Goal: Task Accomplishment & Management: Complete application form

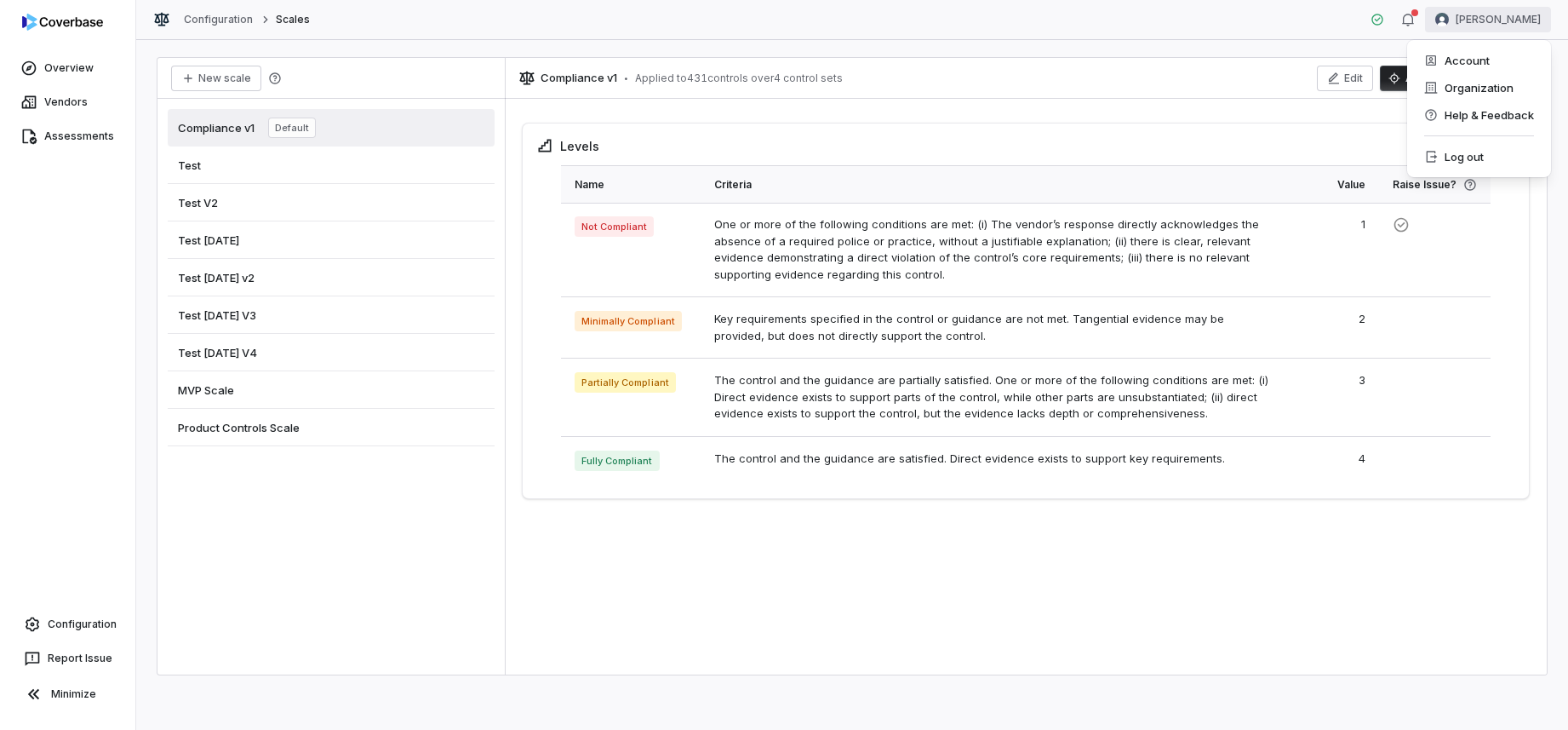
click at [1504, 12] on html "Overview Vendors Assessments Configuration Report Issue Minimize Configuration …" at bounding box center [784, 365] width 1568 height 730
click at [1489, 169] on div "Log out" at bounding box center [1479, 157] width 130 height 27
click at [1489, 164] on div "Levels" at bounding box center [1025, 151] width 979 height 28
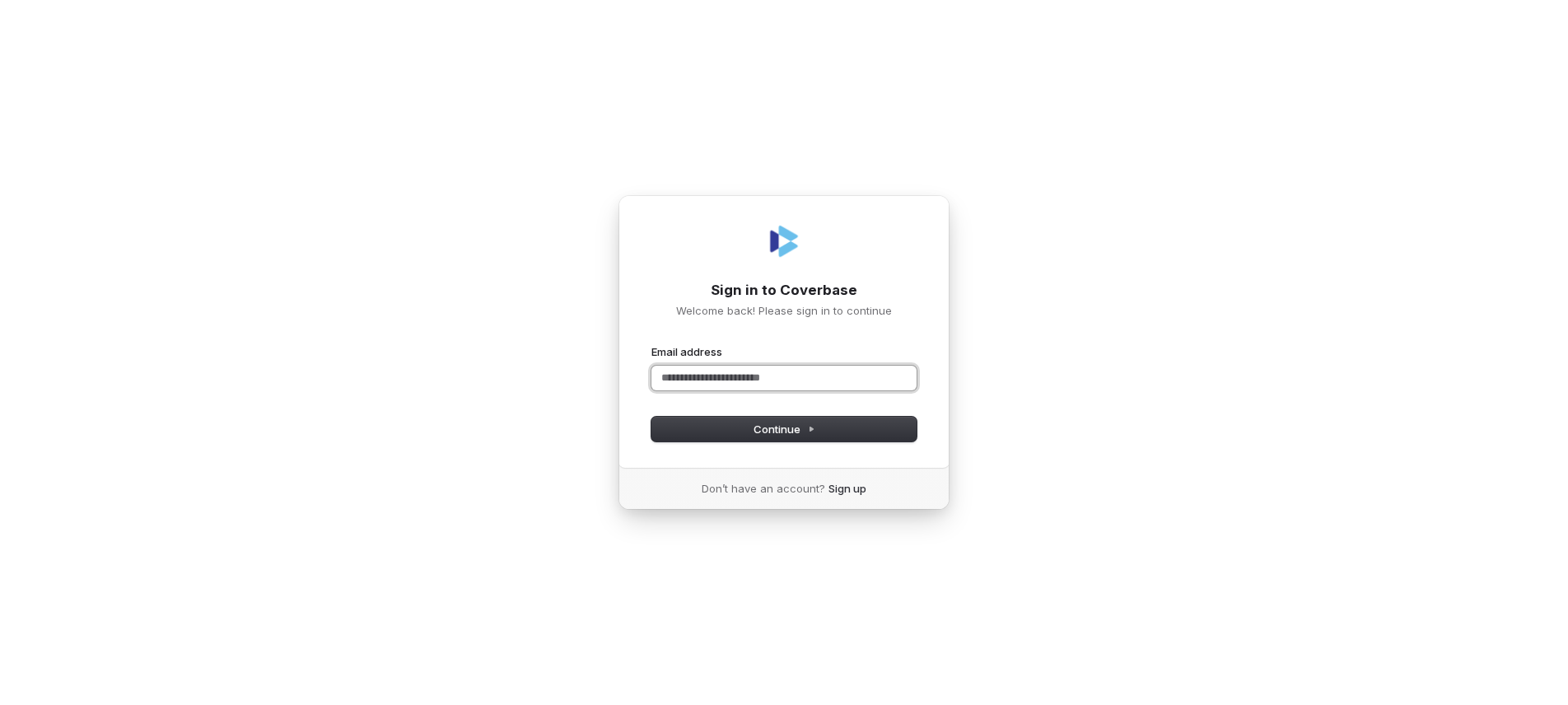
click at [762, 375] on input "Email address" at bounding box center [784, 377] width 265 height 25
click at [754, 420] on button "Continue" at bounding box center [784, 429] width 265 height 25
type input "**********"
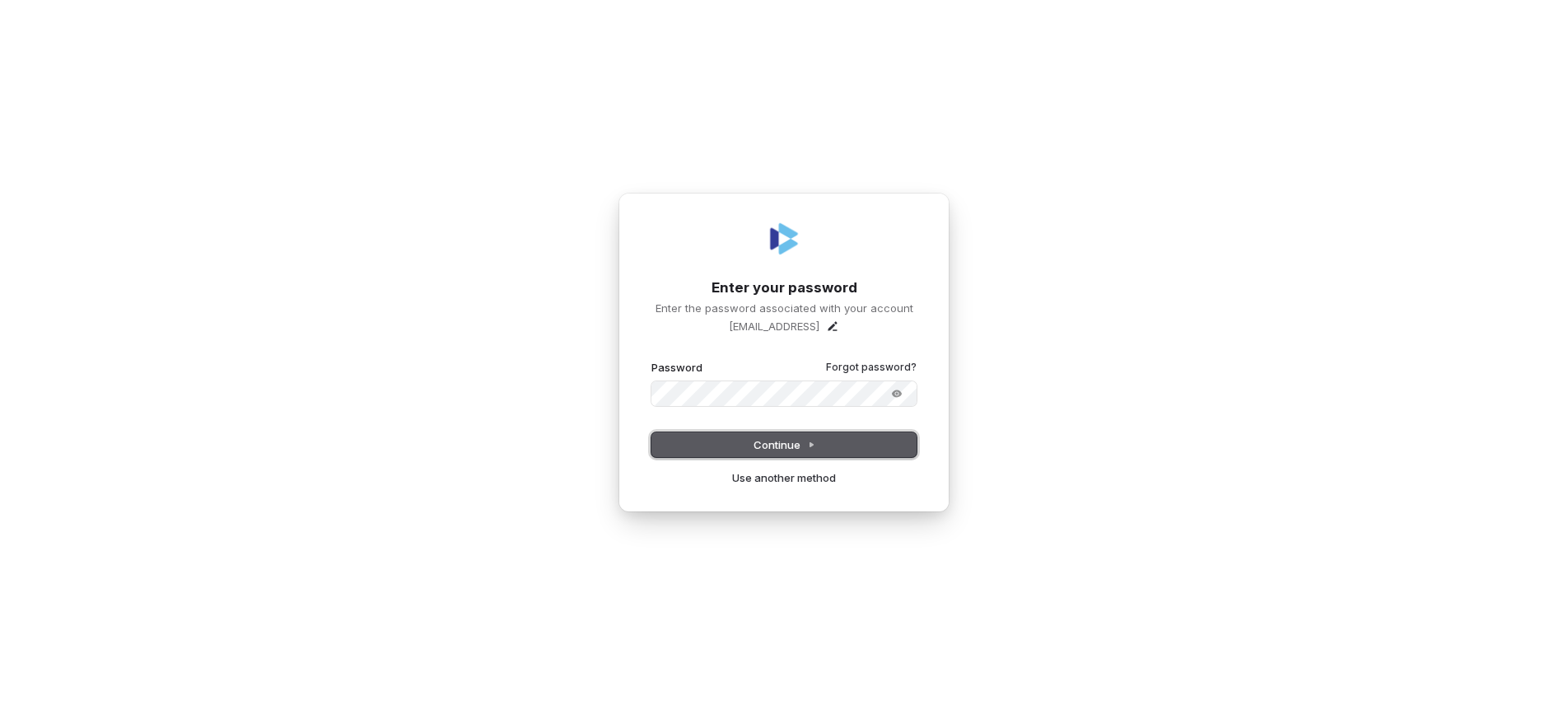
click at [770, 455] on button "Continue" at bounding box center [784, 444] width 265 height 25
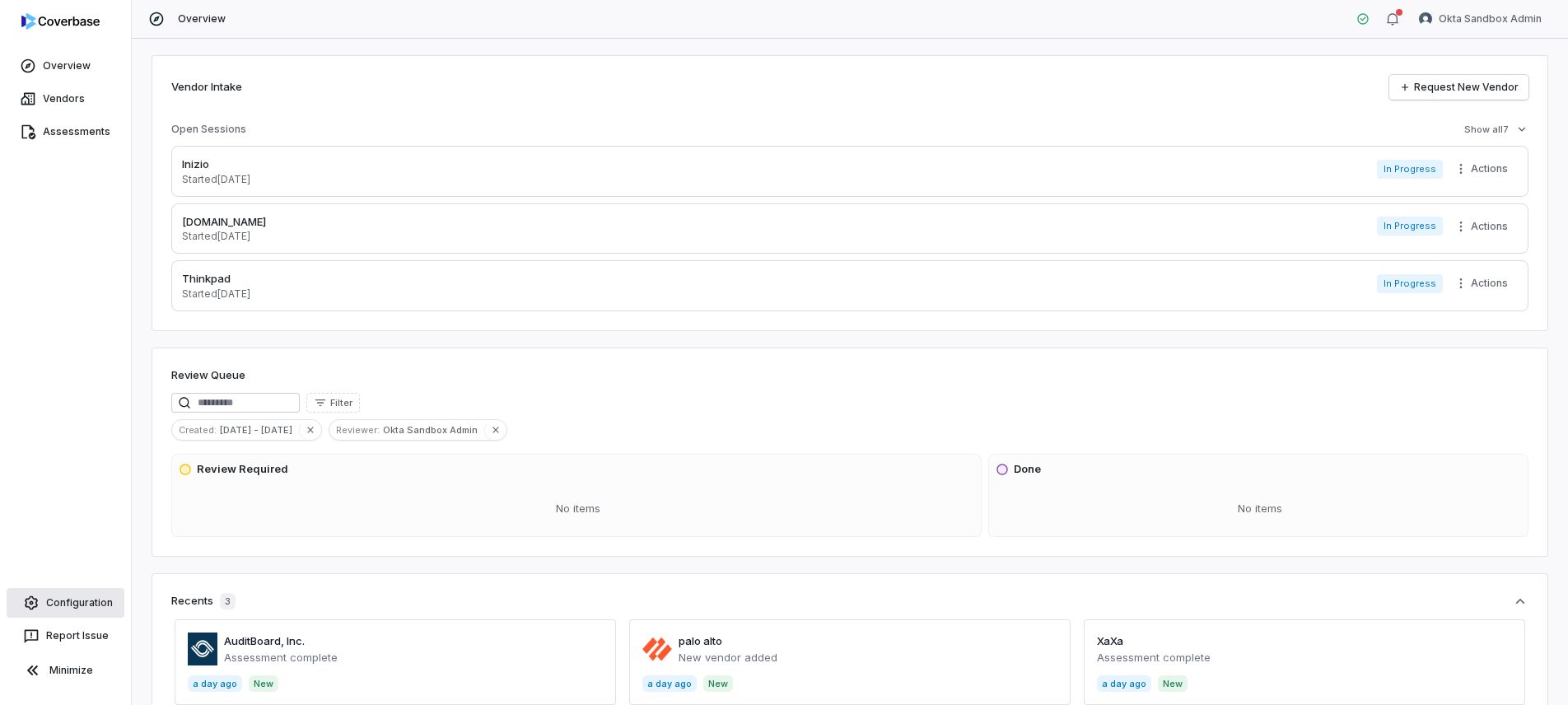
click at [71, 602] on link "Configuration" at bounding box center [66, 602] width 118 height 30
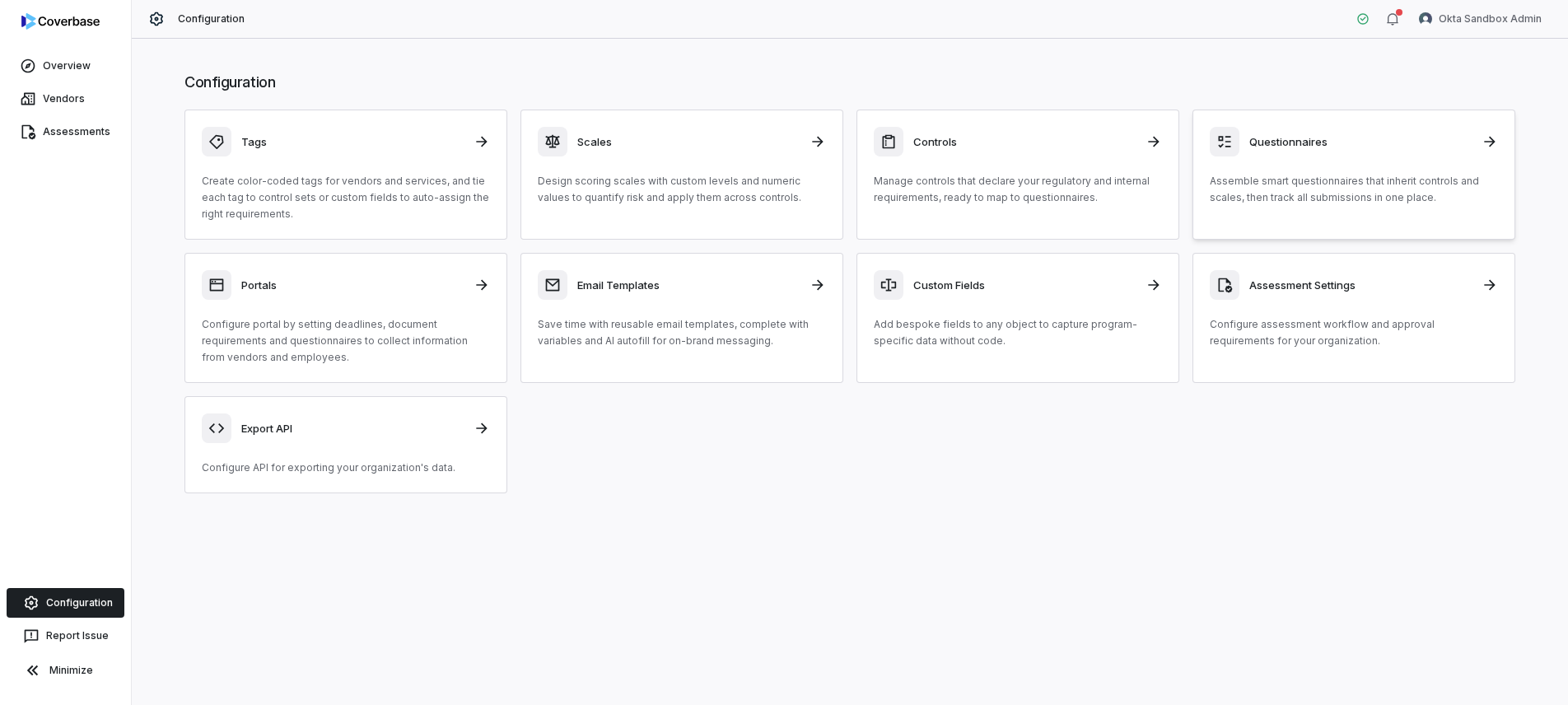
click at [1287, 169] on div "Questionnaires Assemble smart questionnaires that inherit controls and scales, …" at bounding box center [1353, 166] width 288 height 79
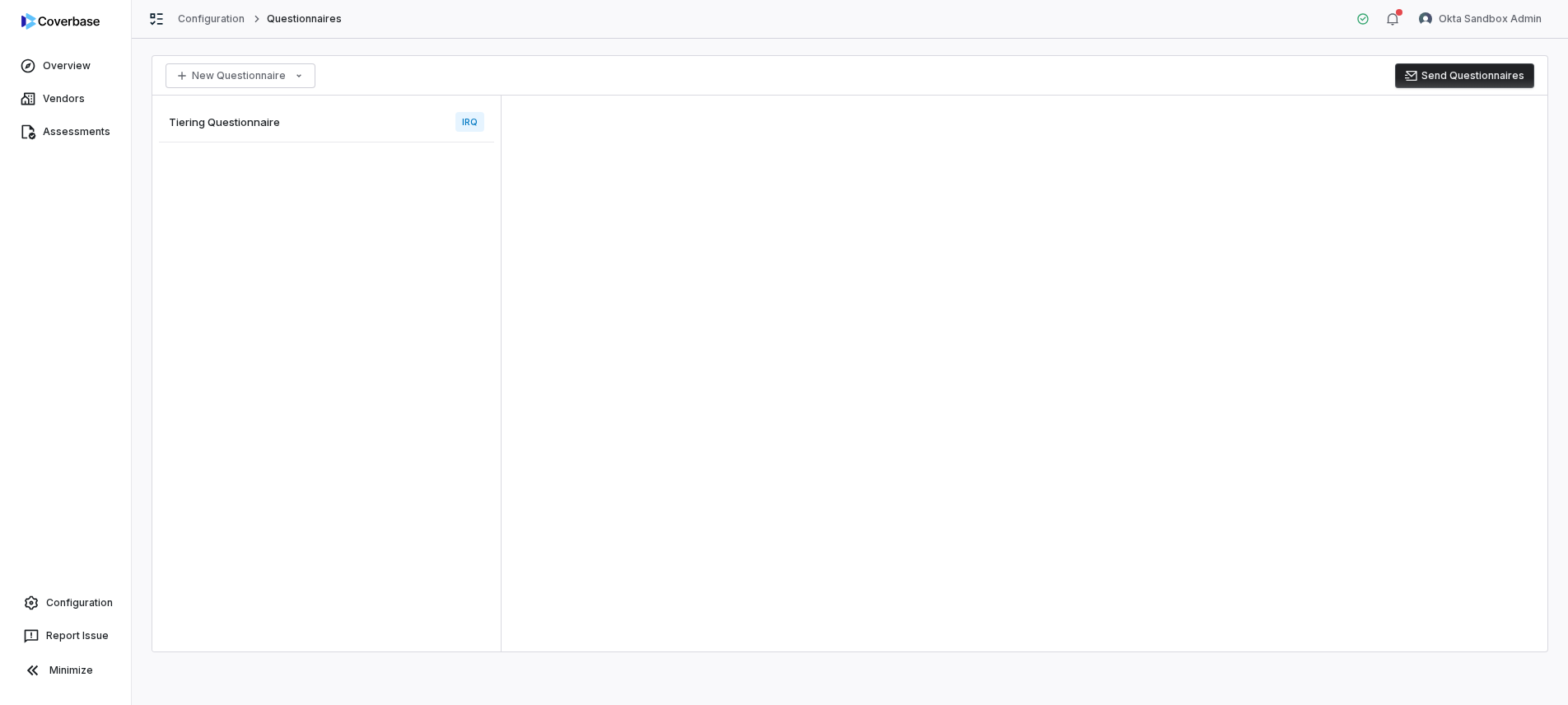
click at [399, 131] on div "Tiering Questionnaire IRQ" at bounding box center [327, 121] width 335 height 40
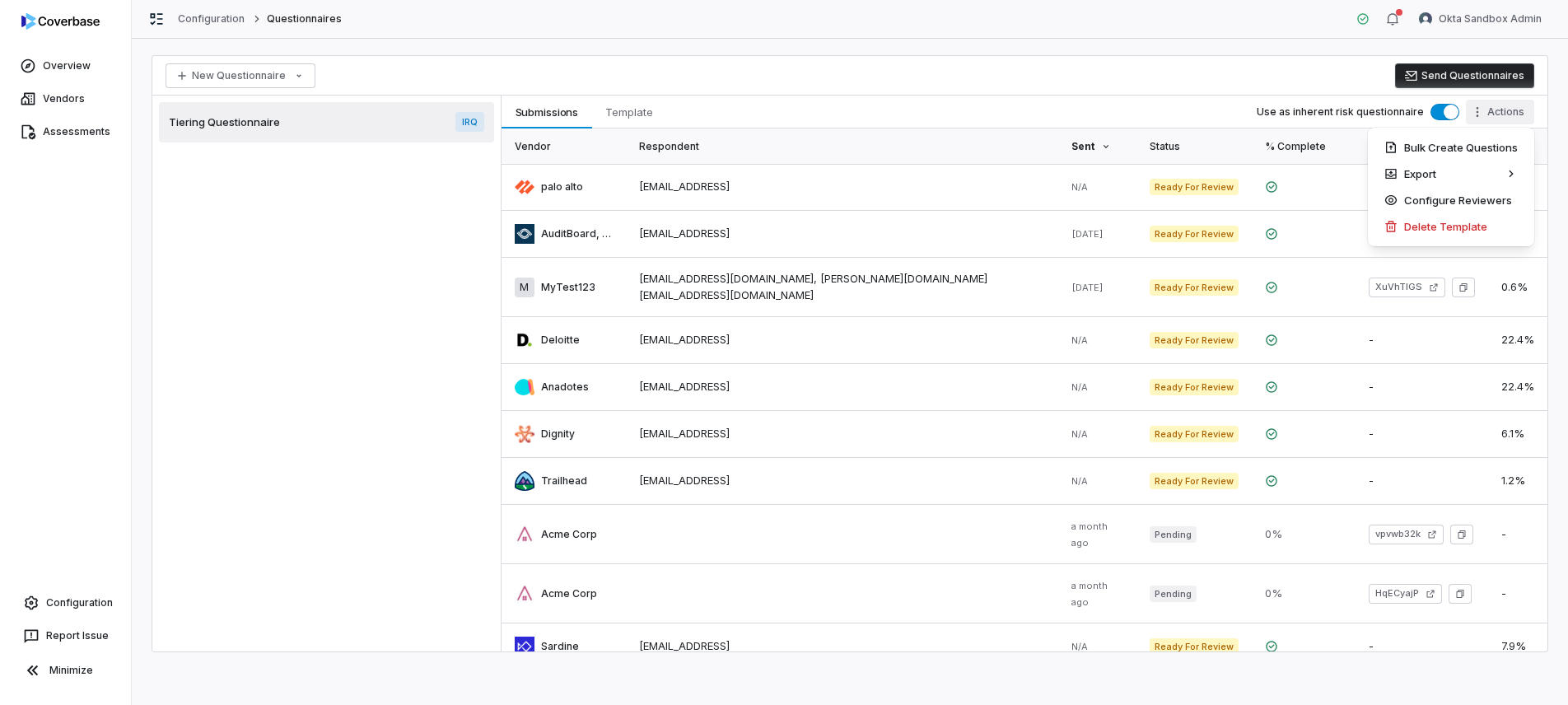
click at [1511, 117] on html "Overview Vendors Assessments Configuration Report Issue Minimize Configuration …" at bounding box center [784, 352] width 1568 height 705
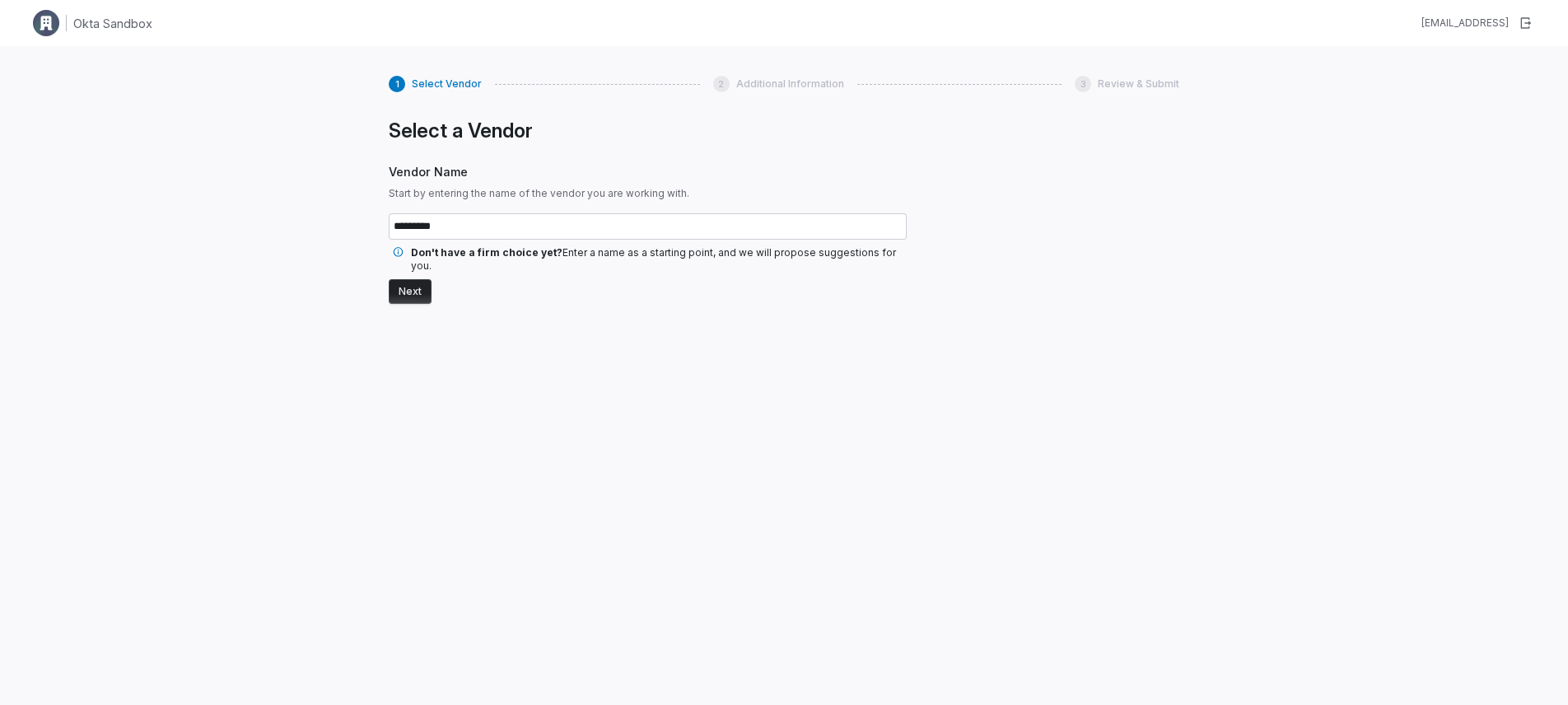
type input "*********"
click at [388, 279] on button "Next" at bounding box center [410, 291] width 43 height 25
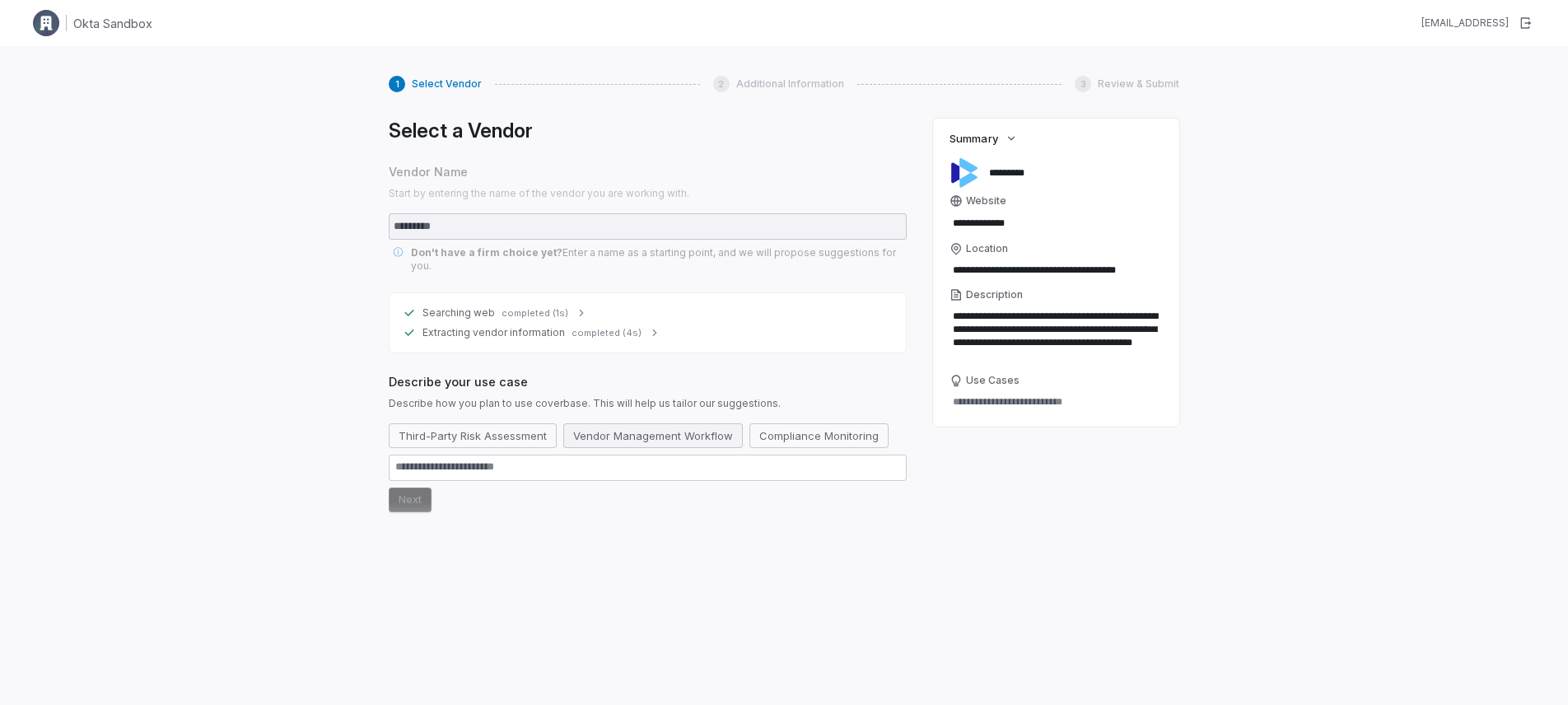
click at [648, 426] on button "Vendor Management Workflow" at bounding box center [653, 435] width 180 height 25
click at [521, 424] on button "Third-Party Risk Assessment" at bounding box center [472, 435] width 168 height 25
click at [422, 518] on button "Next" at bounding box center [410, 530] width 43 height 25
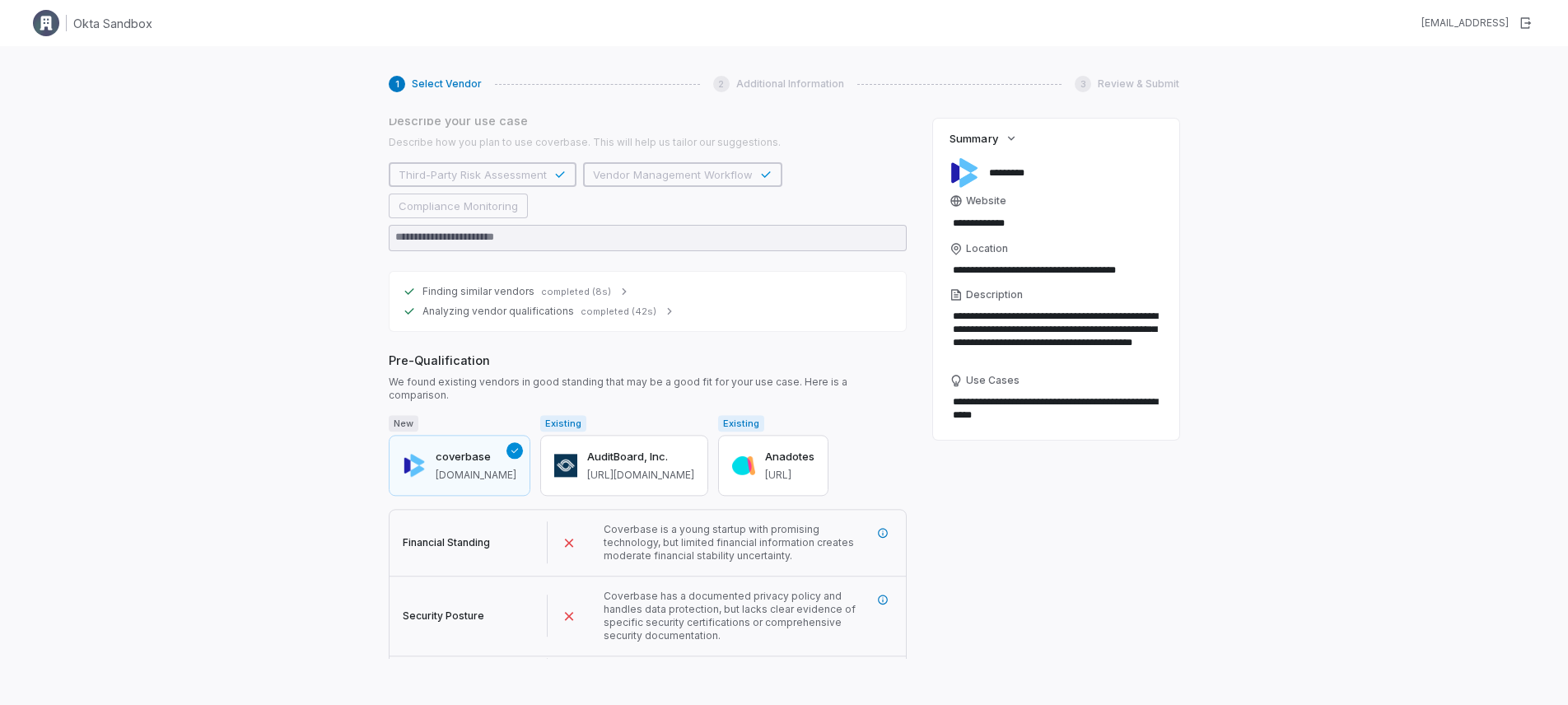
scroll to position [322, 0]
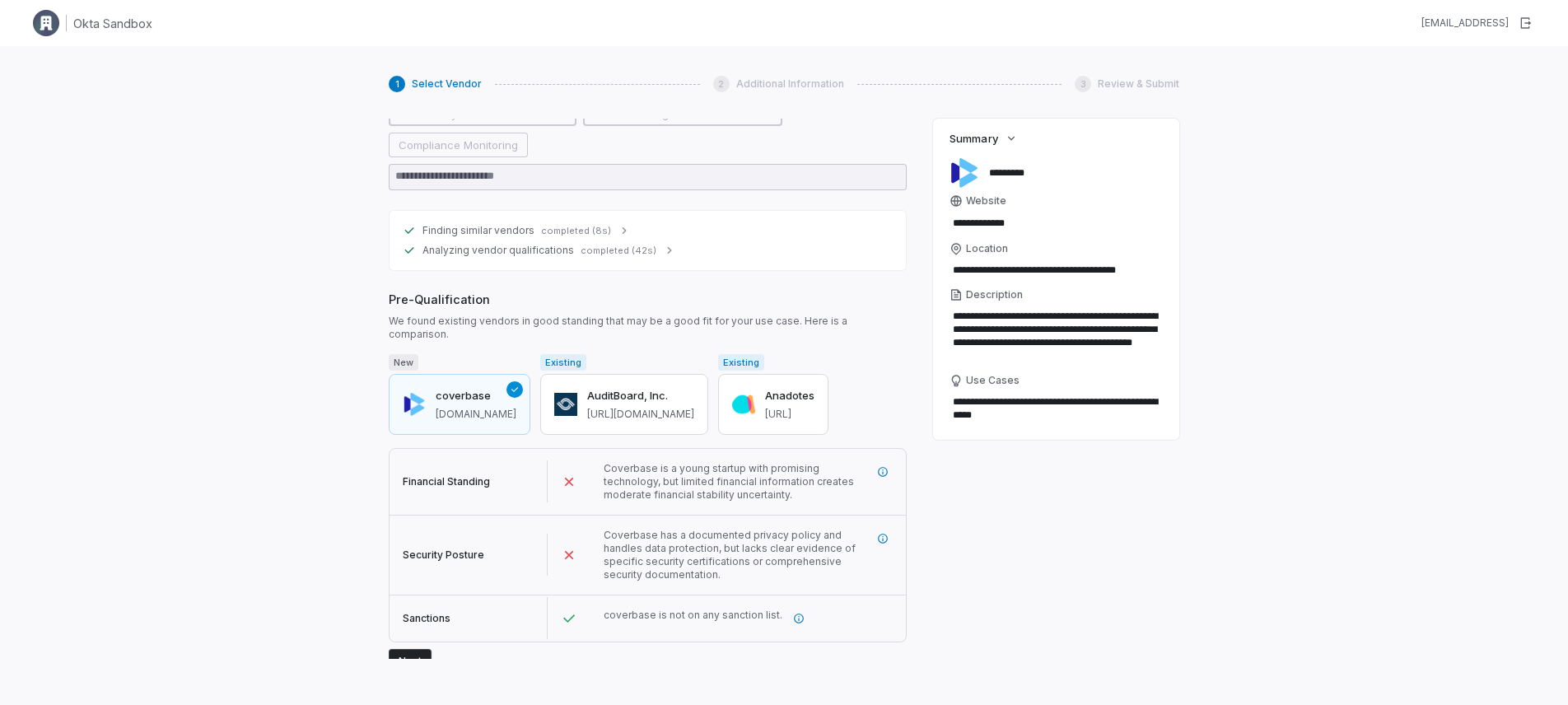
click at [404, 656] on button "Next" at bounding box center [410, 661] width 43 height 25
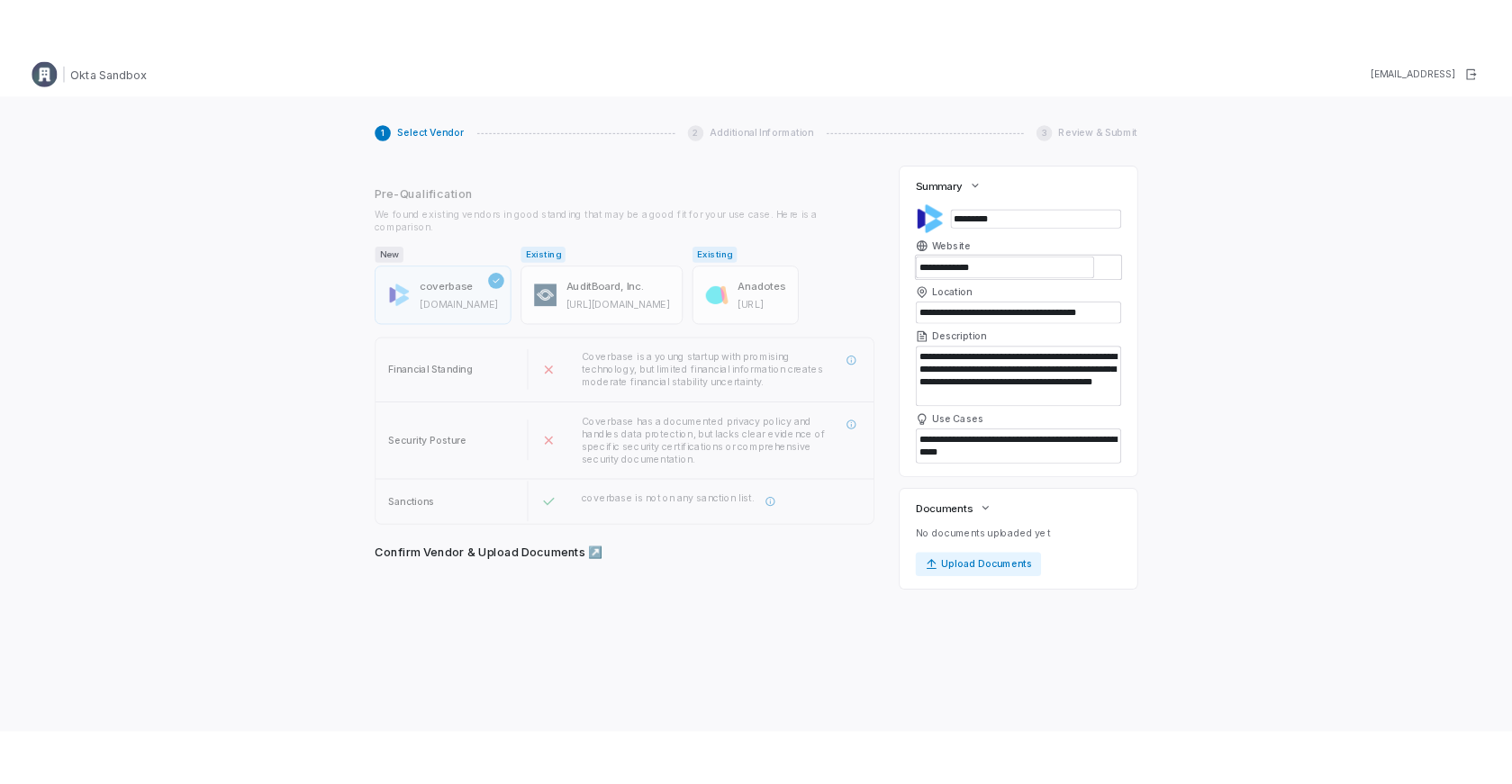
scroll to position [518, 0]
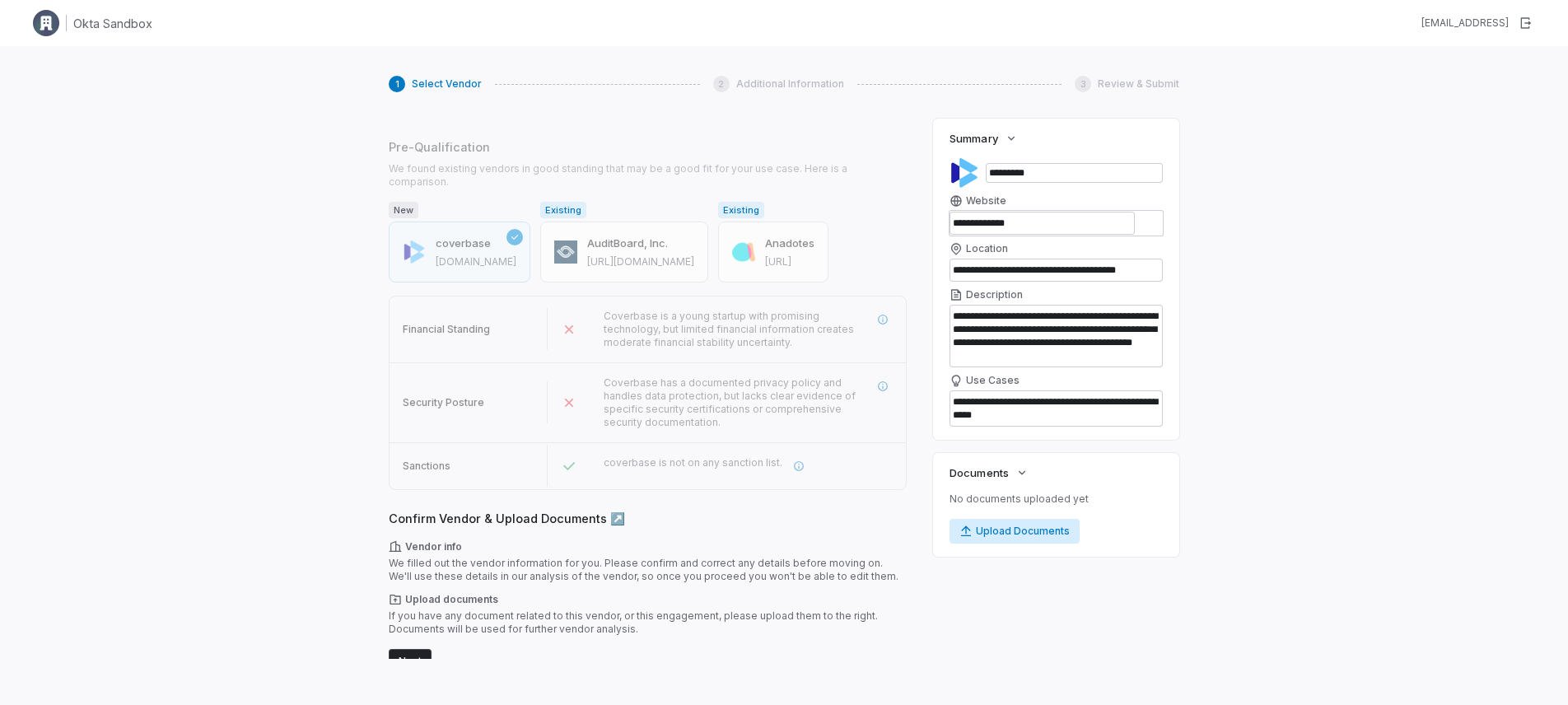
click at [1025, 535] on button "Upload Documents" at bounding box center [1015, 530] width 130 height 25
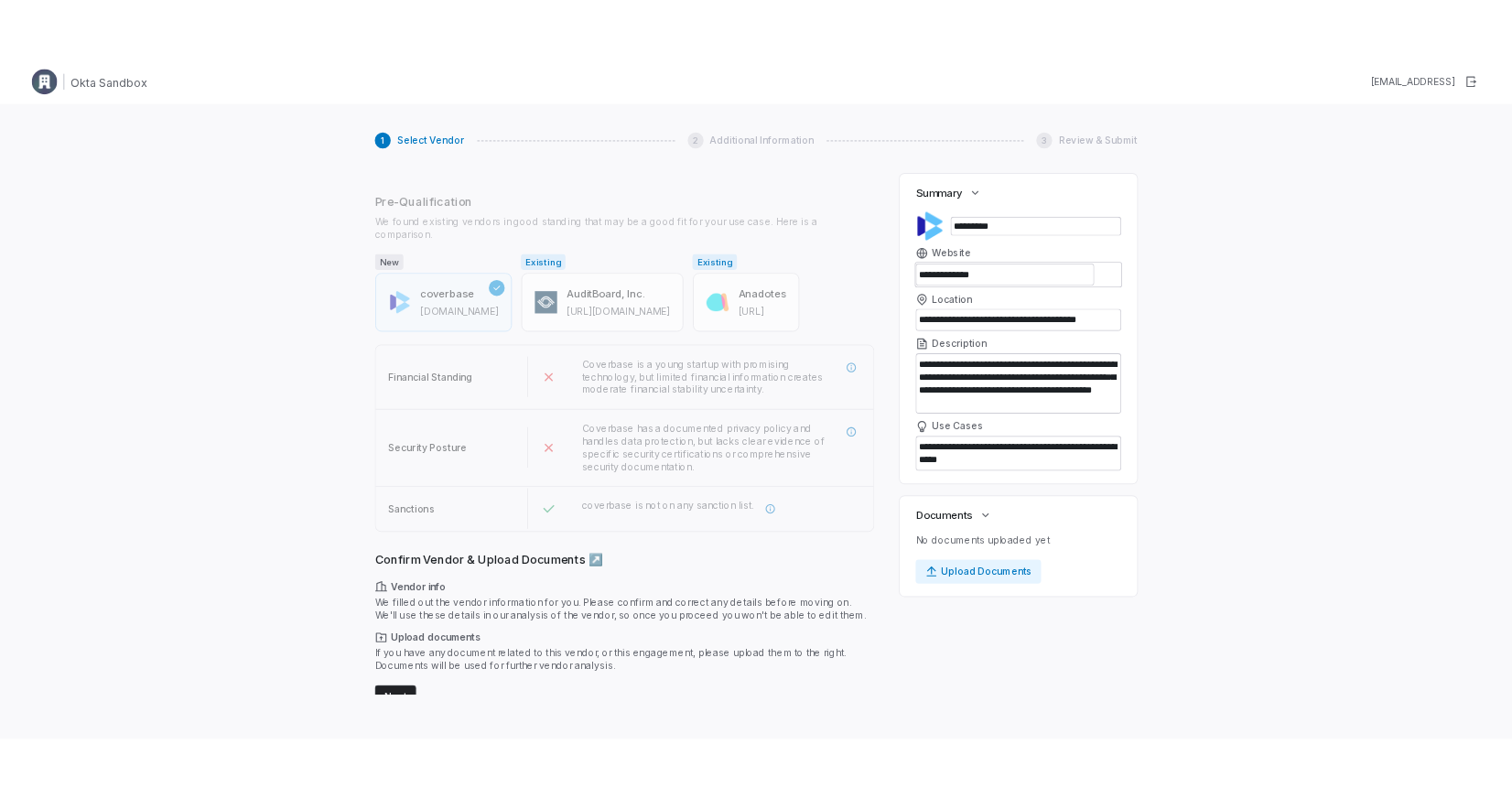
scroll to position [513, 0]
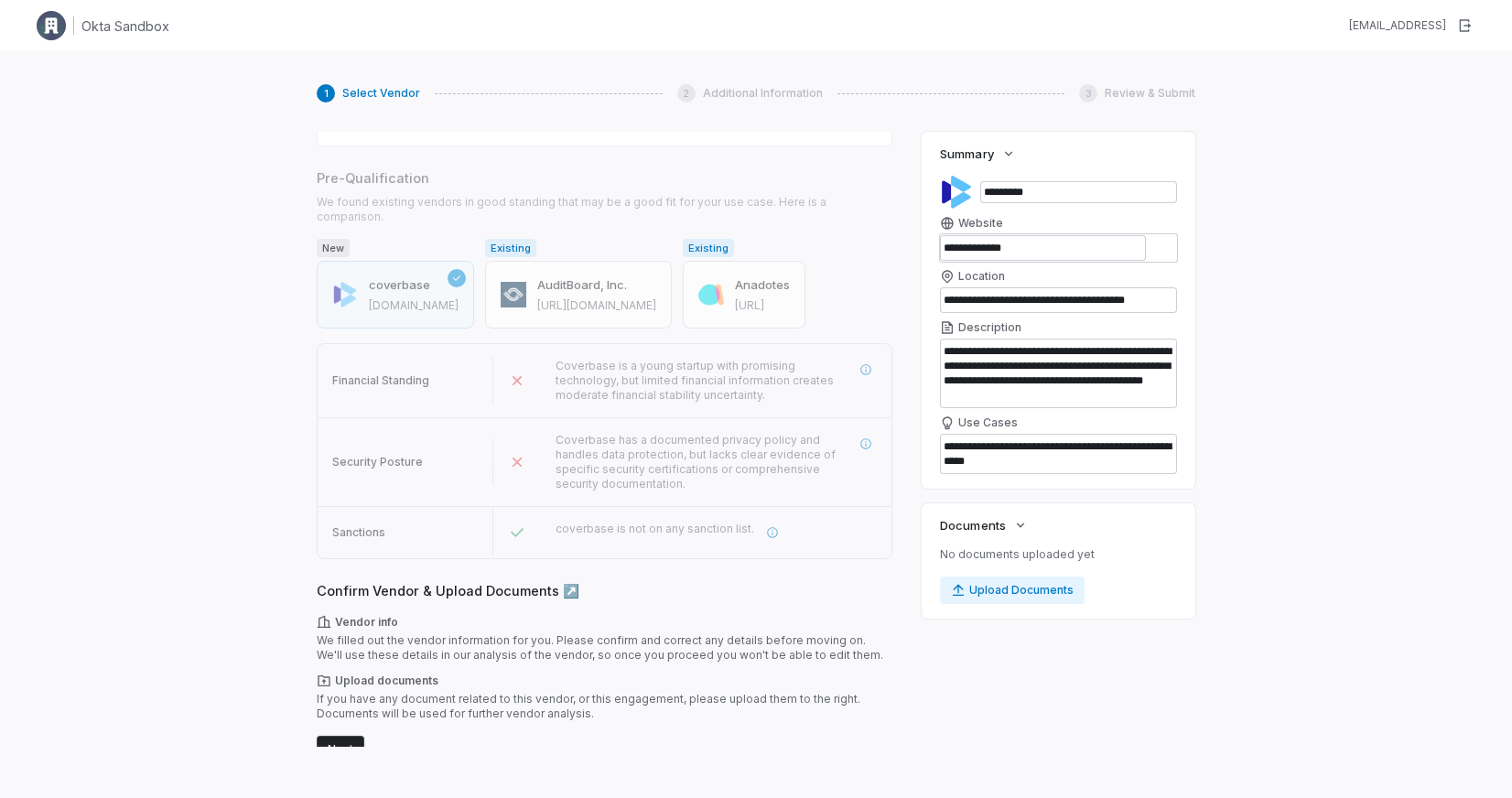
type textarea "*"
click at [987, 589] on button "Upload Documents" at bounding box center [1012, 590] width 145 height 28
click at [336, 736] on button "Next" at bounding box center [340, 749] width 48 height 28
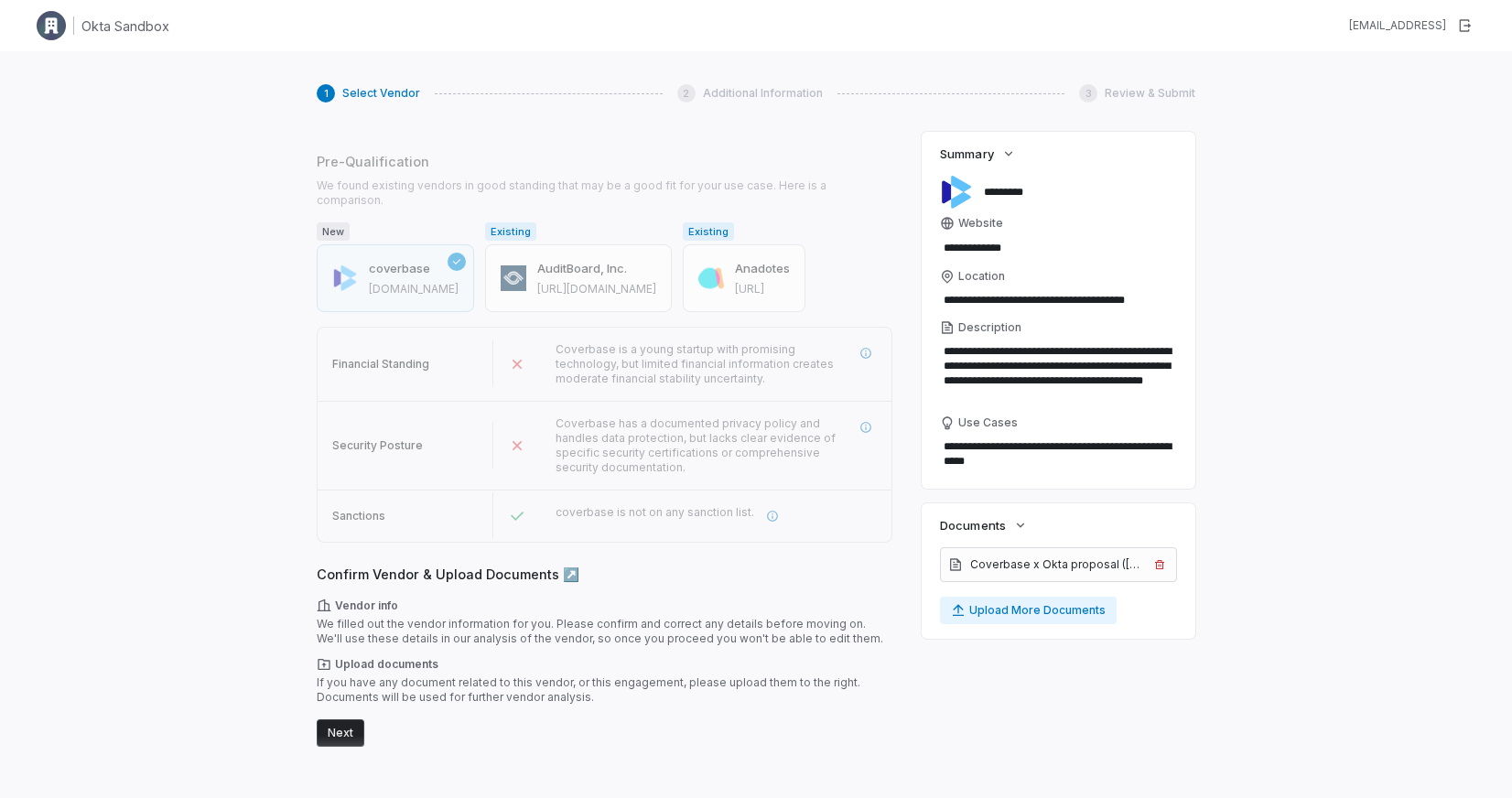
scroll to position [0, 0]
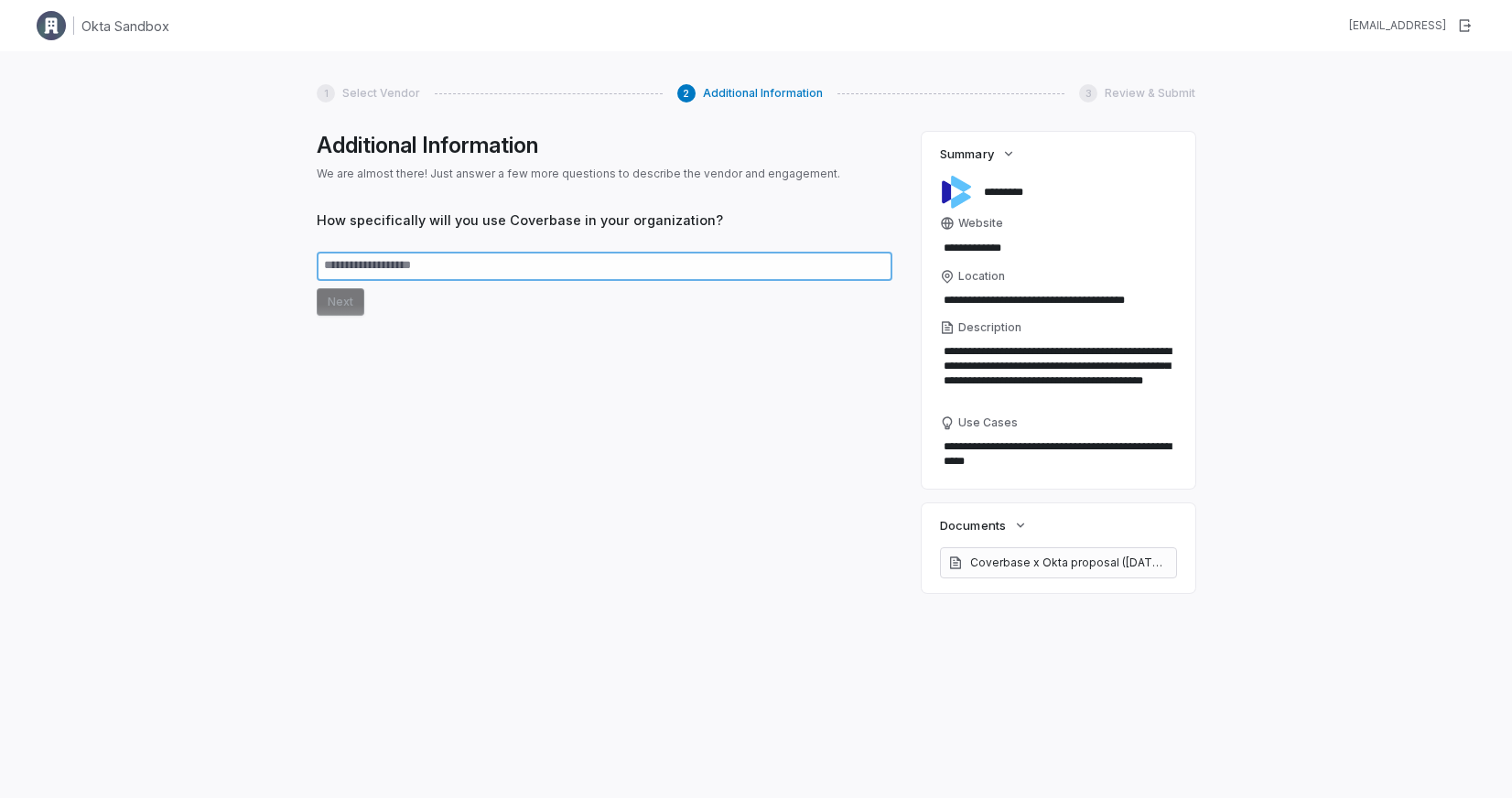
click at [484, 277] on textarea at bounding box center [604, 266] width 575 height 29
type textarea "*"
type textarea "**"
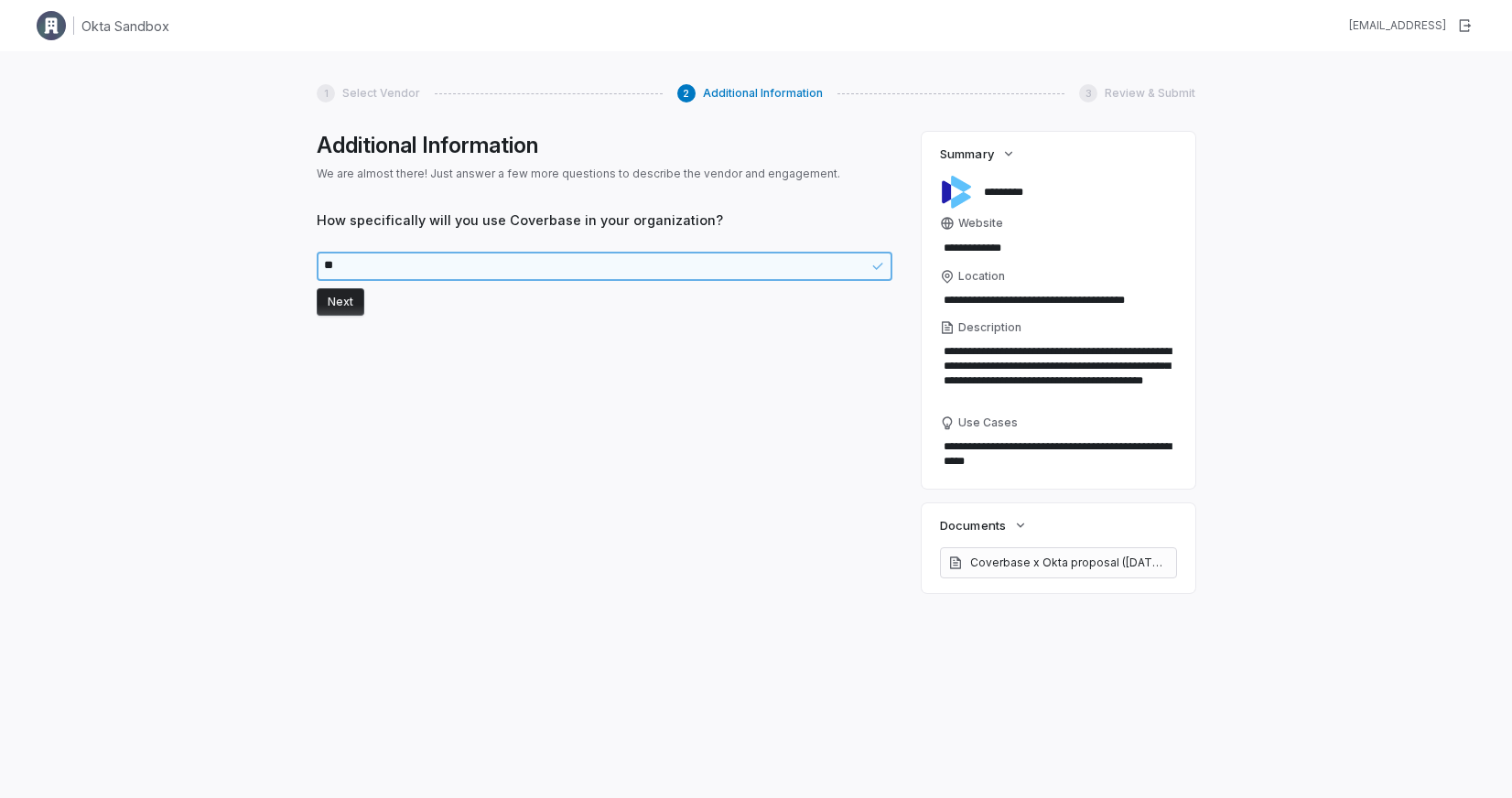
type textarea "*"
type textarea "***"
type textarea "*"
type textarea "****"
type textarea "*"
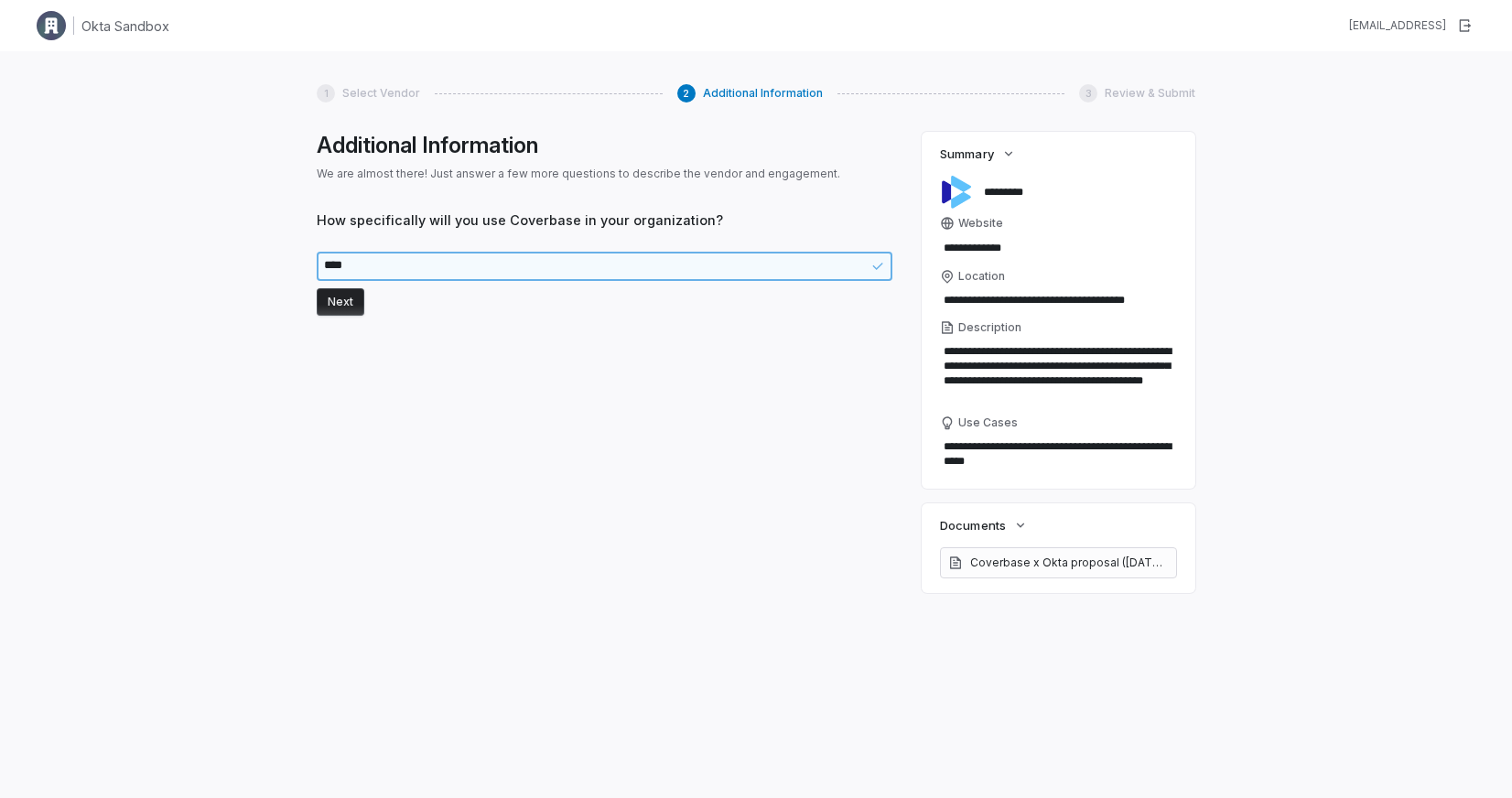
type textarea "*****"
type textarea "*"
type textarea "******"
type textarea "*"
type textarea "*******"
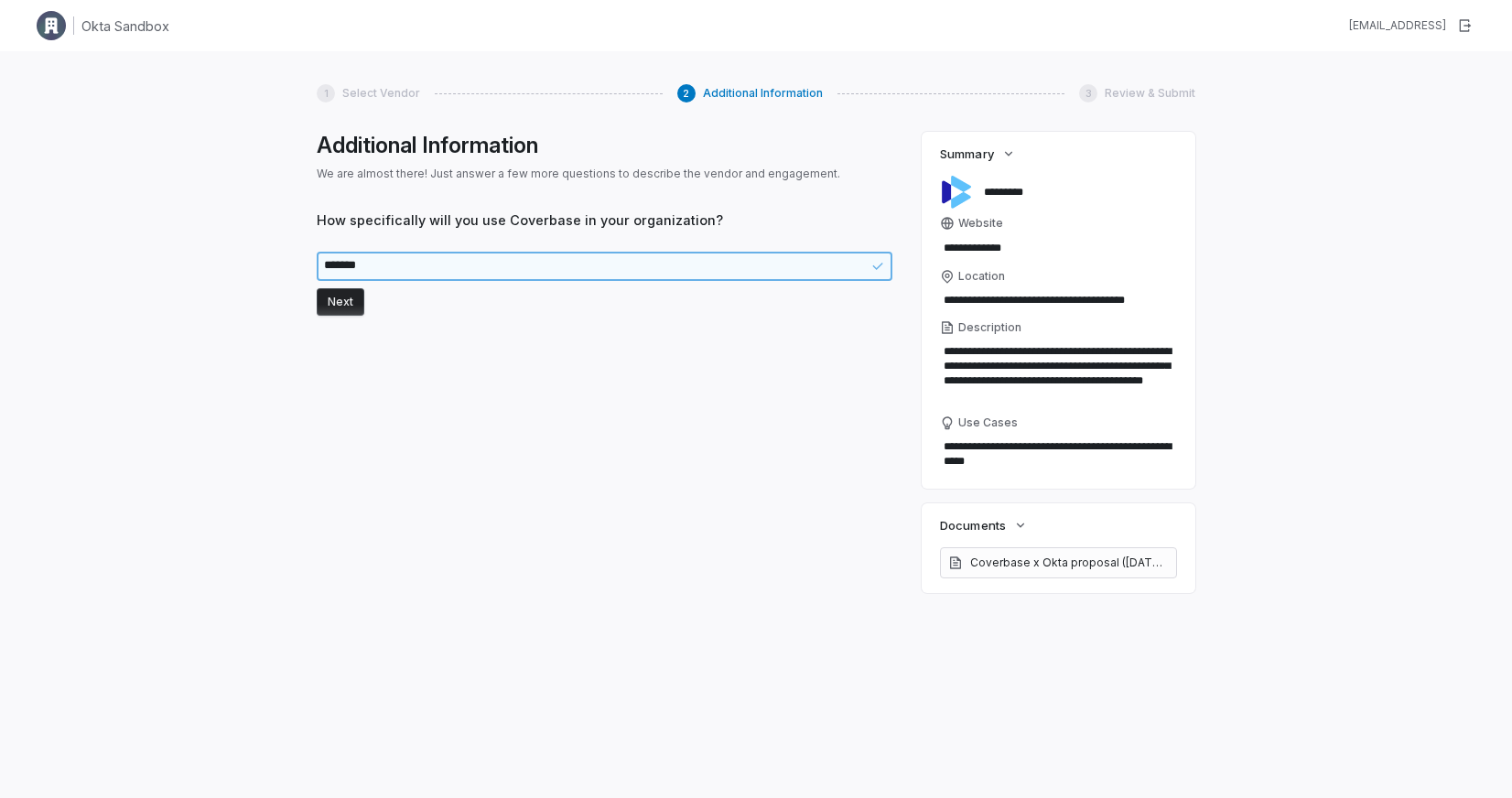
type textarea "*"
type textarea "*******"
type textarea "*"
type textarea "*********"
type textarea "*"
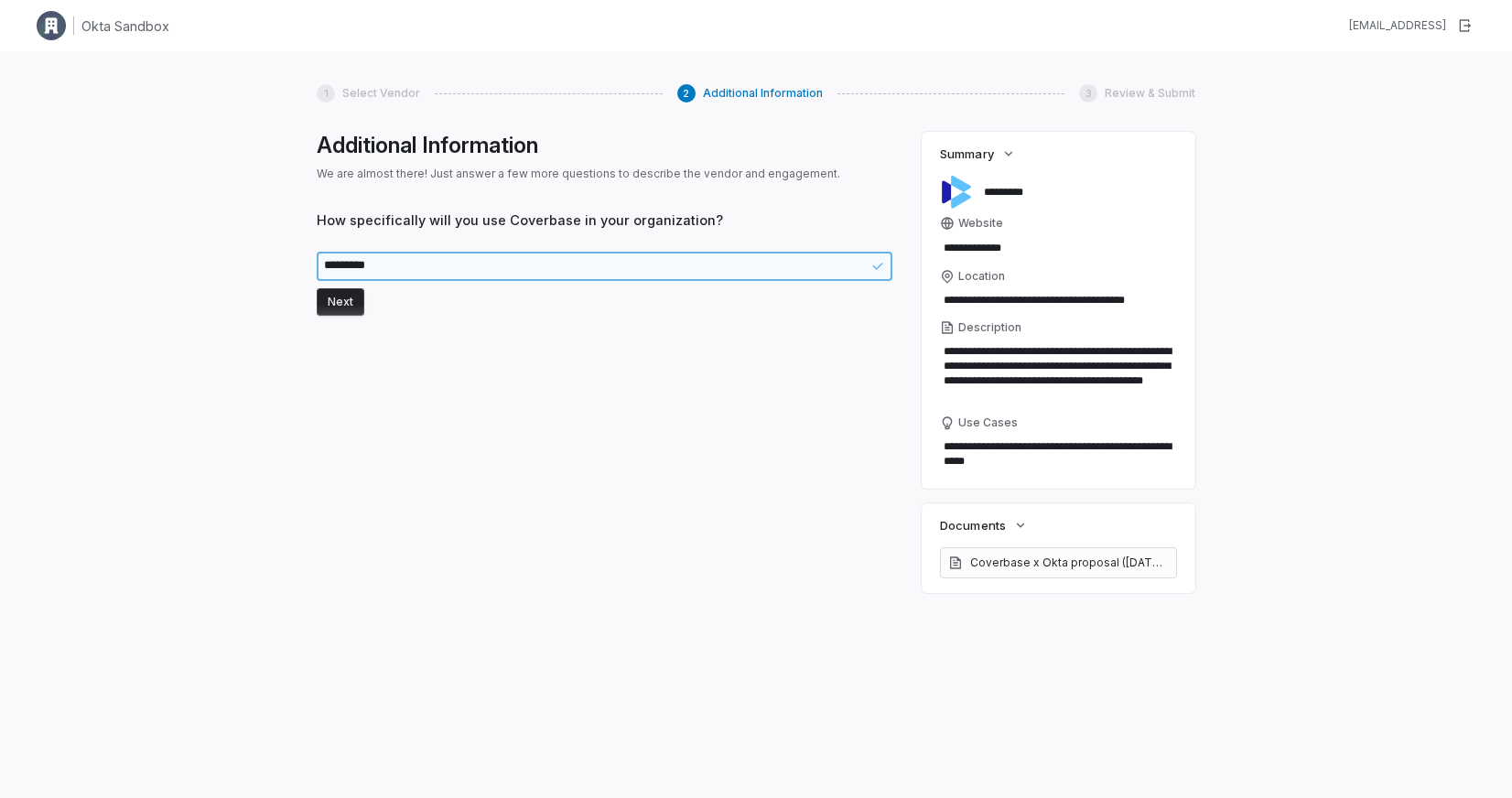
type textarea "**********"
type textarea "*"
type textarea "**********"
type textarea "*"
type textarea "**********"
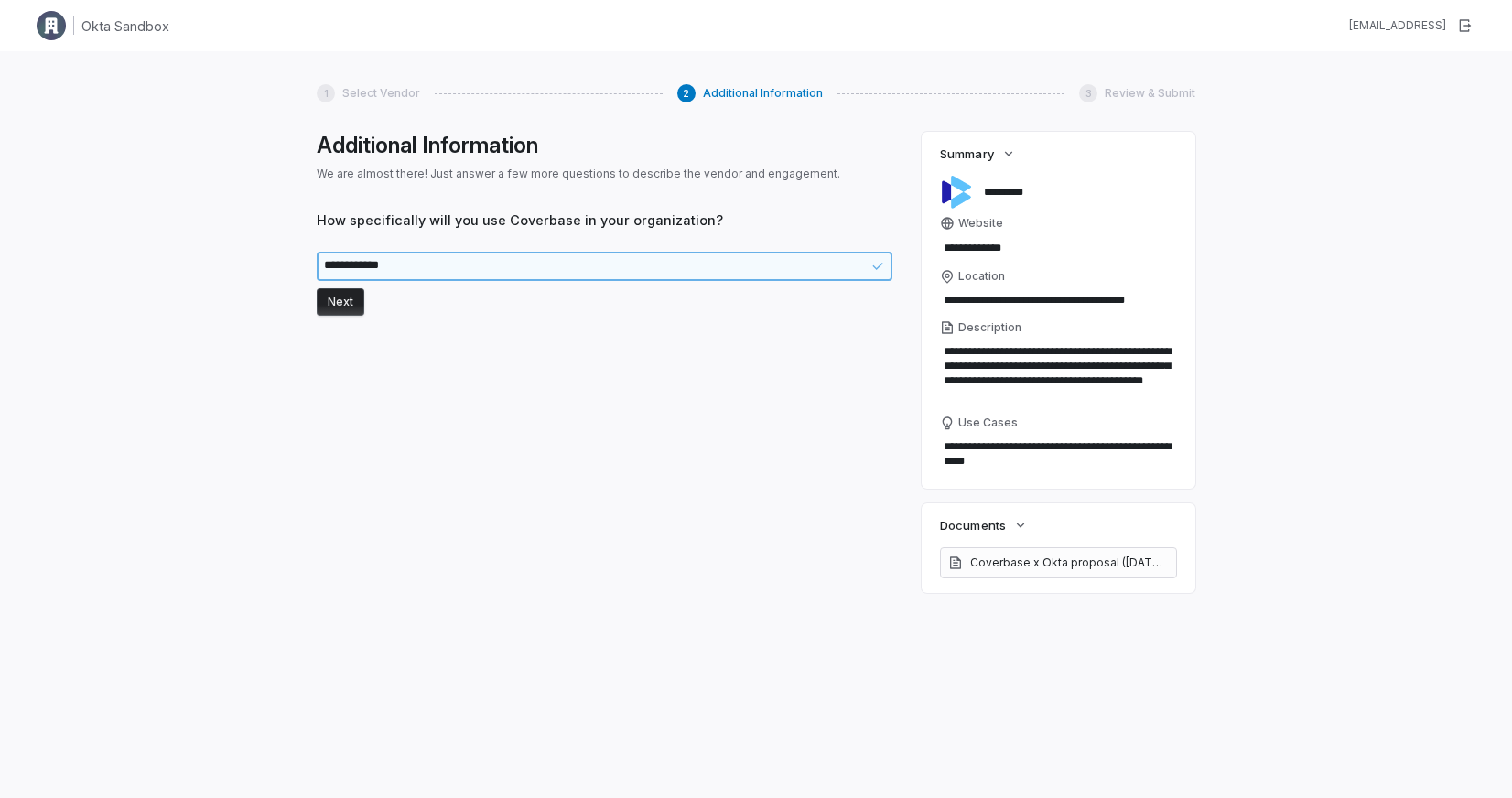
type textarea "*"
type textarea "**********"
type textarea "*"
type textarea "**********"
type textarea "*"
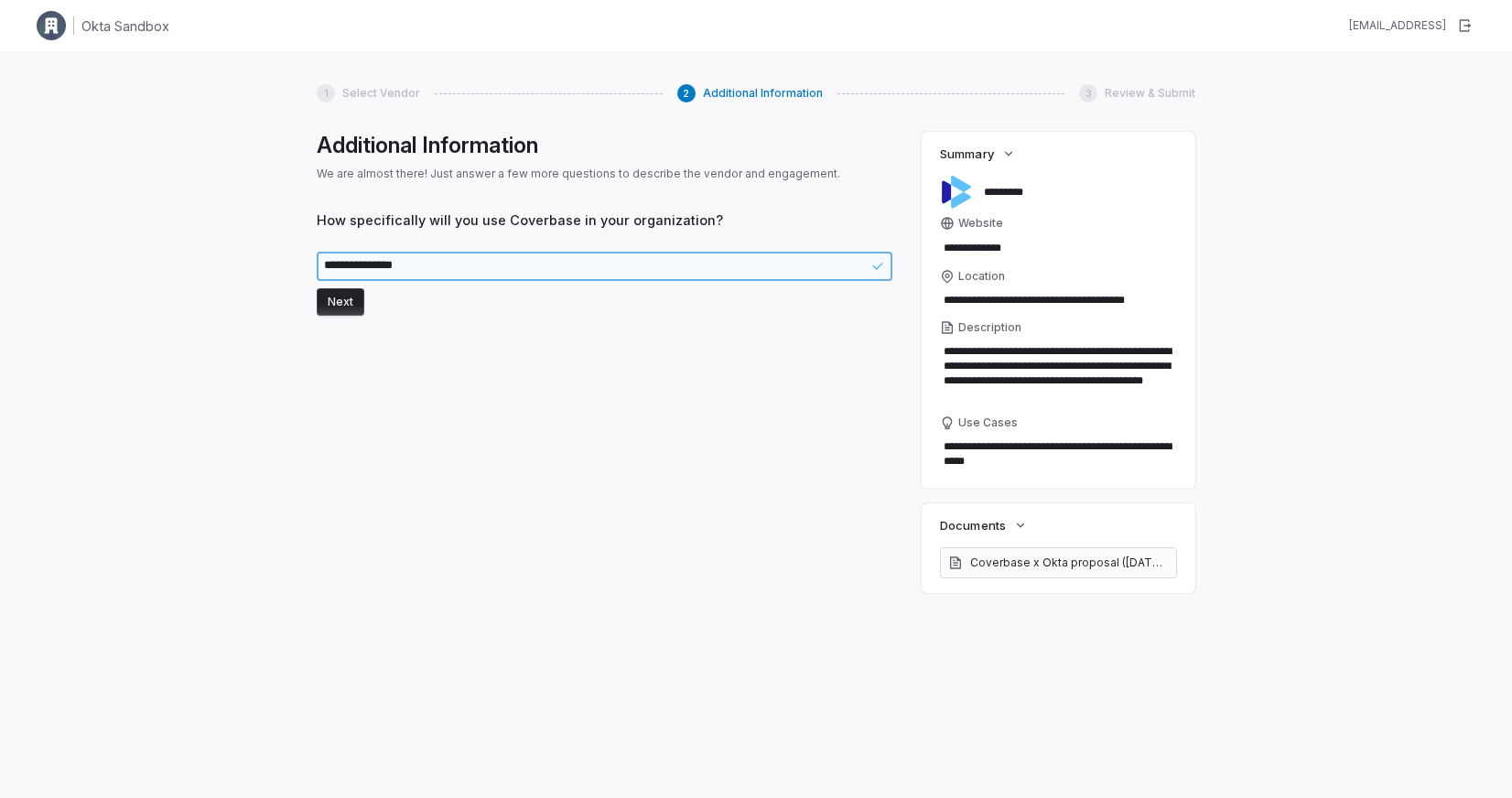
type textarea "**********"
type textarea "*"
type textarea "**********"
type textarea "*"
type textarea "**********"
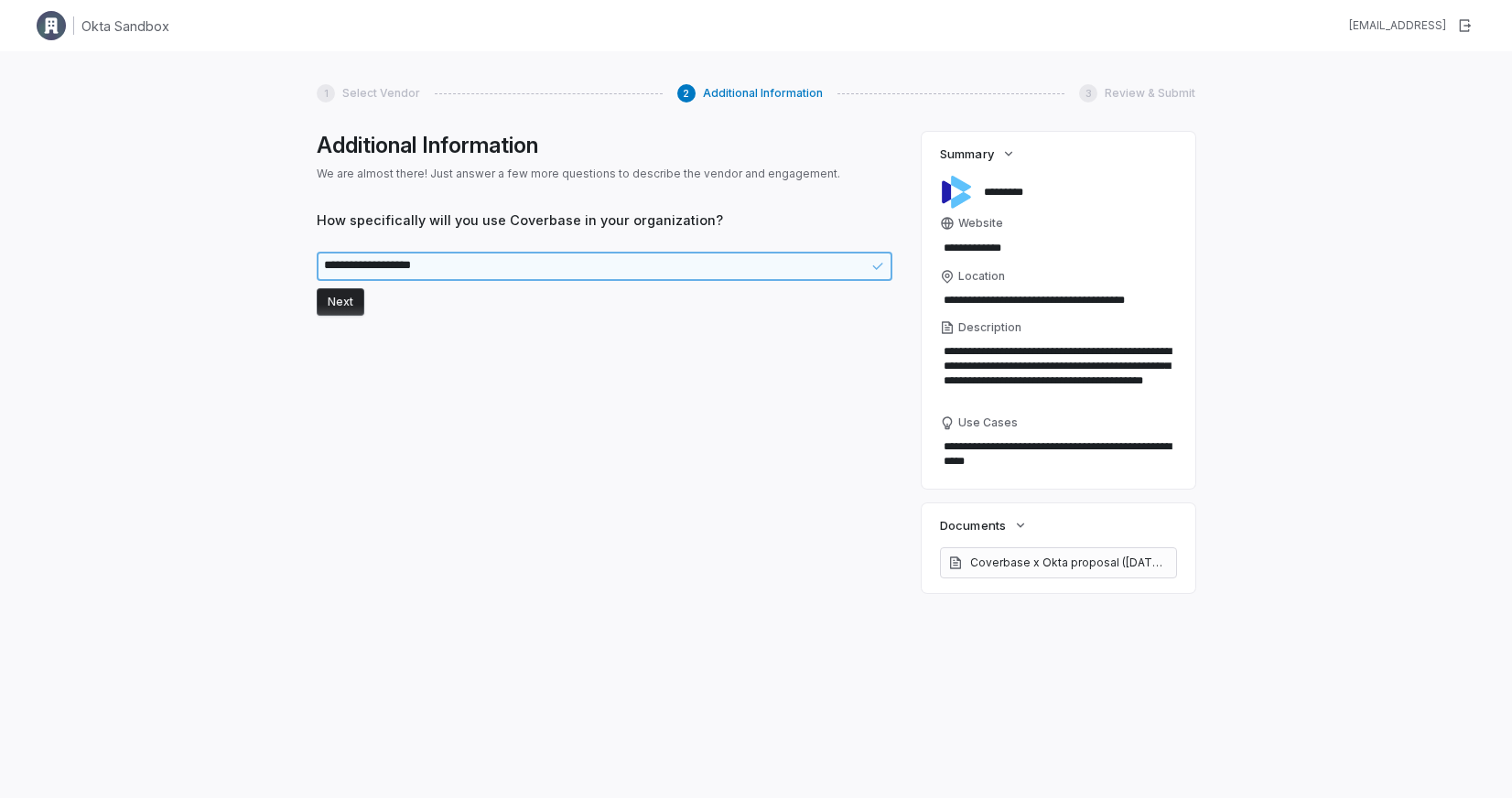
type textarea "*"
type textarea "**********"
type textarea "*"
type textarea "**********"
type textarea "*"
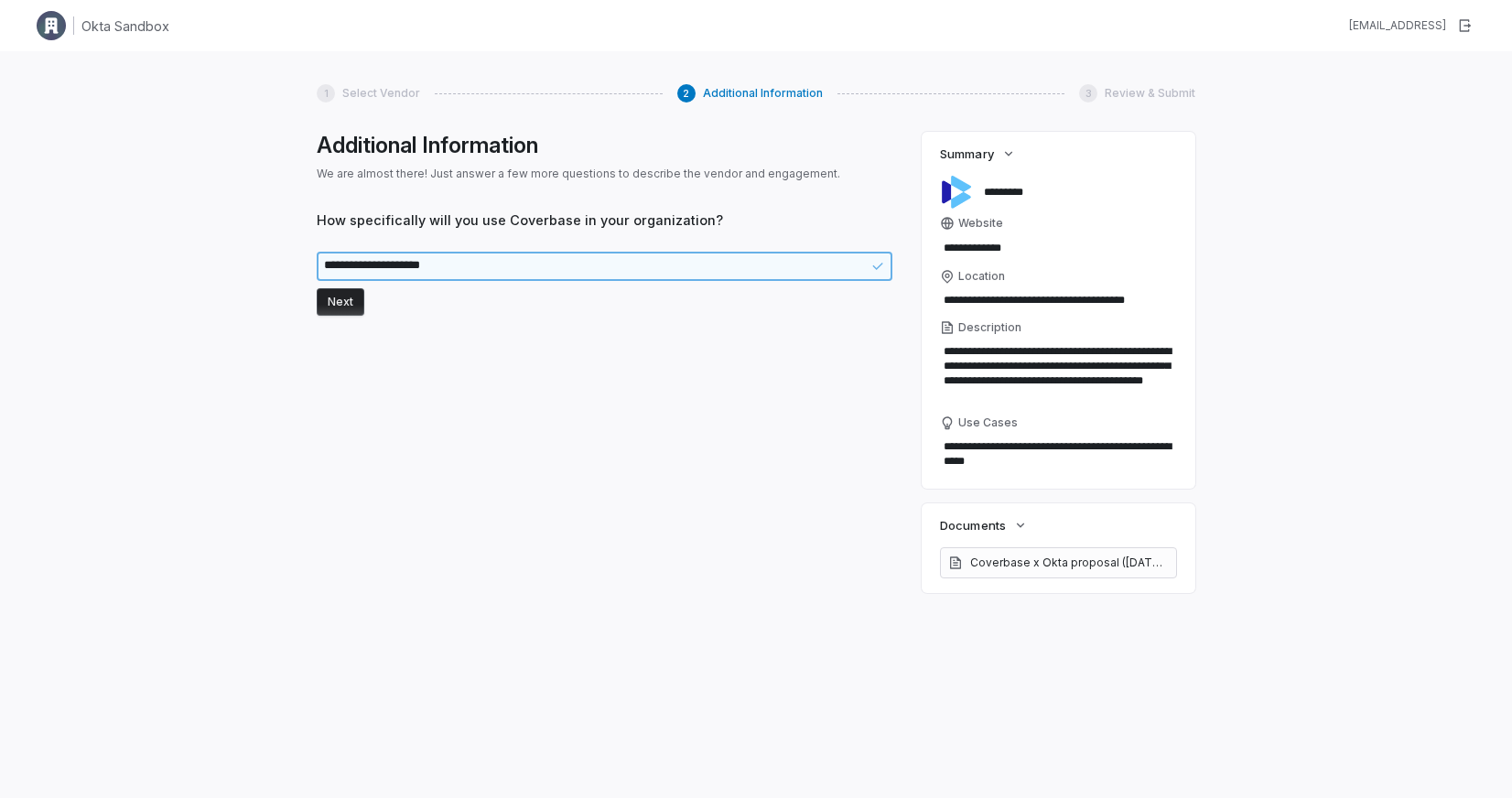
type textarea "**********"
type textarea "*"
type textarea "**********"
type textarea "*"
type textarea "**********"
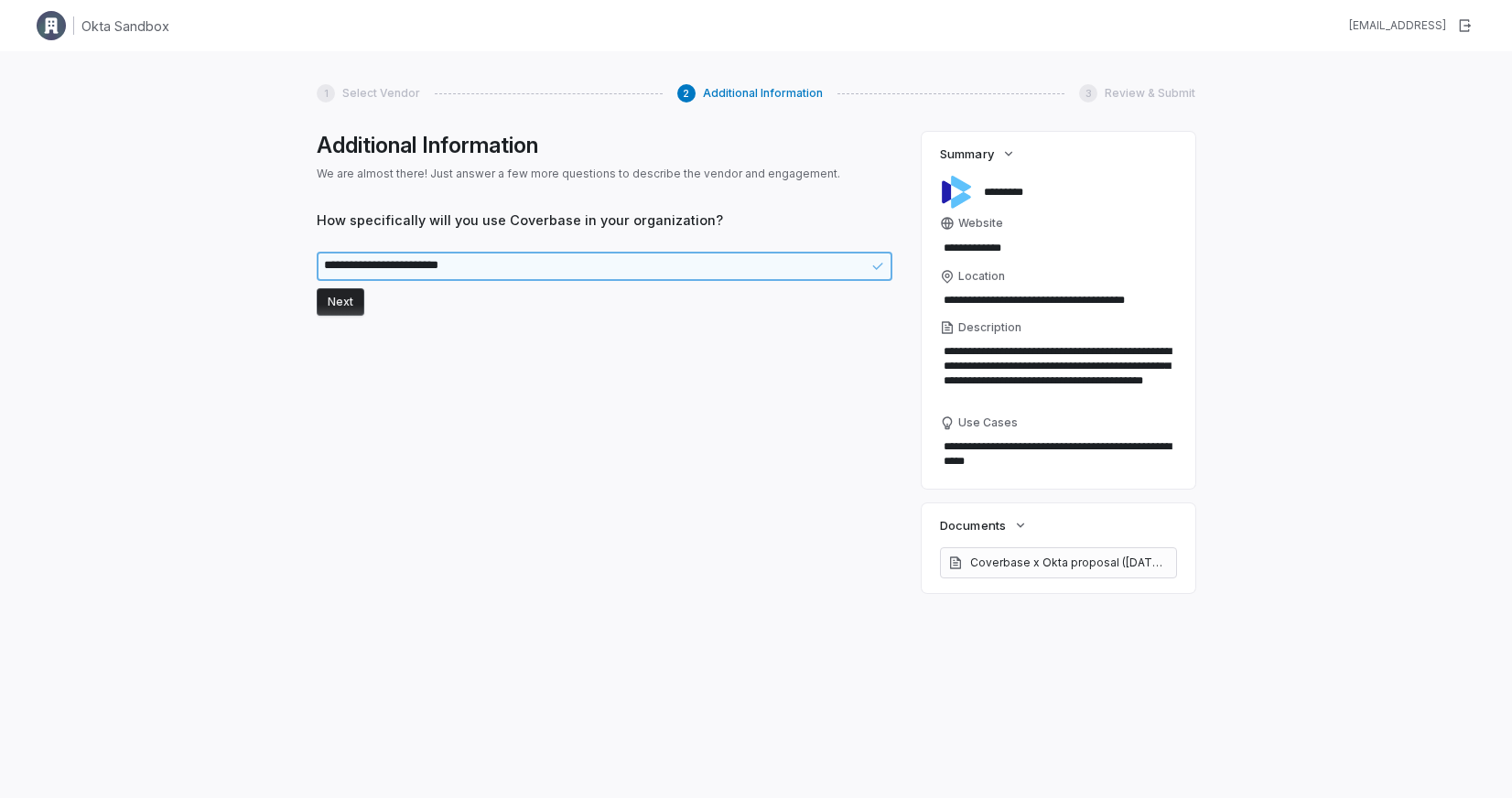
type textarea "*"
type textarea "**********"
type textarea "*"
type textarea "**********"
type textarea "*"
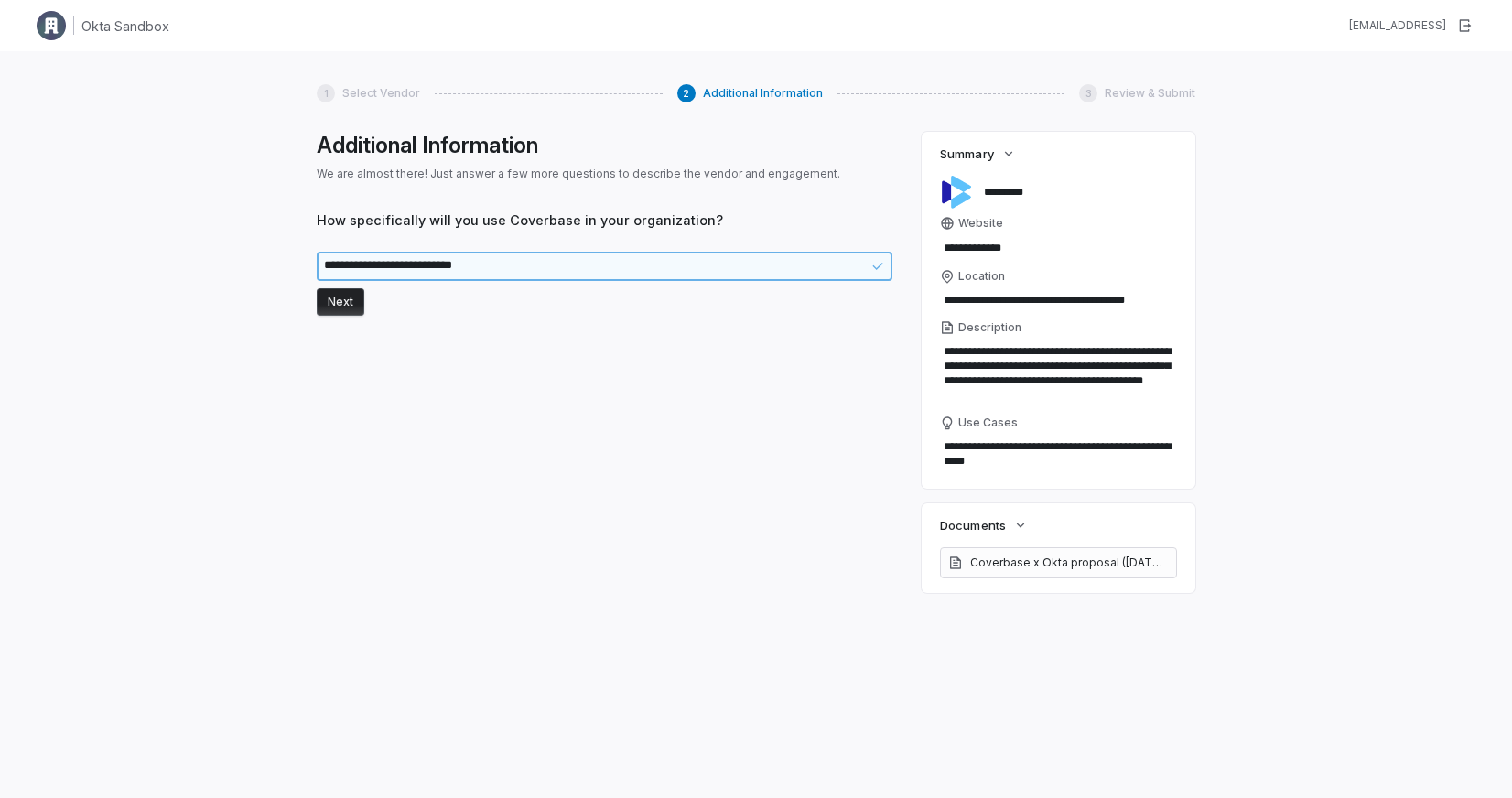
type textarea "**********"
type textarea "*"
type textarea "**********"
type textarea "*"
type textarea "**********"
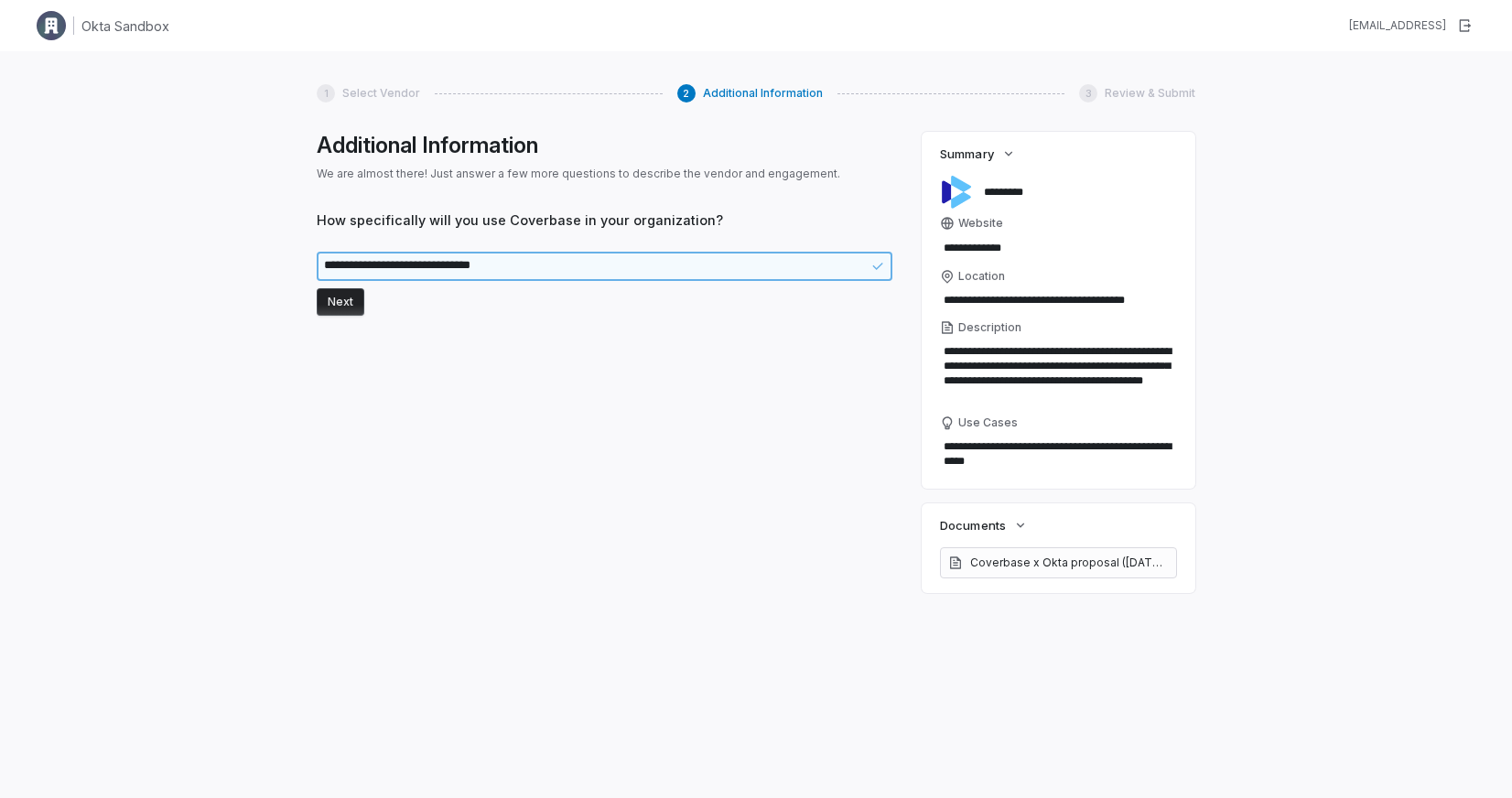
type textarea "*"
type textarea "**********"
type textarea "*"
type textarea "**********"
click at [359, 292] on button "Next" at bounding box center [340, 302] width 48 height 28
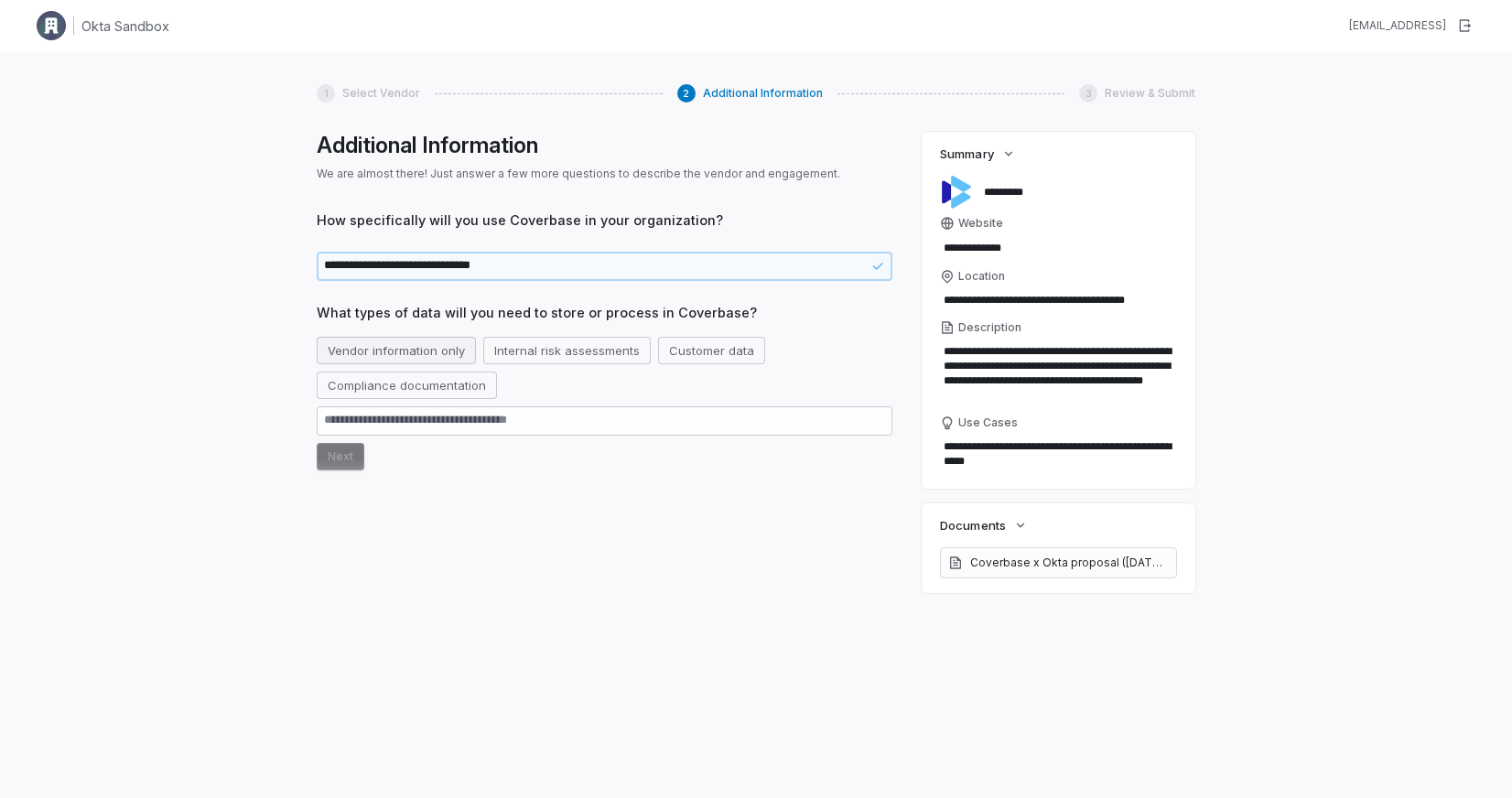
click at [416, 347] on button "Vendor information only" at bounding box center [396, 350] width 159 height 28
click at [423, 379] on button "Compliance documentation" at bounding box center [407, 385] width 181 height 28
click at [340, 464] on button "Next" at bounding box center [340, 457] width 48 height 28
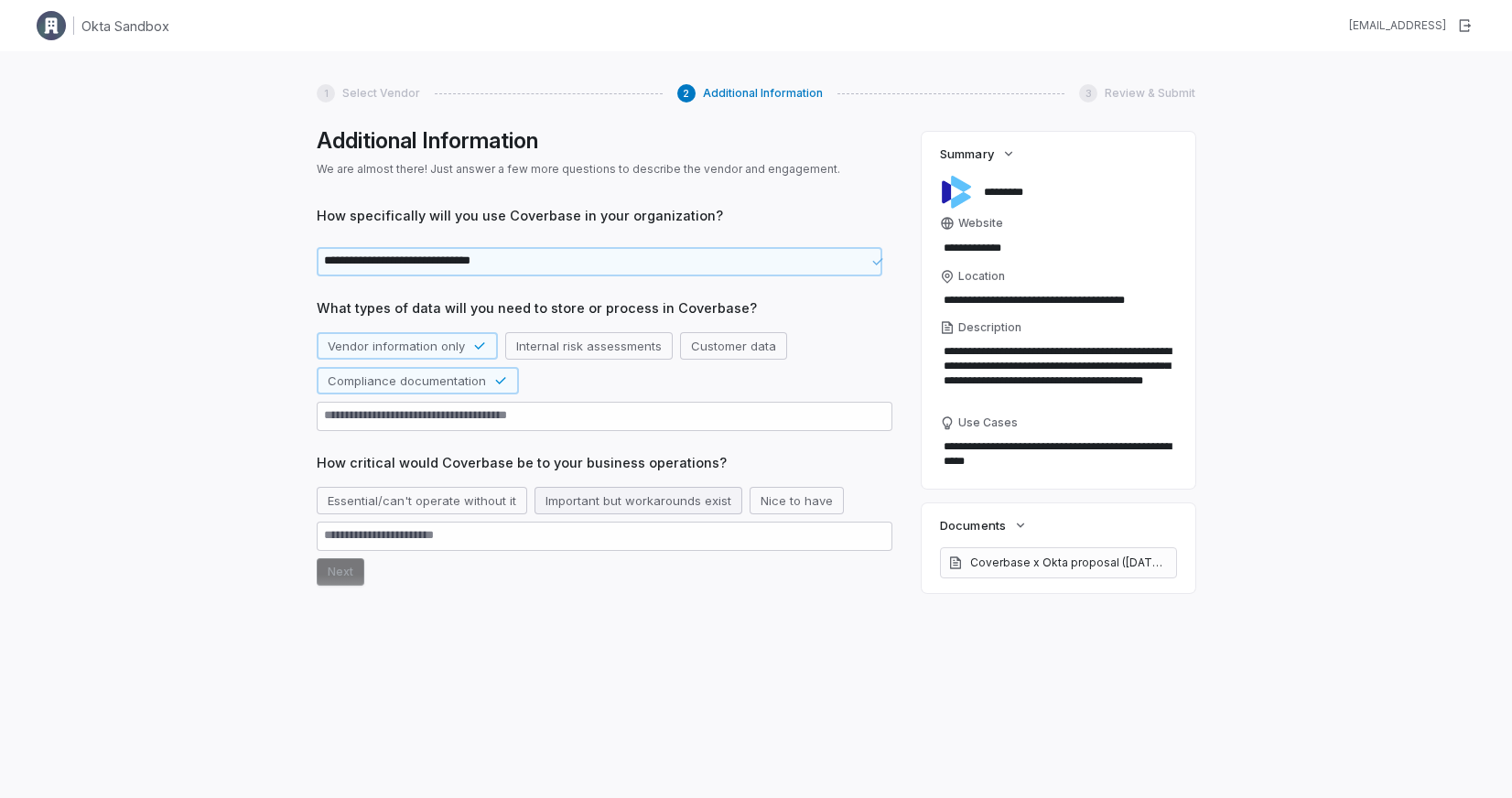
click at [577, 502] on button "Important but workarounds exist" at bounding box center [638, 500] width 207 height 28
click at [322, 572] on button "Next" at bounding box center [340, 572] width 48 height 28
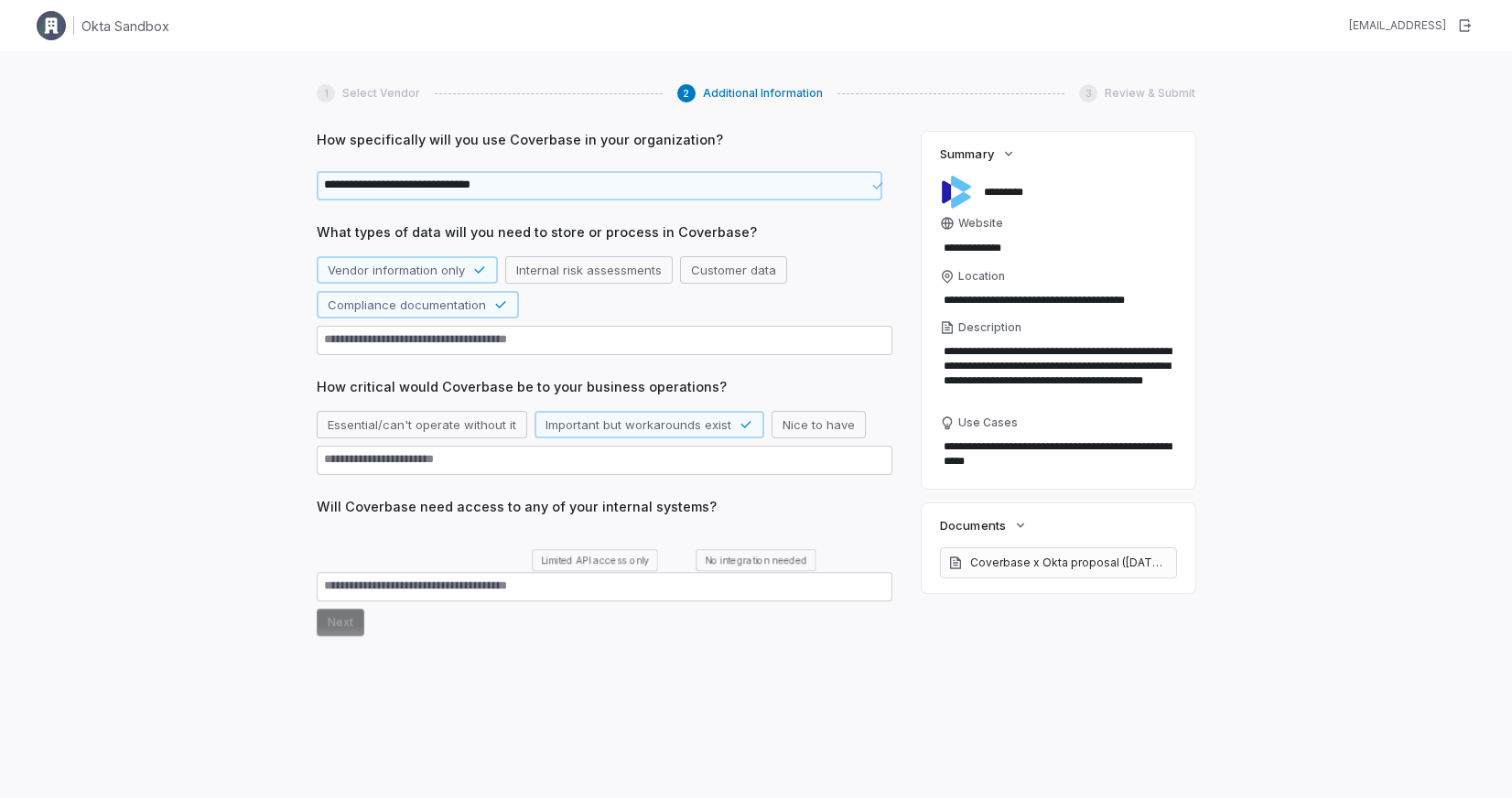
scroll to position [103, 0]
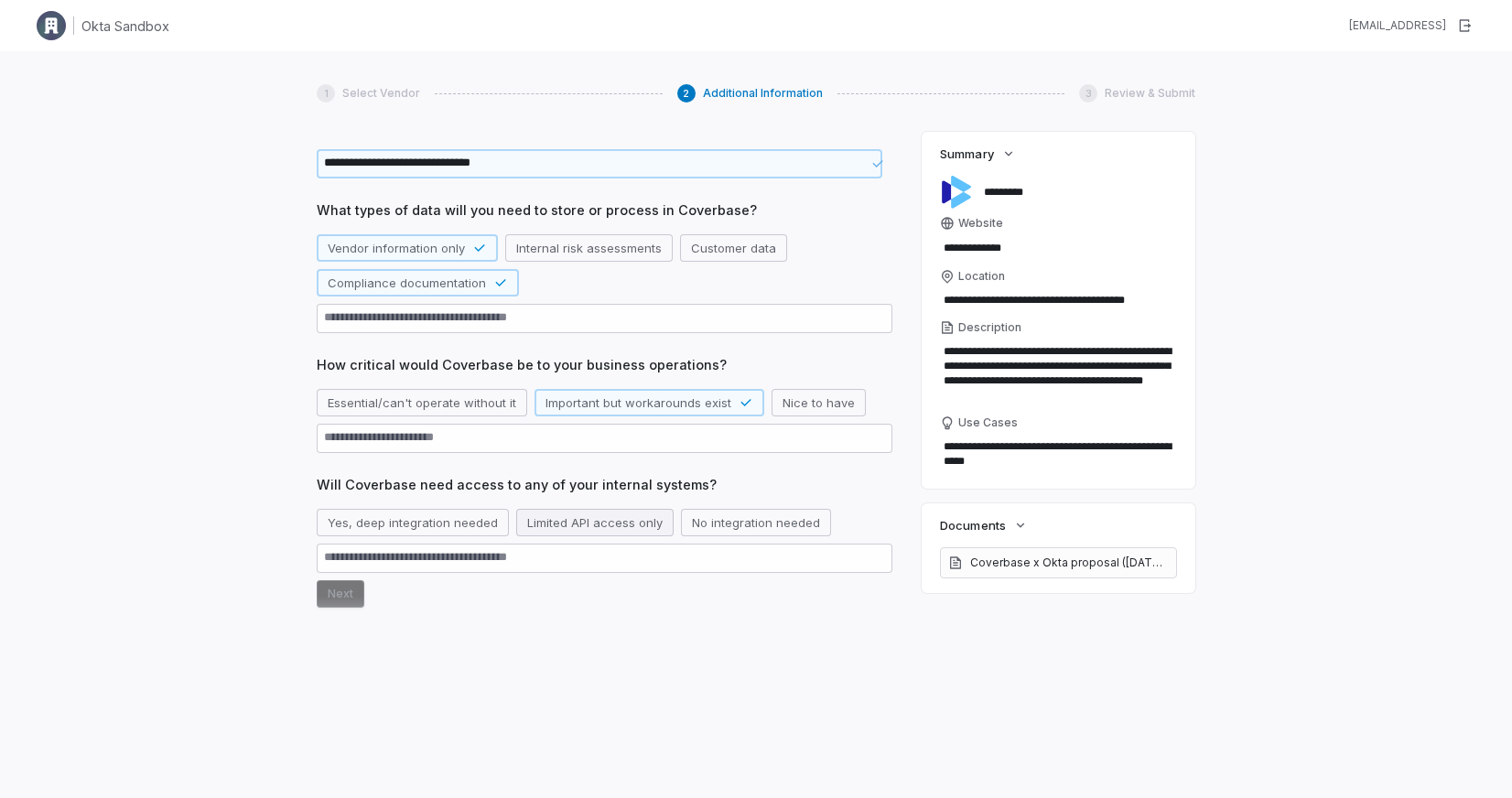
click at [599, 526] on button "Limited API access only" at bounding box center [595, 522] width 158 height 28
click at [599, 526] on button "Limited API access only" at bounding box center [606, 522] width 180 height 28
type textarea "*"
click at [454, 528] on button "Yes, deep integration needed" at bounding box center [413, 522] width 192 height 28
drag, startPoint x: 493, startPoint y: 522, endPoint x: 508, endPoint y: 522, distance: 15.0
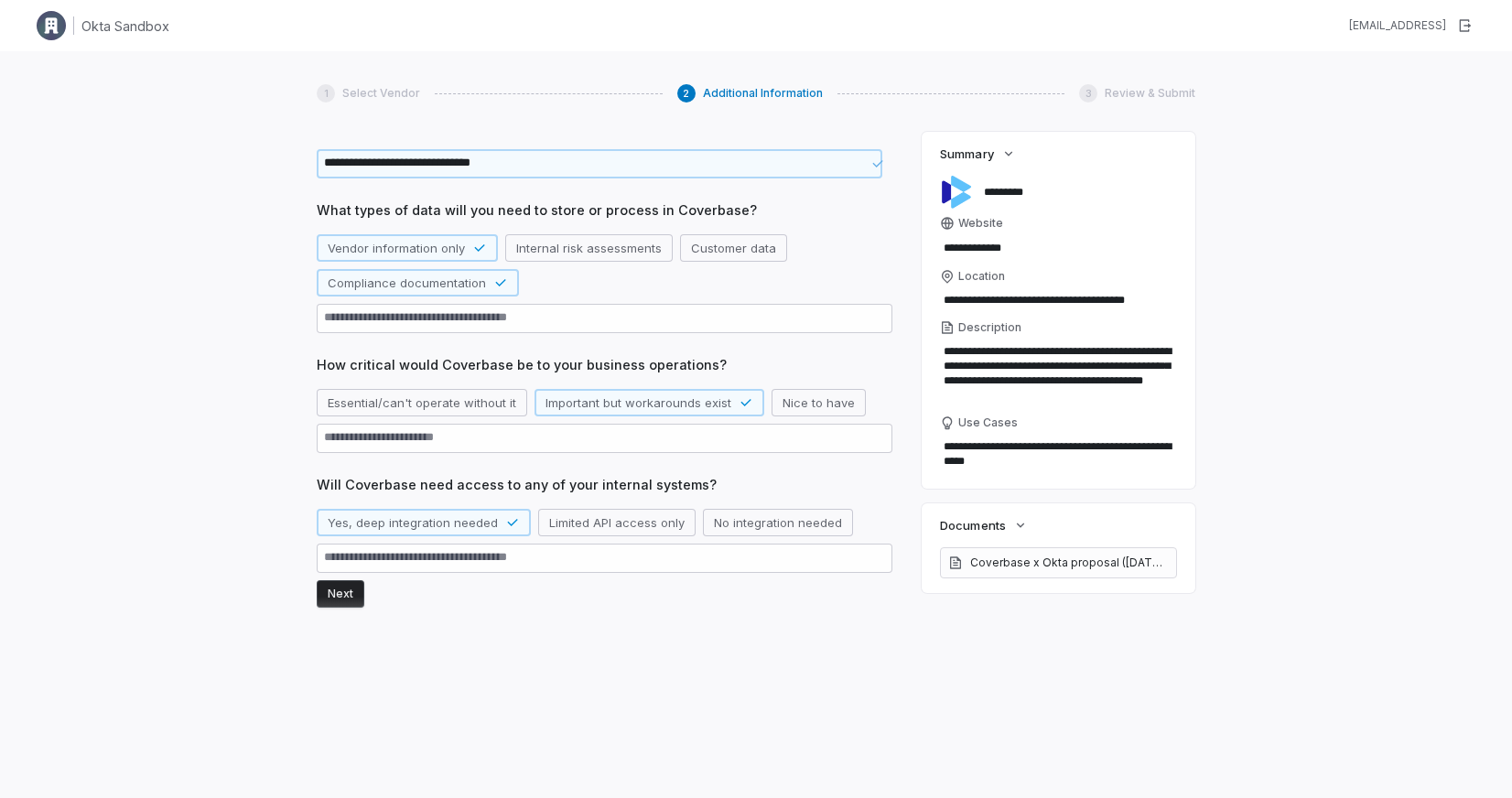
click at [494, 522] on button "Yes, deep integration needed" at bounding box center [423, 522] width 214 height 28
click at [591, 517] on button "Limited API access only" at bounding box center [595, 522] width 158 height 28
click at [342, 593] on button "Next" at bounding box center [340, 594] width 48 height 28
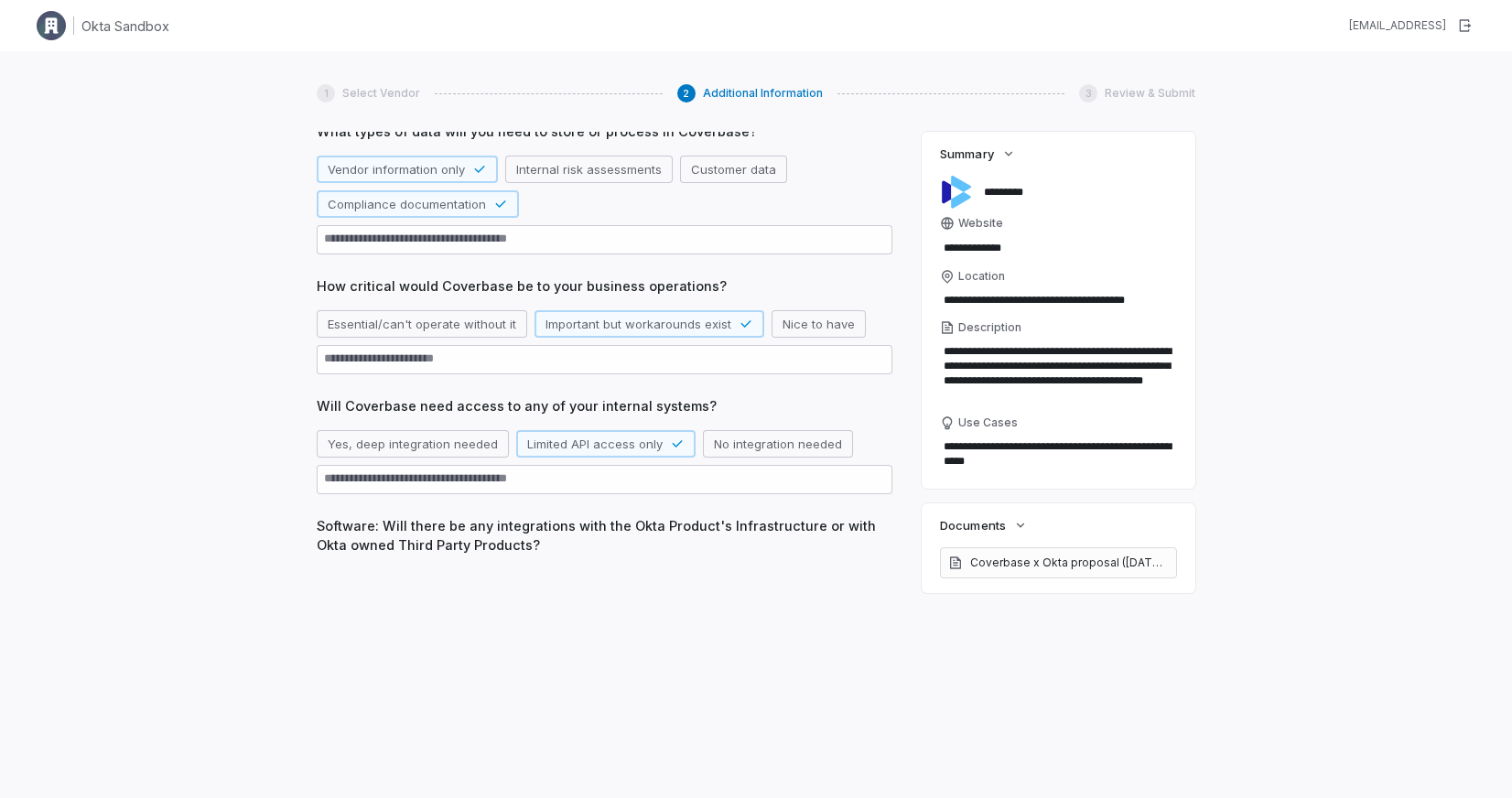
scroll to position [183, 0]
click at [339, 584] on button "Yes" at bounding box center [338, 581] width 43 height 28
click at [344, 633] on div "**********" at bounding box center [604, 373] width 575 height 691
click at [334, 624] on button "Next" at bounding box center [340, 615] width 48 height 28
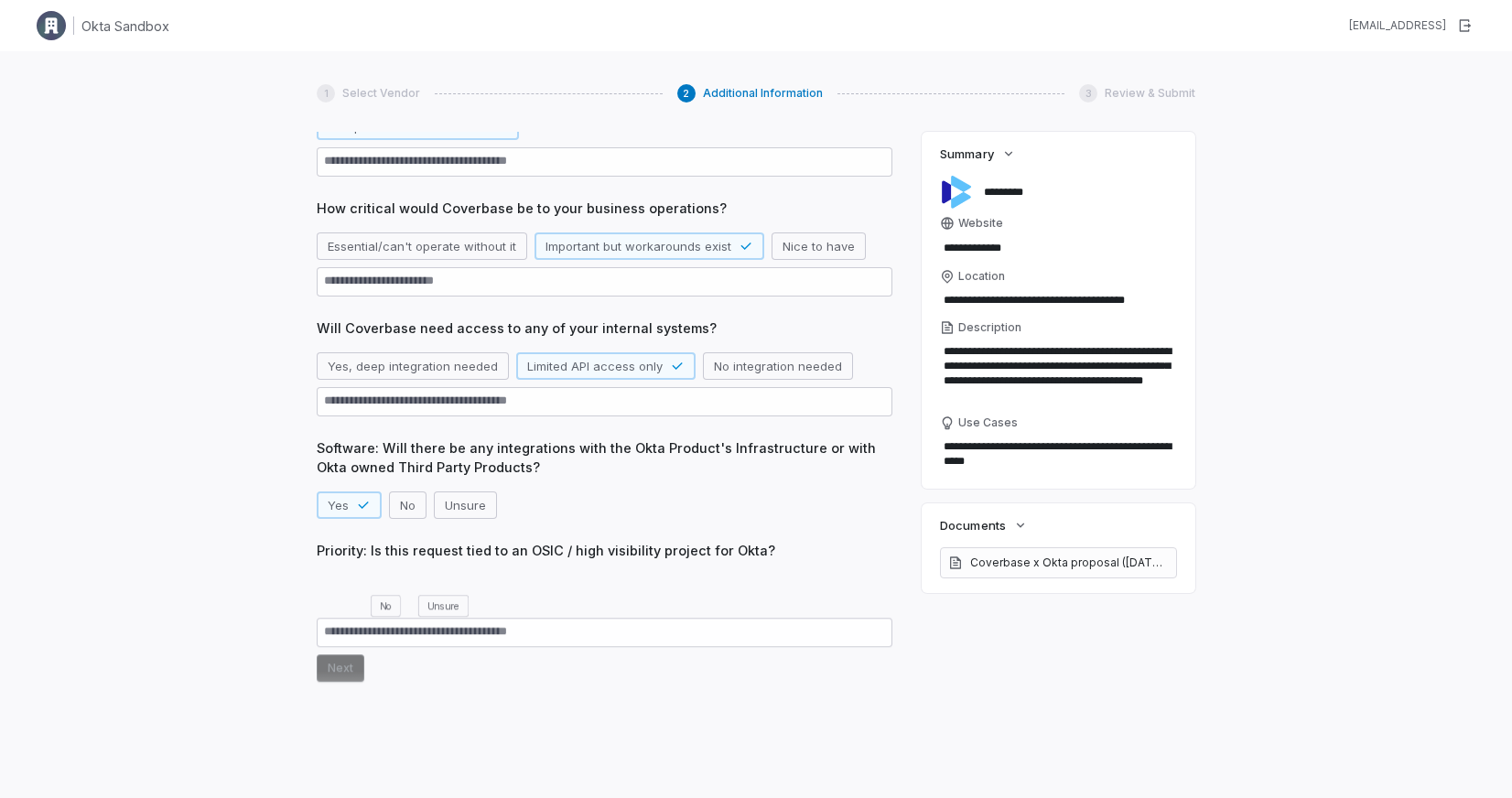
scroll to position [281, 0]
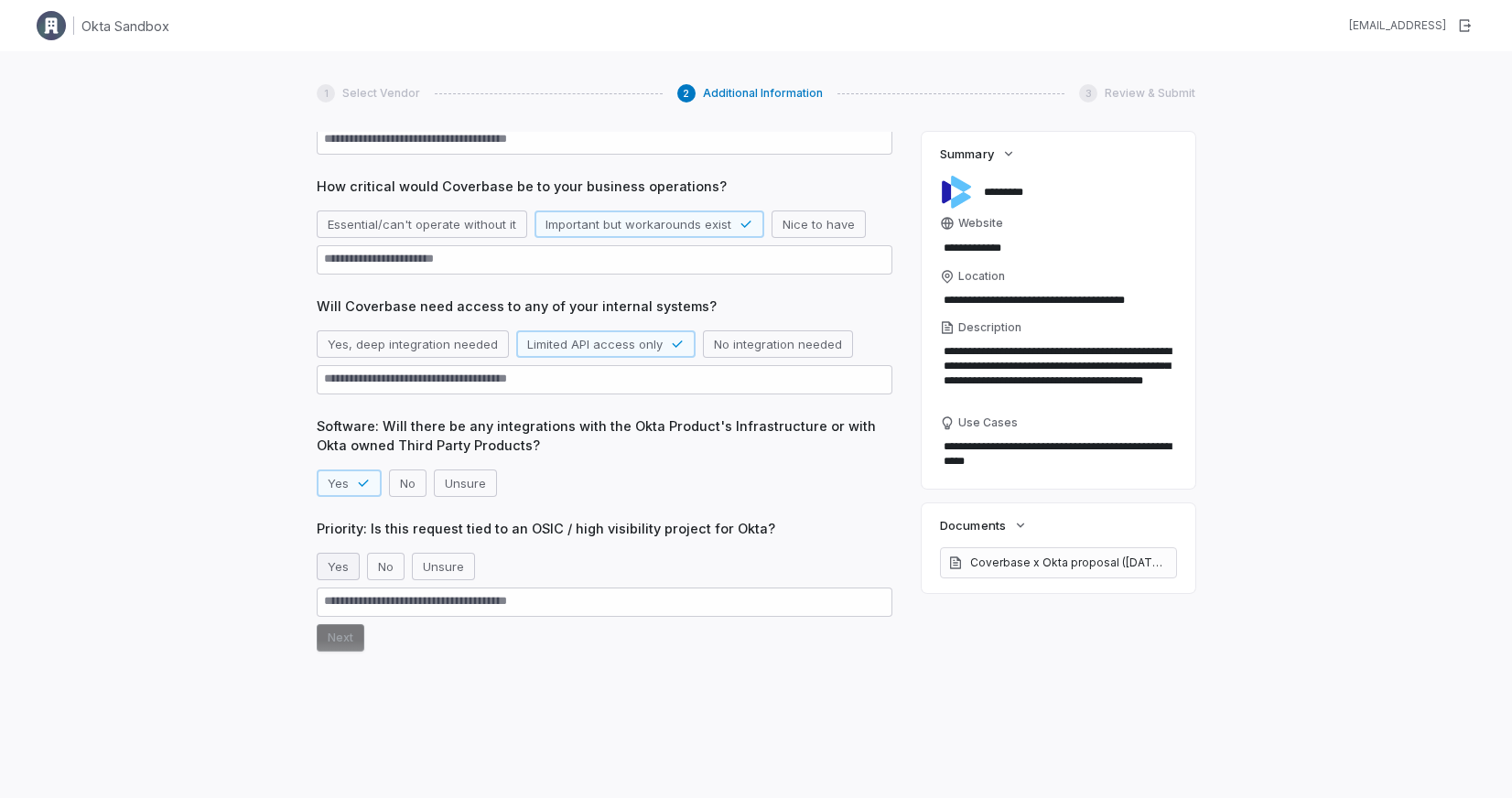
click at [342, 567] on button "Yes" at bounding box center [338, 566] width 43 height 28
click at [349, 643] on button "Next" at bounding box center [340, 637] width 48 height 28
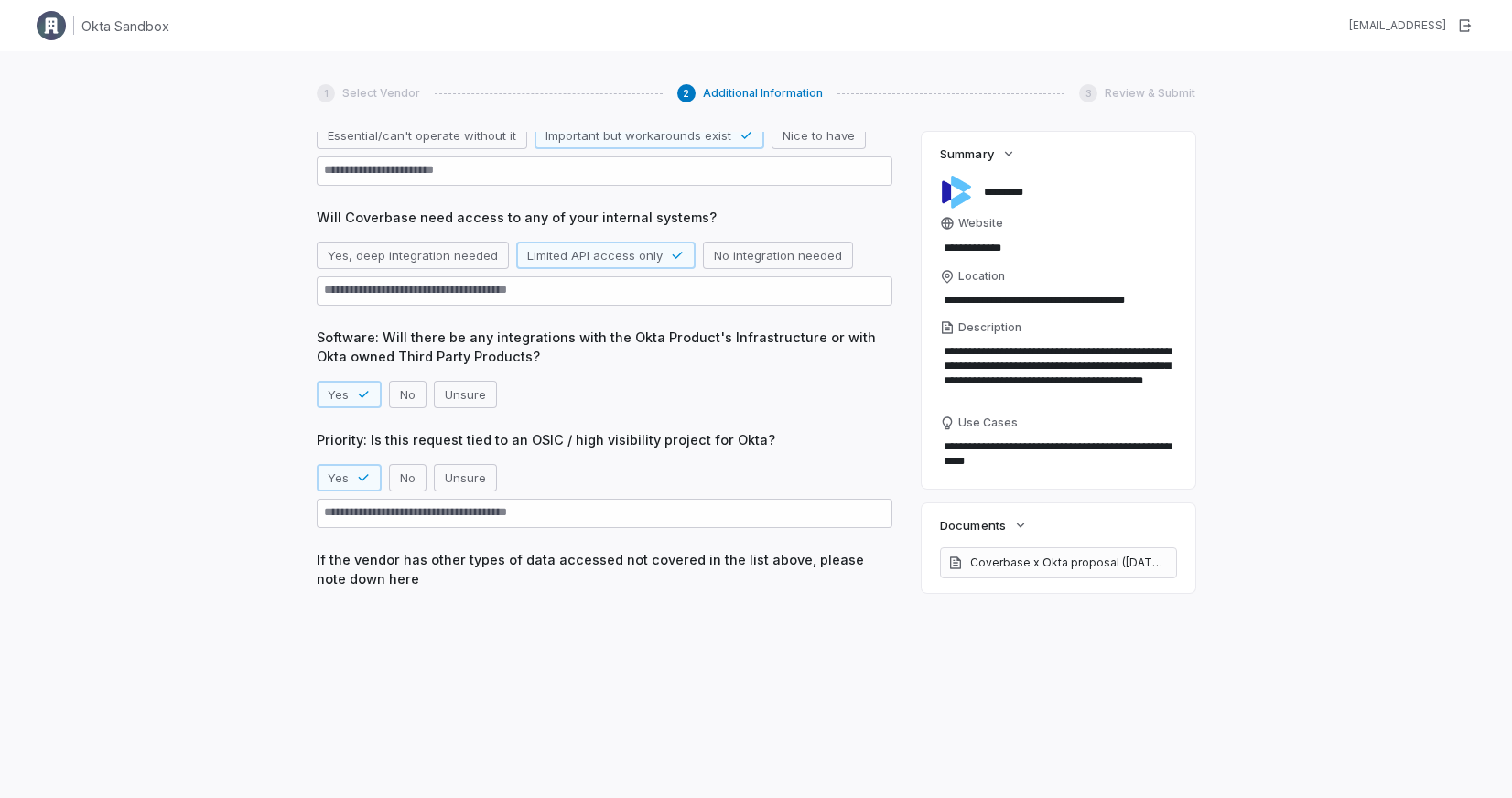
scroll to position [371, 0]
click at [365, 615] on textarea at bounding box center [604, 624] width 575 height 29
type textarea "*"
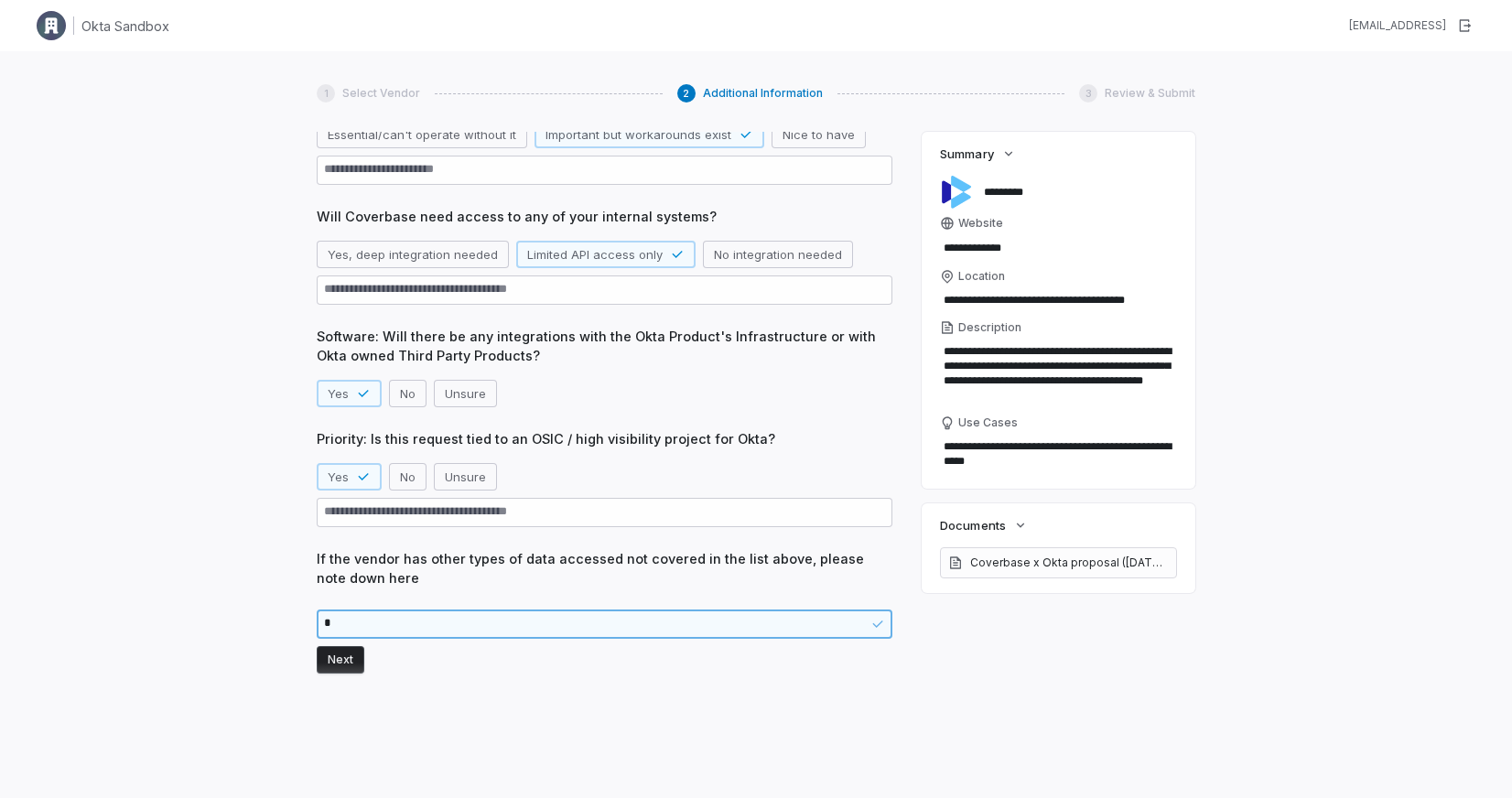
type textarea "*"
type textarea "***"
type textarea "*"
type textarea "****"
click at [329, 677] on div "**********" at bounding box center [604, 279] width 575 height 878
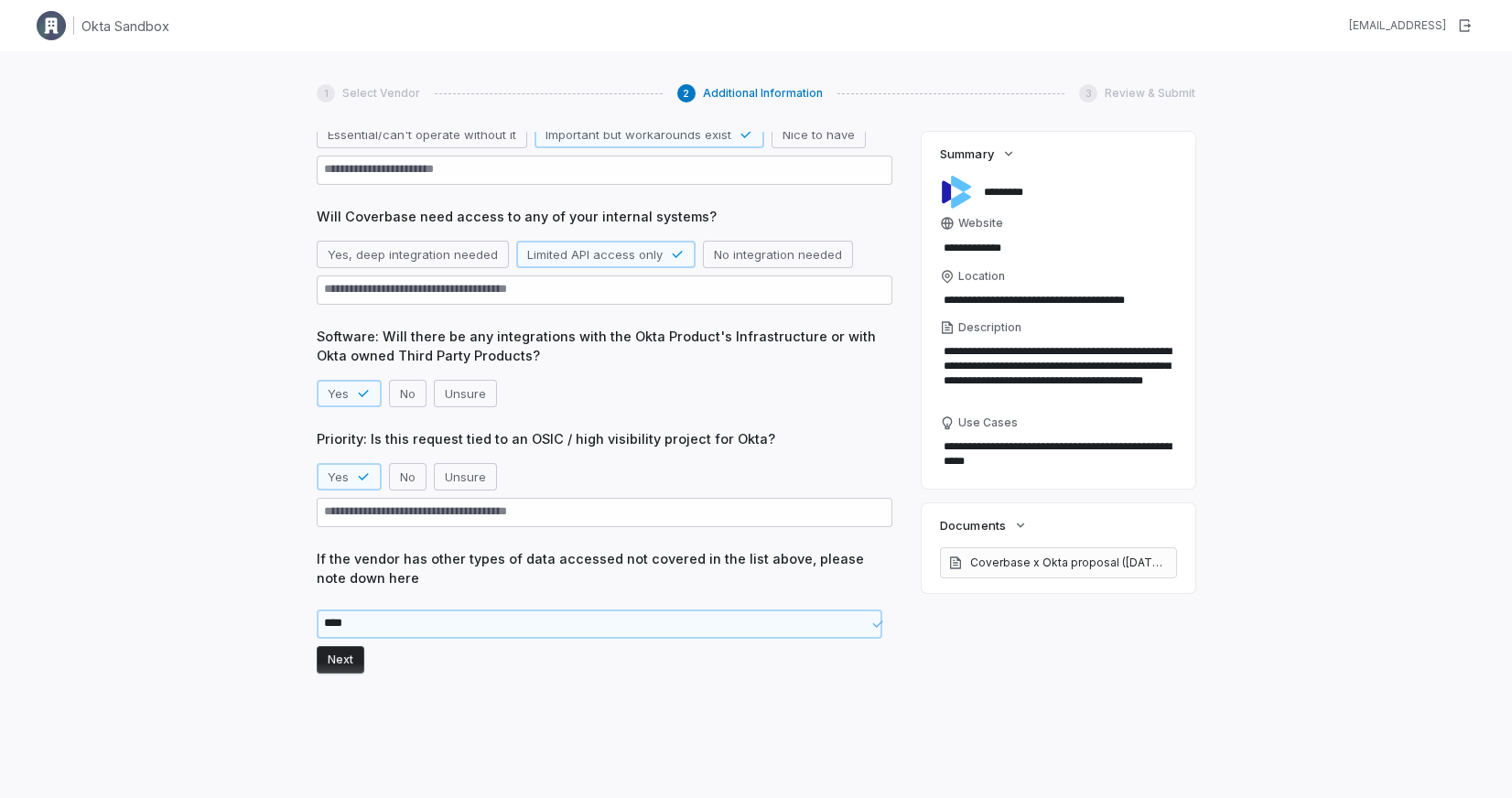
click at [337, 662] on button "Next" at bounding box center [340, 660] width 48 height 28
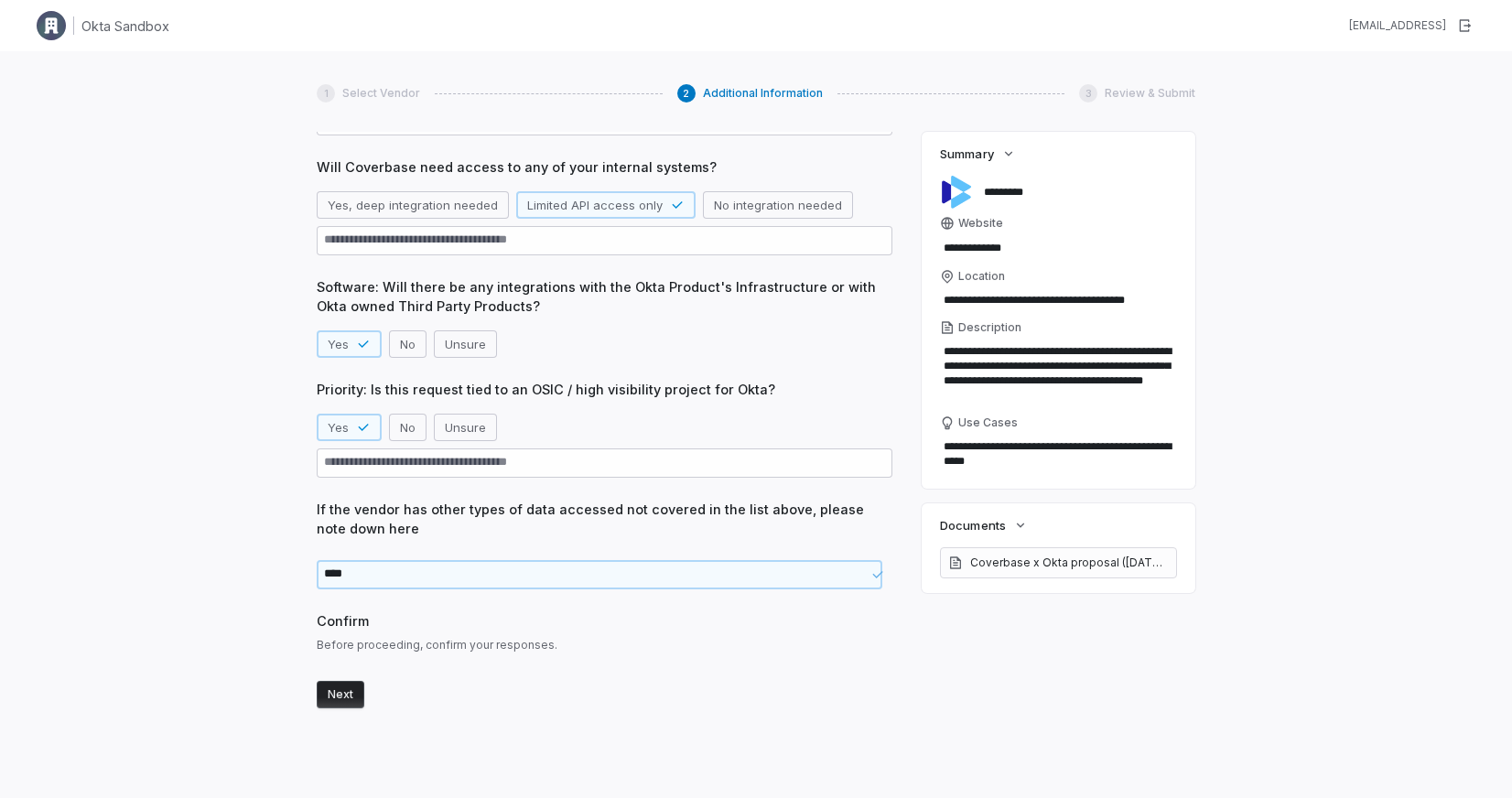
scroll to position [427, 0]
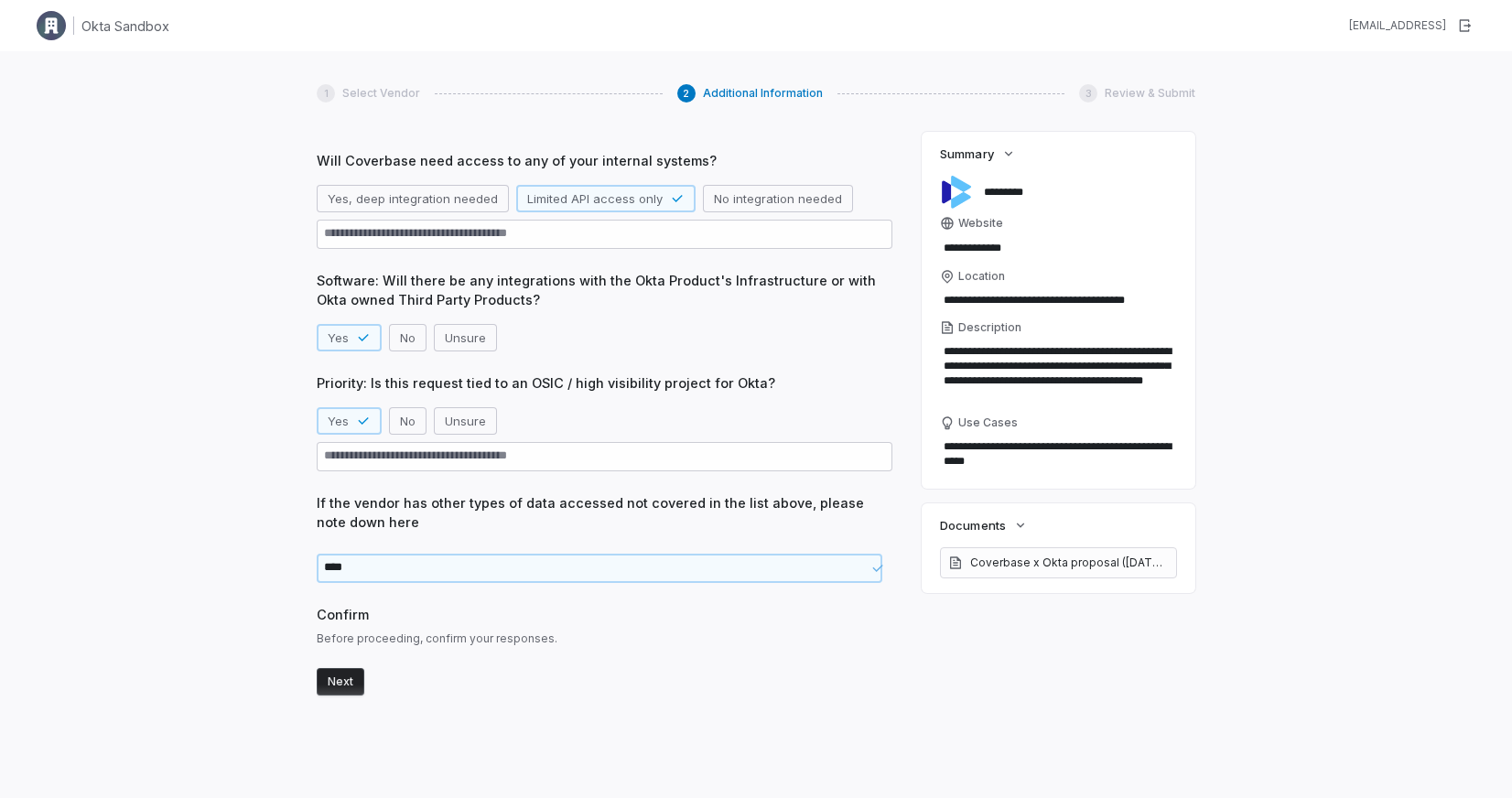
click at [357, 680] on button "Next" at bounding box center [340, 682] width 48 height 28
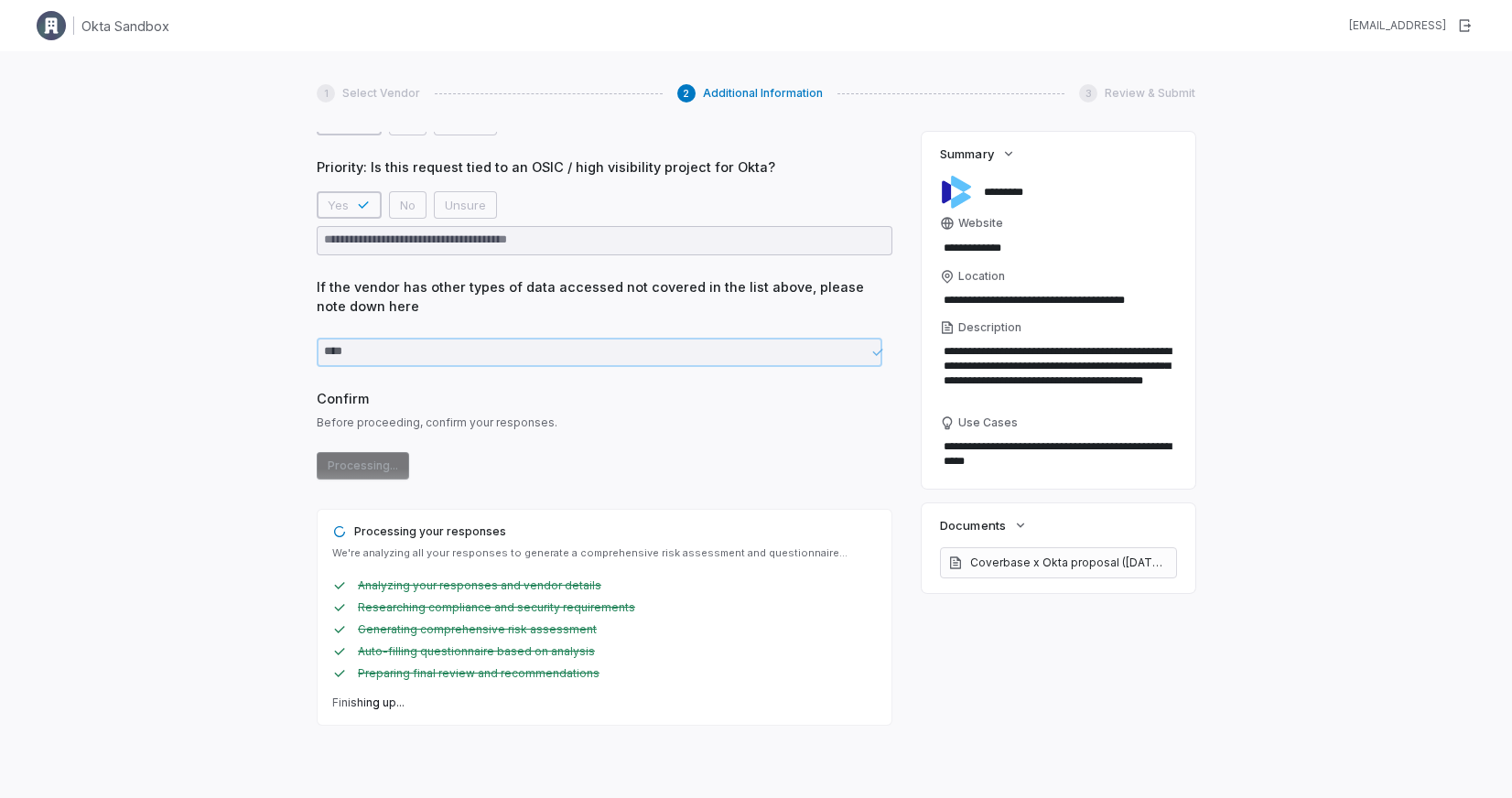
scroll to position [0, 0]
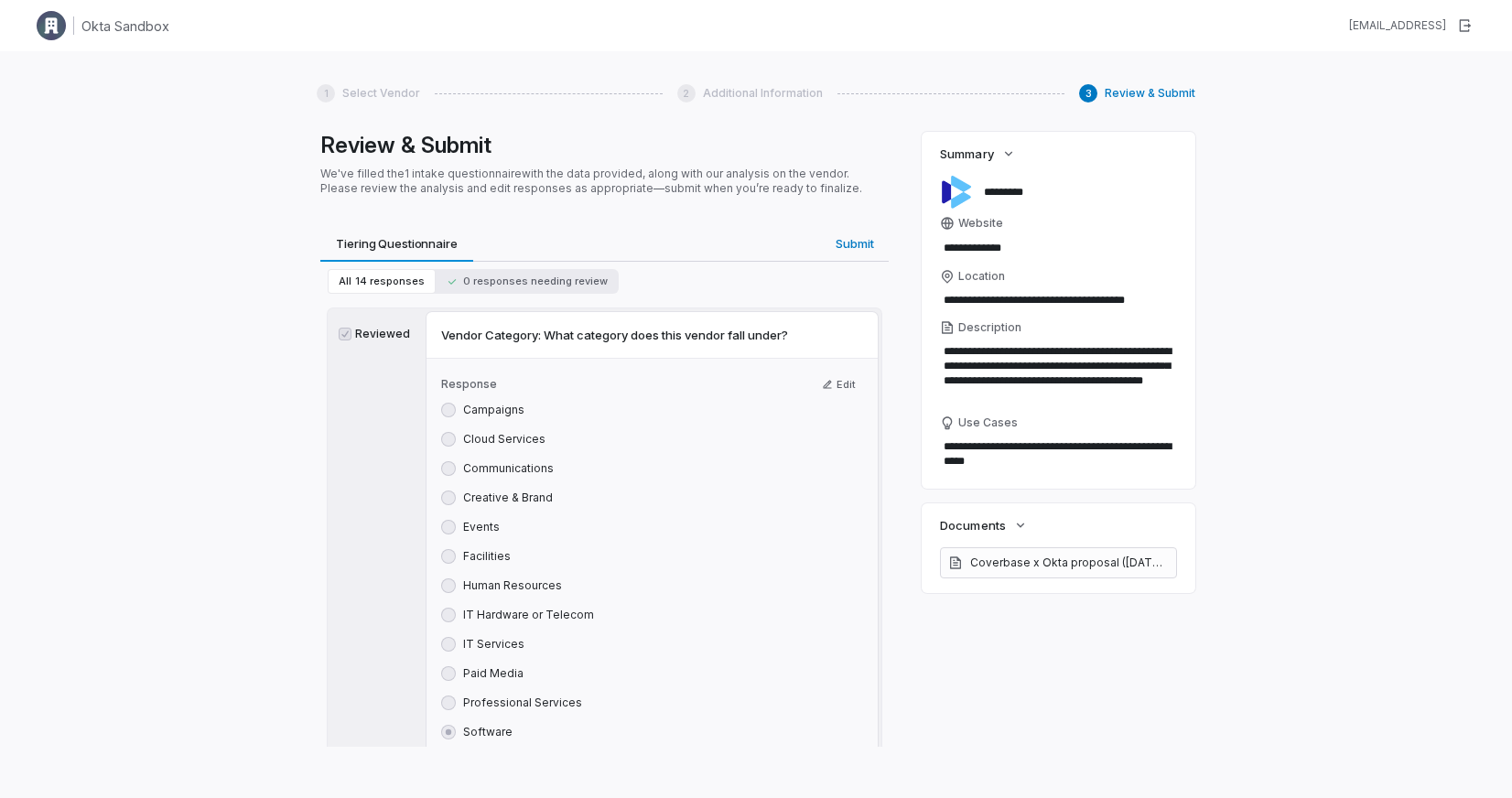
type textarea "*"
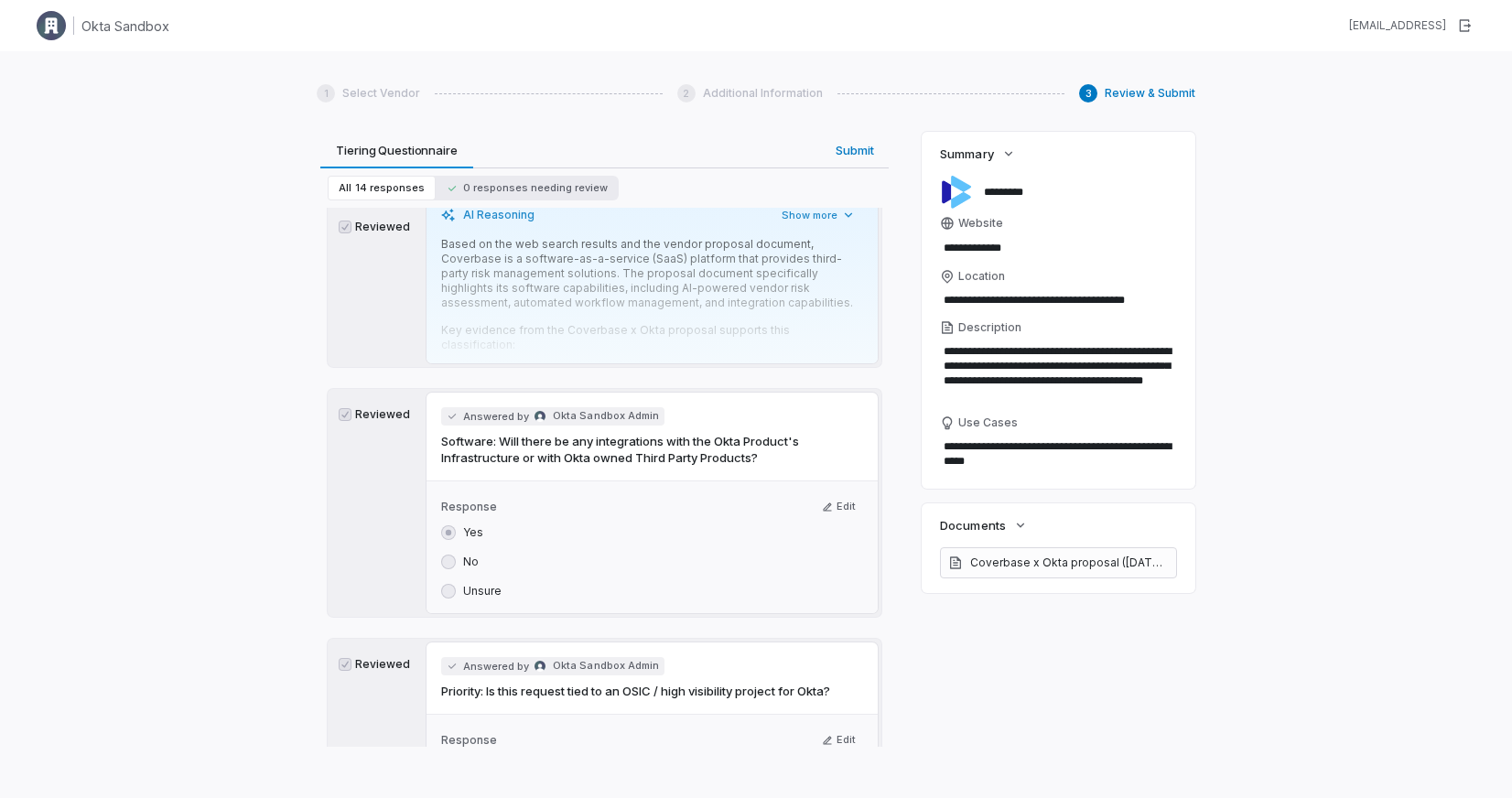
scroll to position [663, 0]
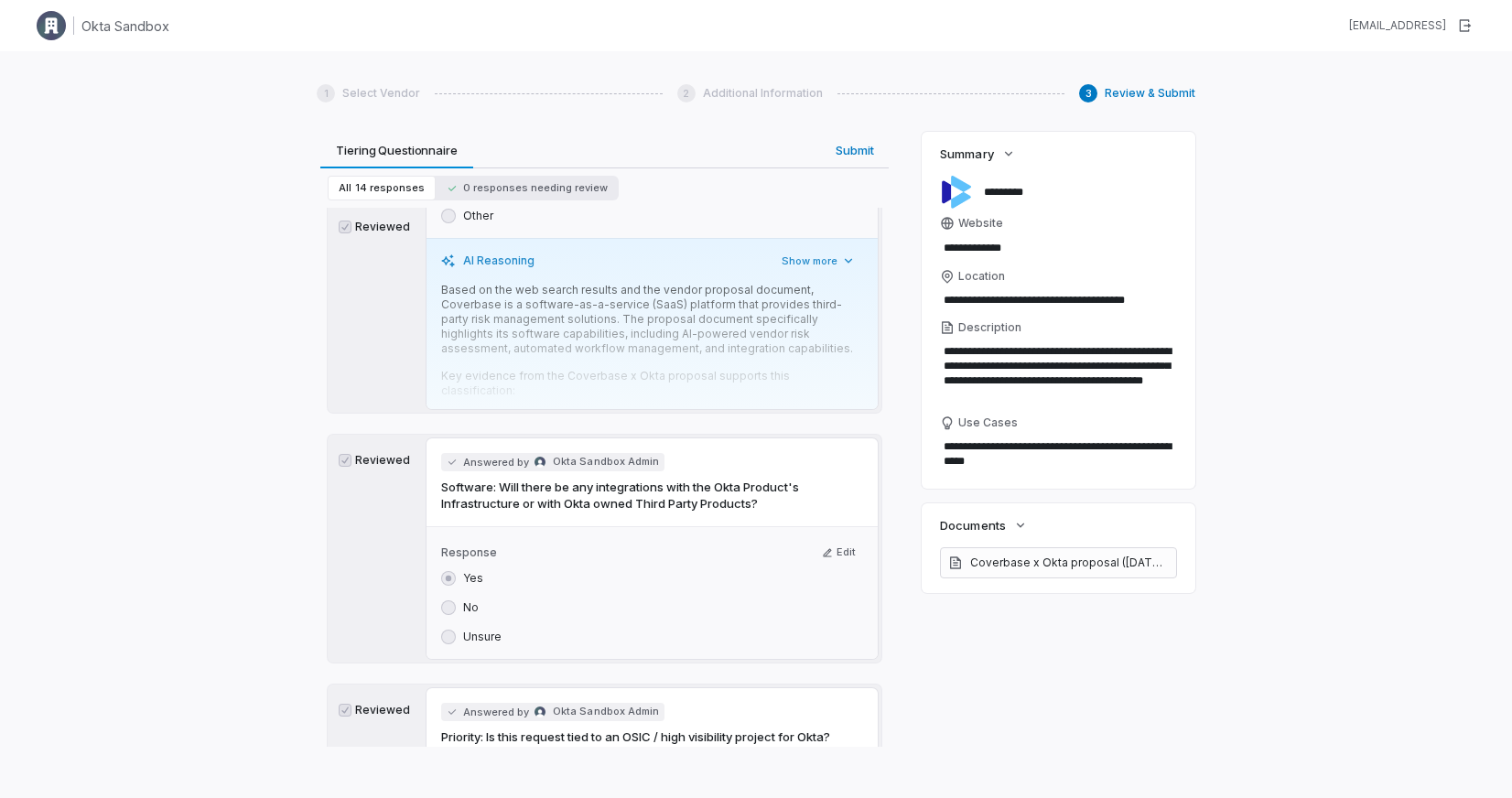
click at [798, 338] on p "Based on the web search results and the vendor proposal document, Coverbase is …" at bounding box center [652, 319] width 422 height 73
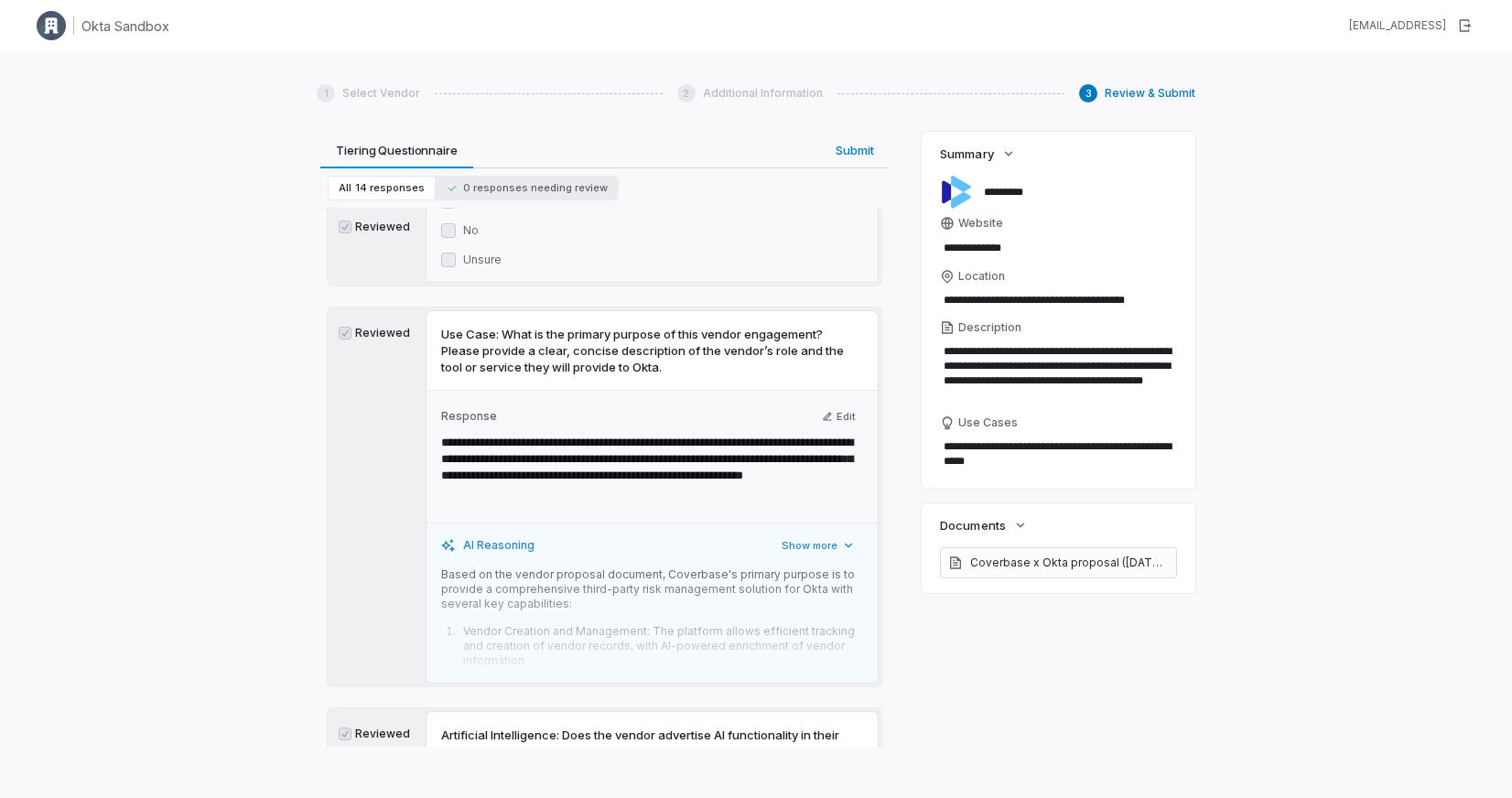
scroll to position [1447, 0]
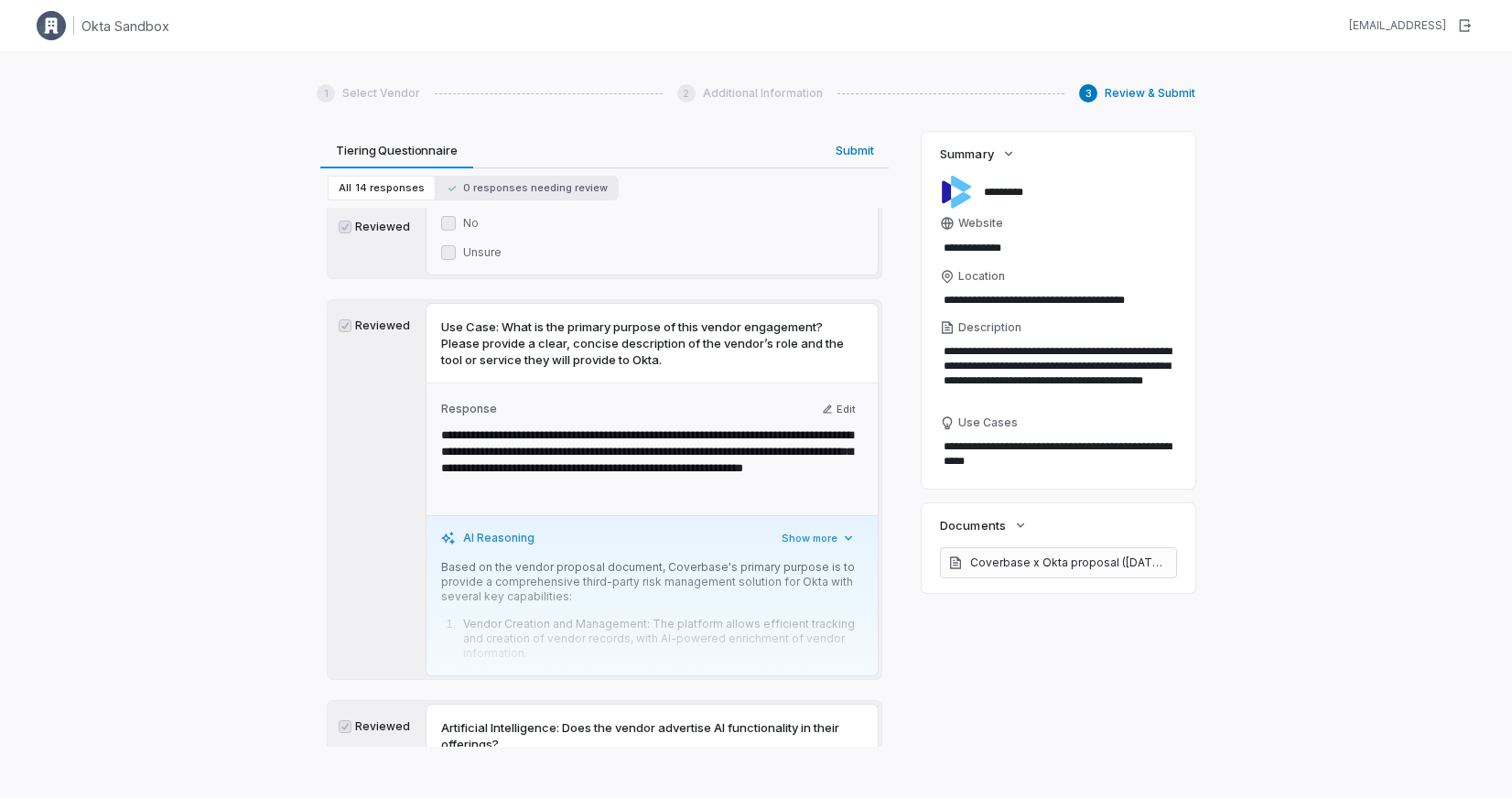
click at [751, 540] on div "AI Reasoning Show more Based on the vendor proposal document, Coverbase's prima…" at bounding box center [652, 594] width 452 height 159
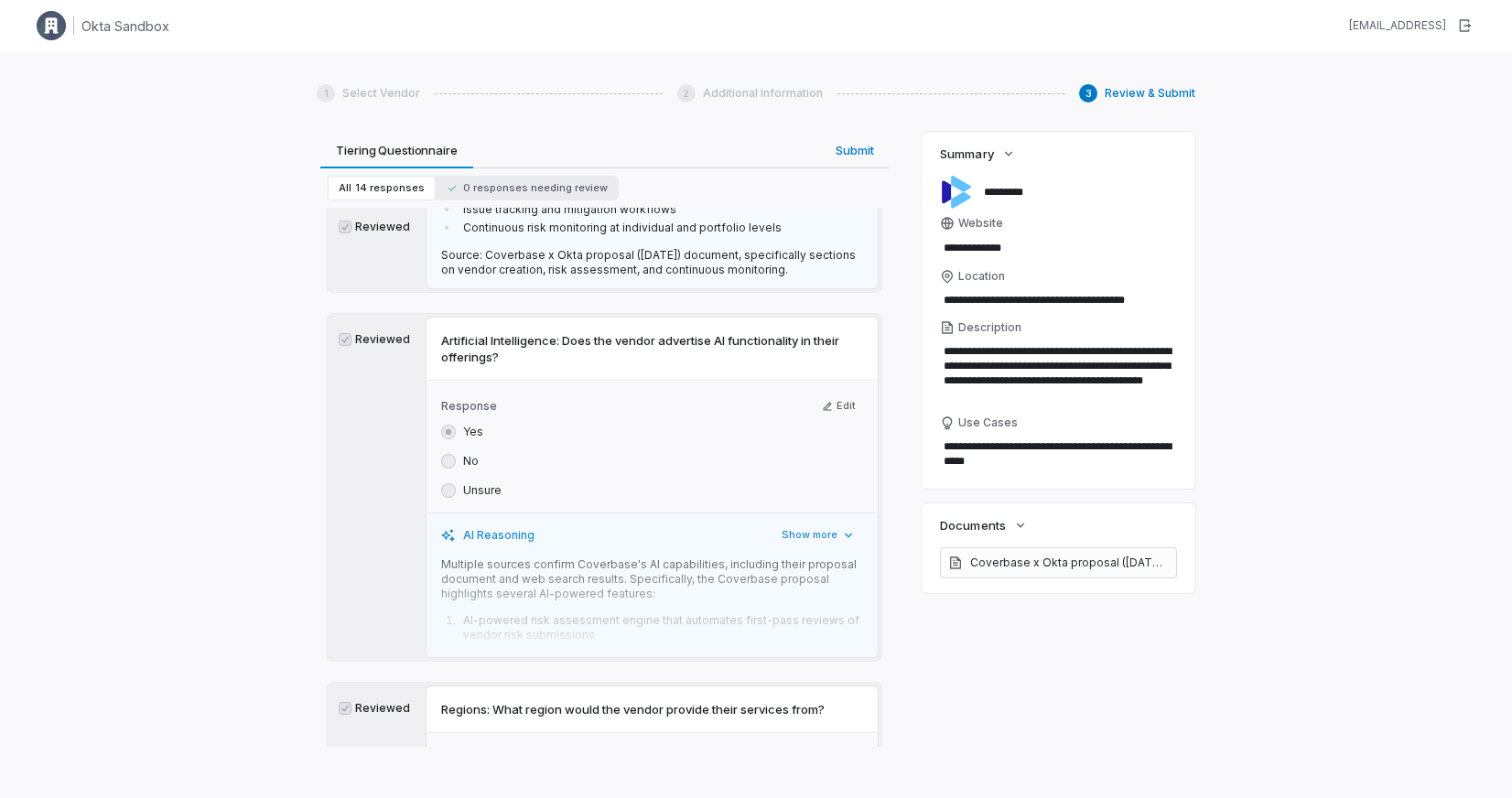
scroll to position [2170, 0]
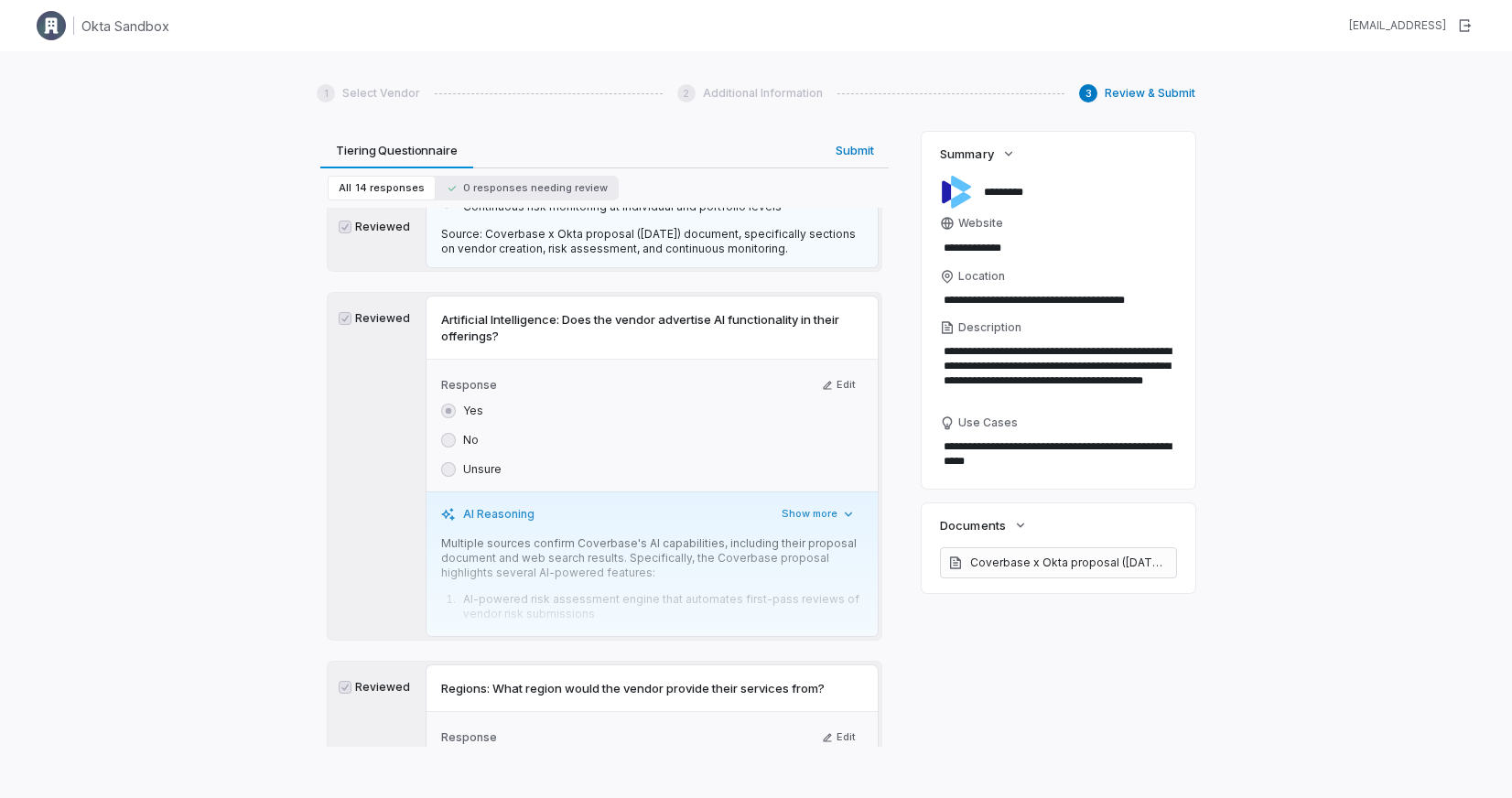
click at [735, 509] on div "AI Reasoning Show more" at bounding box center [652, 514] width 422 height 22
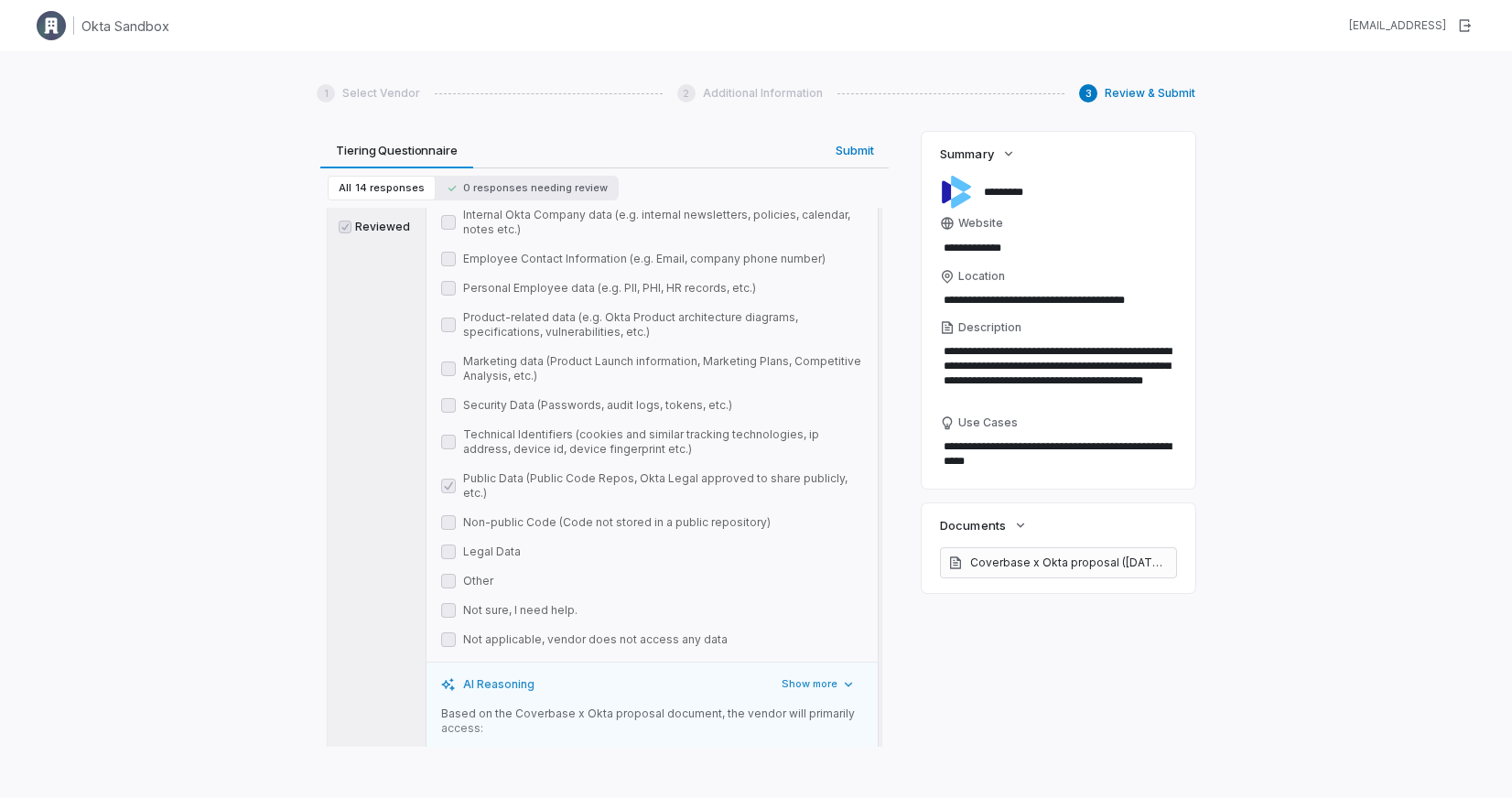
scroll to position [3781, 0]
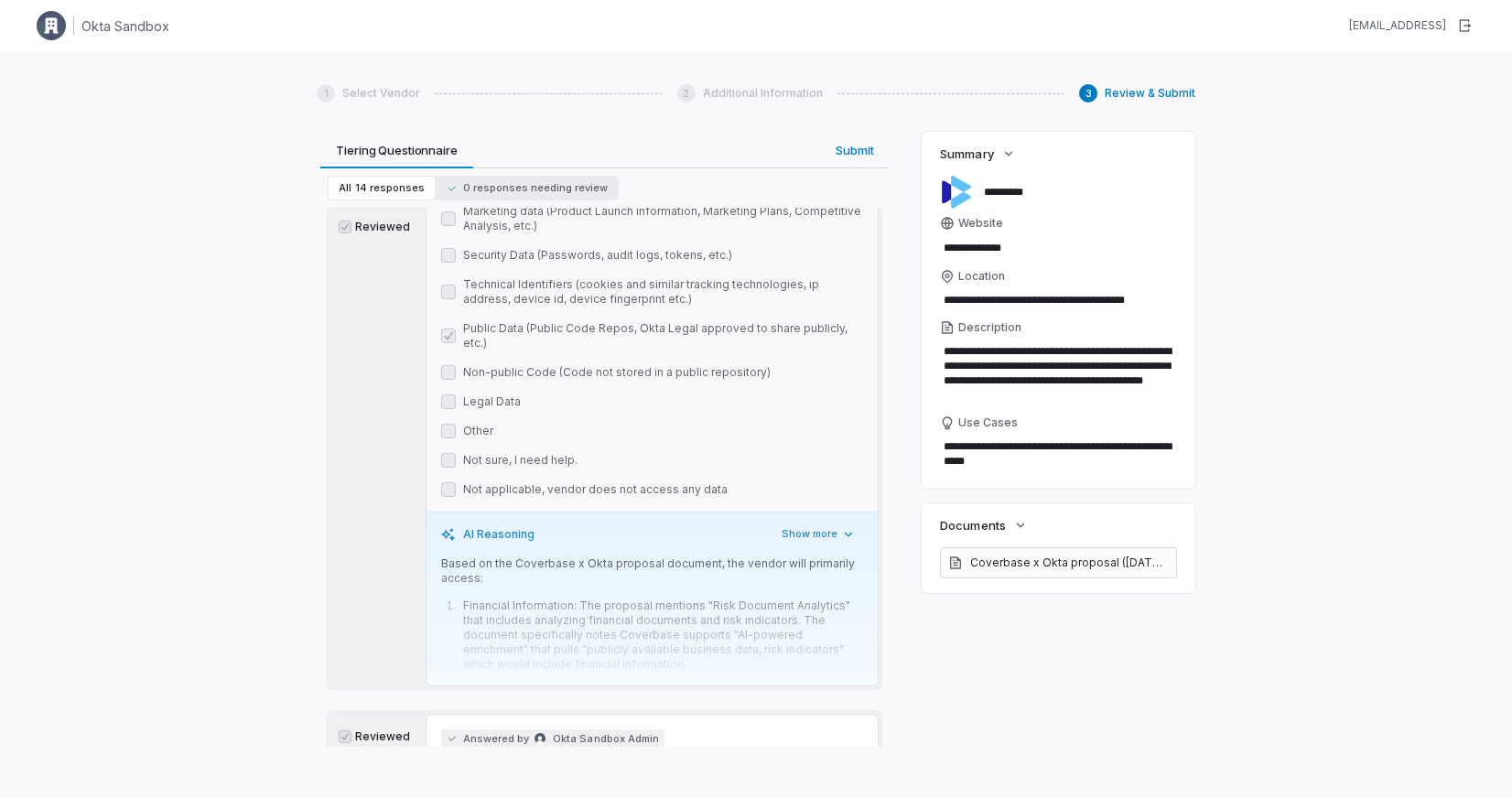
click at [729, 556] on p "Based on the Coverbase x Okta proposal document, the vendor will primarily acce…" at bounding box center [652, 571] width 422 height 29
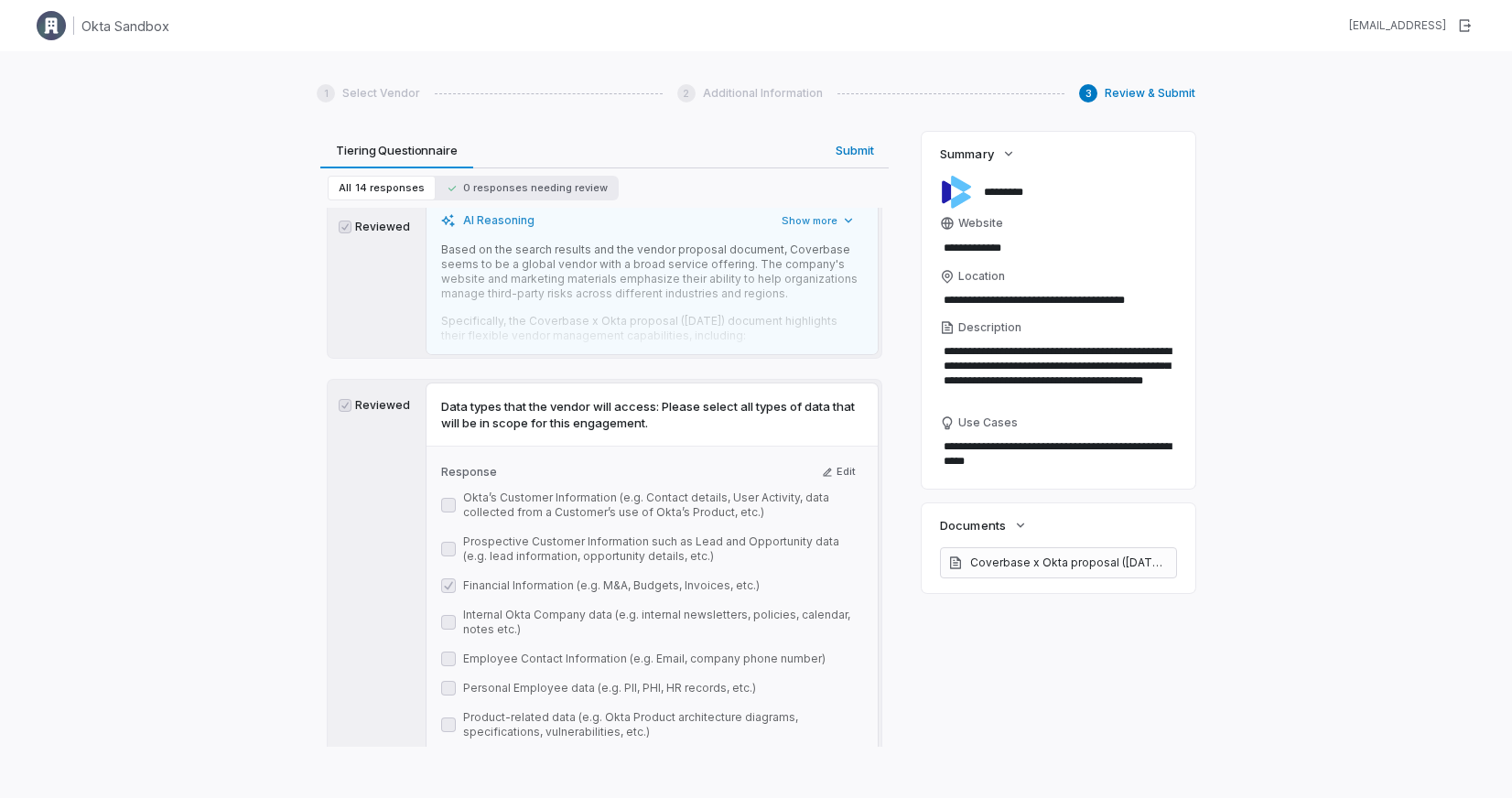
scroll to position [3233, 0]
click at [824, 465] on icon "button" at bounding box center [827, 471] width 11 height 11
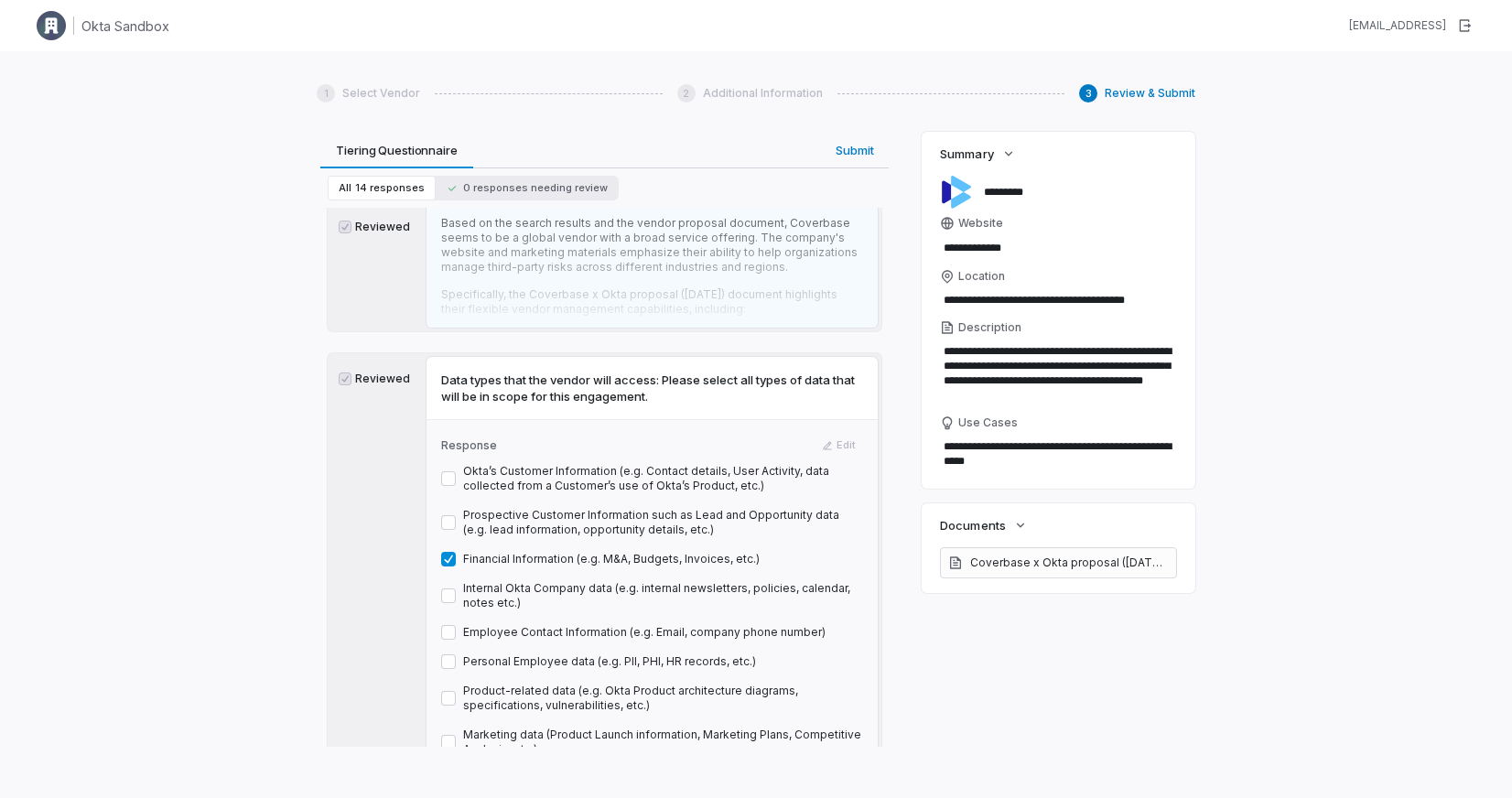
scroll to position [3279, 0]
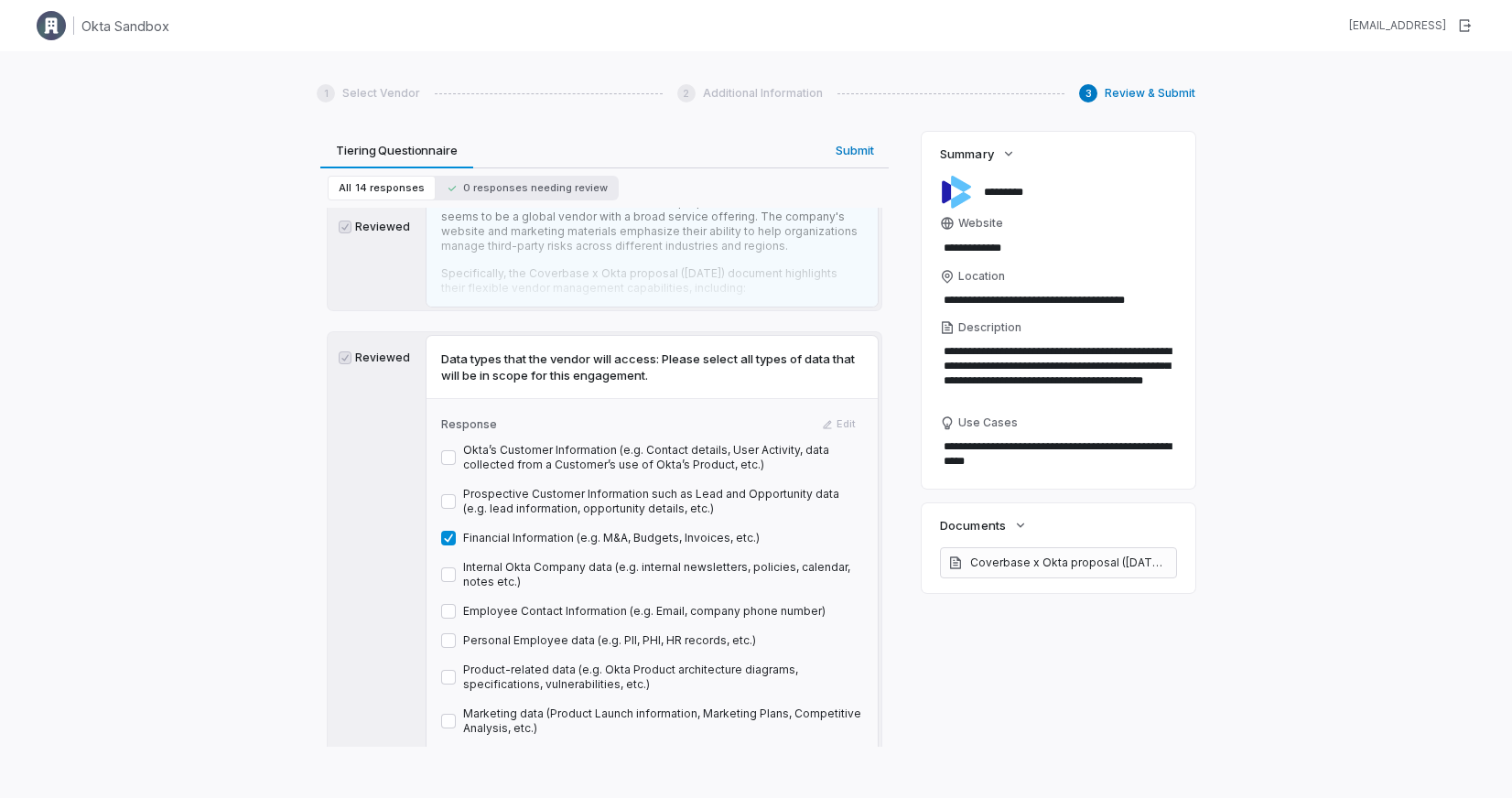
click at [440, 517] on div "Response Edit Okta’s Customer Information (e.g. Contact details, User Activity,…" at bounding box center [652, 717] width 452 height 638
click at [456, 531] on div "Financial Information (e.g. M&A, Budgets, Invoices, etc.)" at bounding box center [600, 537] width 319 height 14
click at [452, 531] on button "Financial Information (e.g. M&A, Budgets, Invoices, etc.)" at bounding box center [448, 537] width 14 height 14
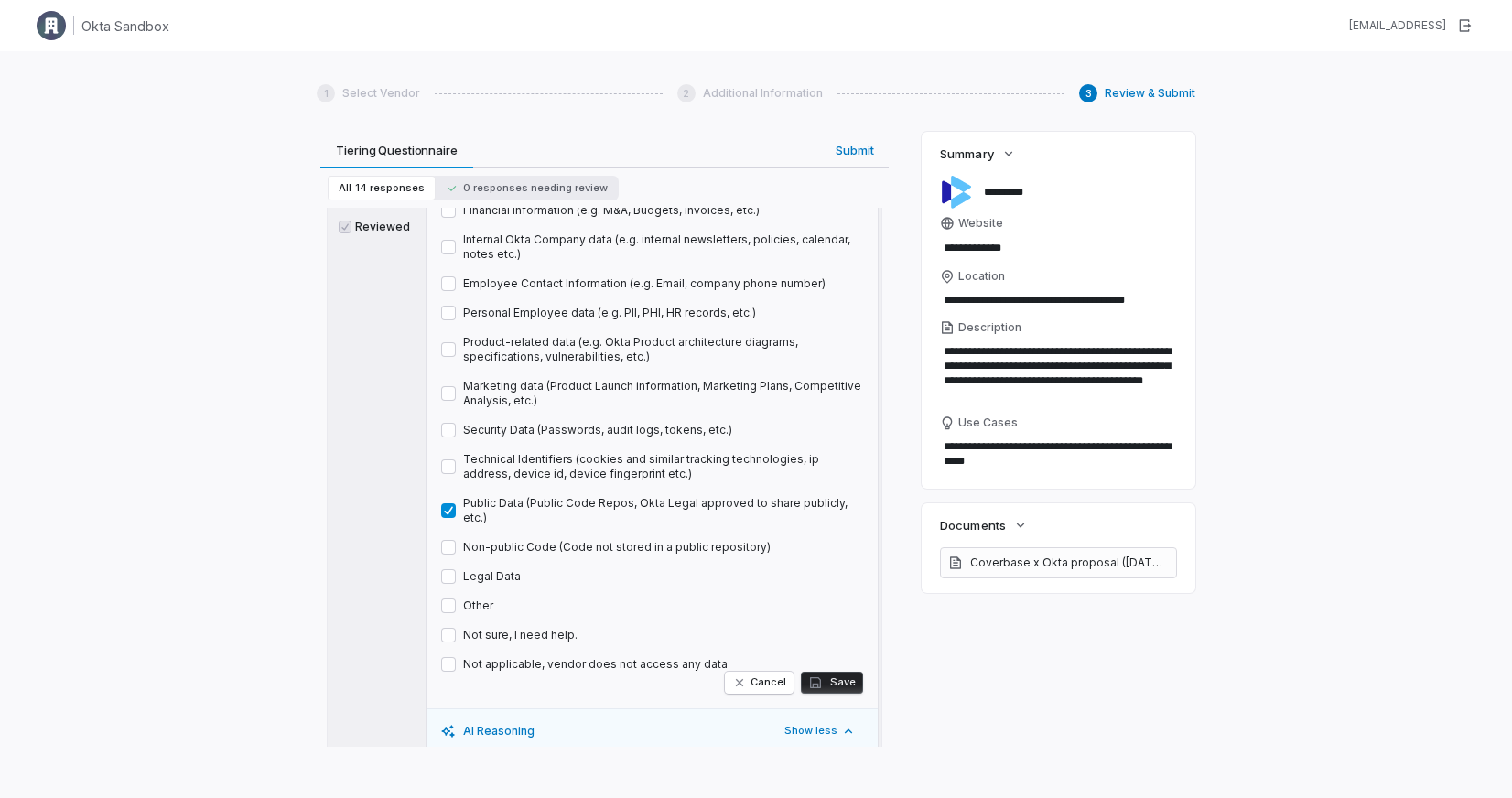
scroll to position [3588, 0]
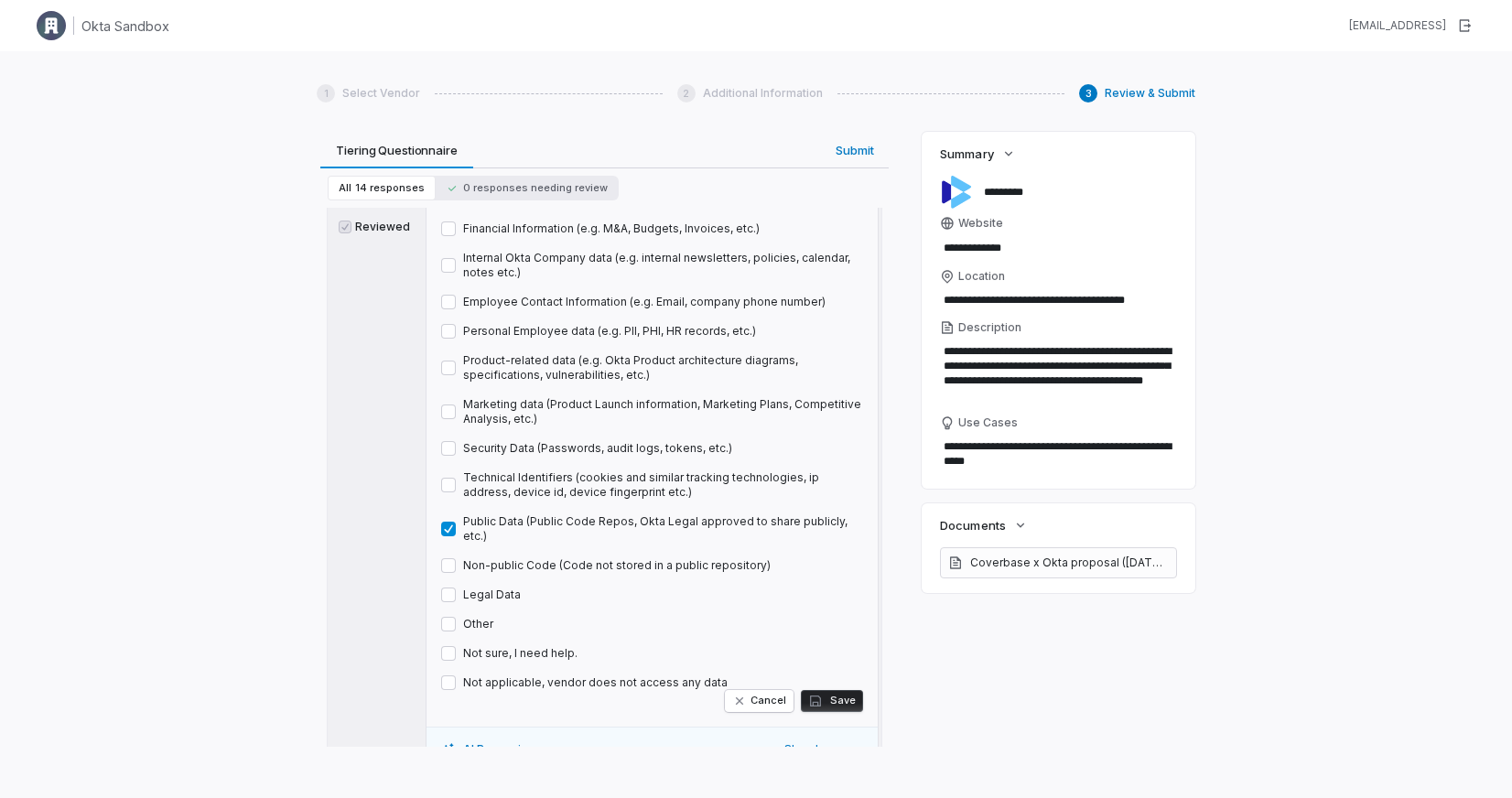
click at [450, 522] on button "Public Data (Public Code Repos, Okta Legal approved to share publicly, etc.)" at bounding box center [448, 529] width 14 height 14
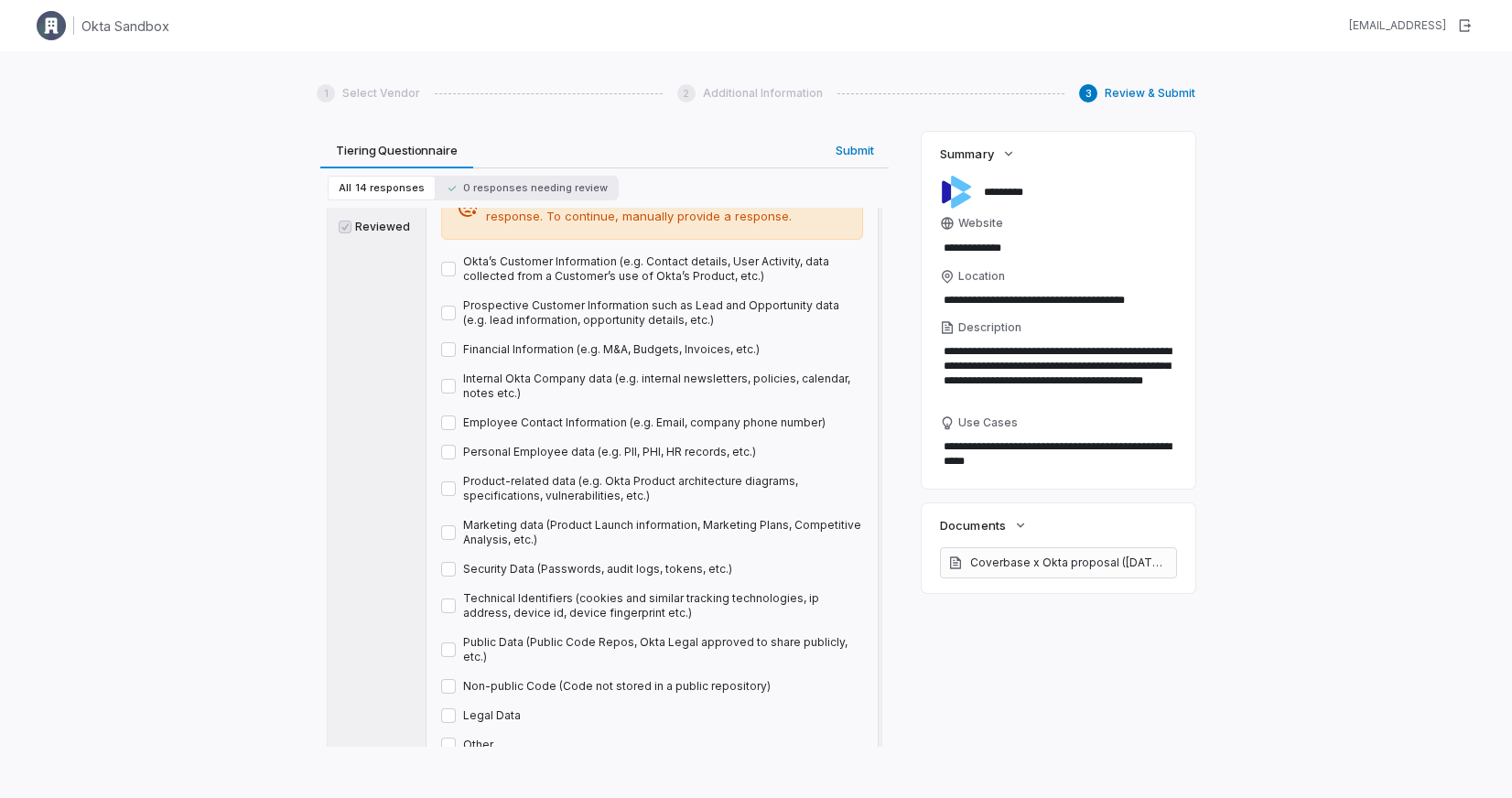
scroll to position [3544, 0]
click at [672, 374] on label "Internal Okta Company data (e.g. internal newsletters, policies, calendar, note…" at bounding box center [663, 388] width 400 height 29
click at [456, 380] on button "Internal Okta Company data (e.g. internal newsletters, policies, calendar, note…" at bounding box center [448, 387] width 14 height 14
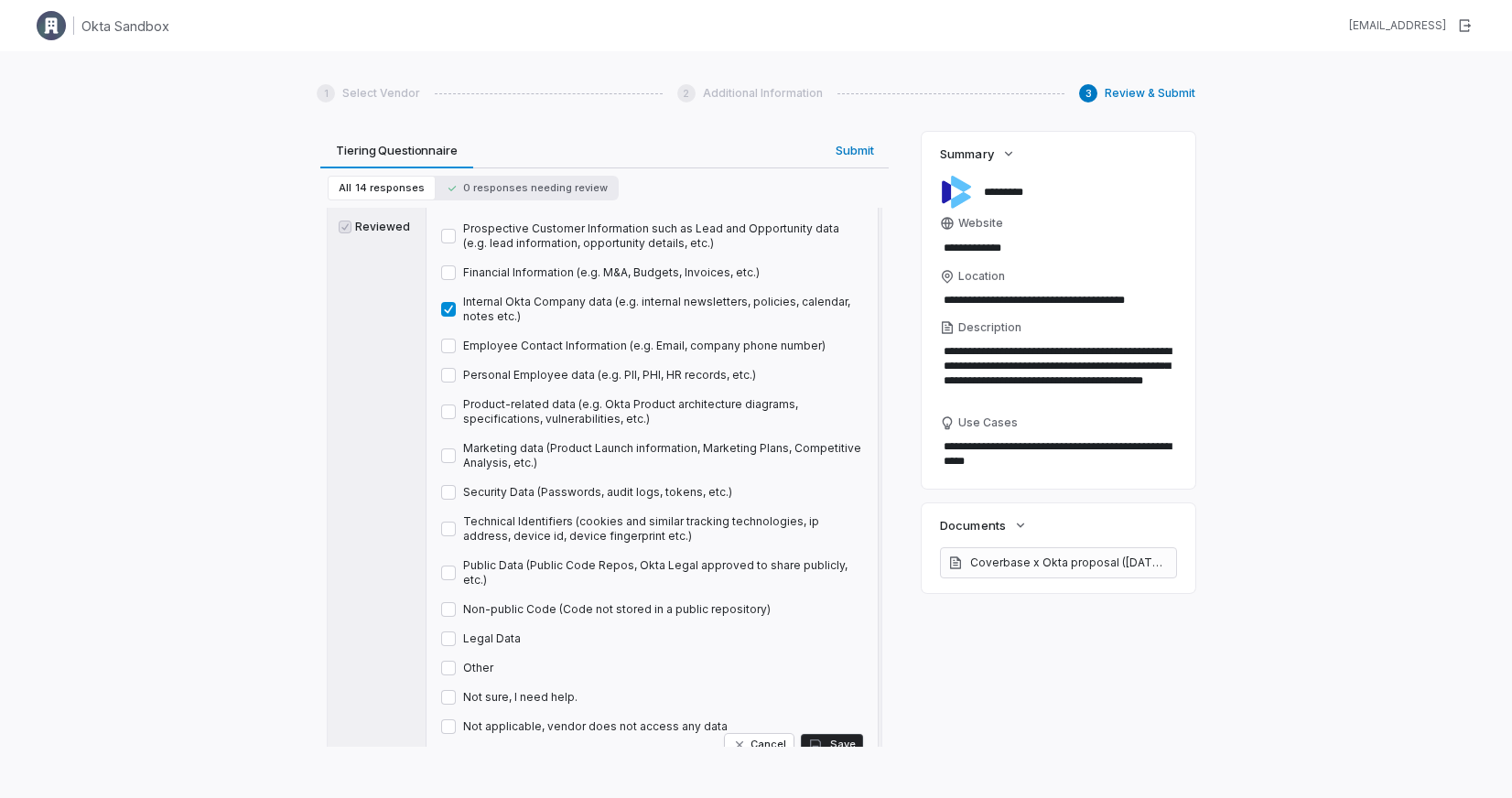
click at [695, 485] on label "Security Data (Passwords, audit logs, tokens, etc.)" at bounding box center [597, 492] width 269 height 14
click at [456, 485] on button "Security Data (Passwords, audit logs, tokens, etc.)" at bounding box center [448, 492] width 14 height 14
click at [630, 485] on label "Security Data (Passwords, audit logs, tokens, etc.)" at bounding box center [597, 492] width 269 height 14
click at [456, 485] on button "Security Data (Passwords, audit logs, tokens, etc.)" at bounding box center [448, 492] width 14 height 14
click at [693, 265] on label "Financial Information (e.g. M&A, Budgets, Invoices, etc.)" at bounding box center [611, 272] width 297 height 14
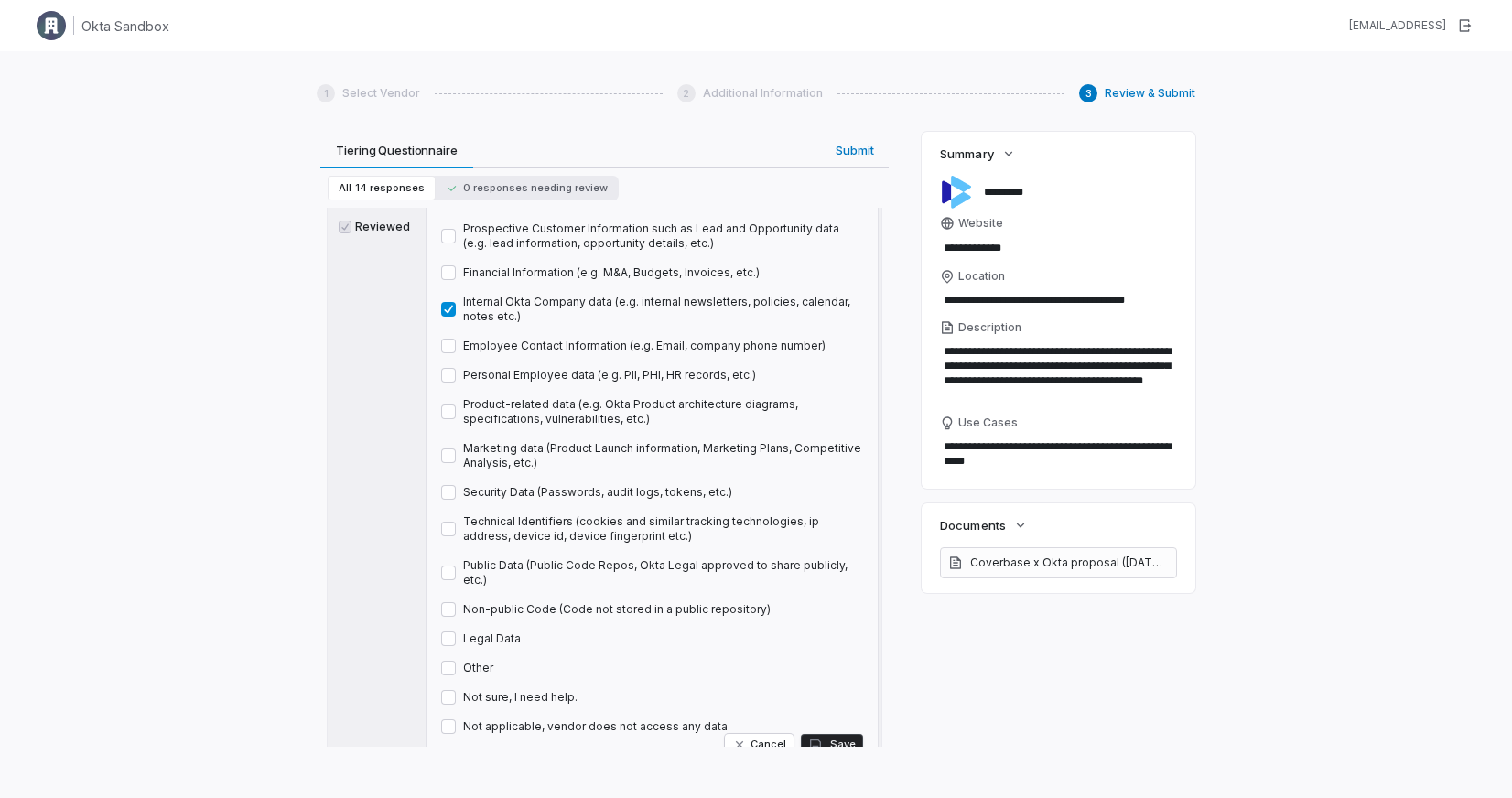
click at [456, 265] on button "Financial Information (e.g. M&A, Budgets, Invoices, etc.)" at bounding box center [448, 272] width 14 height 14
click at [693, 265] on label "Financial Information (e.g. M&A, Budgets, Invoices, etc.)" at bounding box center [611, 272] width 297 height 14
click at [456, 265] on button "Financial Information (e.g. M&A, Budgets, Invoices, etc.)" at bounding box center [448, 272] width 14 height 14
click at [670, 485] on label "Security Data (Passwords, audit logs, tokens, etc.)" at bounding box center [597, 492] width 269 height 14
click at [456, 485] on button "Security Data (Passwords, audit logs, tokens, etc.)" at bounding box center [448, 492] width 14 height 14
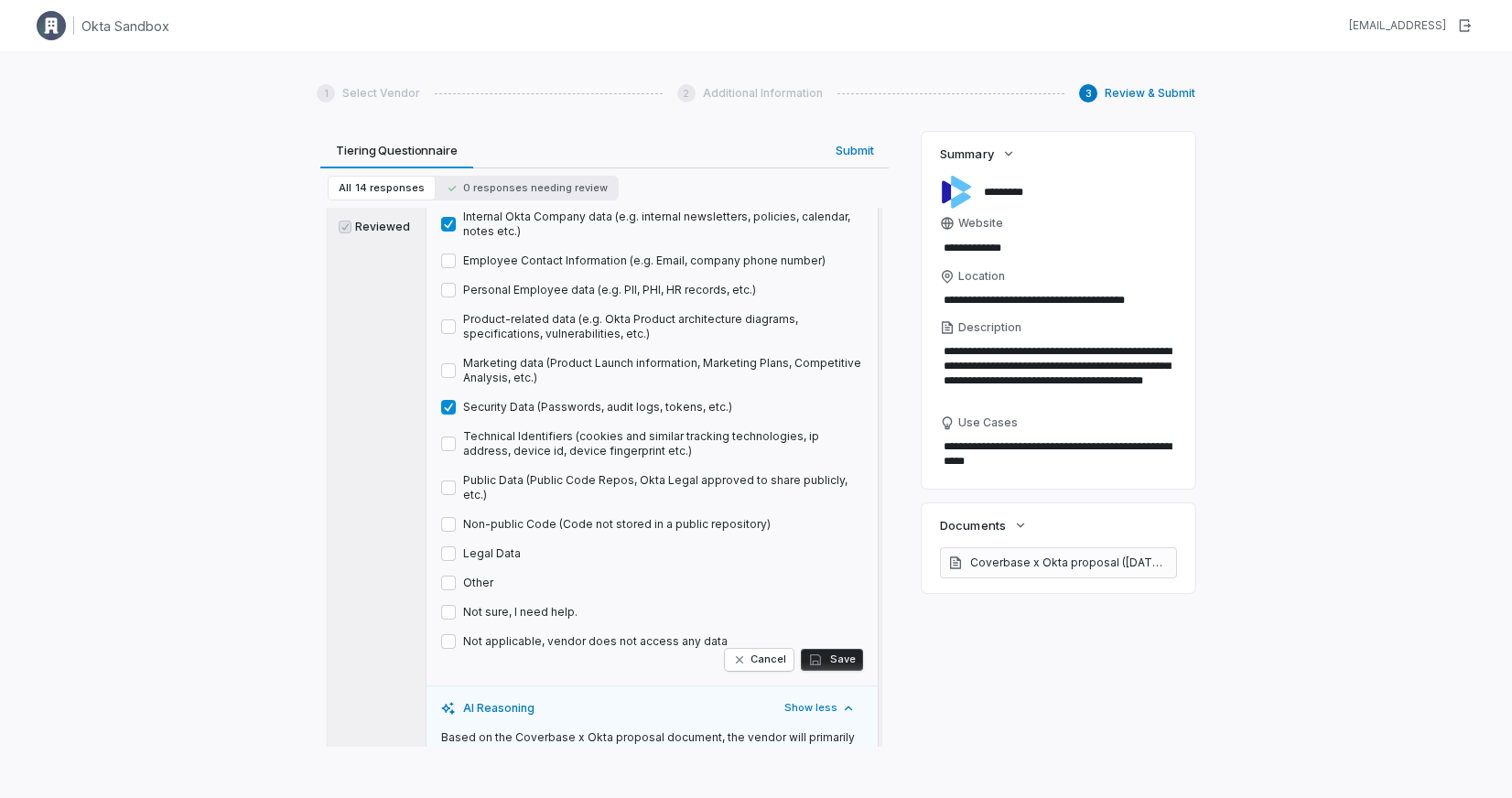
scroll to position [3760, 0]
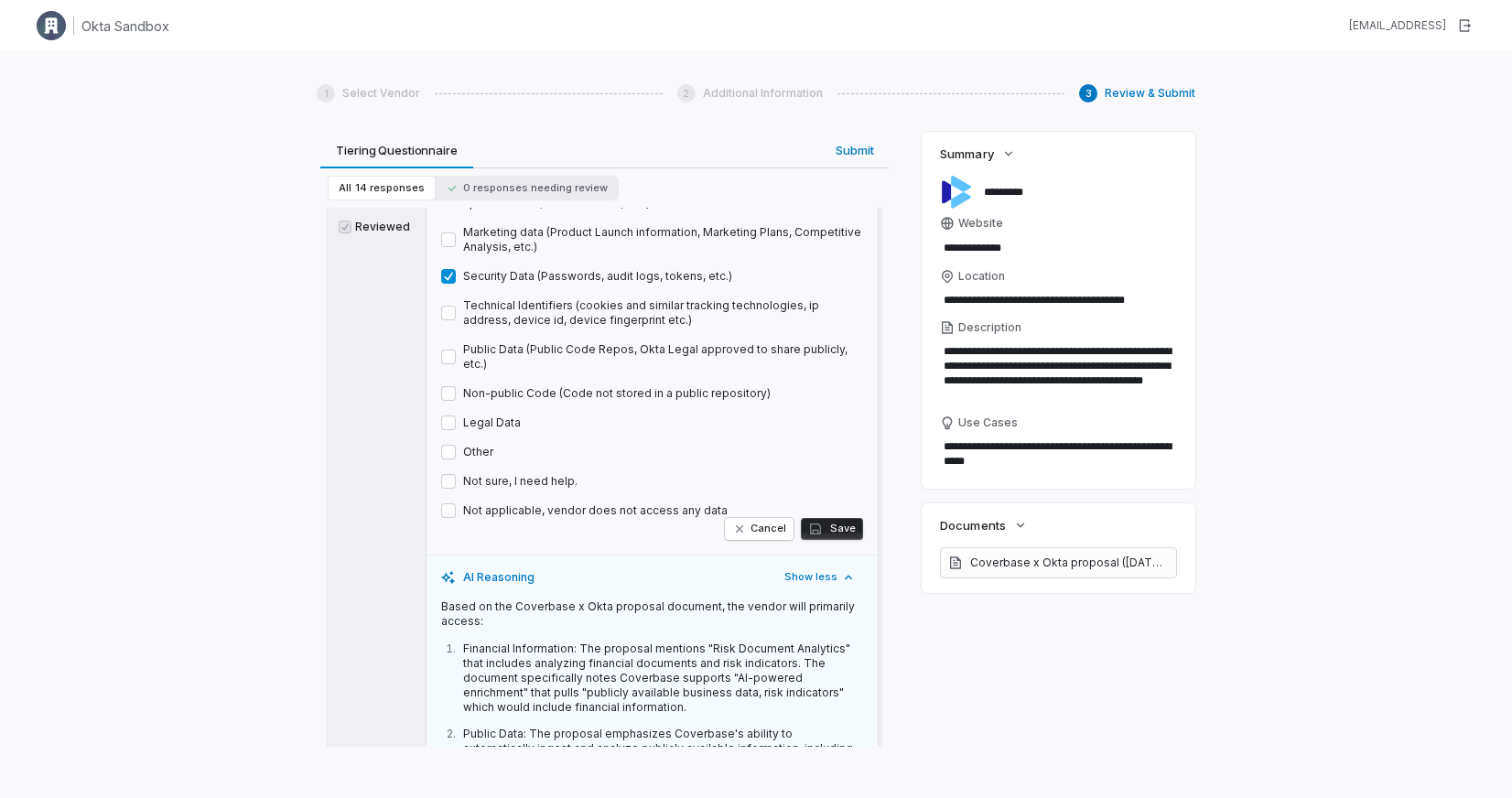
click at [828, 518] on button "Save" at bounding box center [831, 529] width 62 height 22
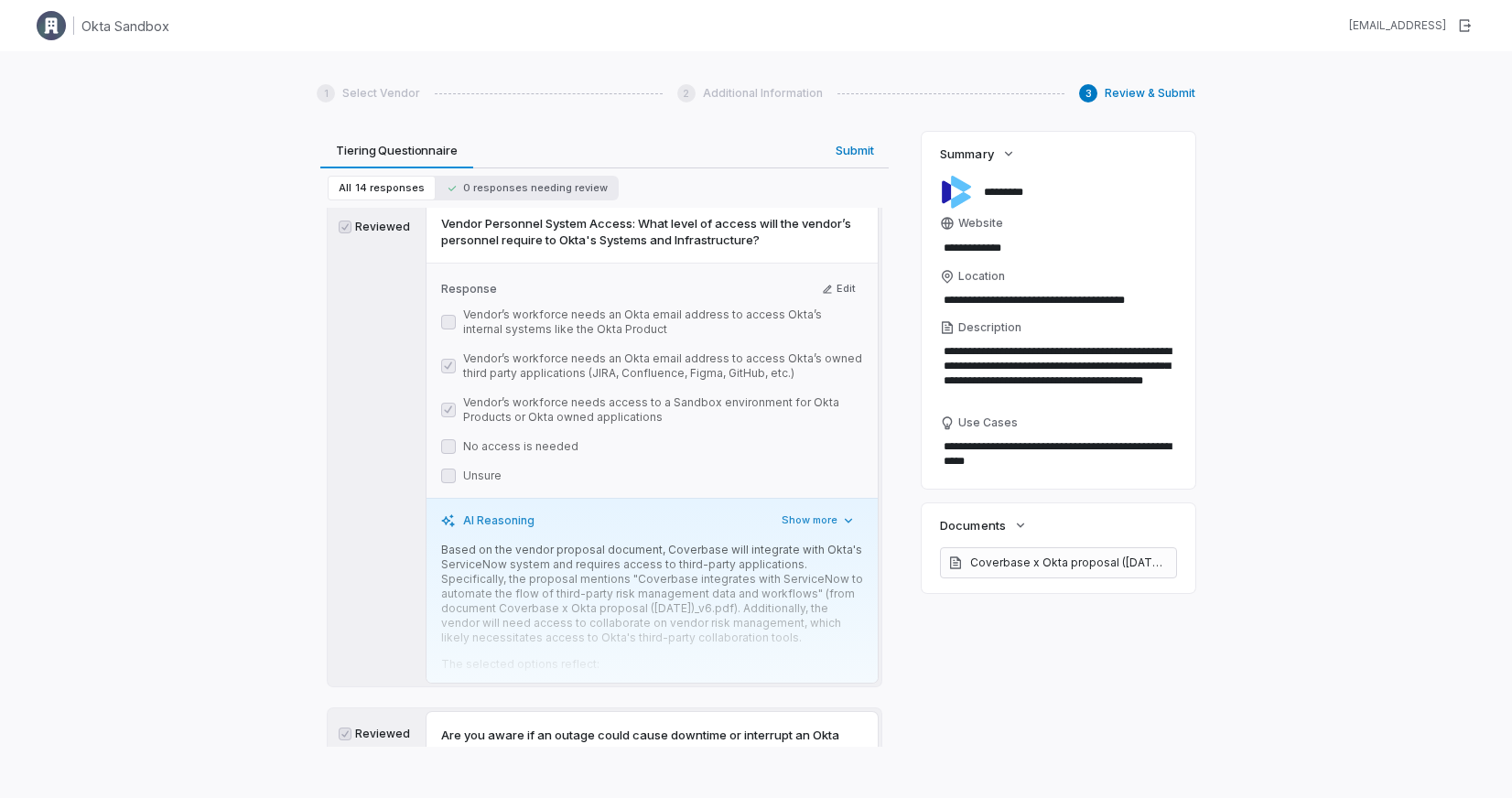
scroll to position [4745, 0]
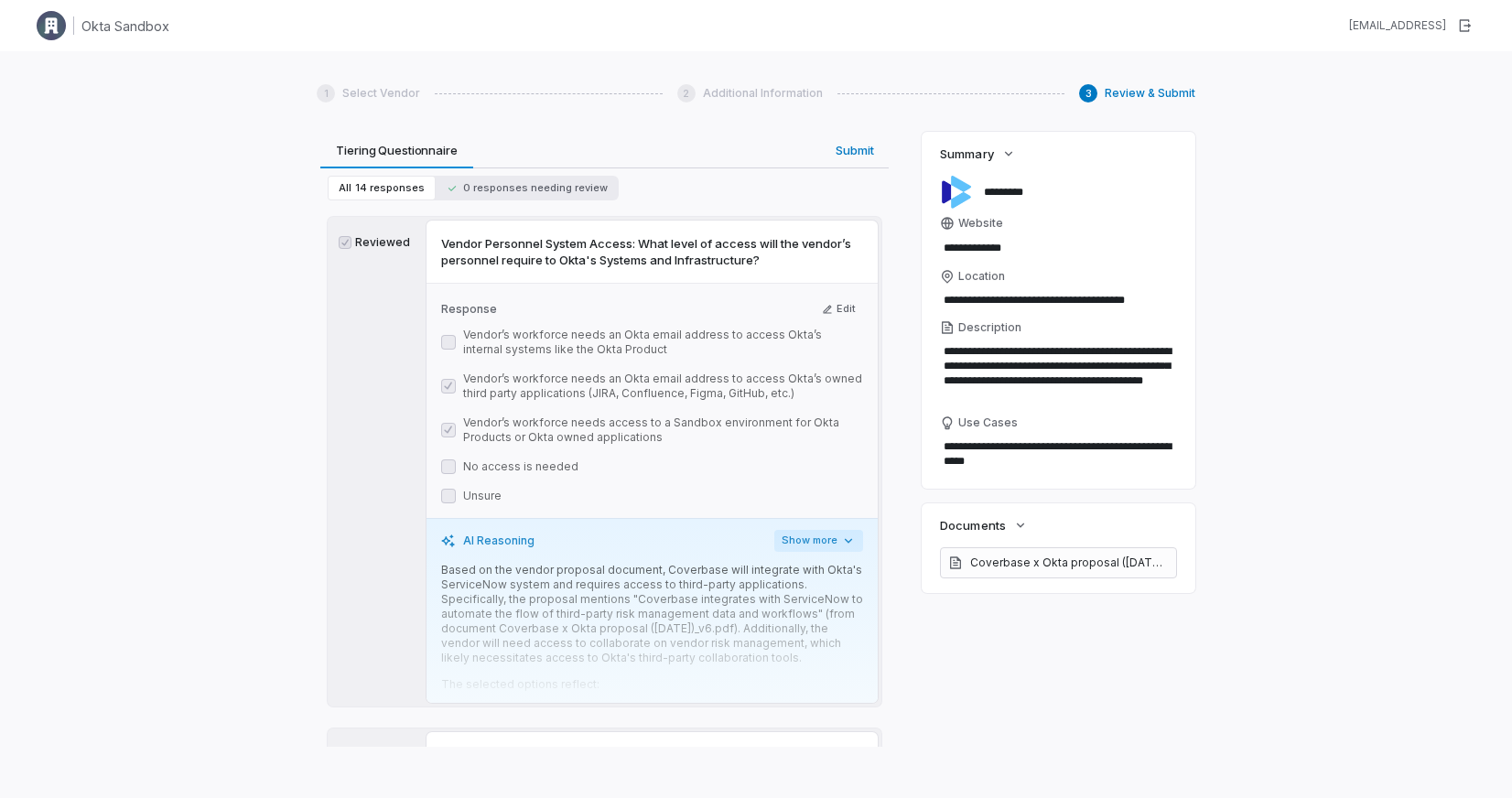
click at [828, 530] on button "Show more" at bounding box center [818, 540] width 88 height 22
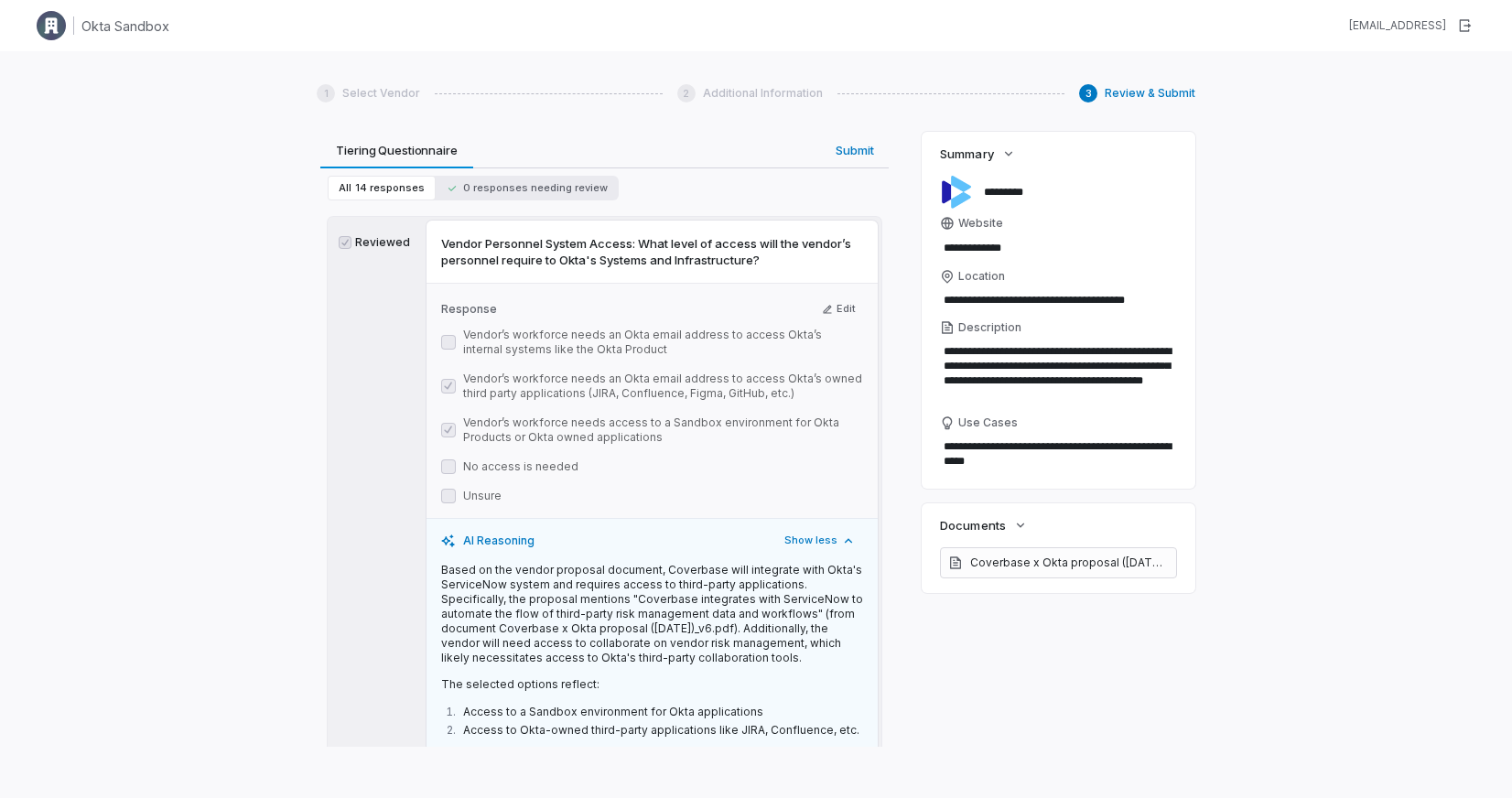
click at [898, 362] on div "Review & Submit We've filled the 1 intake questionnaire with the data provided,…" at bounding box center [756, 439] width 879 height 615
click at [825, 299] on button "Edit" at bounding box center [839, 309] width 48 height 22
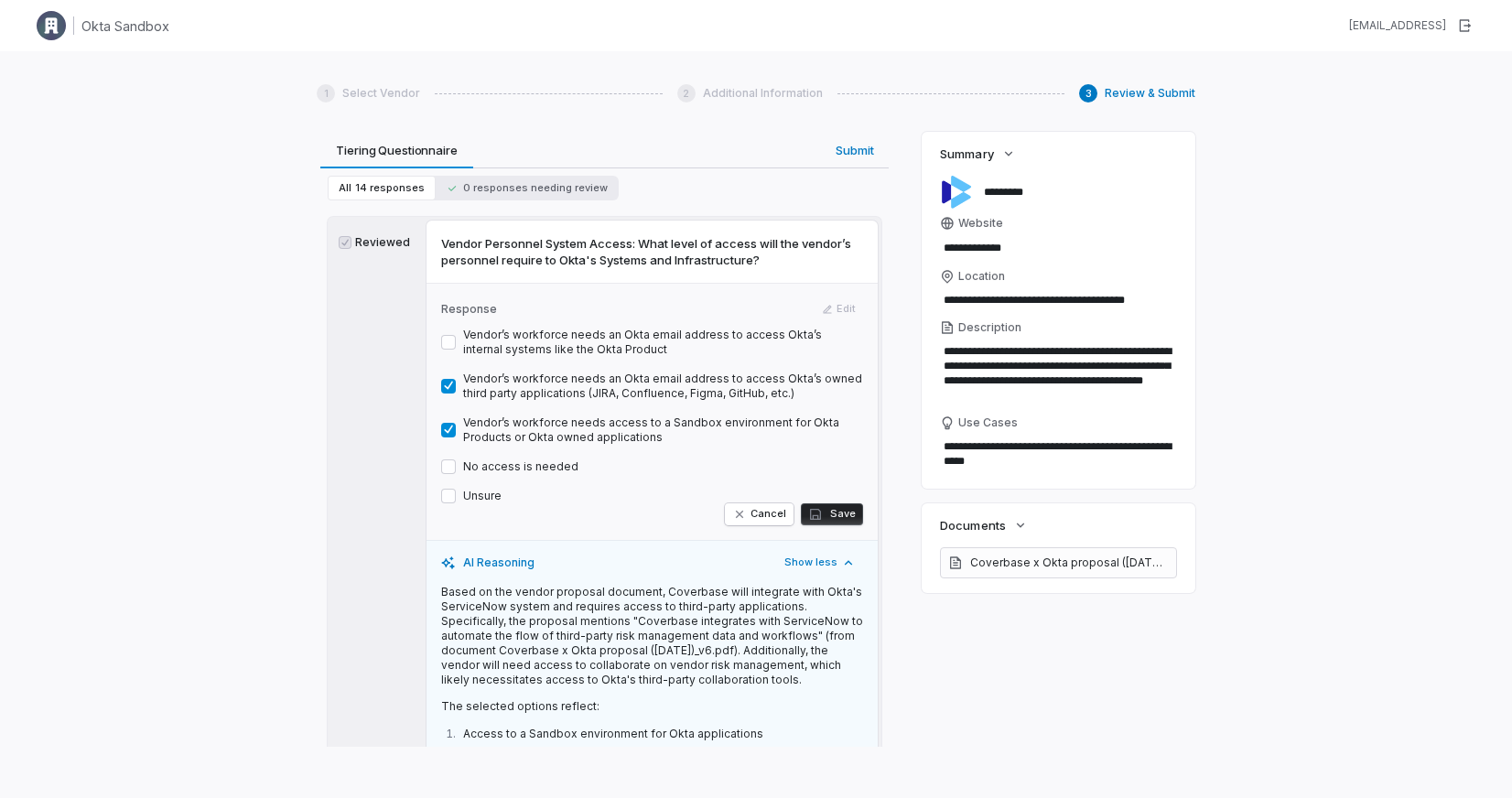
click at [660, 372] on label "Vendor’s workforce needs an Okta email address to access Okta’s owned third par…" at bounding box center [663, 386] width 400 height 29
click at [456, 379] on button "Vendor’s workforce needs an Okta email address to access Okta’s owned third par…" at bounding box center [448, 385] width 14 height 14
click at [837, 503] on button "Save" at bounding box center [831, 514] width 62 height 22
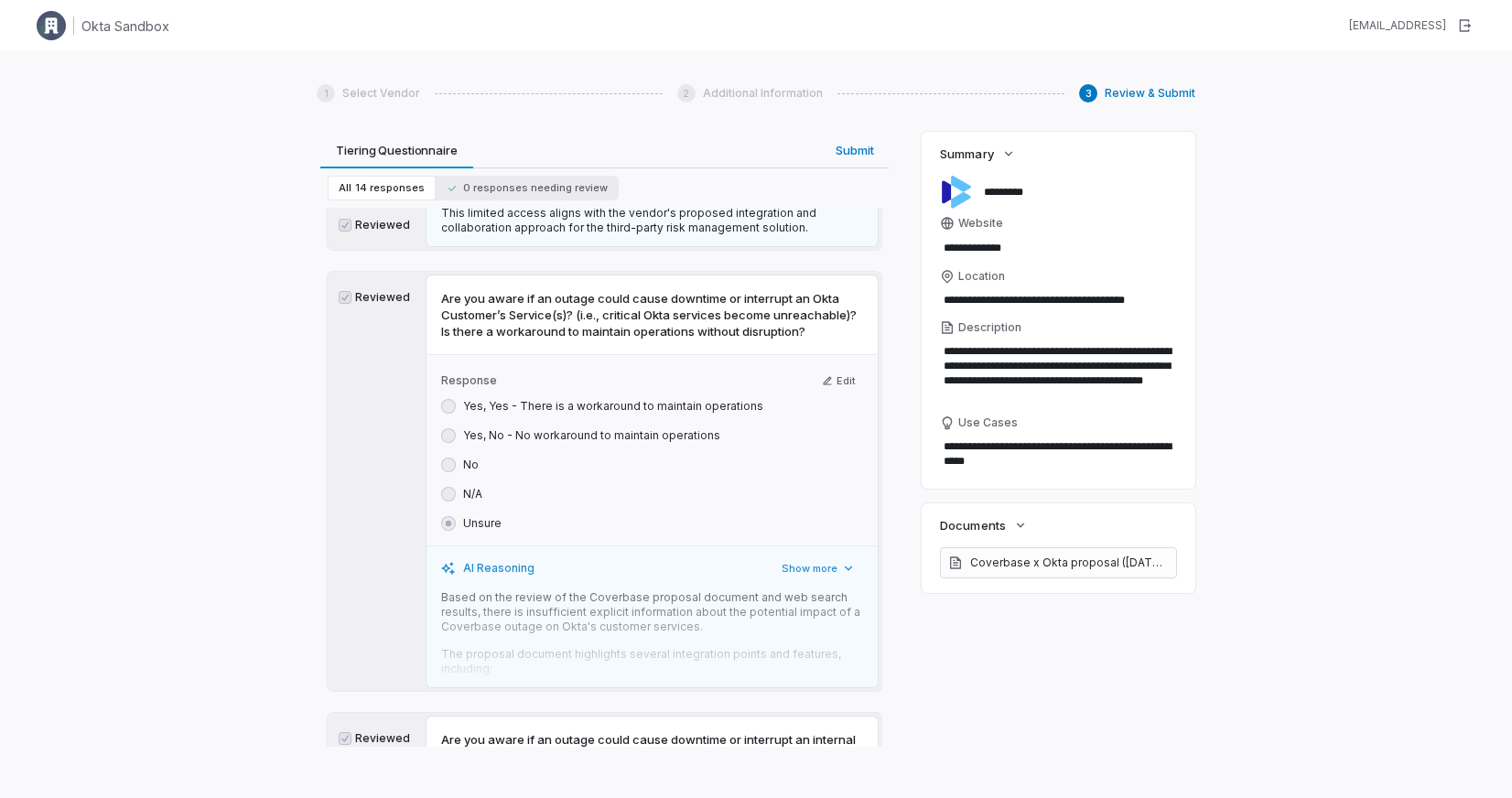
scroll to position [5343, 0]
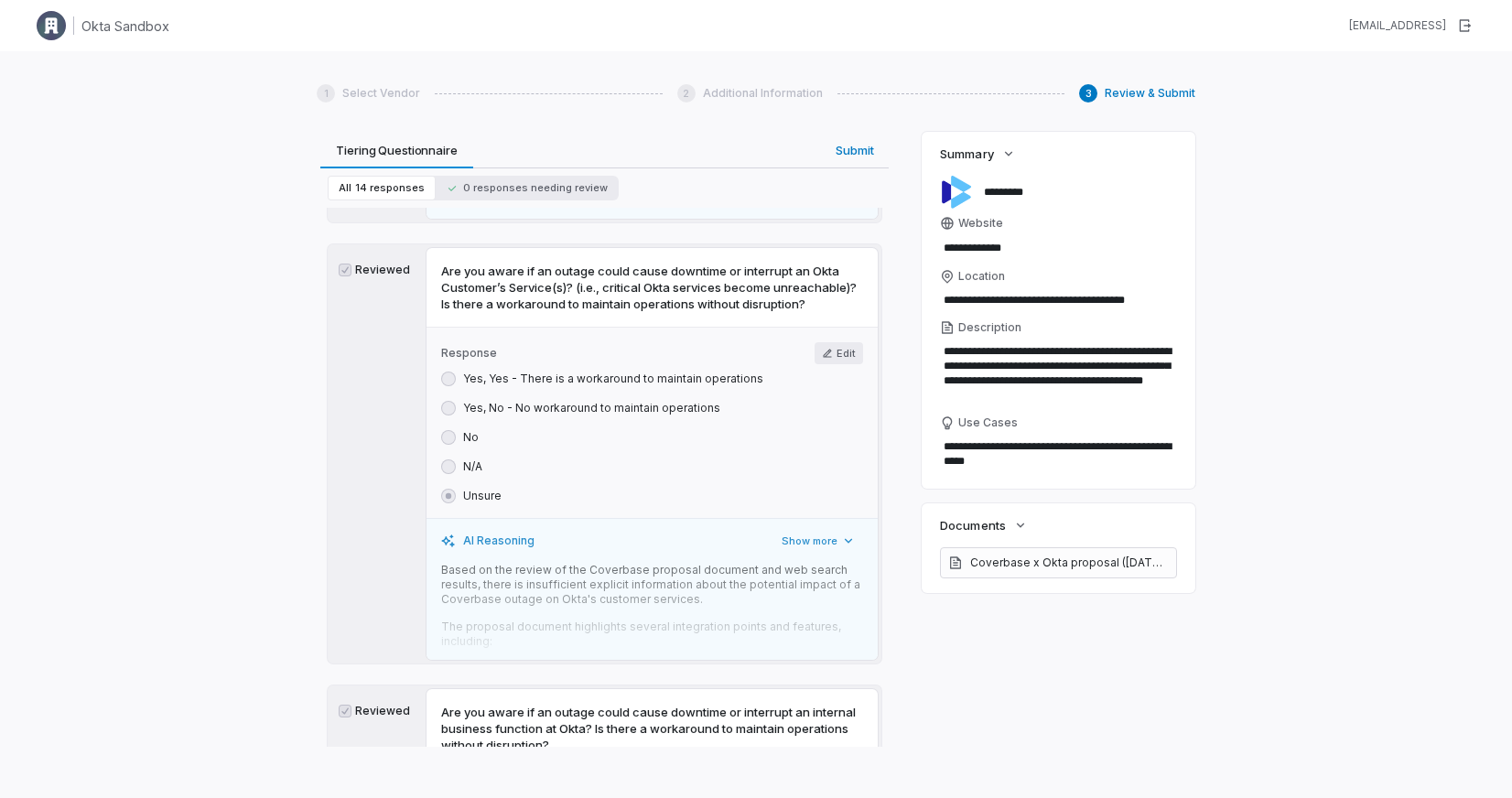
click at [836, 354] on button "Edit" at bounding box center [839, 353] width 48 height 22
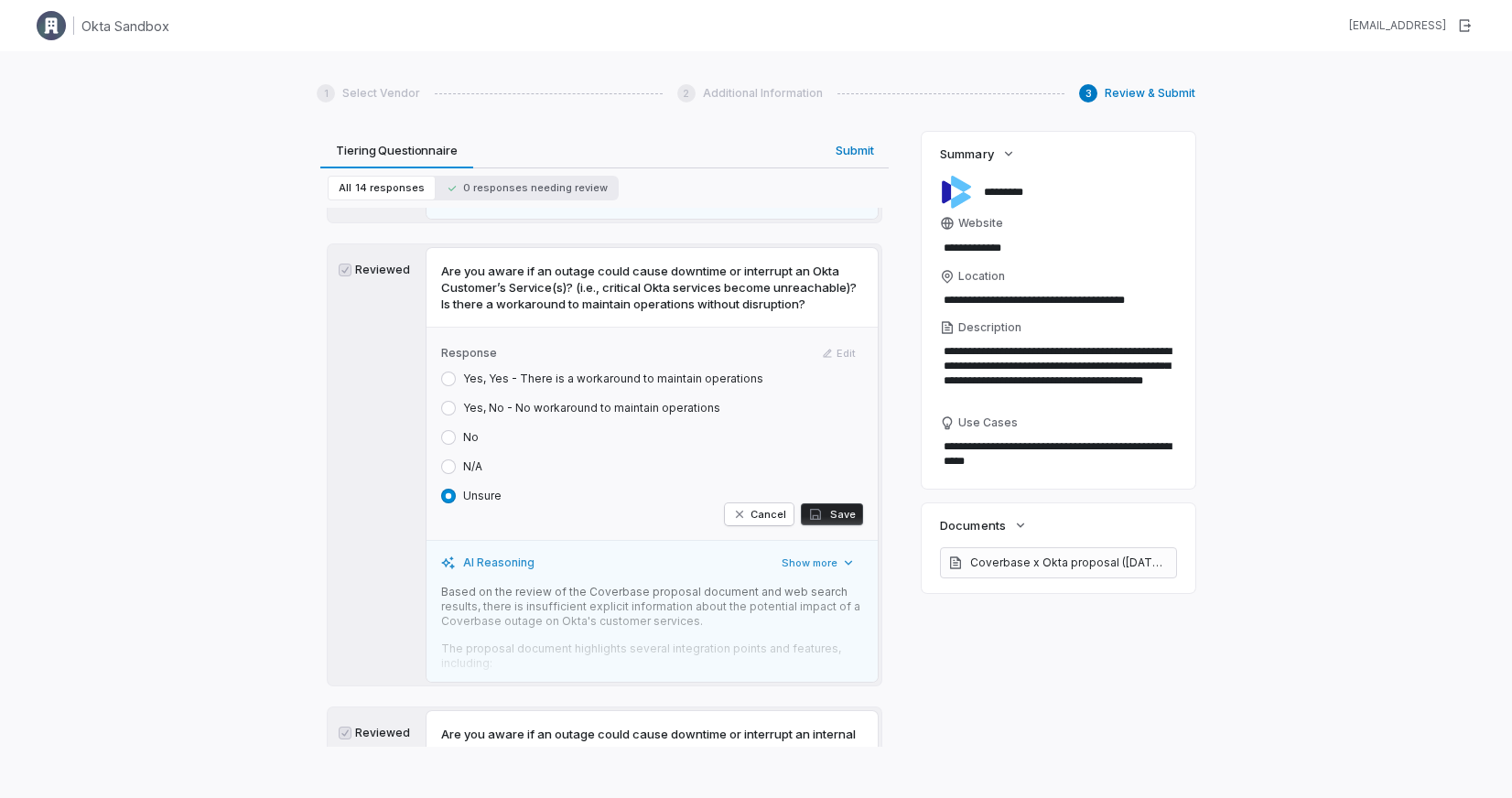
click at [461, 435] on div "No" at bounding box center [459, 437] width 37 height 14
click at [456, 439] on div "No" at bounding box center [459, 437] width 37 height 14
click at [457, 438] on div "No" at bounding box center [459, 437] width 37 height 14
click at [449, 440] on button "No" at bounding box center [448, 437] width 14 height 14
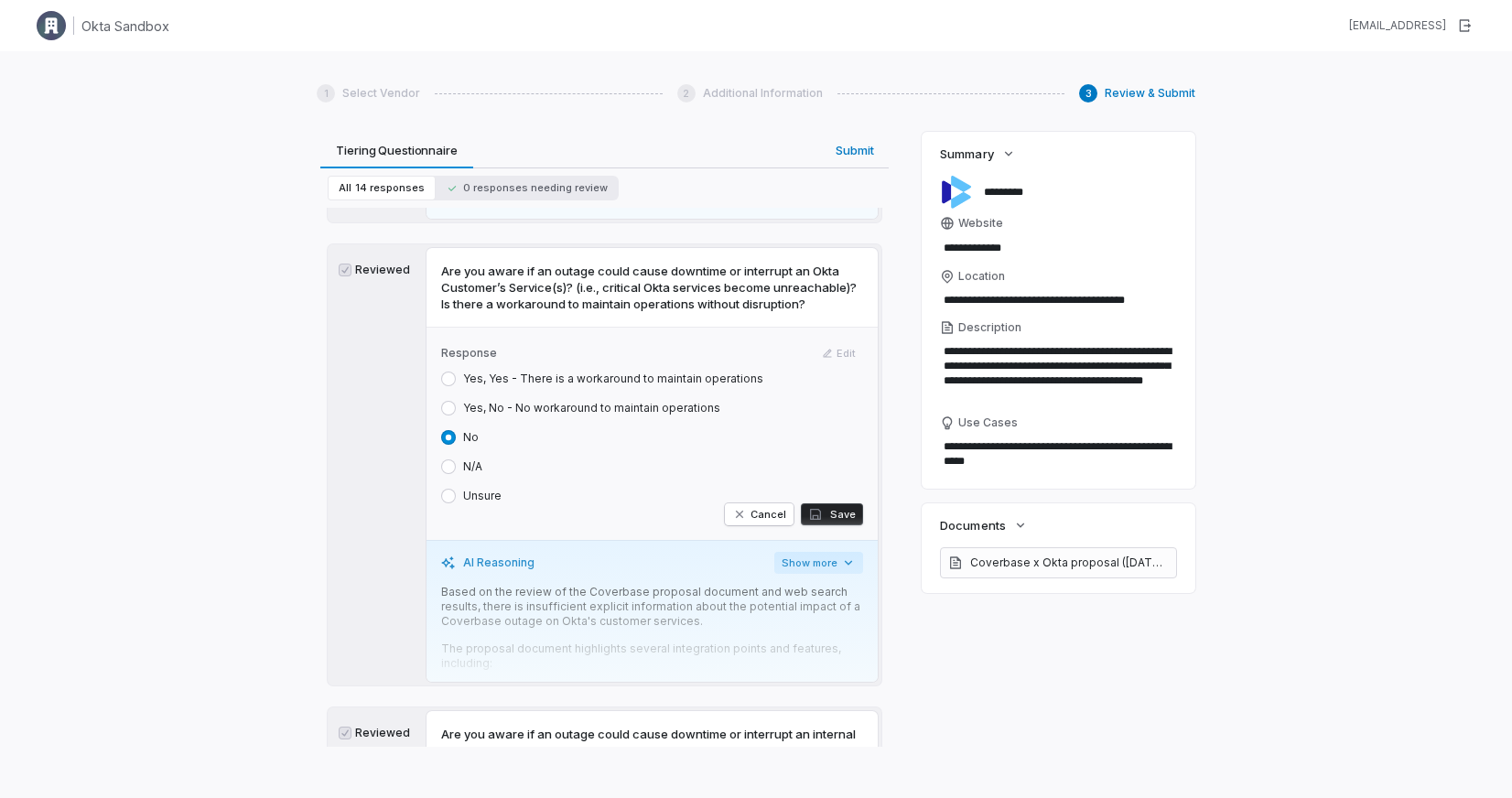
click at [788, 565] on button "Show more" at bounding box center [818, 562] width 88 height 22
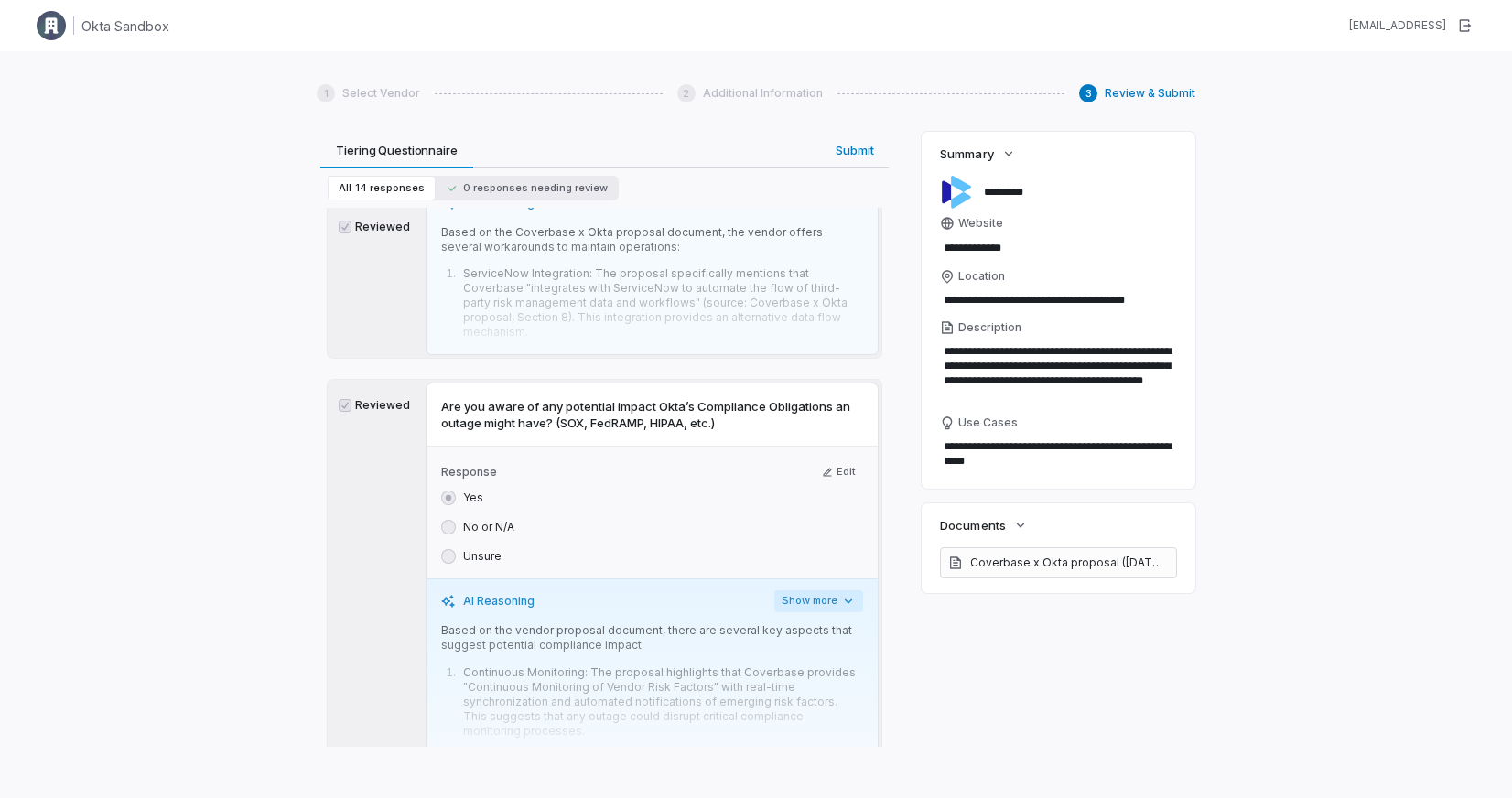
scroll to position [6688, 0]
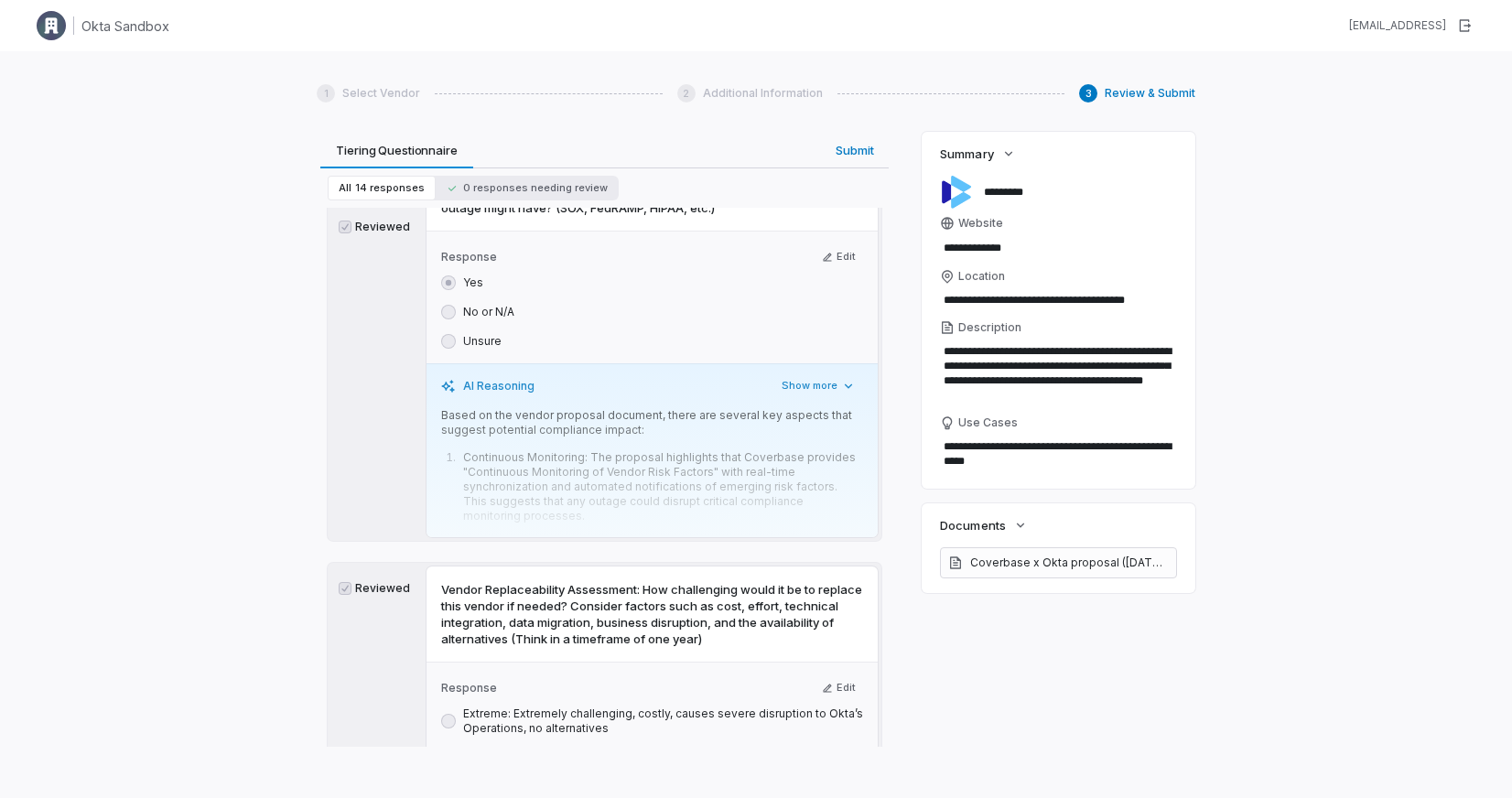
click at [813, 512] on li "Continuous Monitoring: The proposal highlights that Coverbase provides "Continu…" at bounding box center [660, 487] width 404 height 73
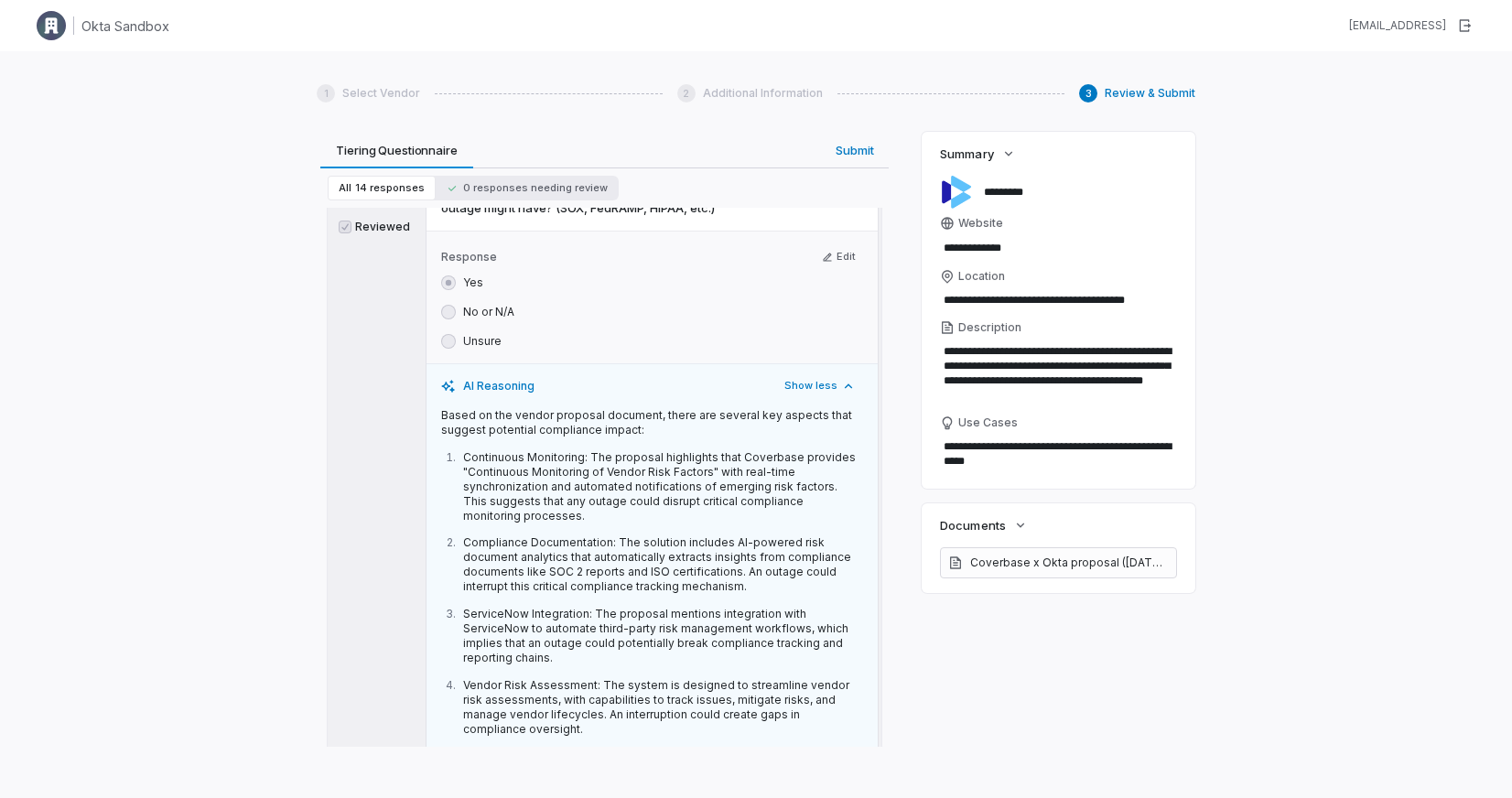
click at [822, 255] on icon "button" at bounding box center [827, 258] width 11 height 11
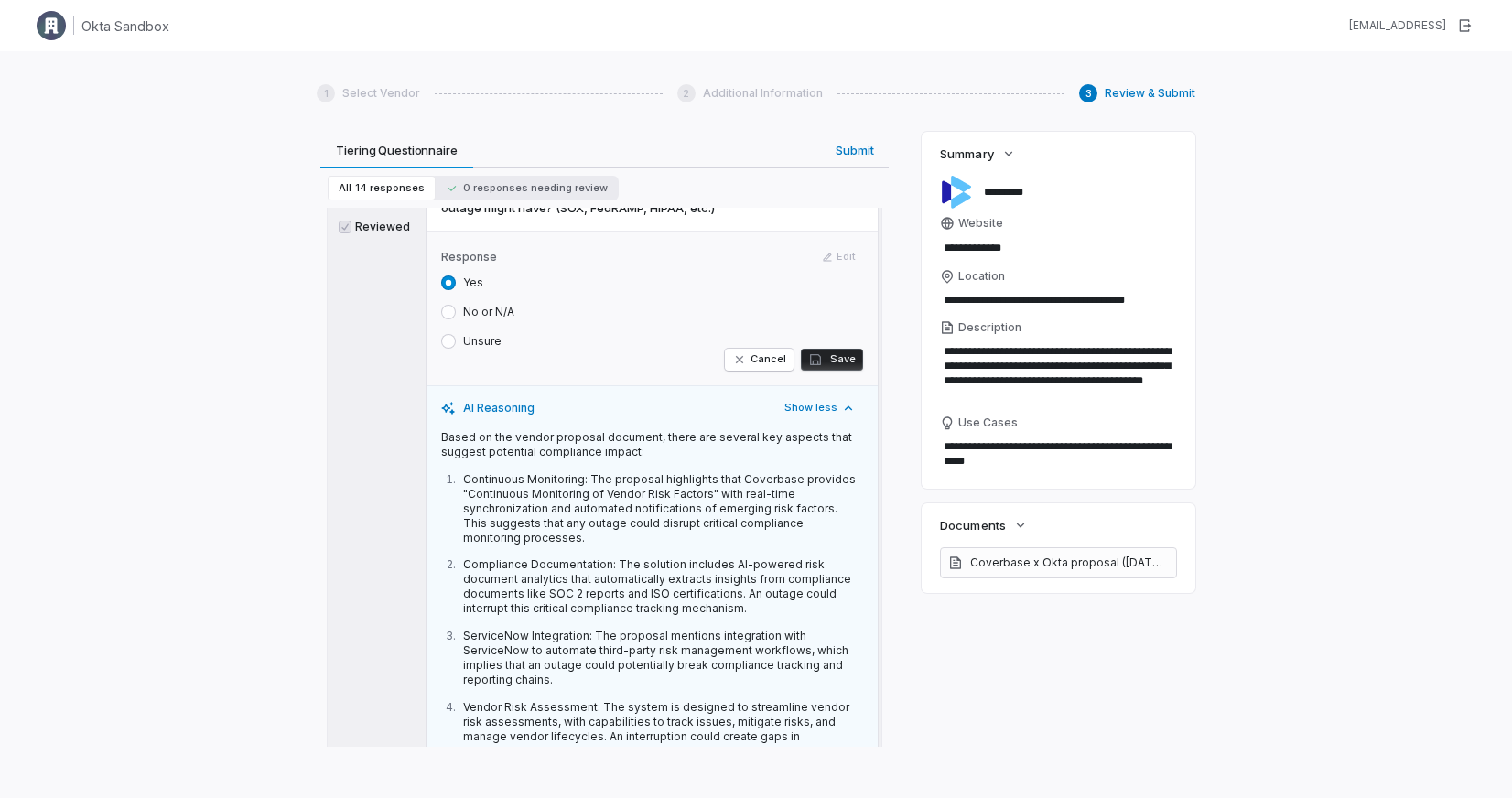
click at [461, 310] on div "No or N/A" at bounding box center [477, 312] width 73 height 14
click at [450, 308] on button "No or N/A" at bounding box center [448, 312] width 14 height 14
click at [824, 356] on button "Save" at bounding box center [831, 360] width 62 height 22
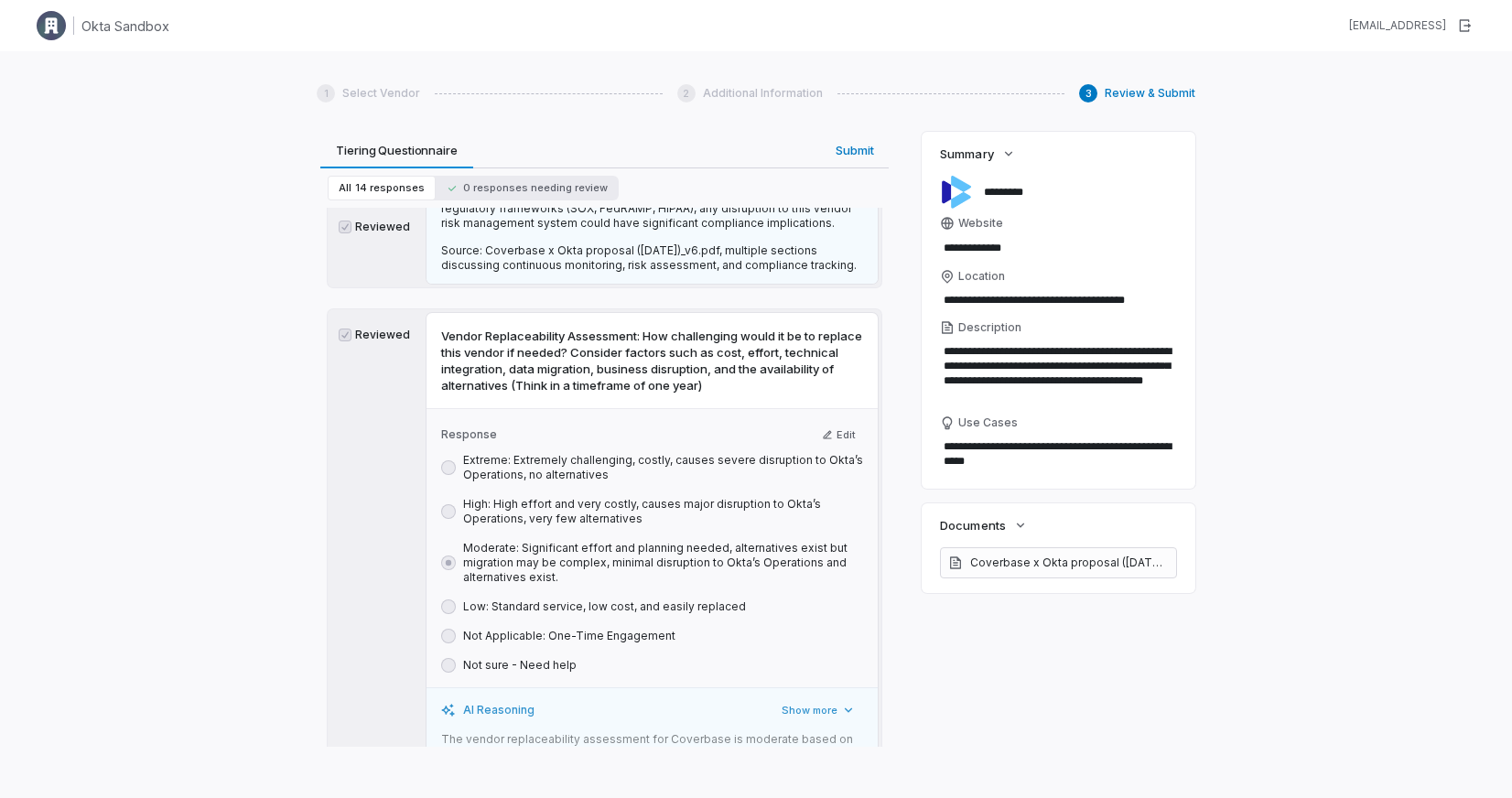
scroll to position [7512, 0]
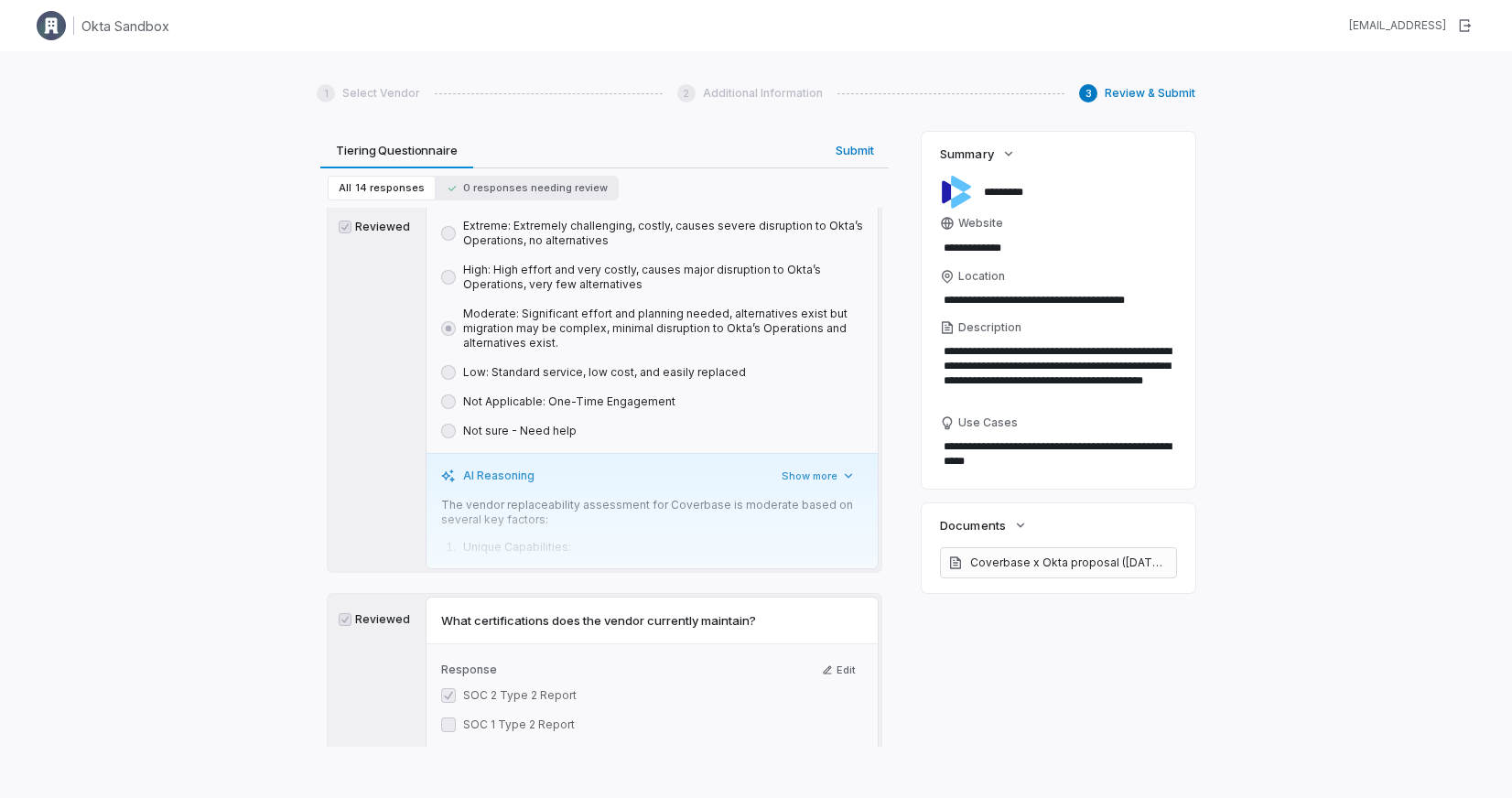
click at [757, 516] on p "The vendor replaceability assessment for Coverbase is moderate based on several…" at bounding box center [652, 513] width 422 height 29
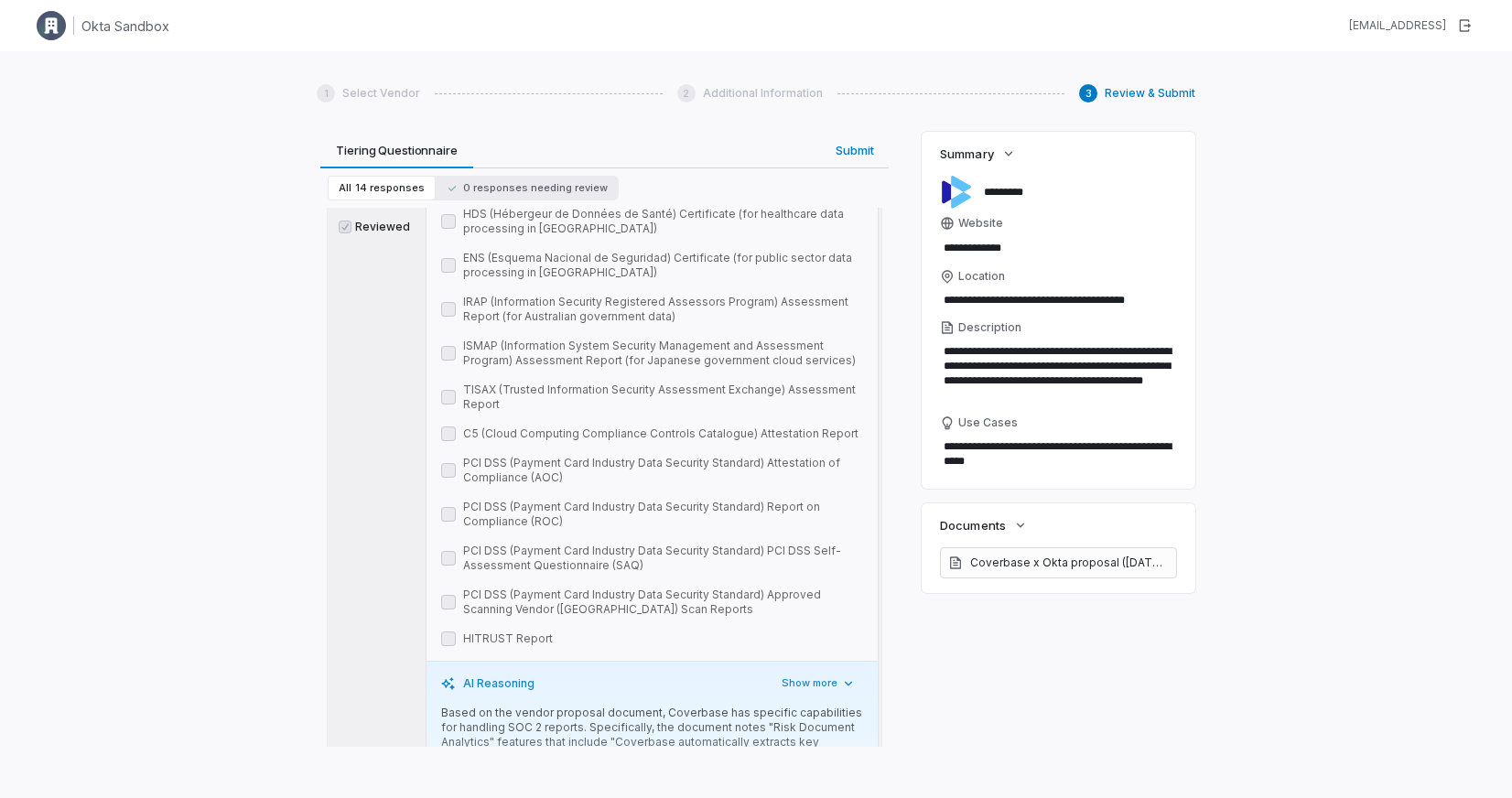
scroll to position [8846, 0]
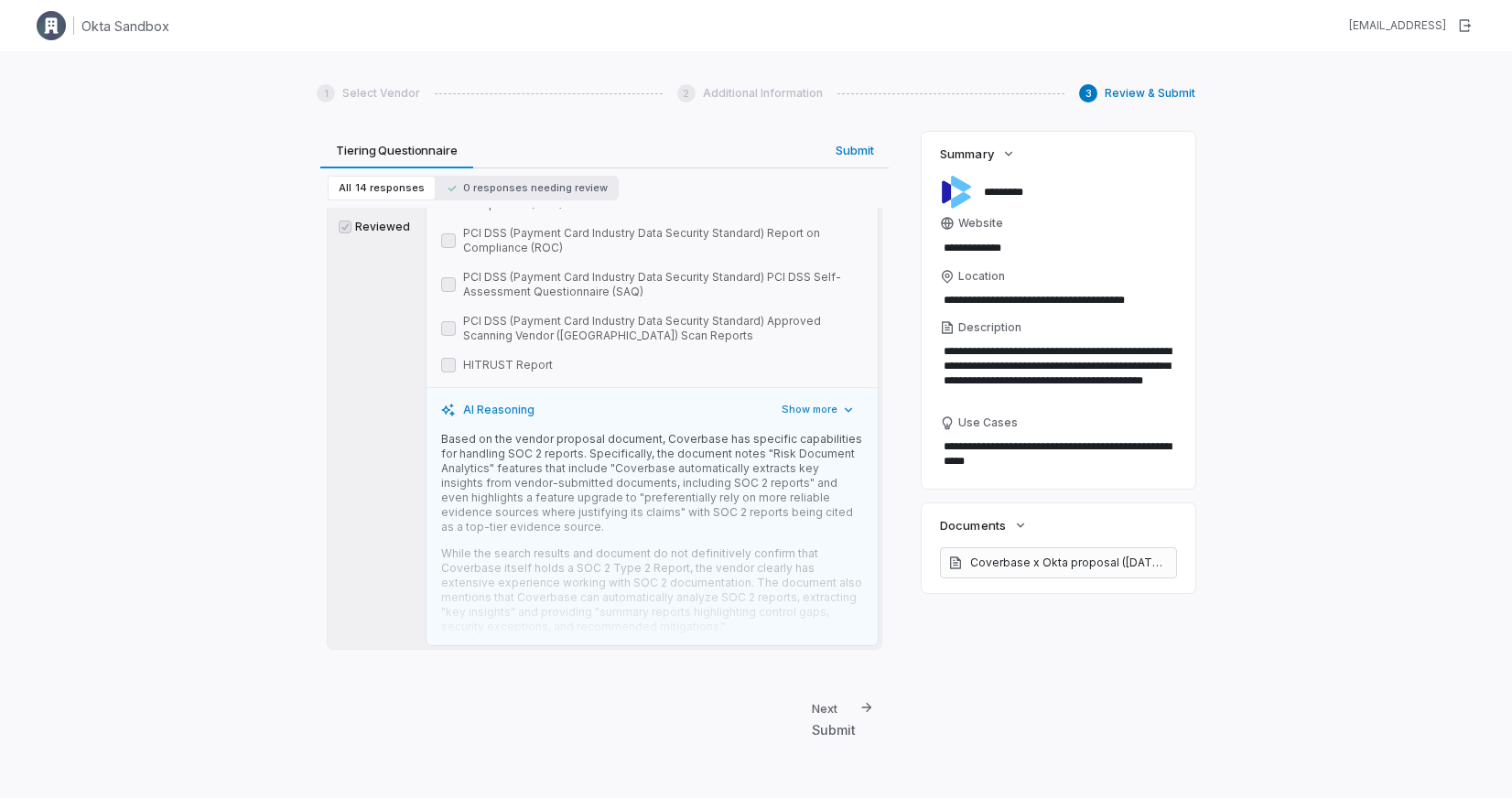
click at [812, 707] on div "Next" at bounding box center [824, 708] width 26 height 16
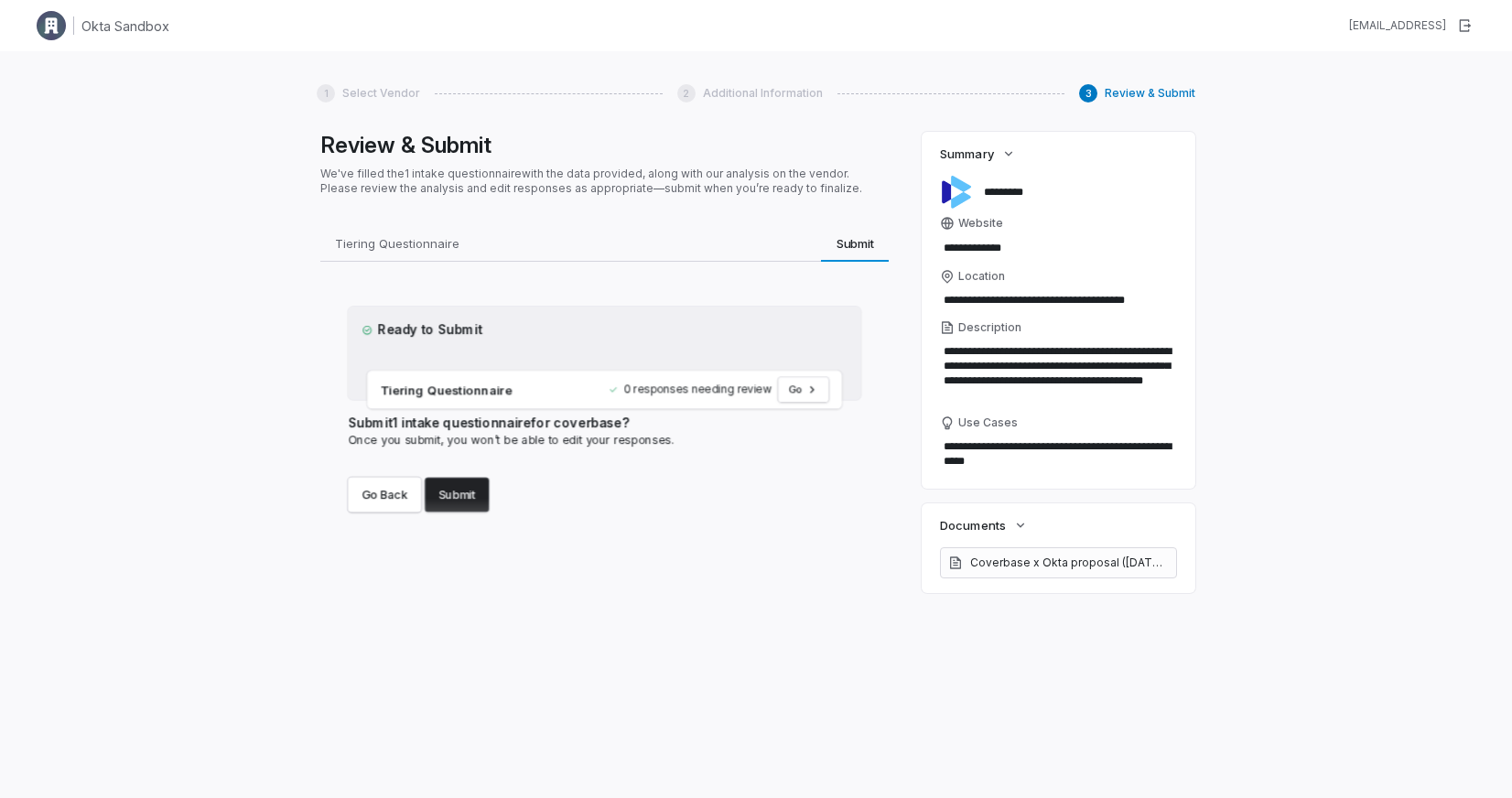
scroll to position [0, 0]
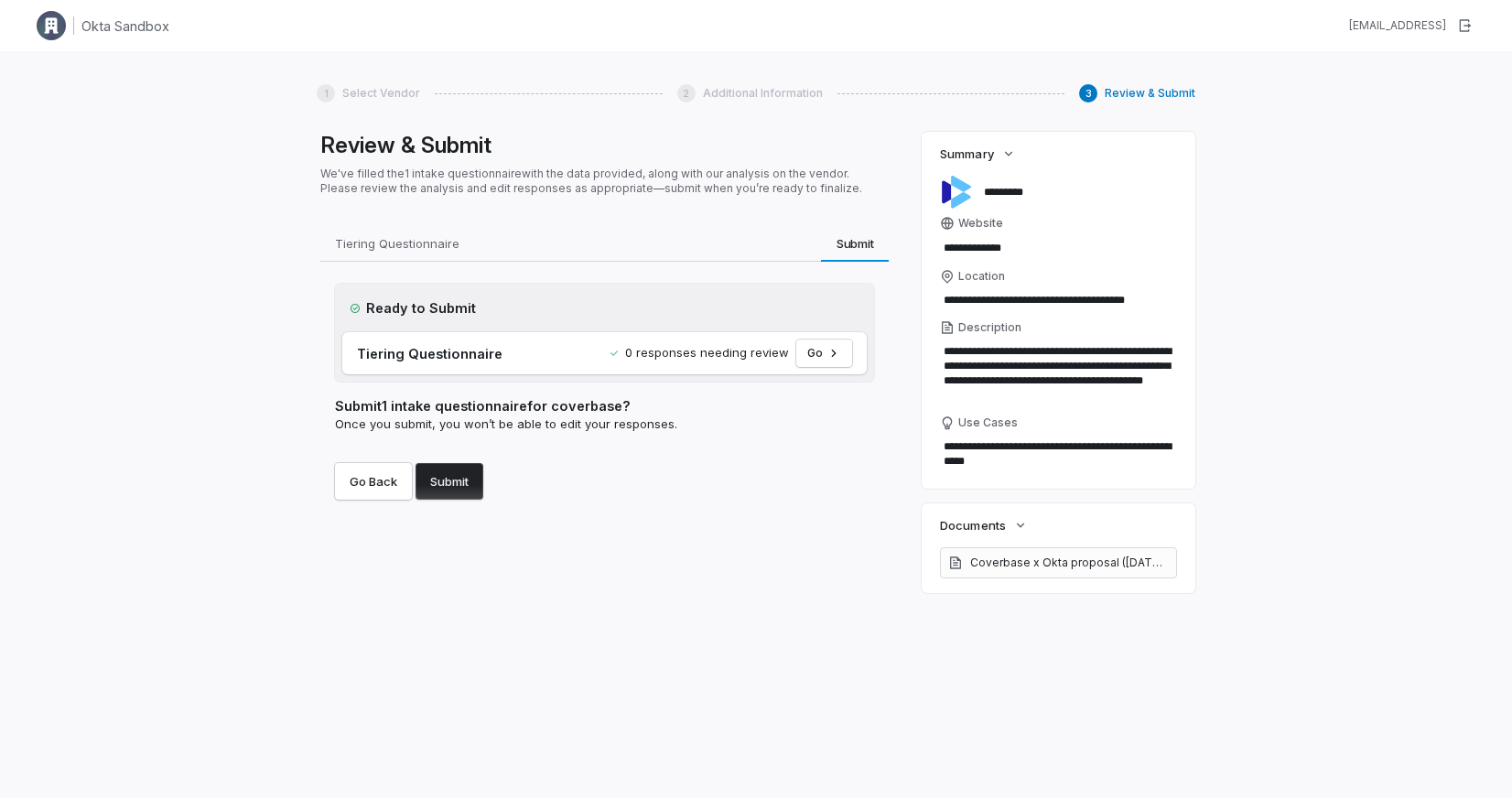
click at [463, 487] on button "Submit" at bounding box center [449, 481] width 68 height 36
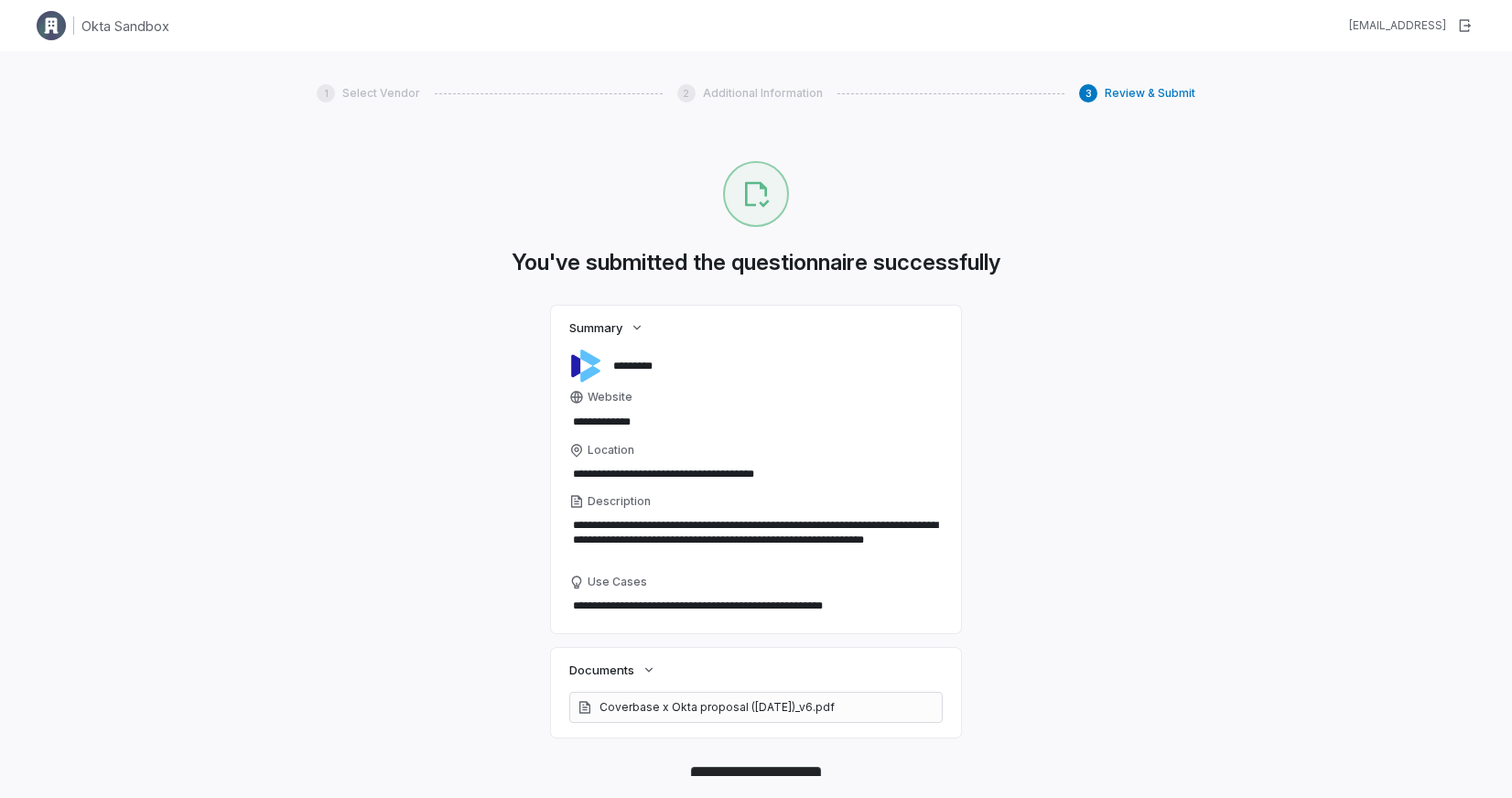
click at [141, 27] on h1 "Okta Sandbox" at bounding box center [126, 26] width 87 height 19
type textarea "*"
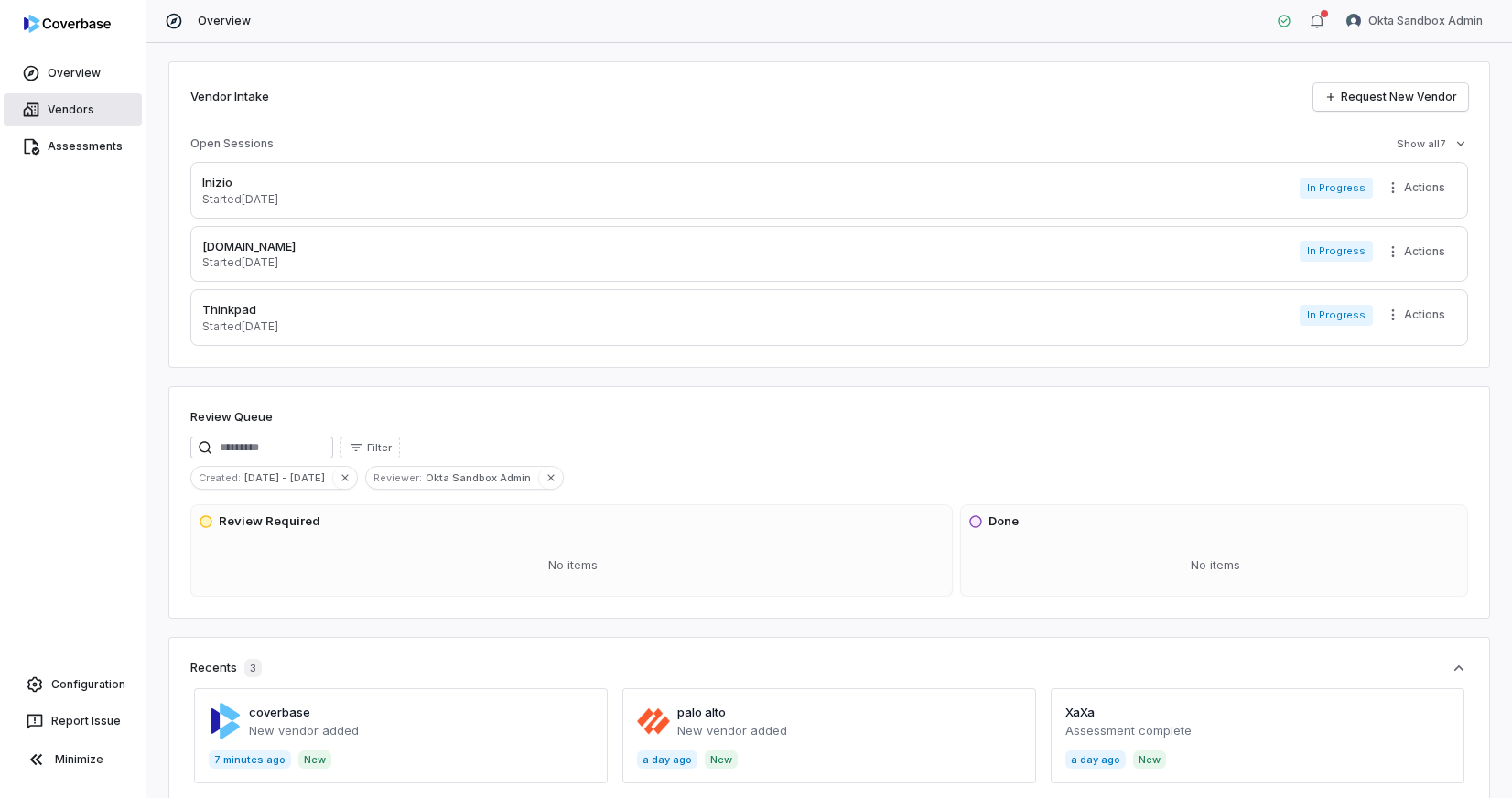
click at [97, 119] on link "Vendors" at bounding box center [72, 109] width 138 height 33
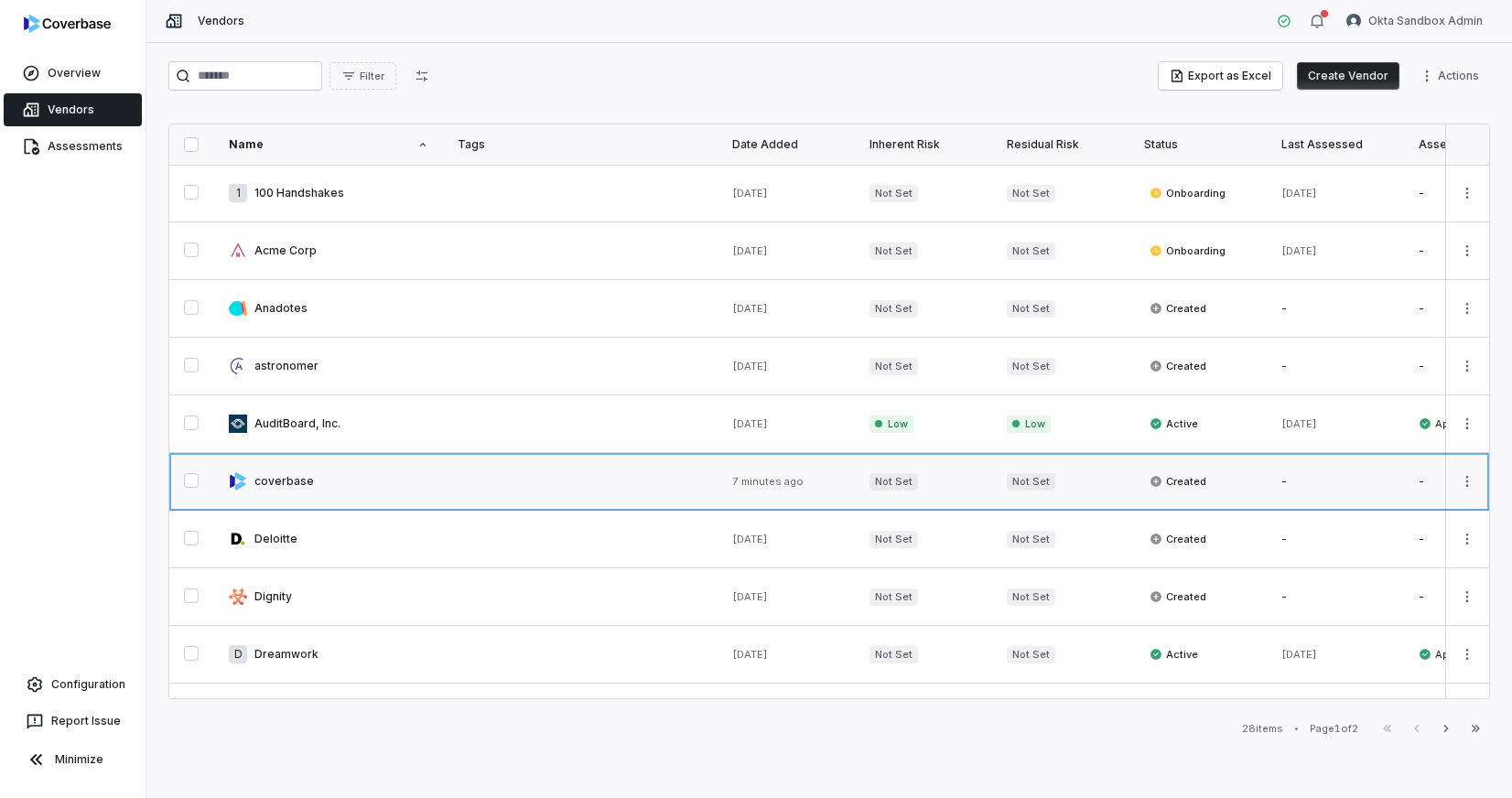
click at [293, 493] on link at bounding box center [328, 481] width 229 height 57
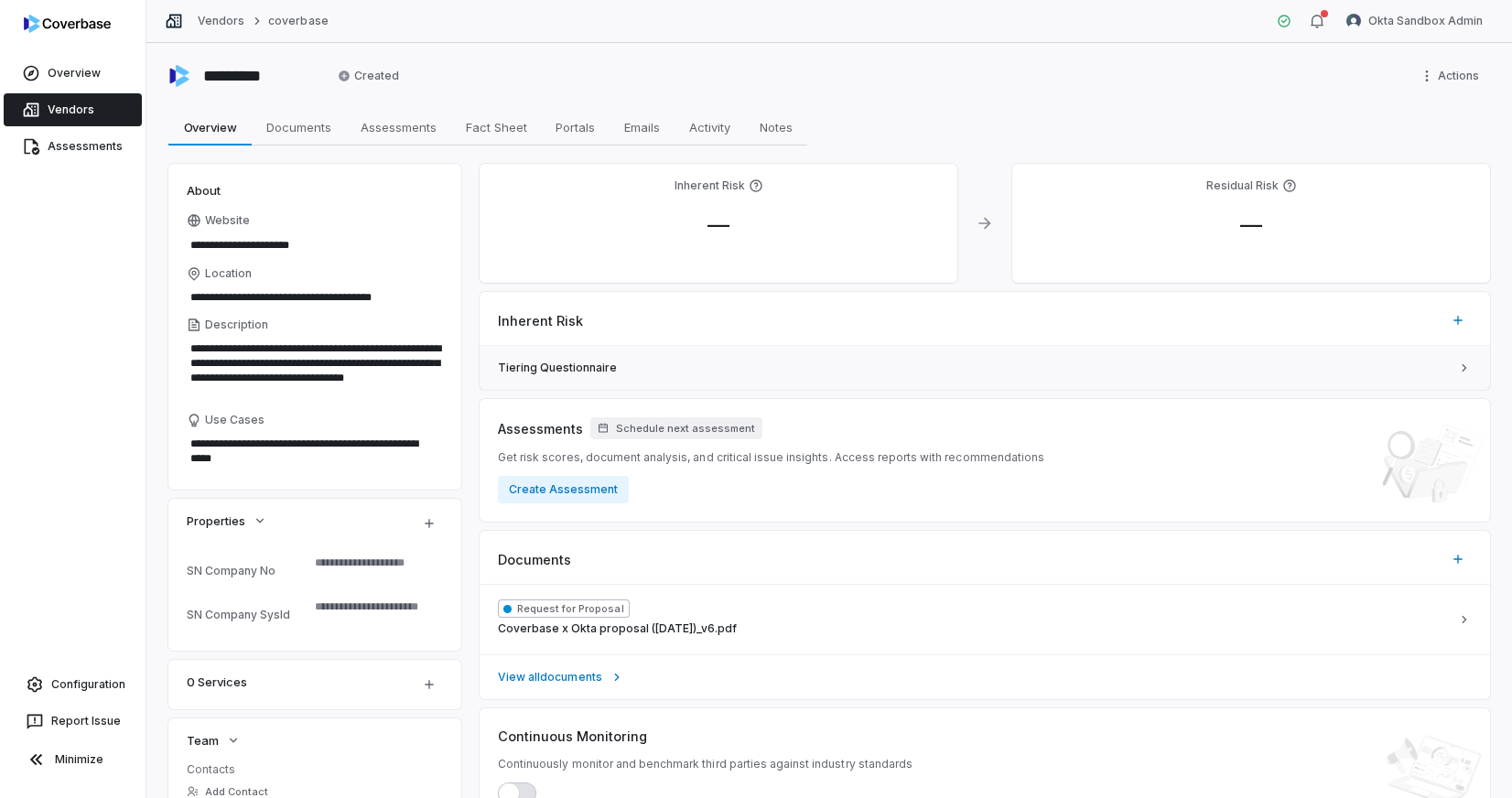
click at [820, 358] on link "Tiering Questionnaire" at bounding box center [984, 368] width 1011 height 44
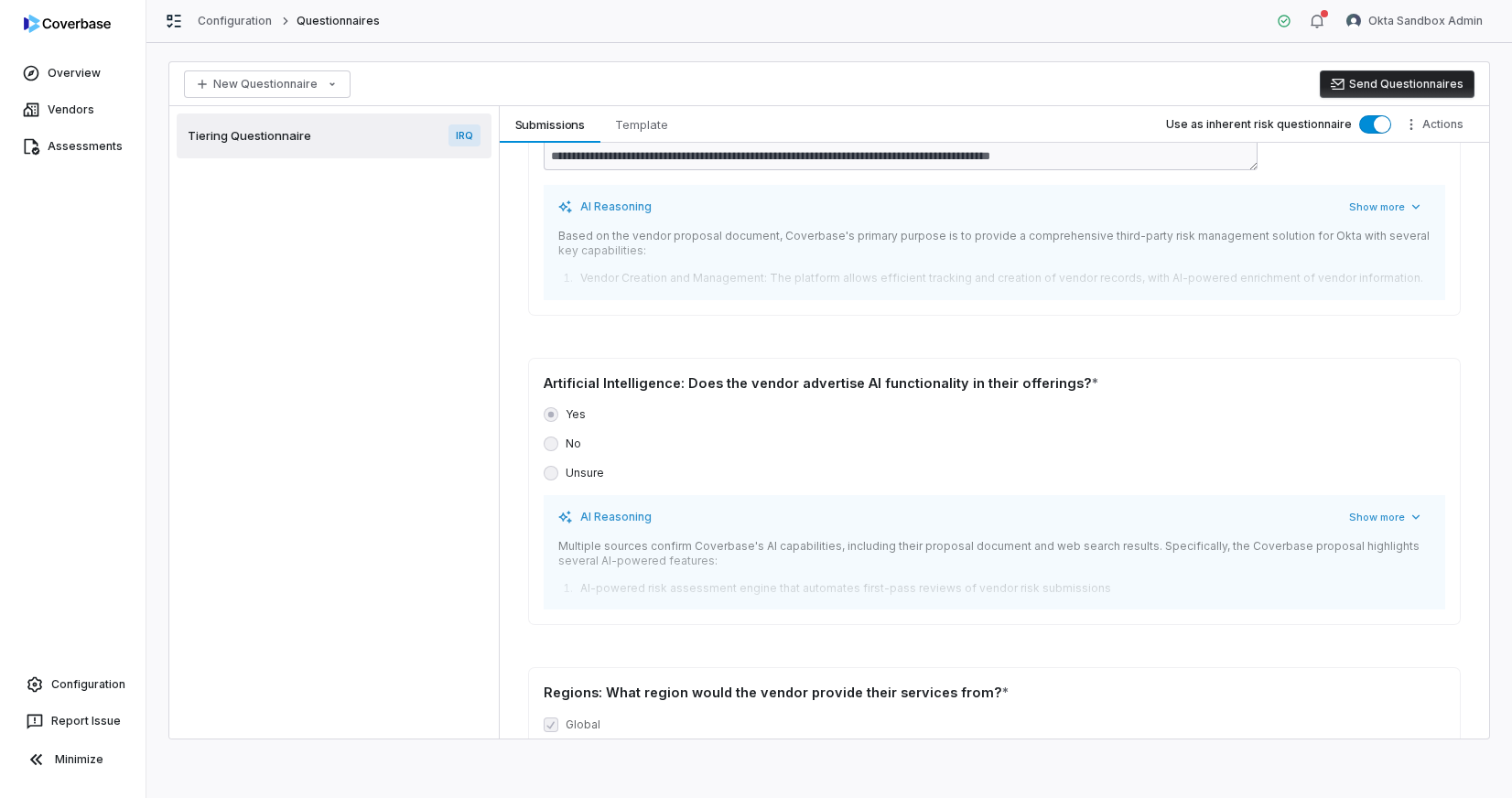
scroll to position [2227, 0]
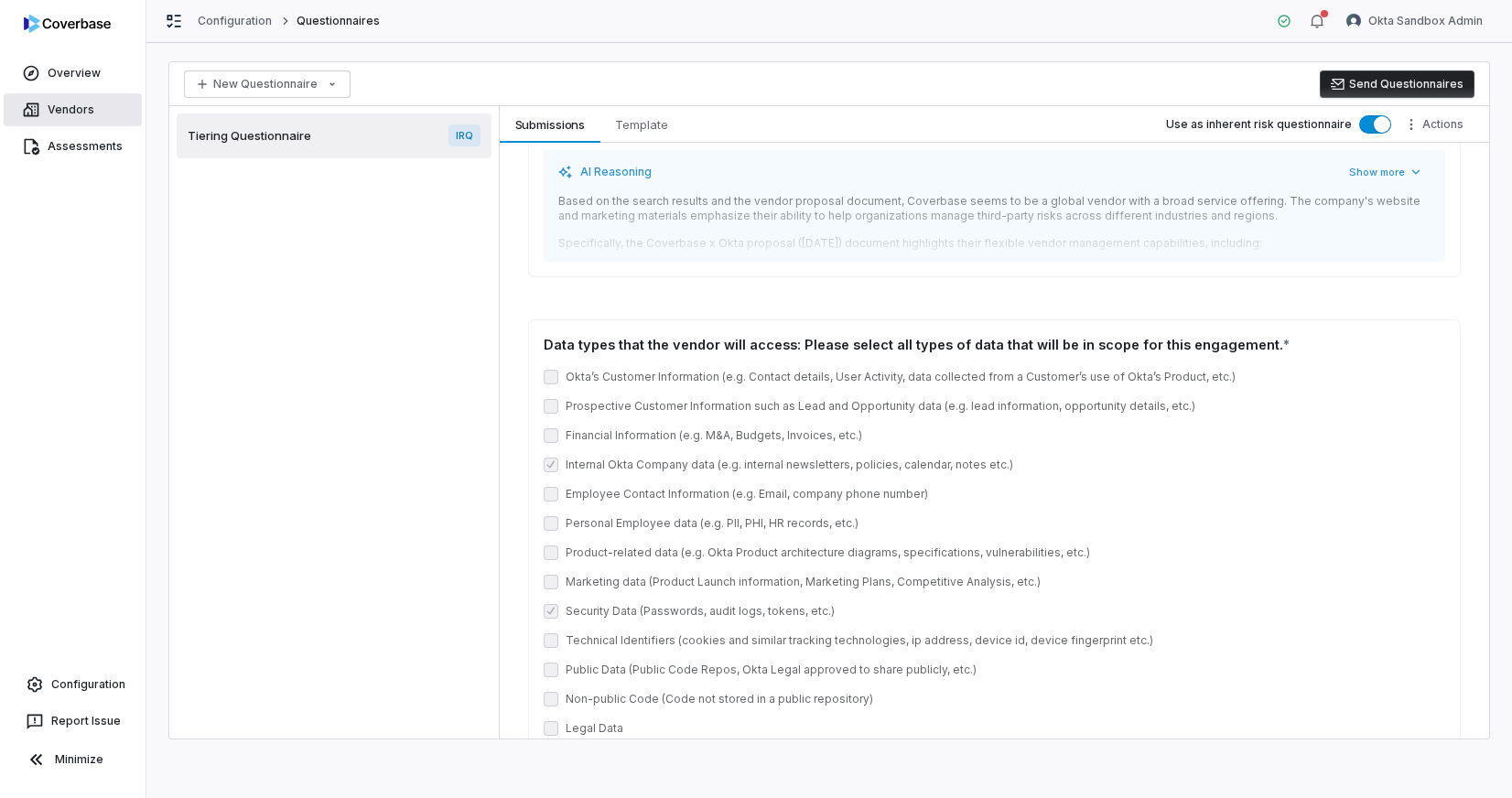
click at [101, 103] on link "Vendors" at bounding box center [72, 109] width 138 height 33
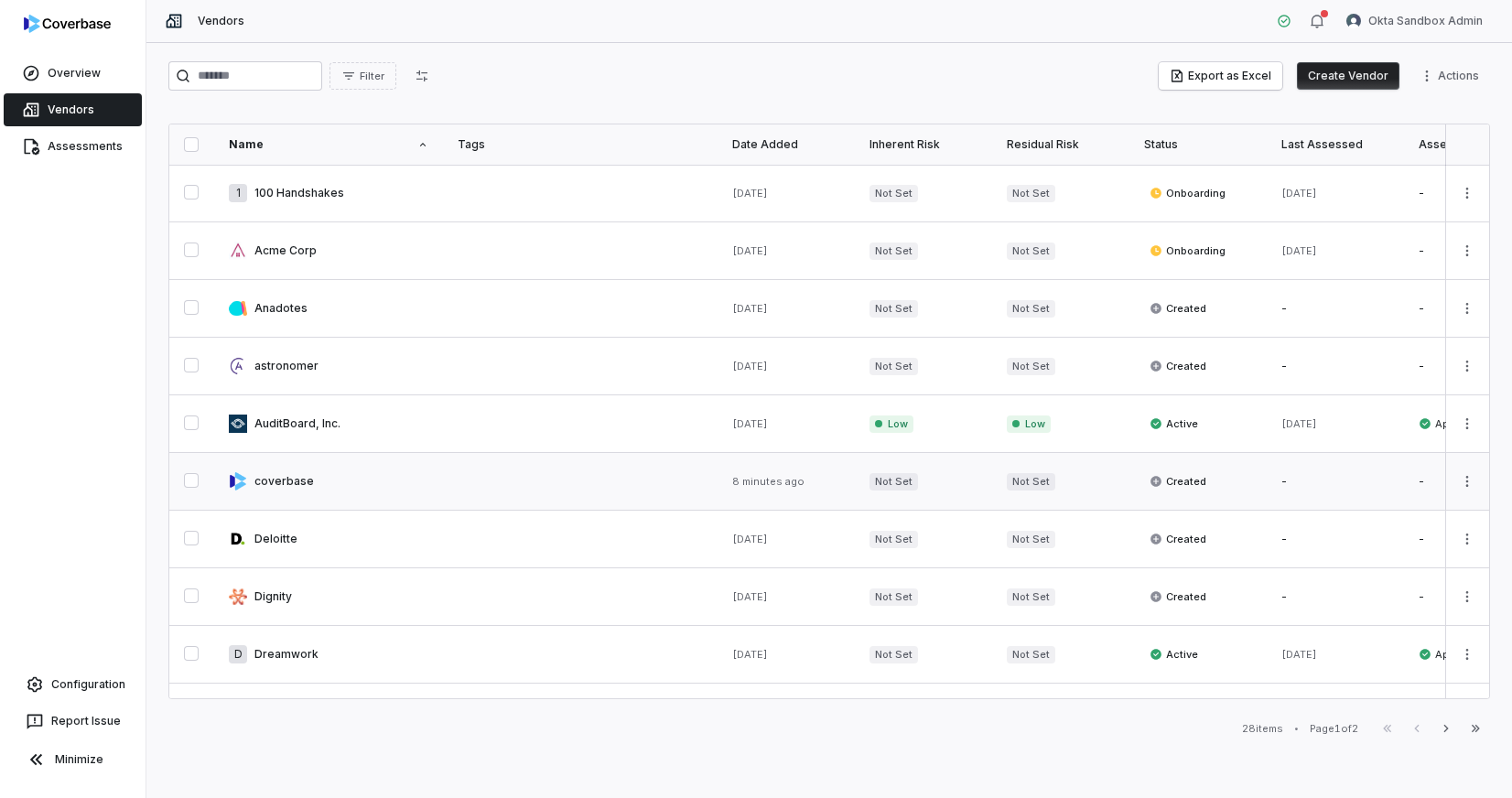
click at [300, 489] on link at bounding box center [328, 481] width 229 height 57
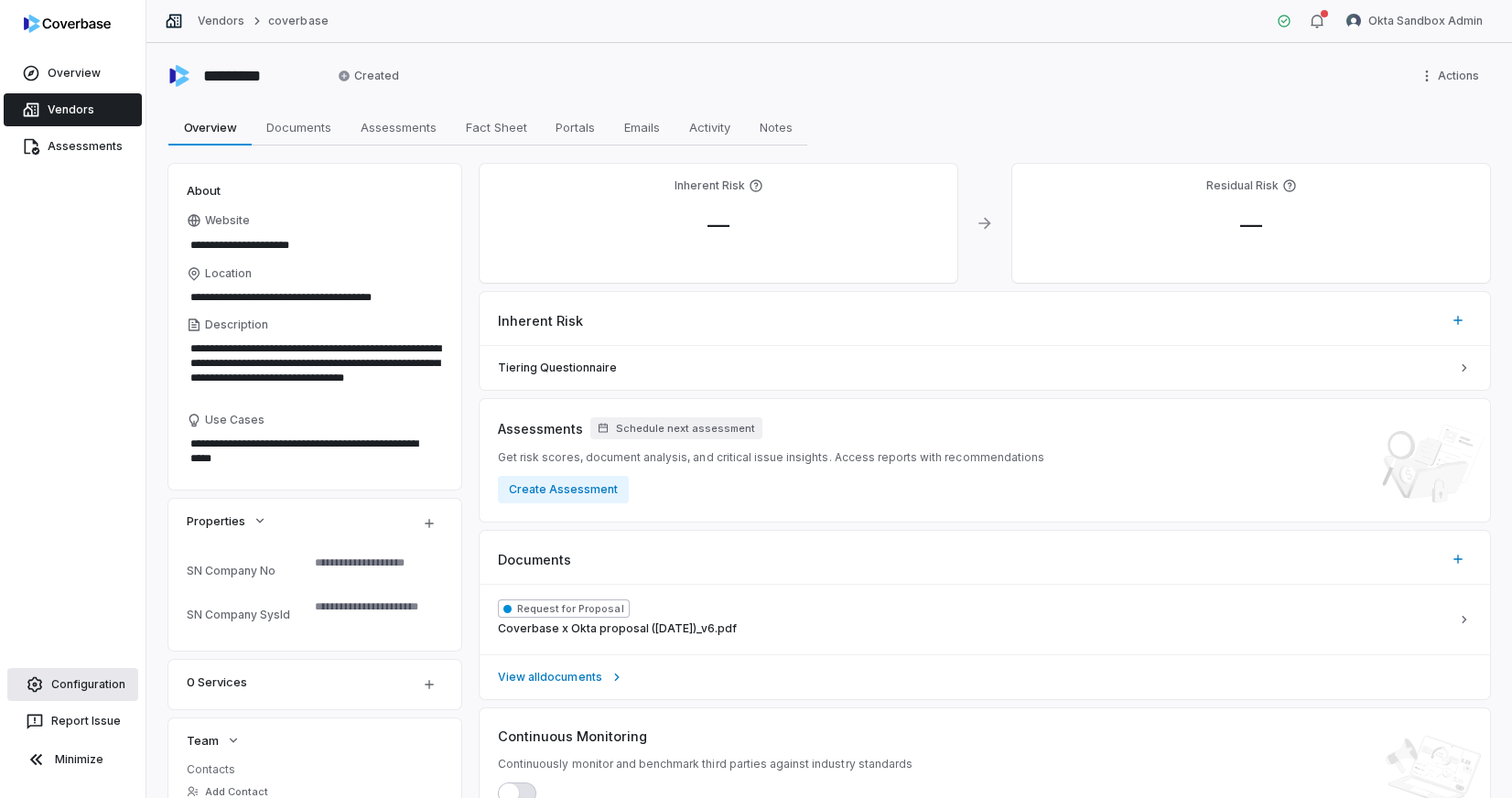
click at [119, 683] on link "Configuration" at bounding box center [73, 685] width 131 height 33
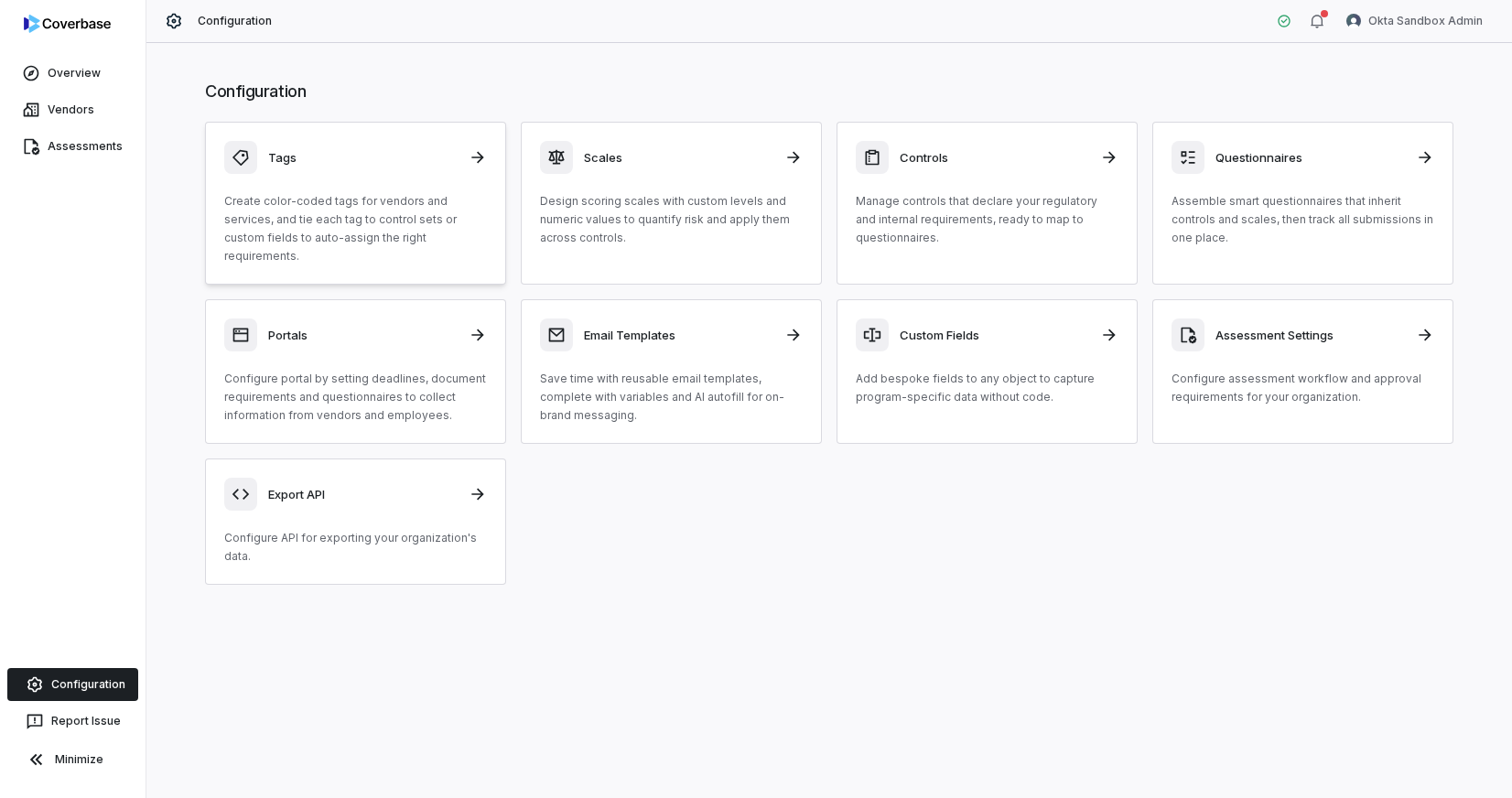
click at [305, 236] on p "Create color-coded tags for vendors and services, and tie each tag to control s…" at bounding box center [356, 228] width 262 height 73
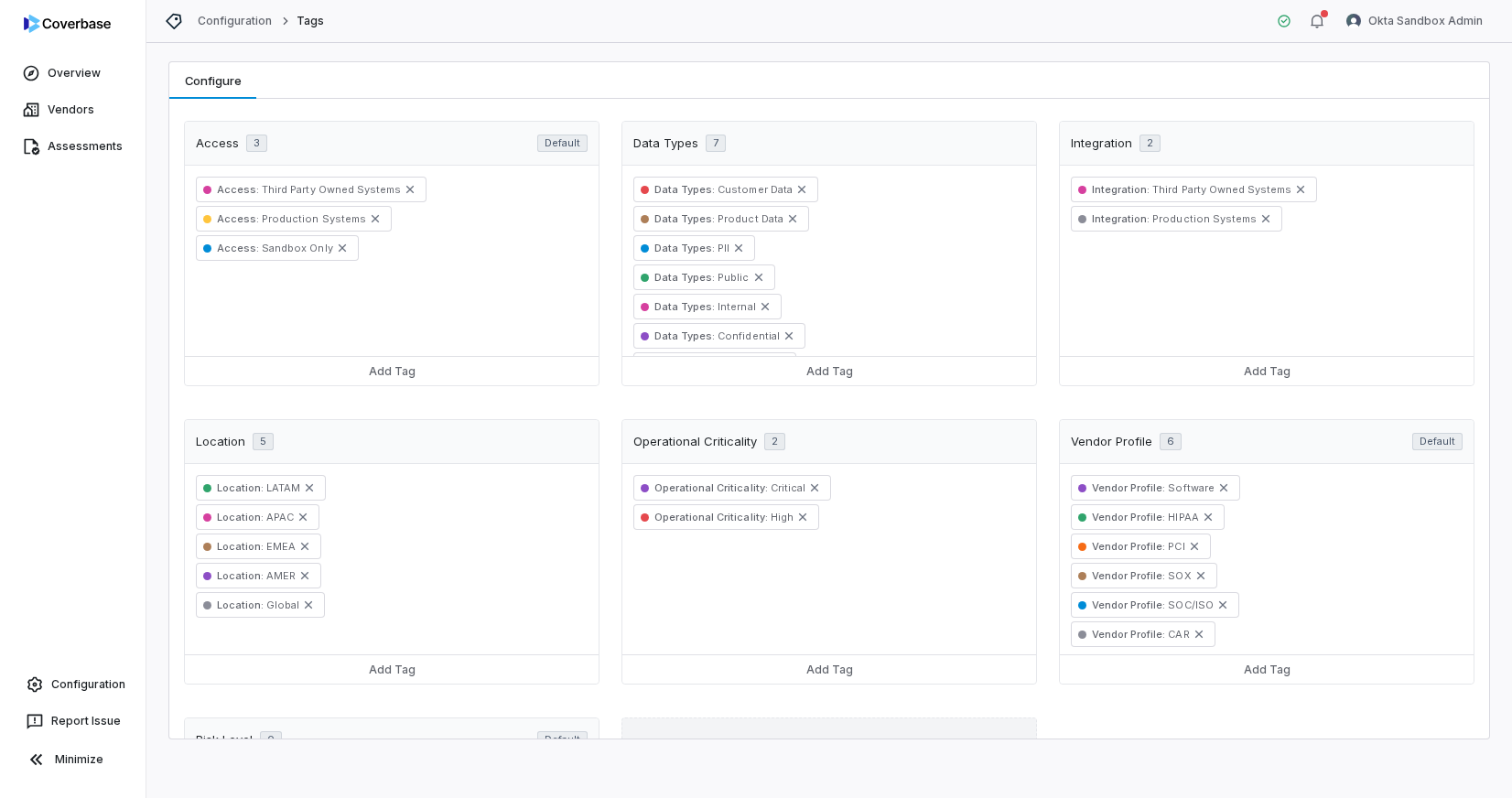
scroll to position [278, 0]
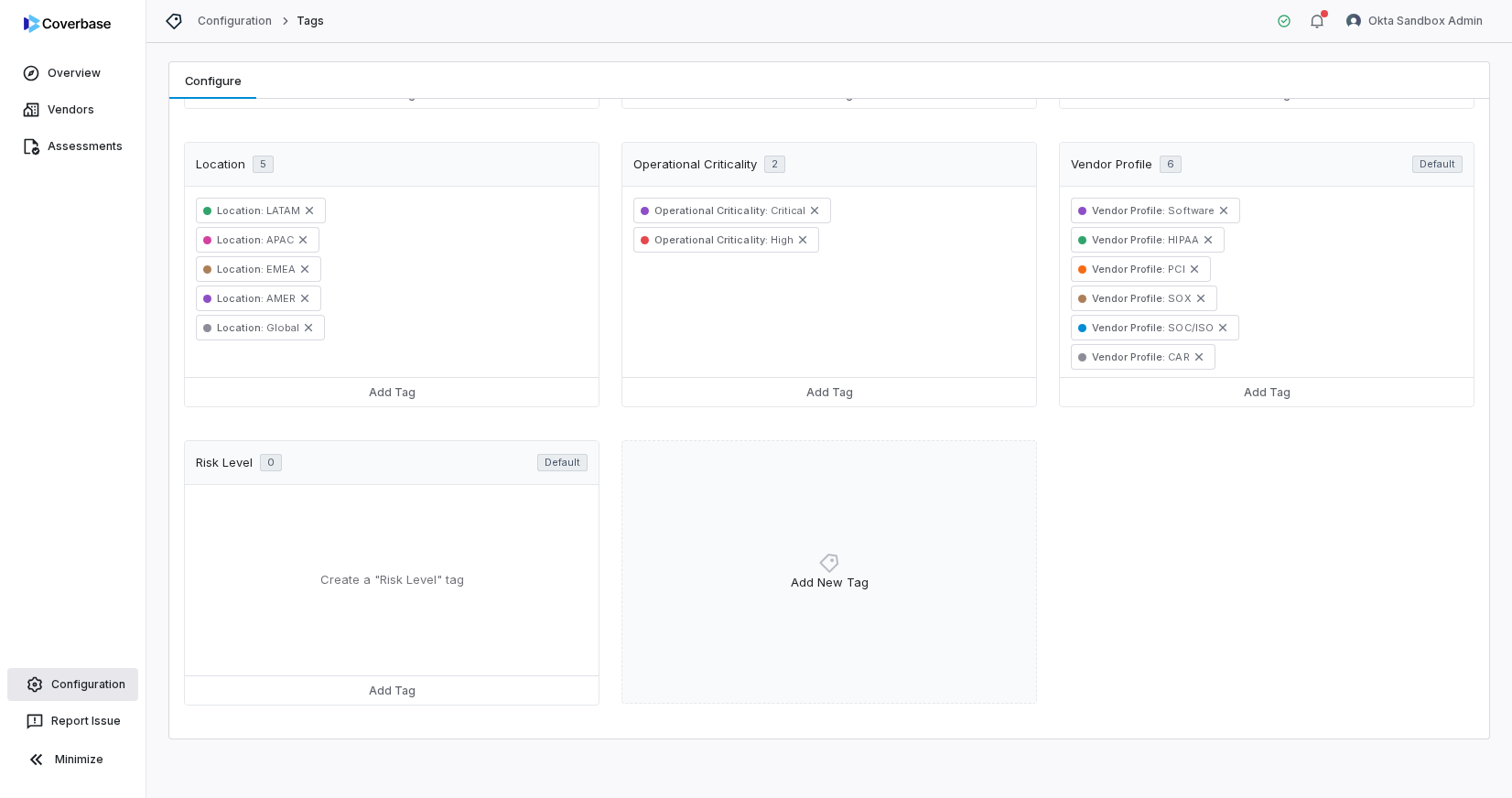
click at [92, 691] on link "Configuration" at bounding box center [73, 685] width 131 height 33
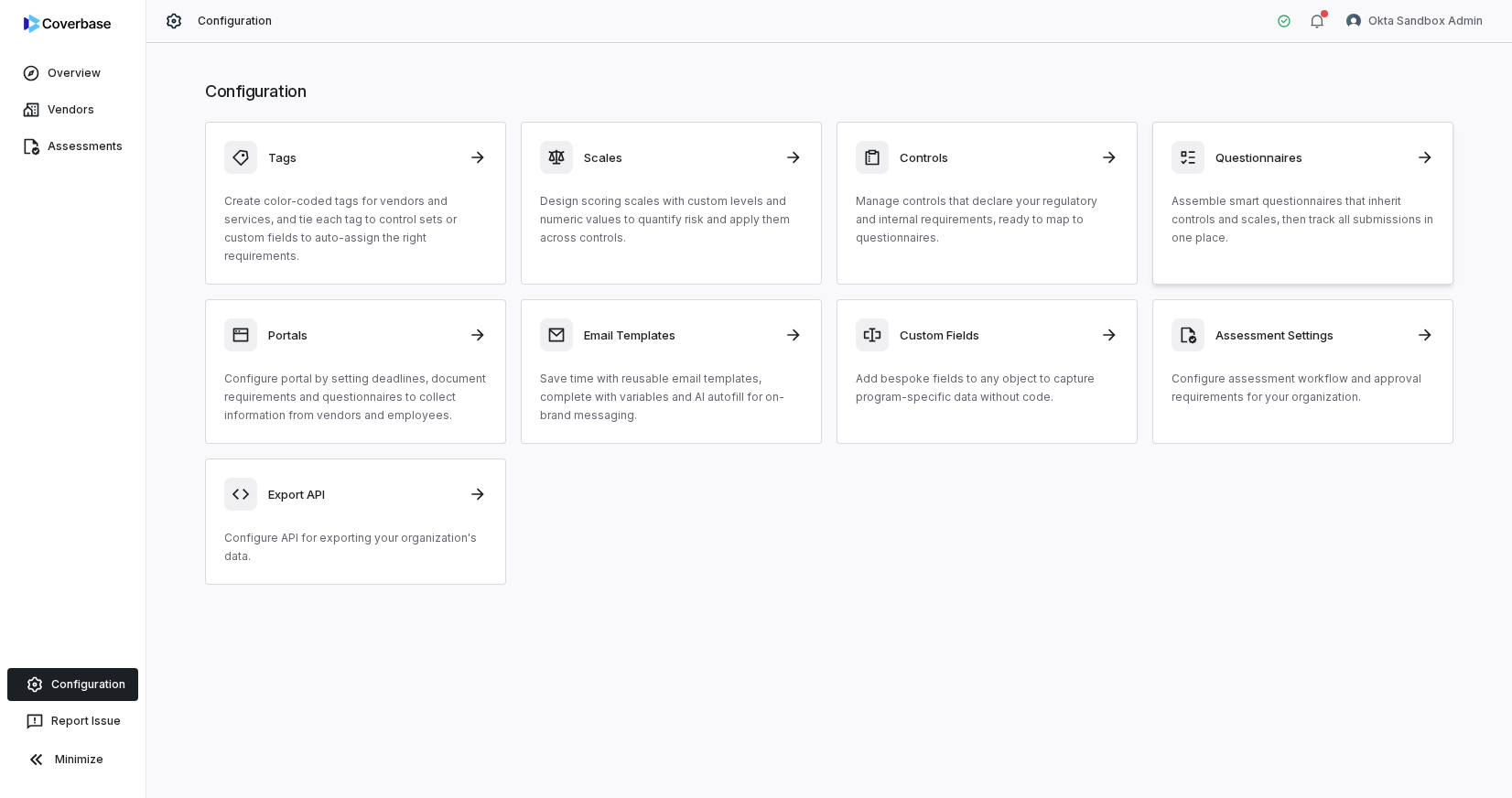
click at [1267, 226] on p "Assemble smart questionnaires that inherit controls and scales, then track all …" at bounding box center [1303, 220] width 262 height 55
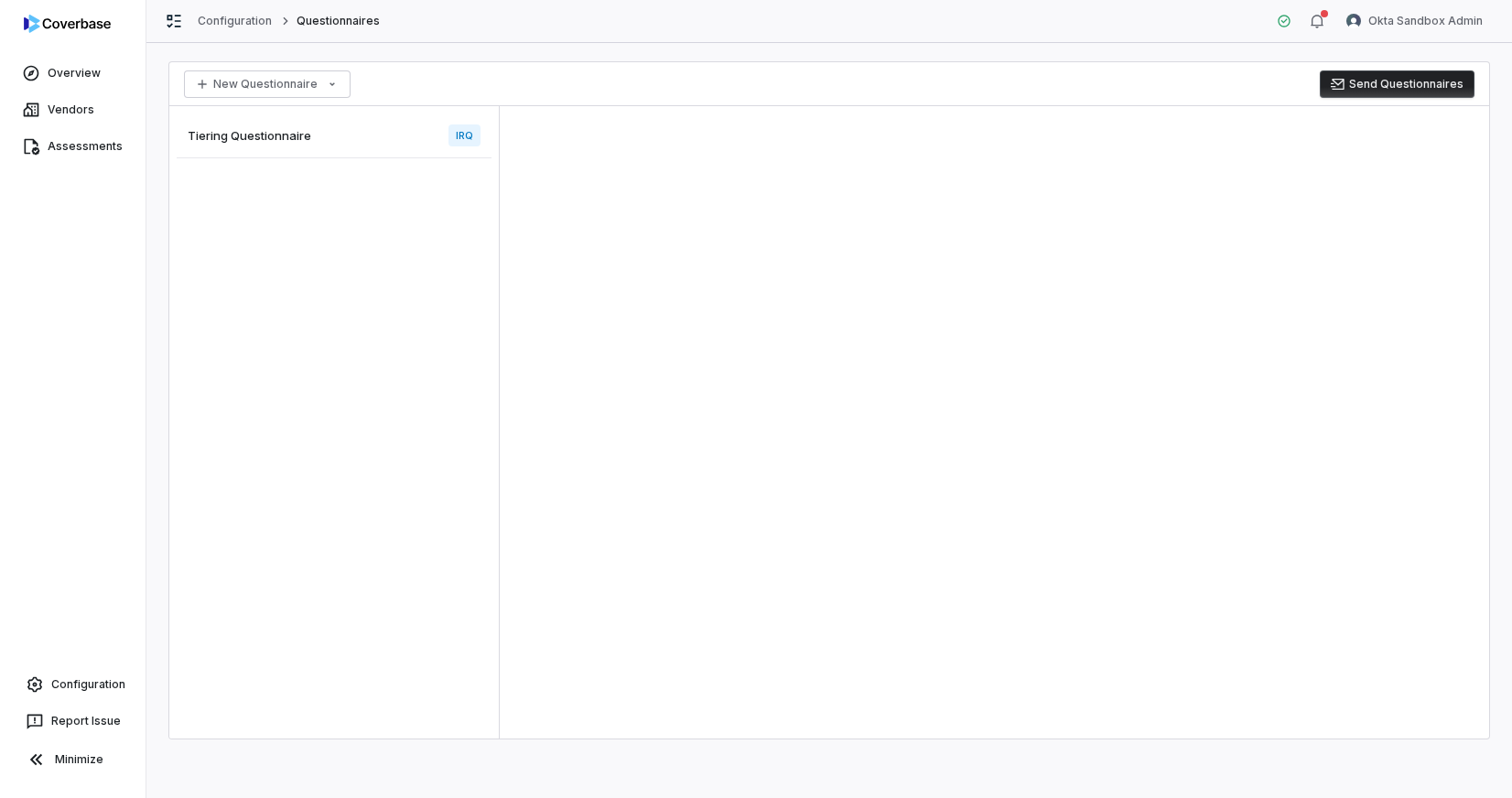
click at [311, 134] on div "Tiering Questionnaire IRQ" at bounding box center [334, 135] width 315 height 45
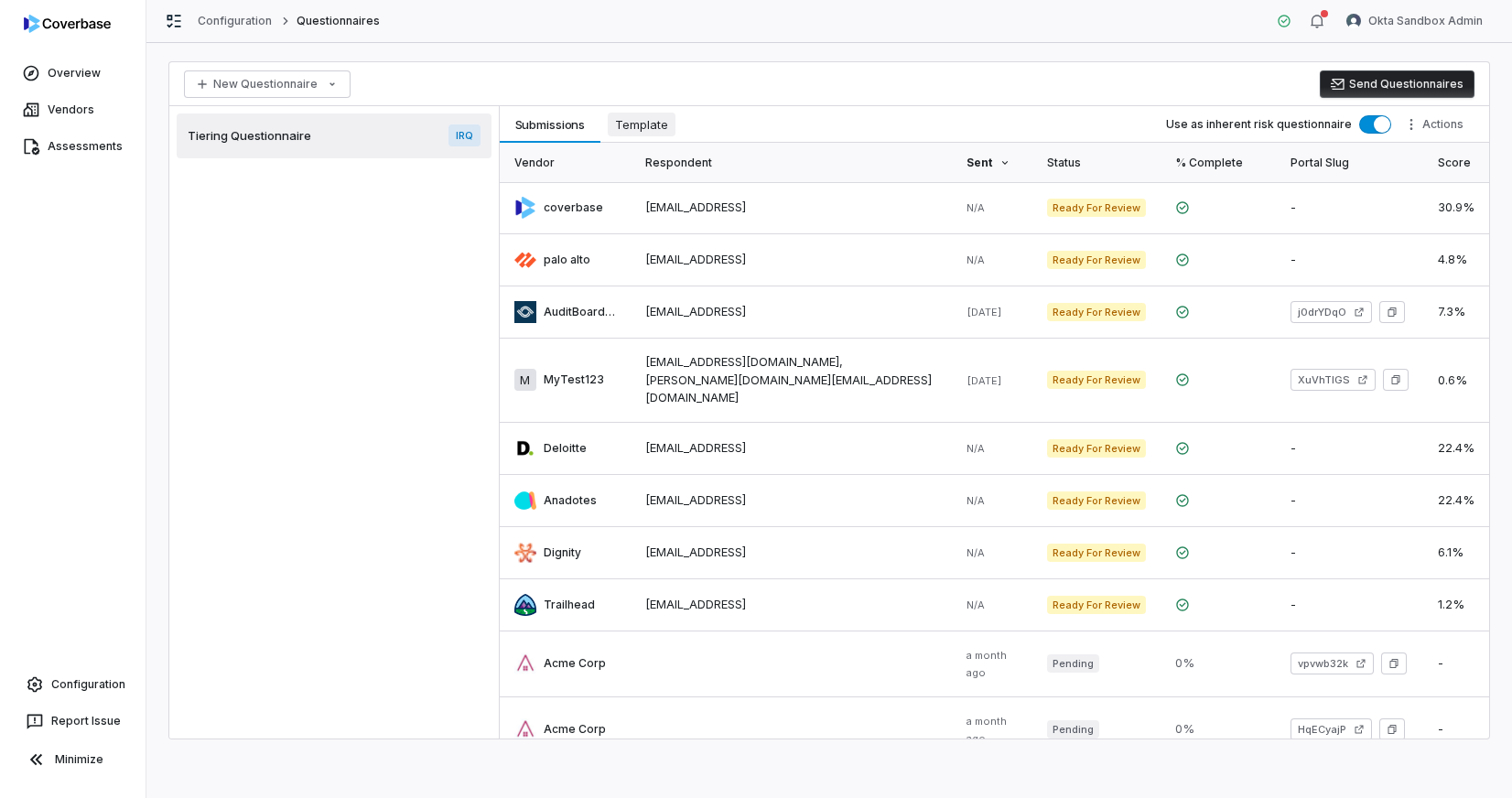
click at [654, 126] on span "Template" at bounding box center [641, 124] width 68 height 24
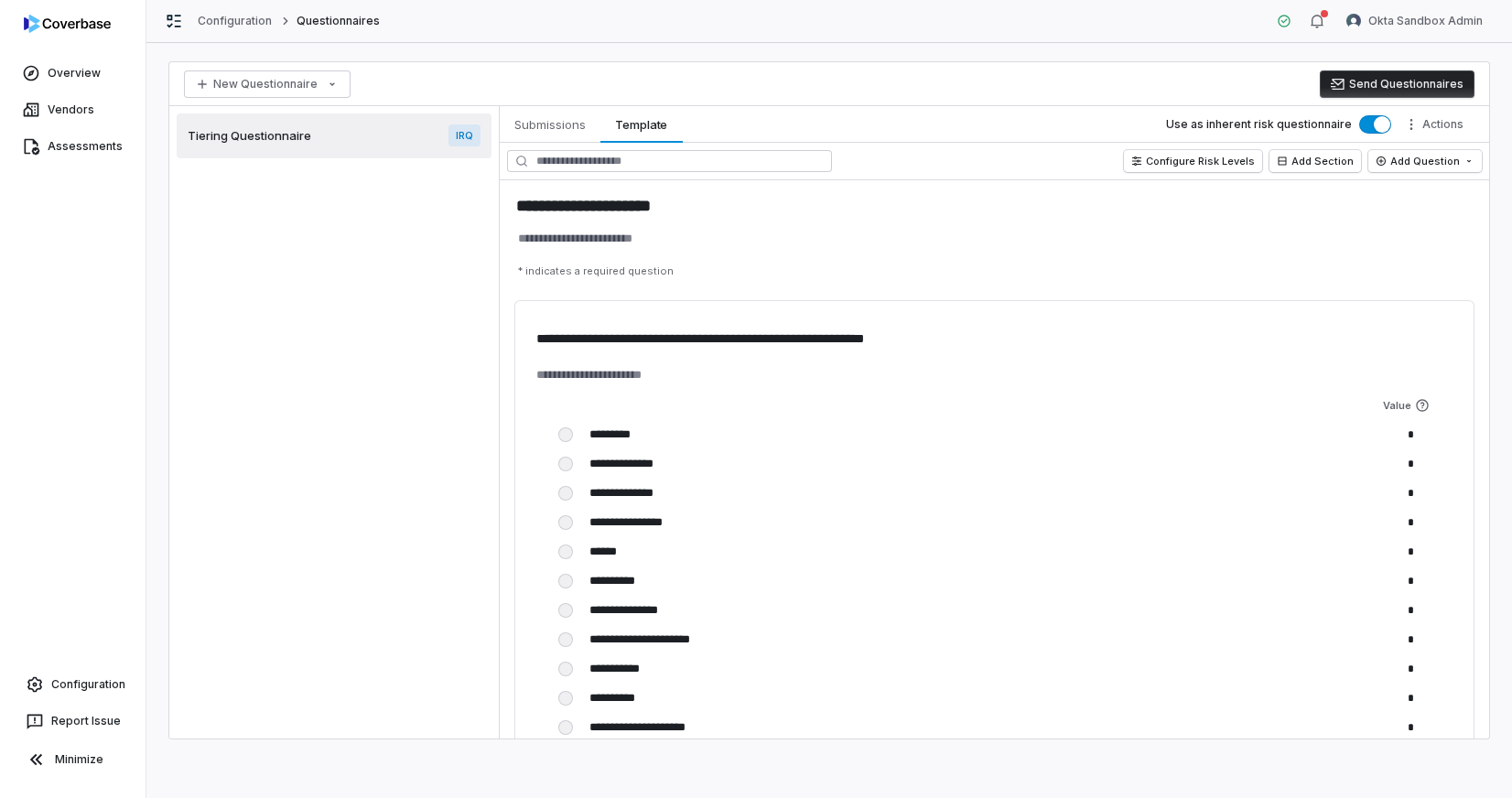
scroll to position [2827, 0]
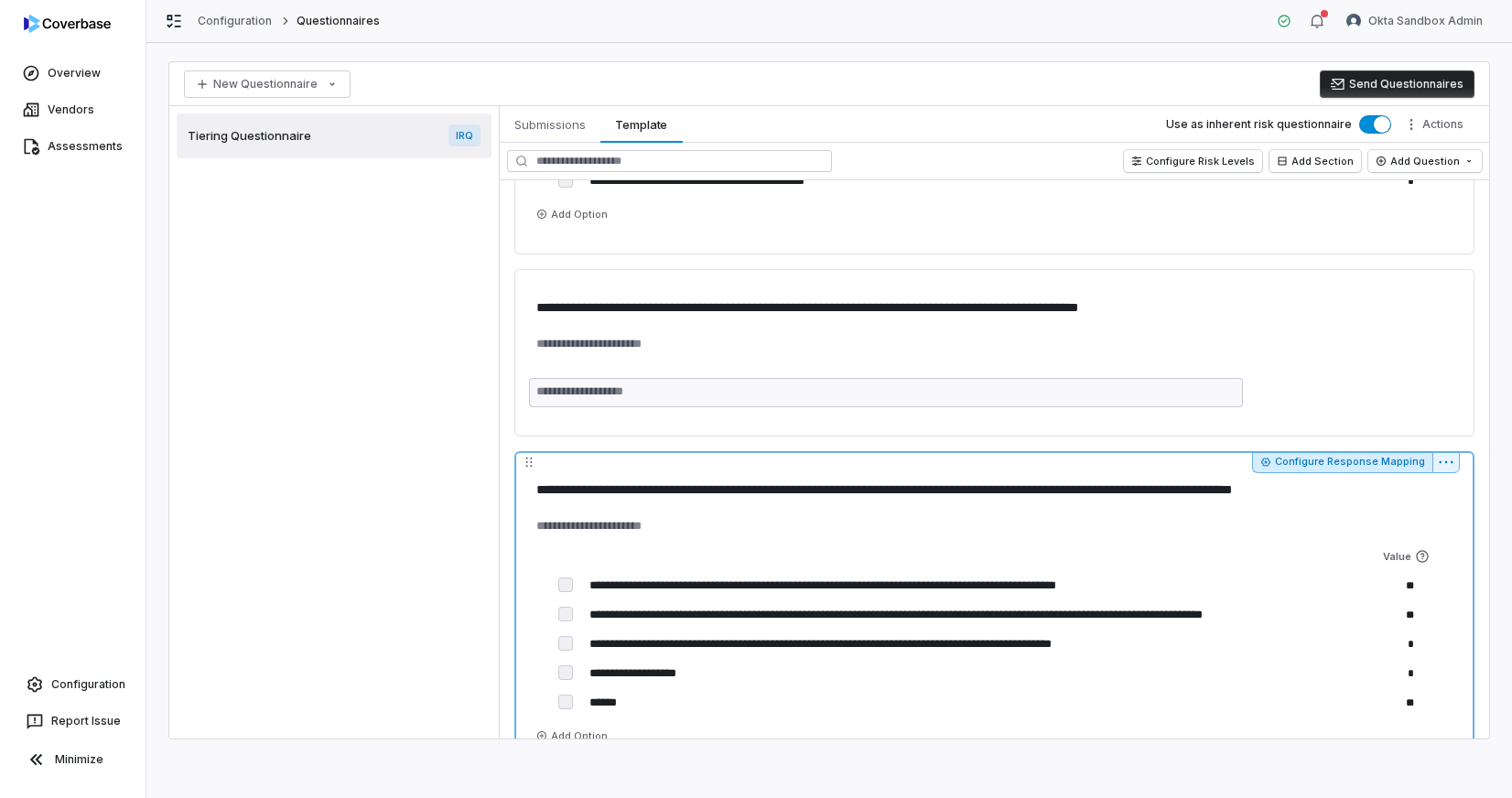
click at [1370, 466] on button "Configure Response Mapping" at bounding box center [1343, 462] width 181 height 22
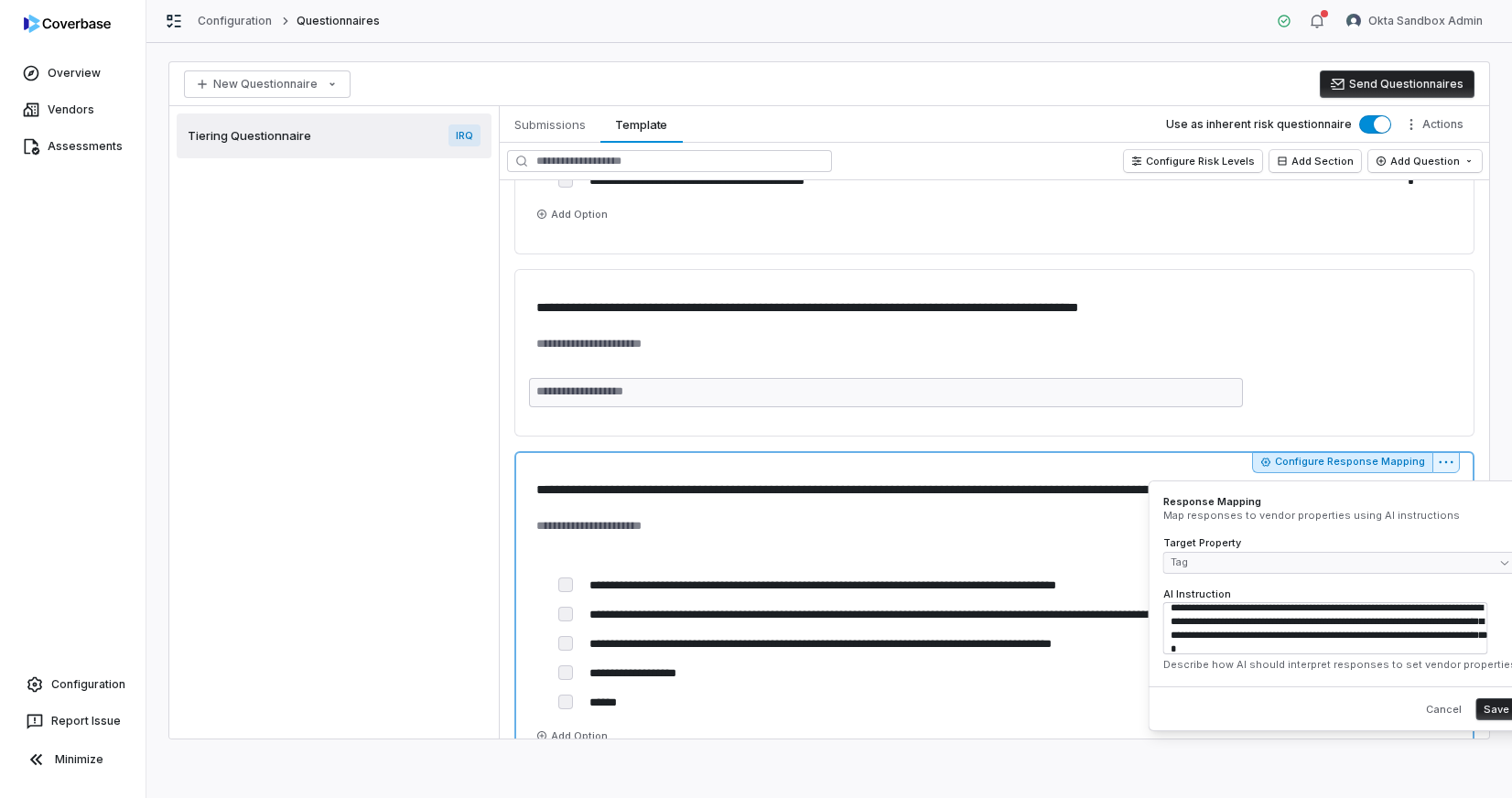
scroll to position [13, 0]
click at [1379, 461] on button "Configure Response Mapping" at bounding box center [1343, 462] width 181 height 22
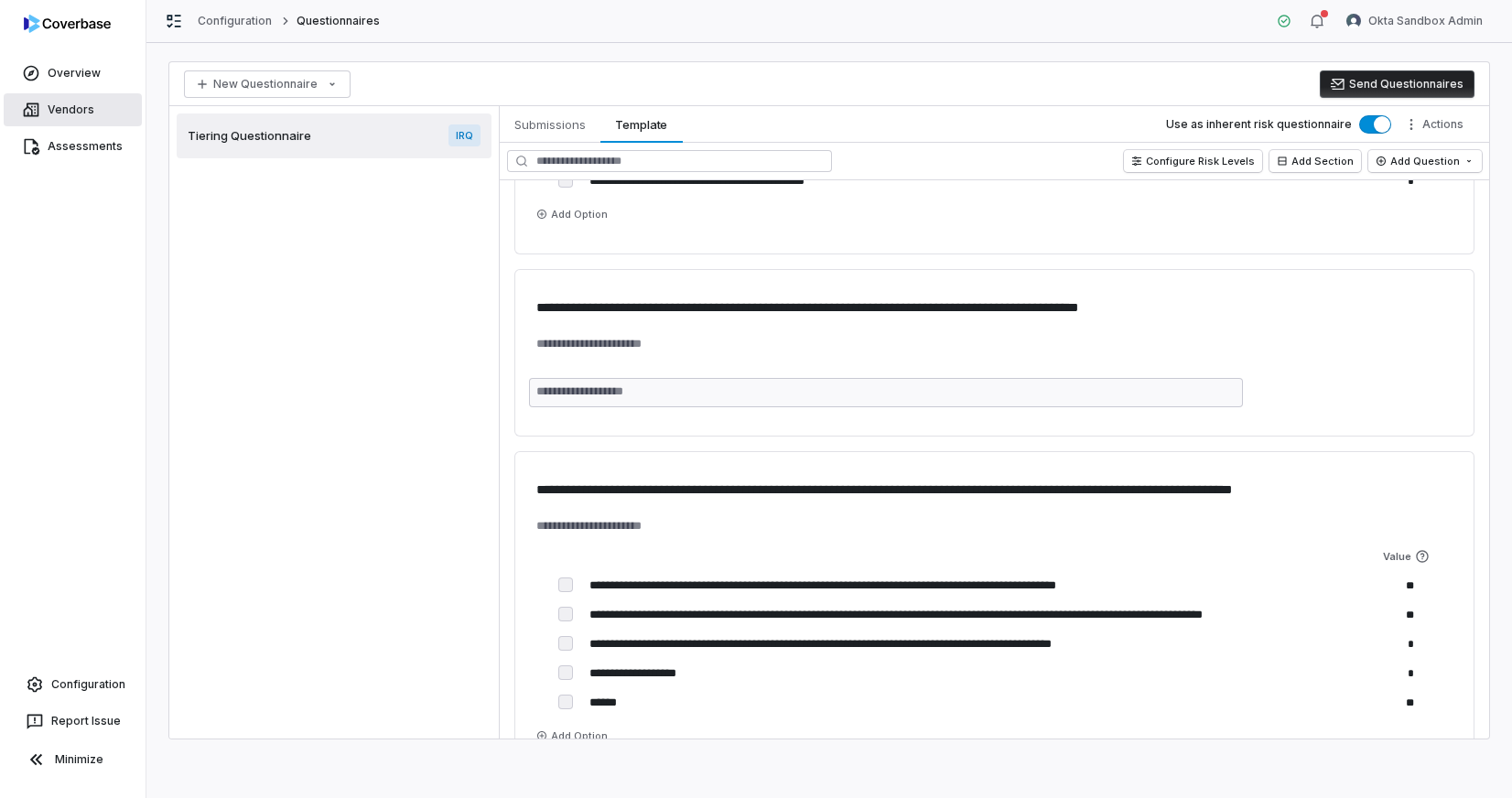
click at [50, 106] on link "Vendors" at bounding box center [72, 109] width 138 height 33
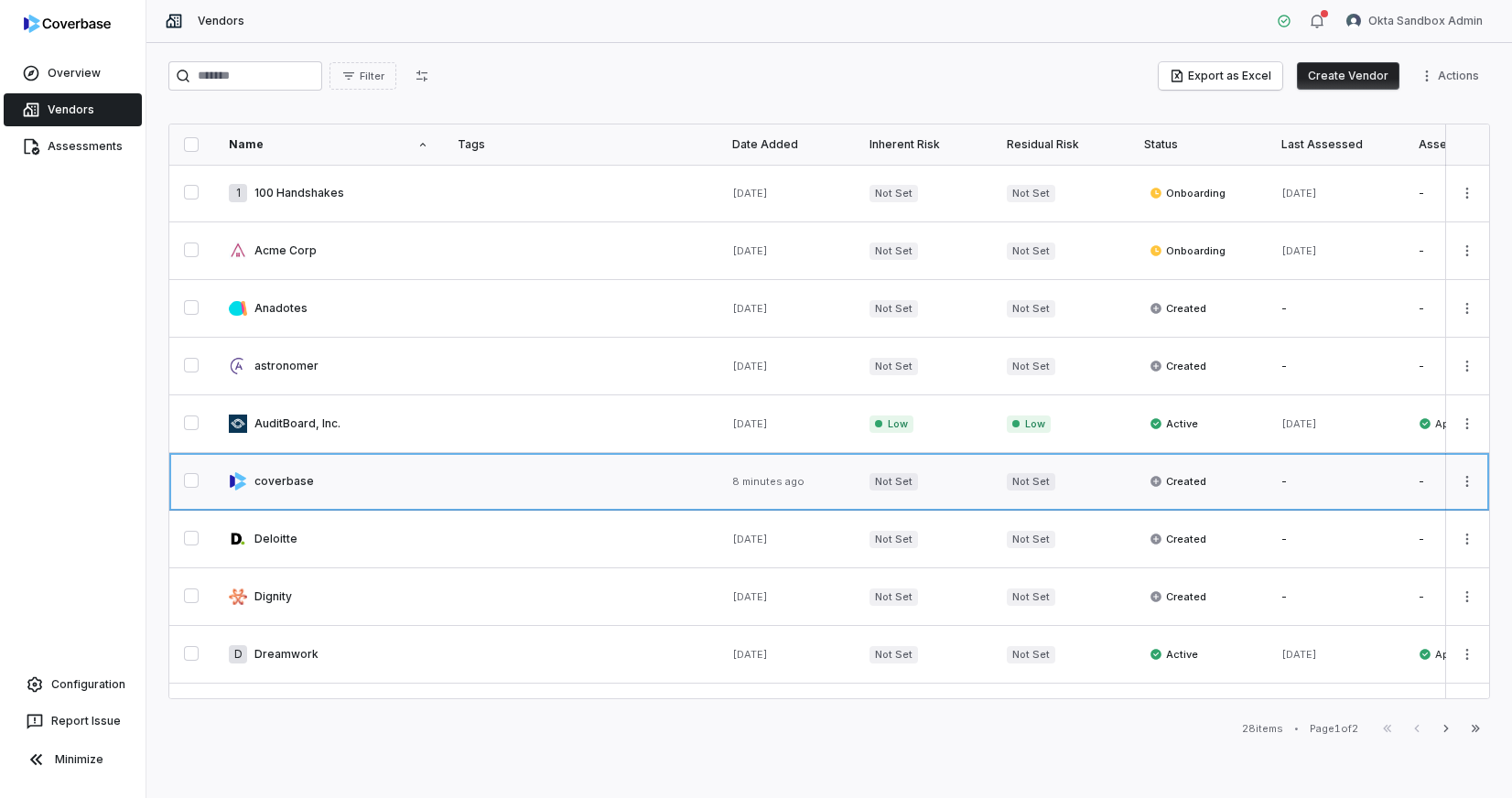
click at [287, 496] on link at bounding box center [328, 481] width 229 height 57
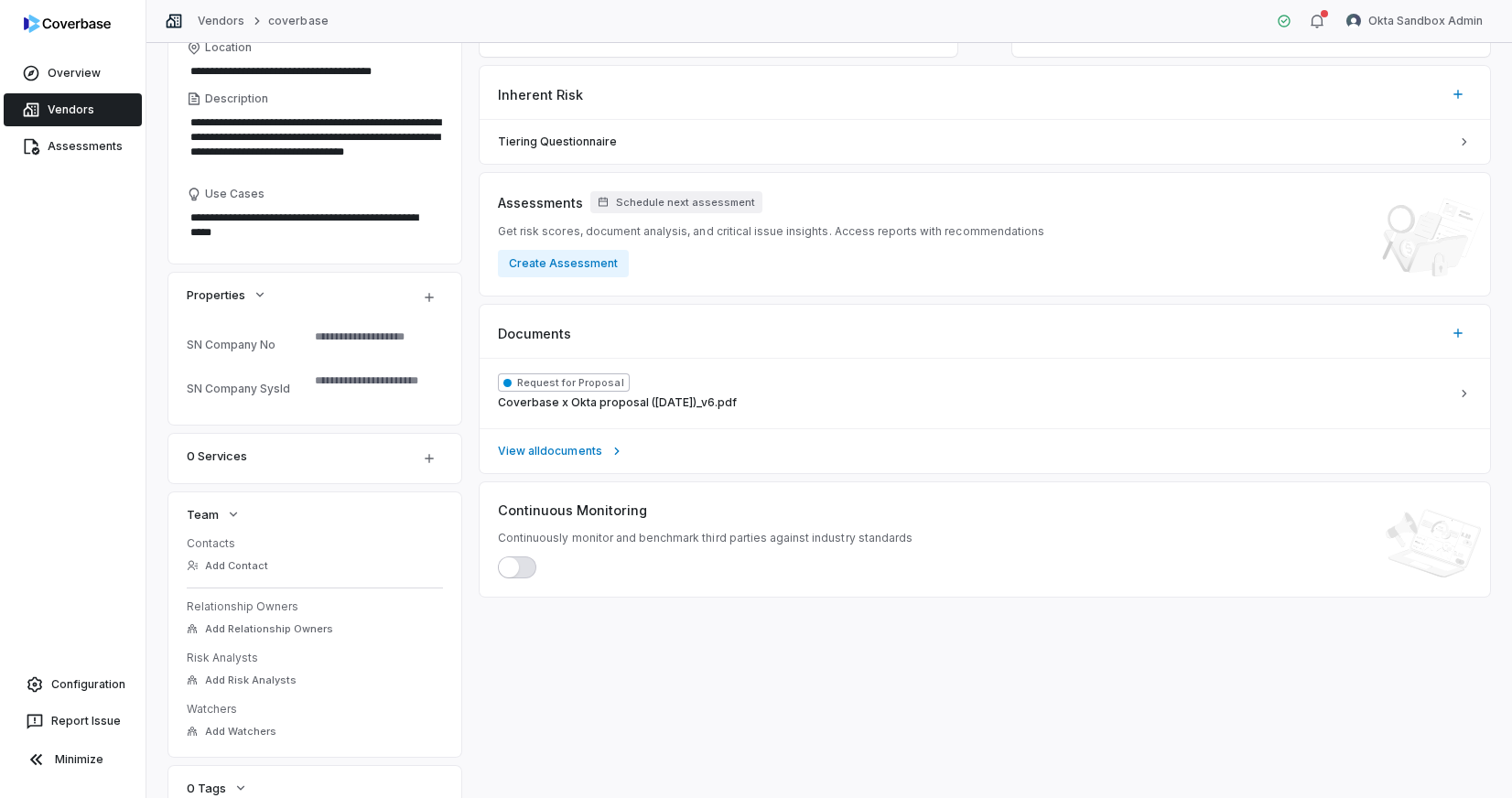
scroll to position [68, 0]
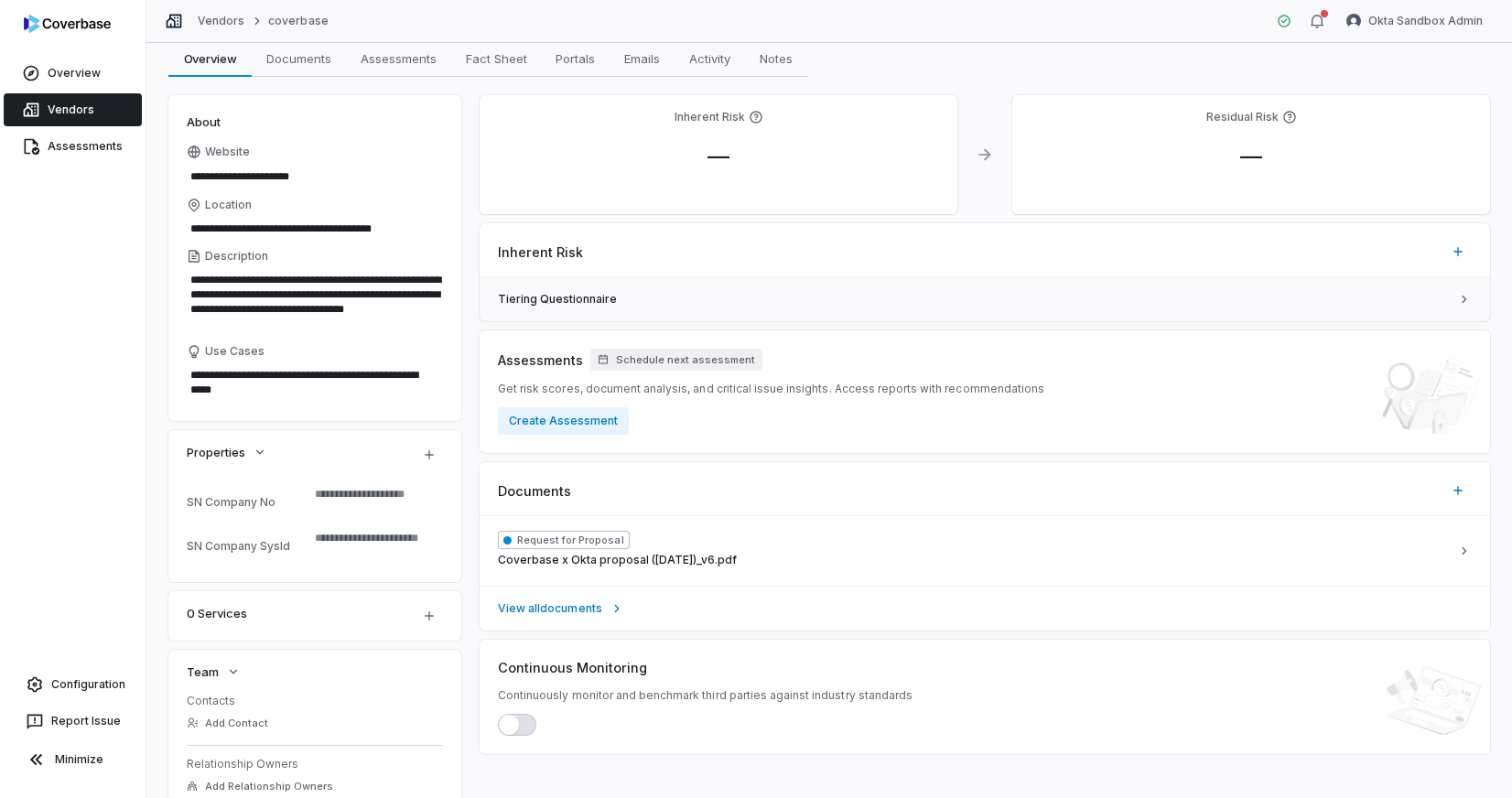
click at [1040, 314] on link "Tiering Questionnaire" at bounding box center [984, 300] width 1011 height 44
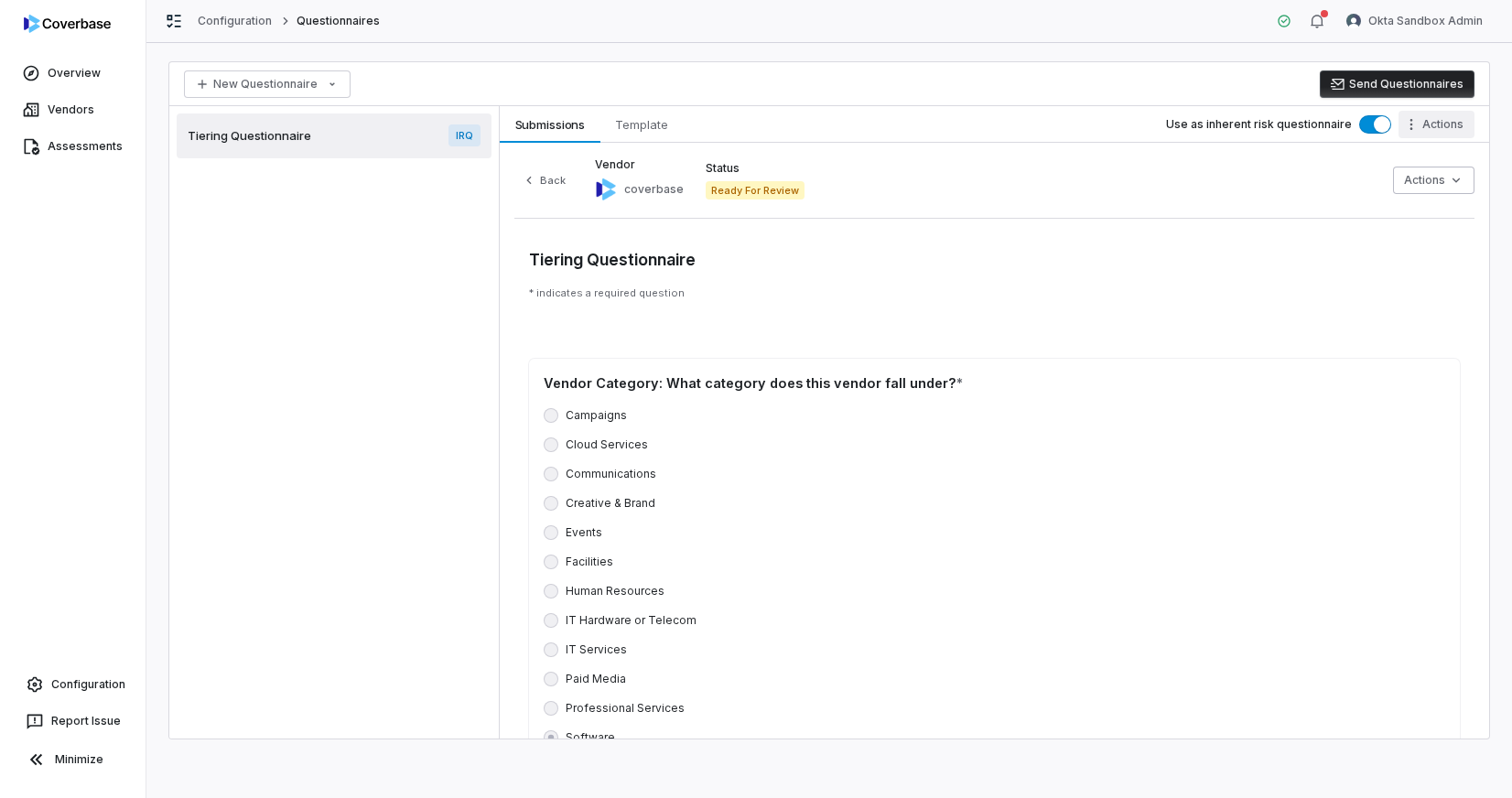
click at [1452, 137] on html "Overview Vendors Assessments Configuration Report Issue Minimize Configuration …" at bounding box center [756, 399] width 1512 height 798
click at [1448, 129] on html "Overview Vendors Assessments Configuration Report Issue Minimize Configuration …" at bounding box center [756, 399] width 1512 height 798
click at [739, 176] on div "Status Ready For Review" at bounding box center [755, 180] width 99 height 38
drag, startPoint x: 1270, startPoint y: 211, endPoint x: 1328, endPoint y: 201, distance: 58.9
click at [1277, 209] on div "Back Vendor coverbase Status Ready For Review Actions" at bounding box center [995, 188] width 960 height 61
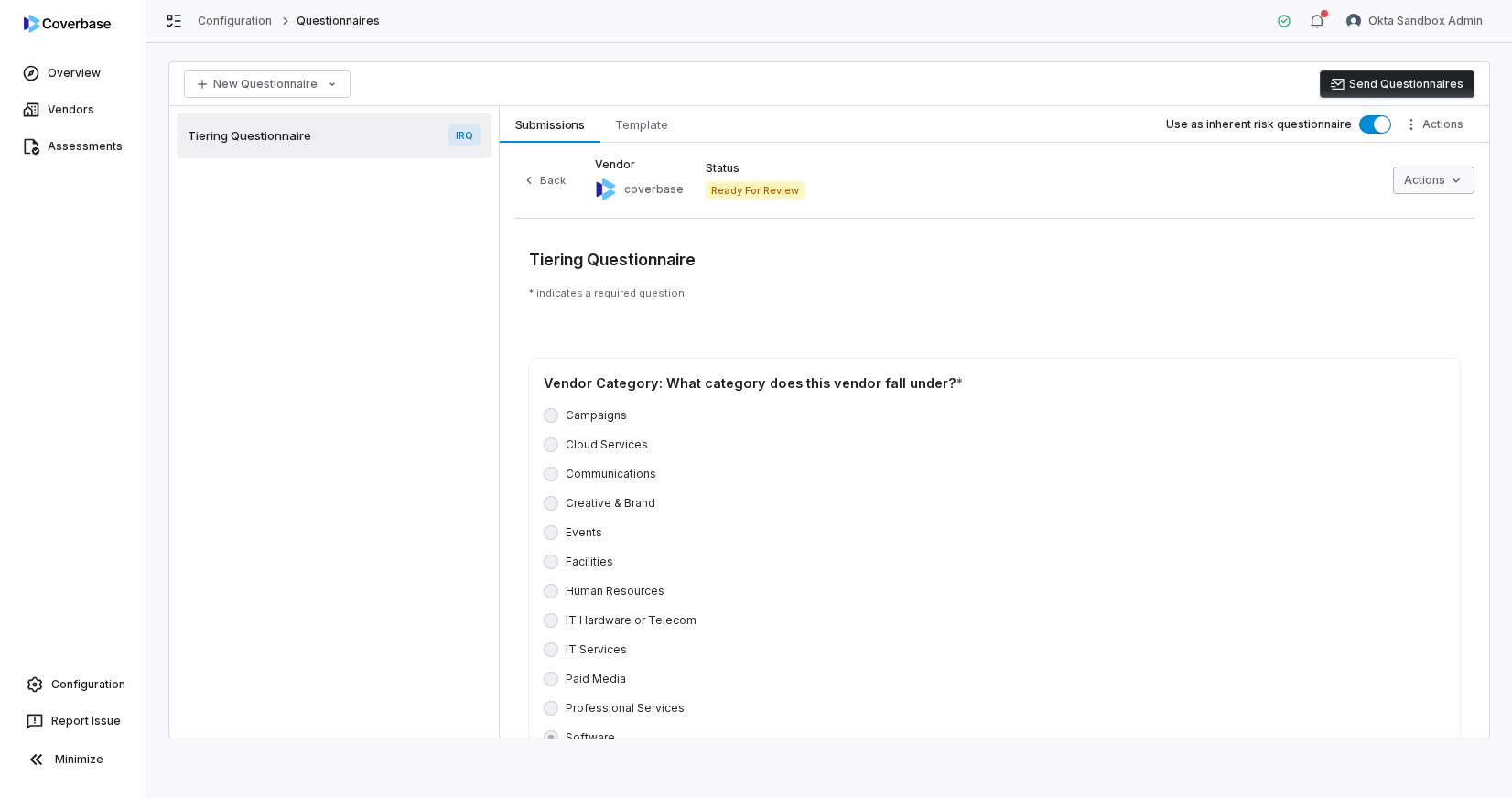
click at [1423, 182] on html "Overview Vendors Assessments Configuration Report Issue Minimize Configuration …" at bounding box center [756, 399] width 1512 height 798
click at [1406, 221] on div "Finalize Questionnaire Review" at bounding box center [1351, 220] width 215 height 29
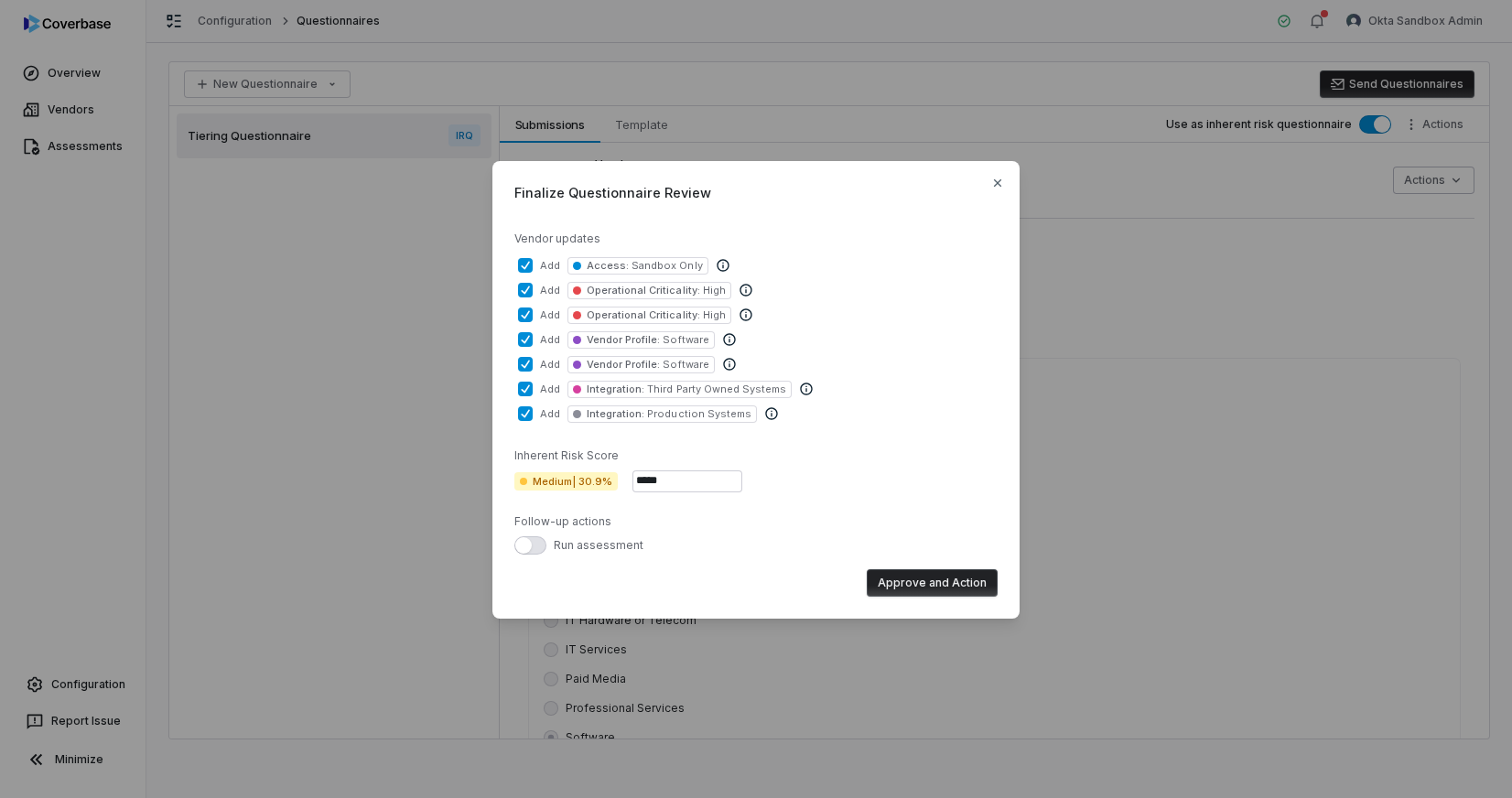
click at [529, 415] on button "add Integration : Production Systems" at bounding box center [525, 413] width 14 height 14
click at [523, 364] on button "add Vendor Profile : Software" at bounding box center [525, 363] width 14 height 14
click at [527, 364] on button "add Vendor Profile : Software" at bounding box center [525, 363] width 14 height 14
click at [523, 418] on button "add Integration : Production Systems" at bounding box center [525, 413] width 14 height 14
click at [920, 342] on div "add Vendor Profile : Software" at bounding box center [756, 340] width 475 height 17
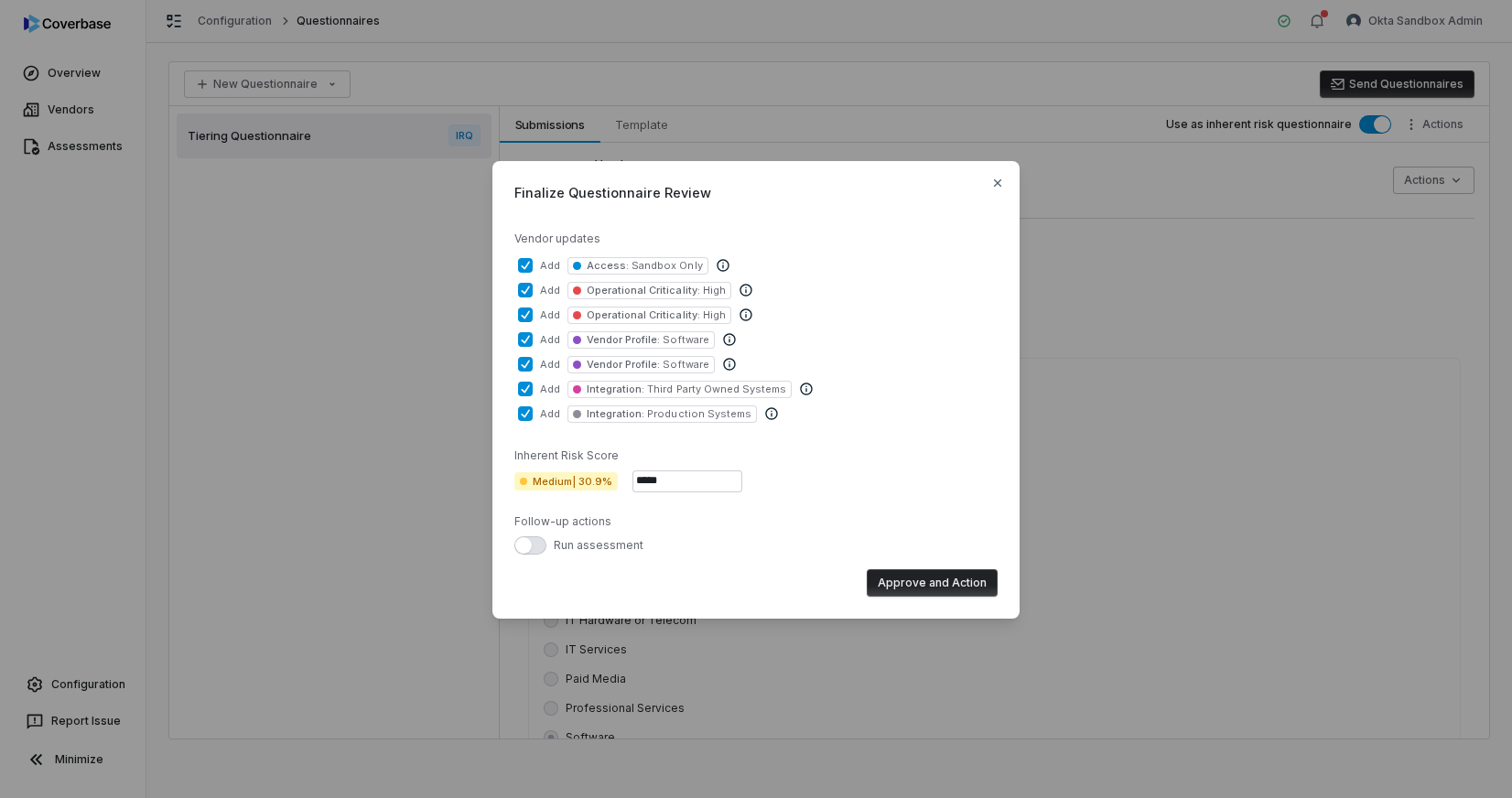
click at [533, 342] on button "add Vendor Profile : Software" at bounding box center [525, 339] width 14 height 14
click at [998, 181] on icon "button" at bounding box center [998, 184] width 8 height 8
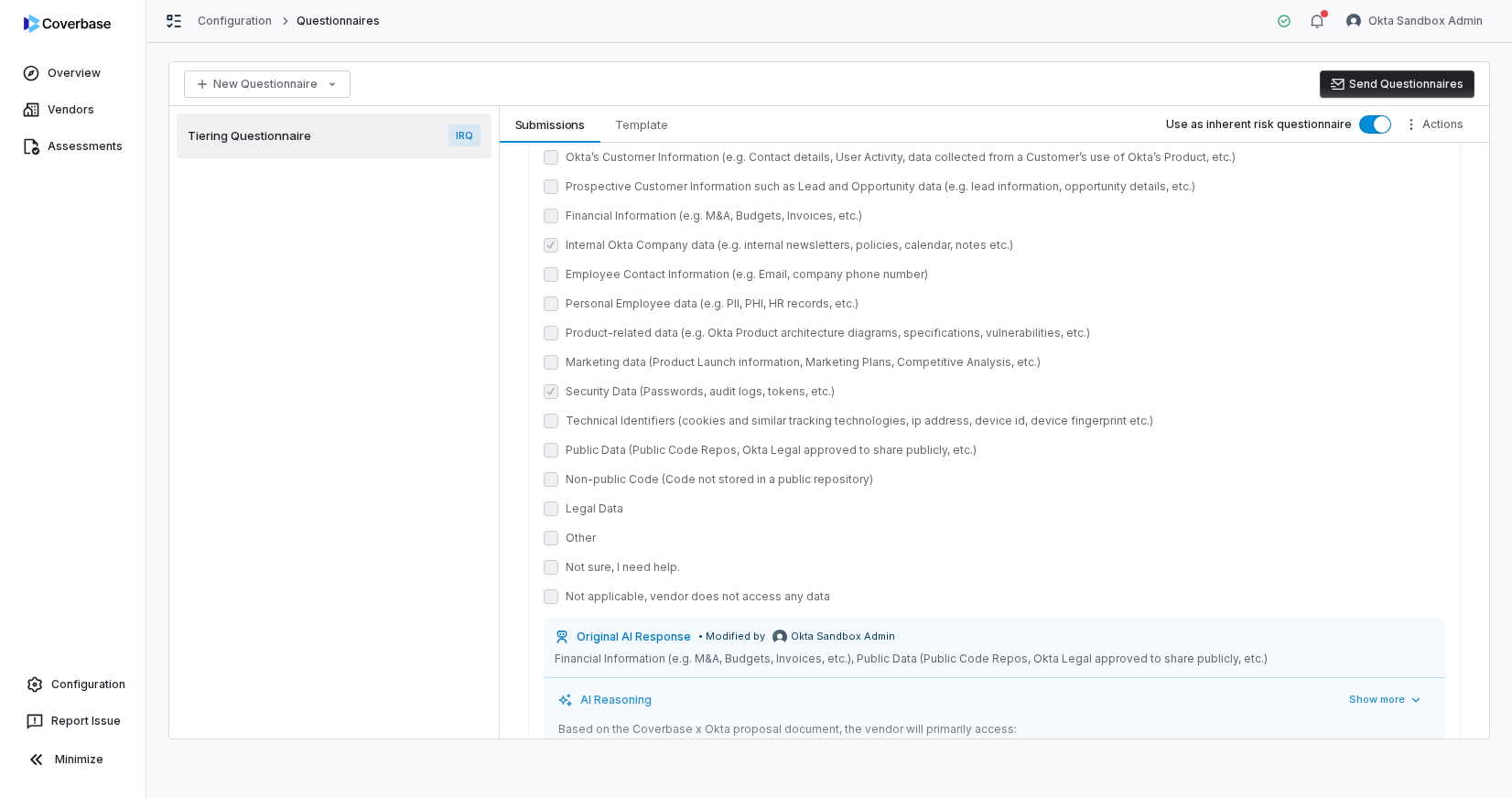
scroll to position [2705, 0]
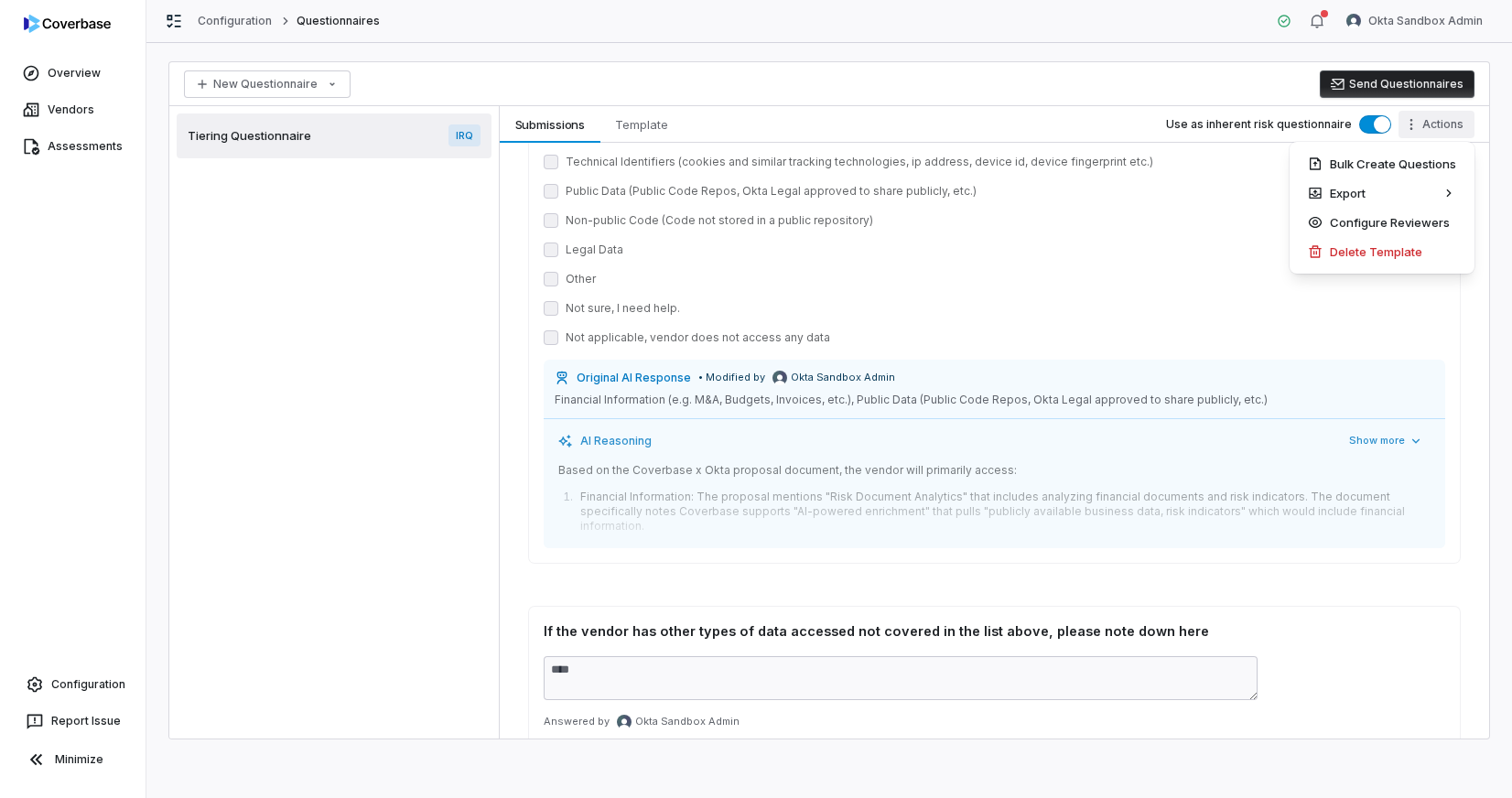
click at [1448, 127] on html "Overview Vendors Assessments Configuration Report Issue Minimize Configuration …" at bounding box center [756, 399] width 1512 height 798
click at [359, 249] on html "Overview Vendors Assessments Configuration Report Issue Minimize Configuration …" at bounding box center [756, 399] width 1512 height 798
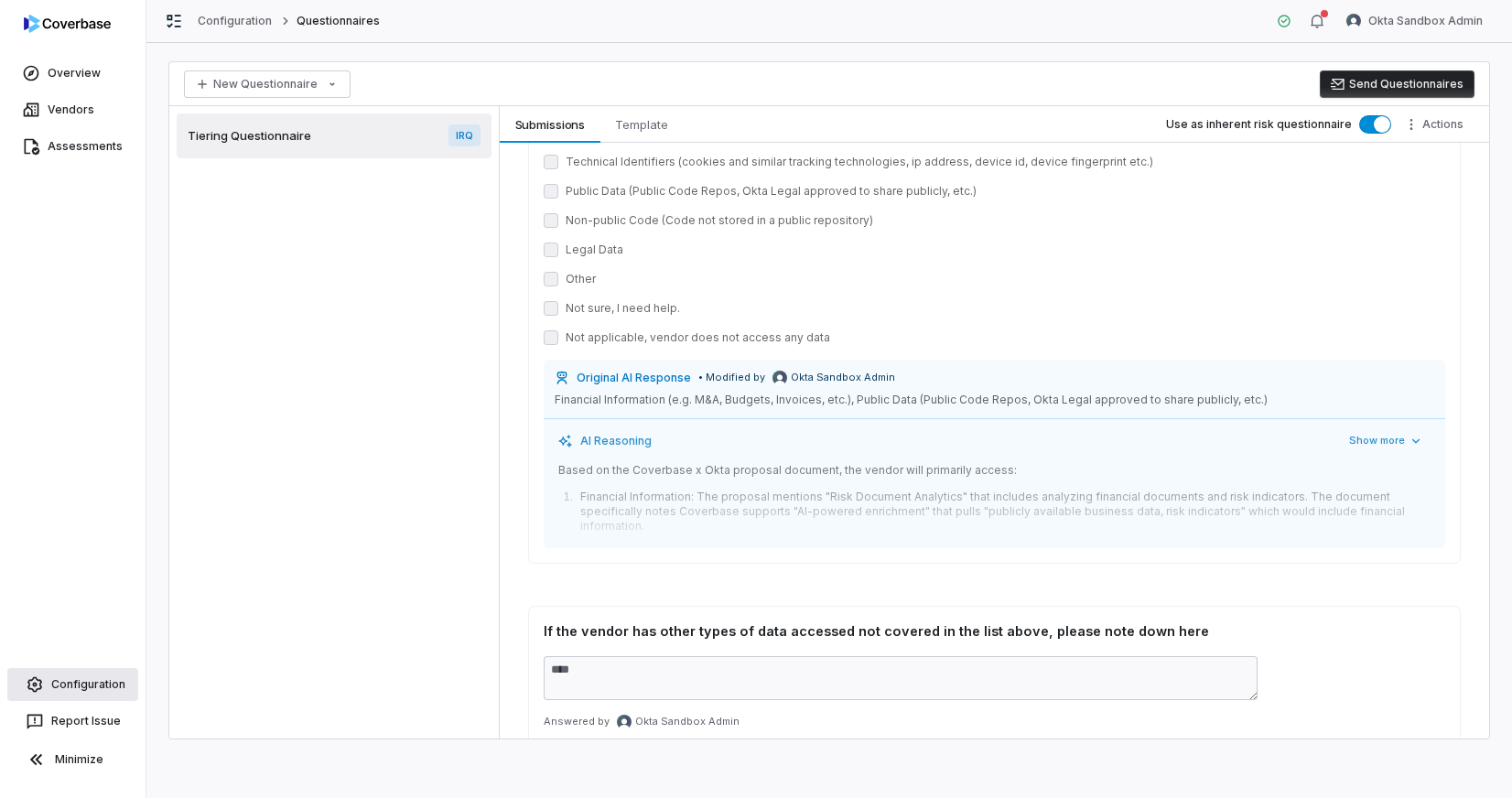
click at [76, 697] on link "Configuration" at bounding box center [73, 685] width 131 height 33
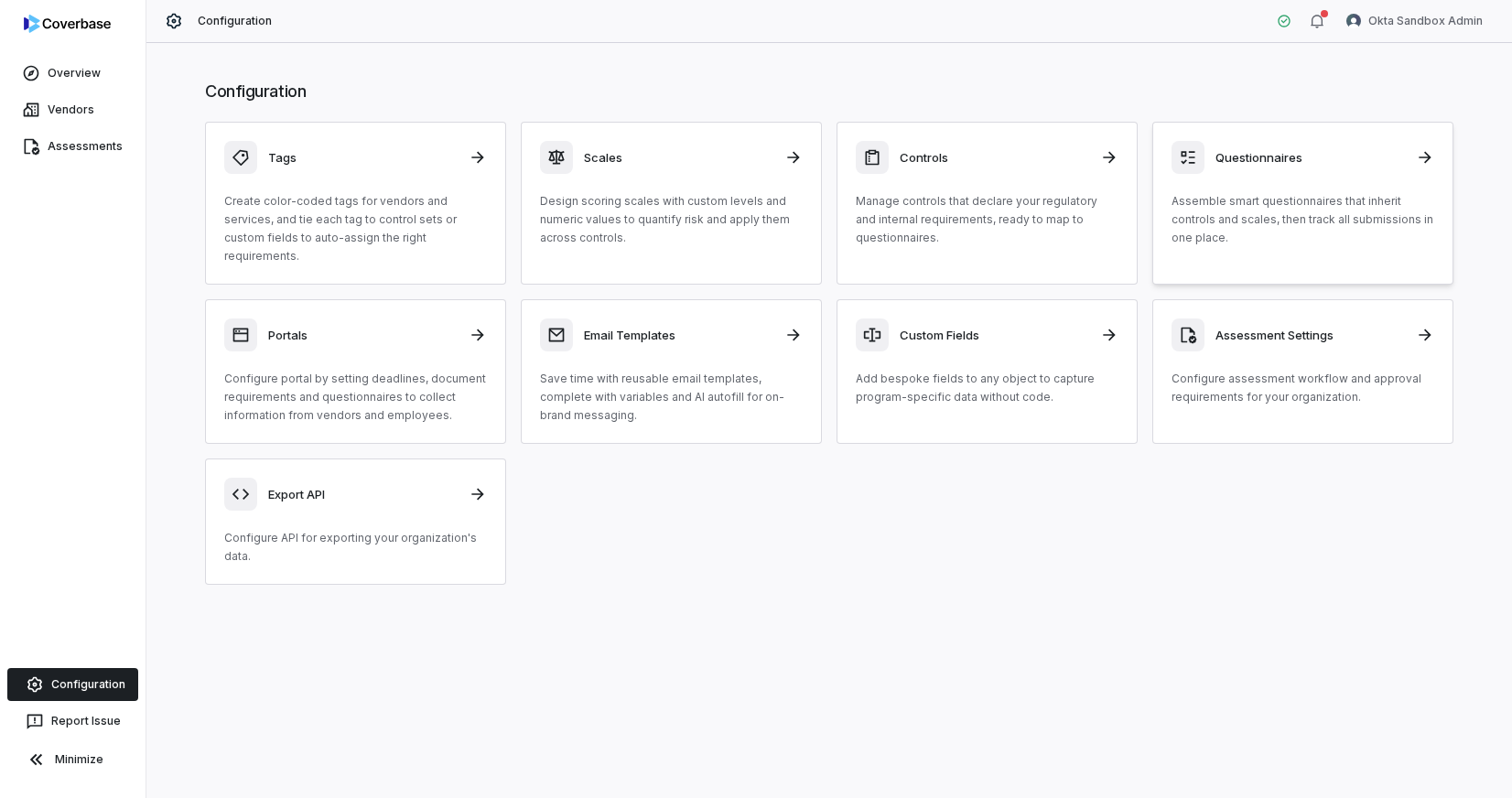
click at [1267, 175] on div "Questionnaires Assemble smart questionnaires that inherit controls and scales, …" at bounding box center [1303, 194] width 262 height 107
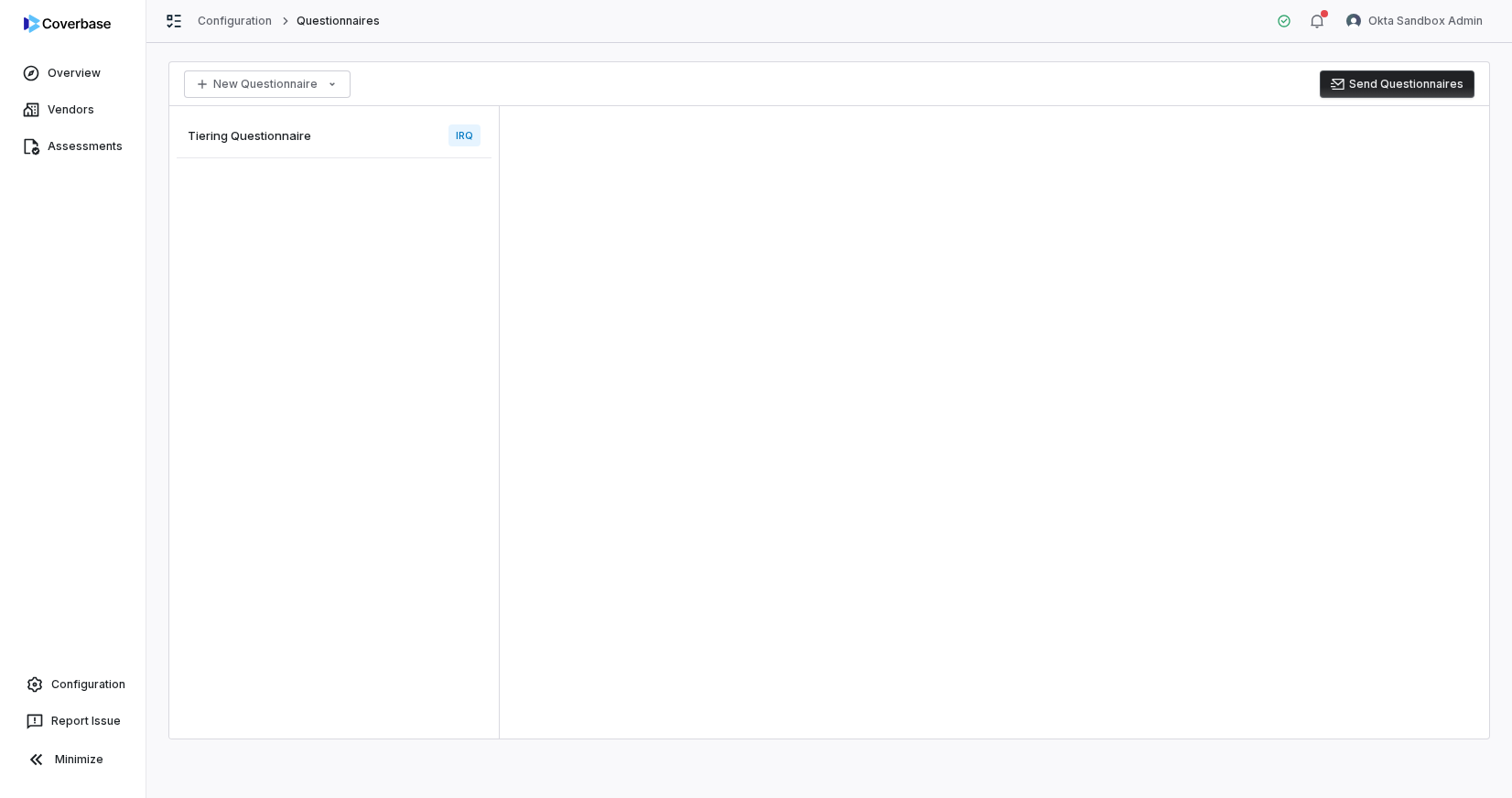
click at [322, 142] on div "Tiering Questionnaire IRQ" at bounding box center [334, 135] width 315 height 45
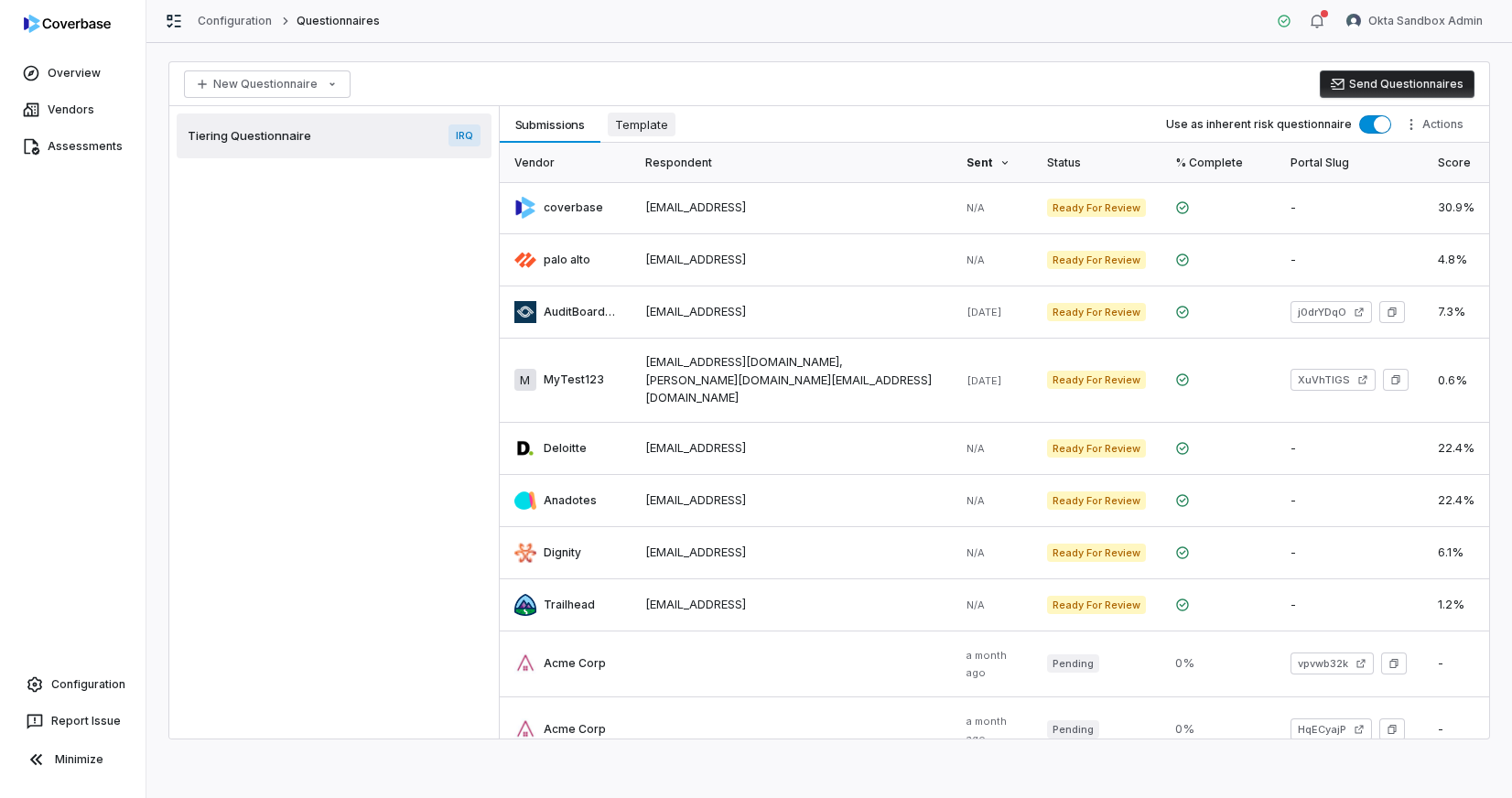
click at [637, 132] on span "Template" at bounding box center [641, 124] width 68 height 24
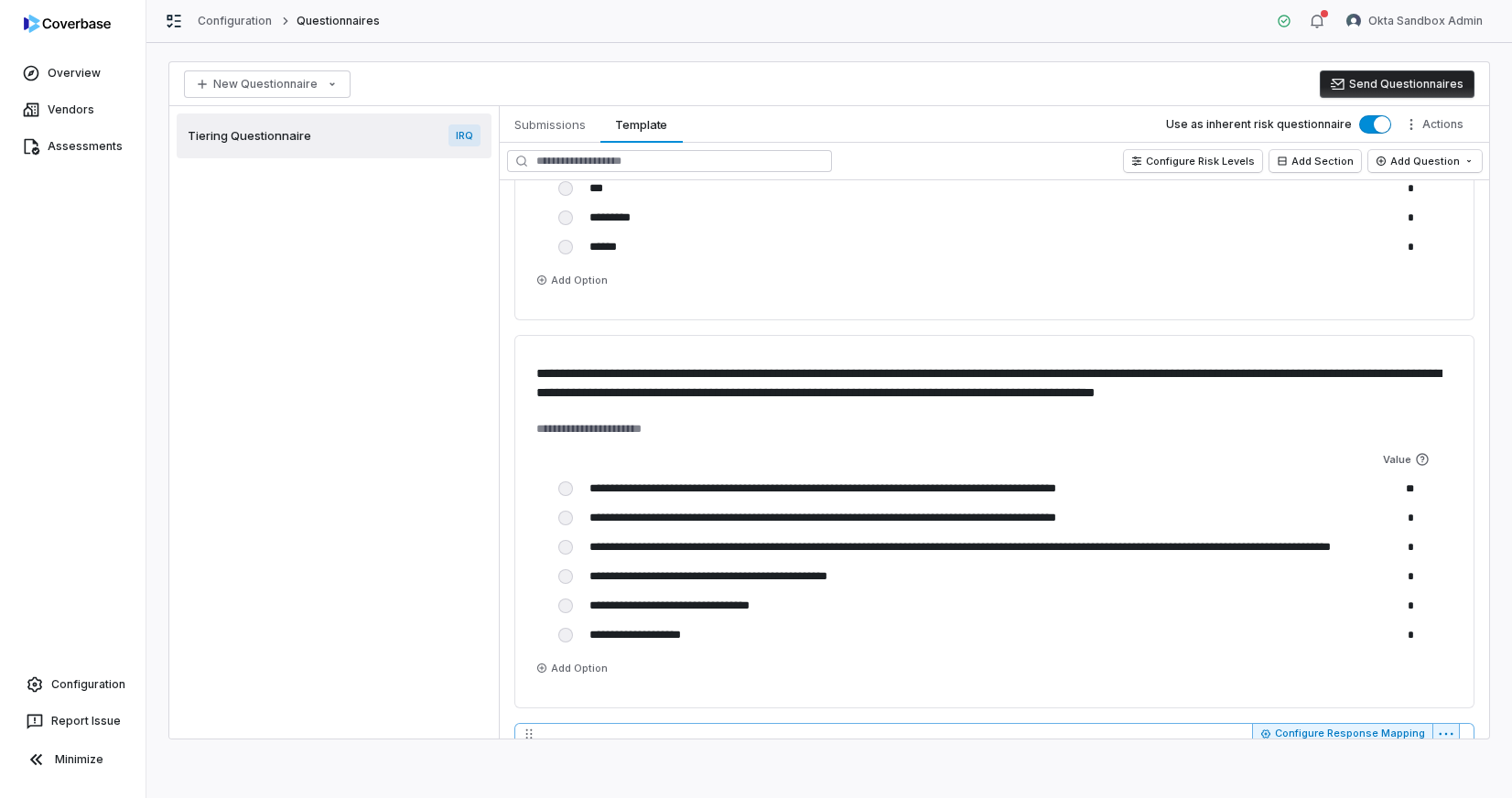
scroll to position [5067, 0]
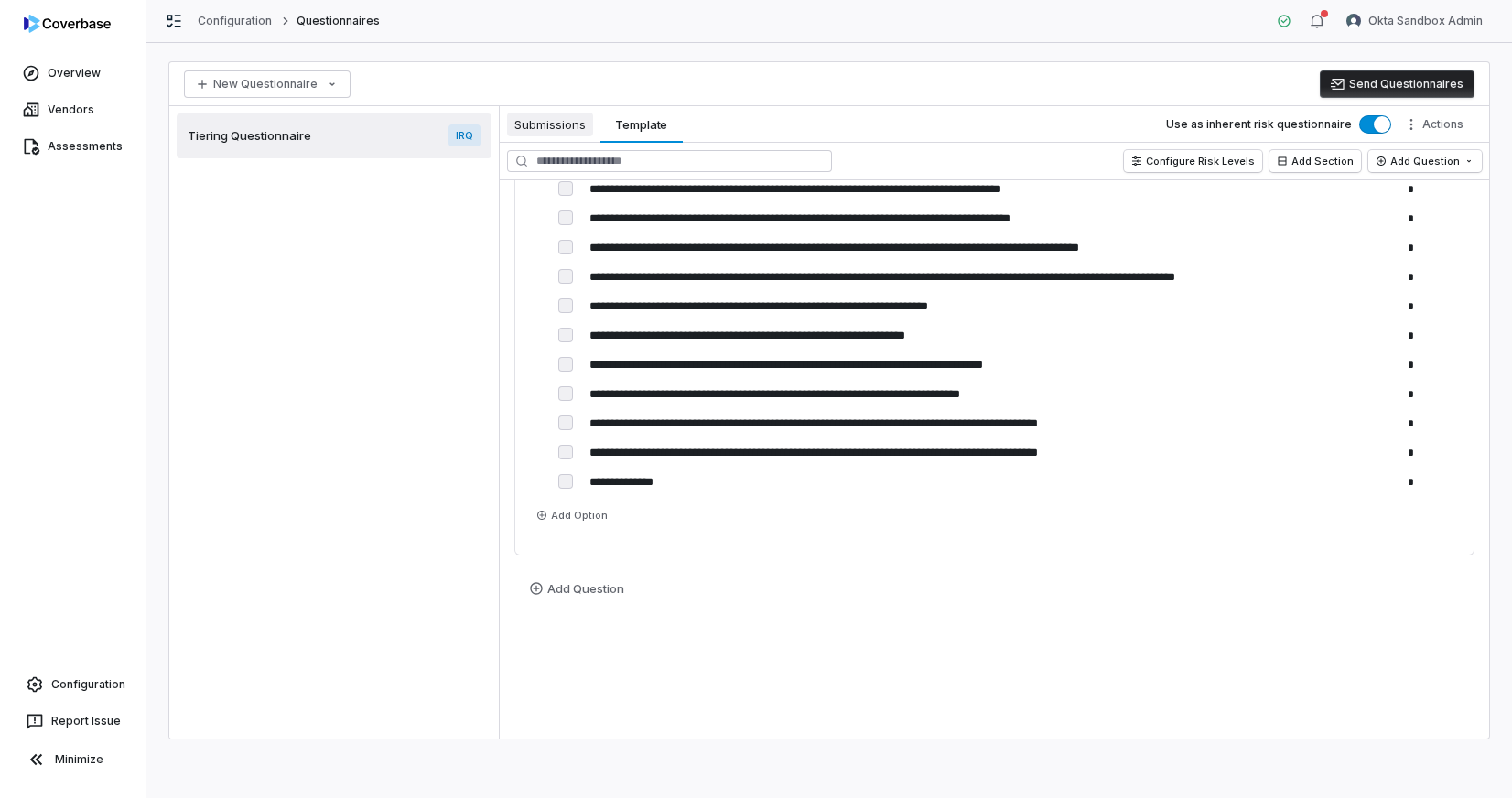
type textarea "*"
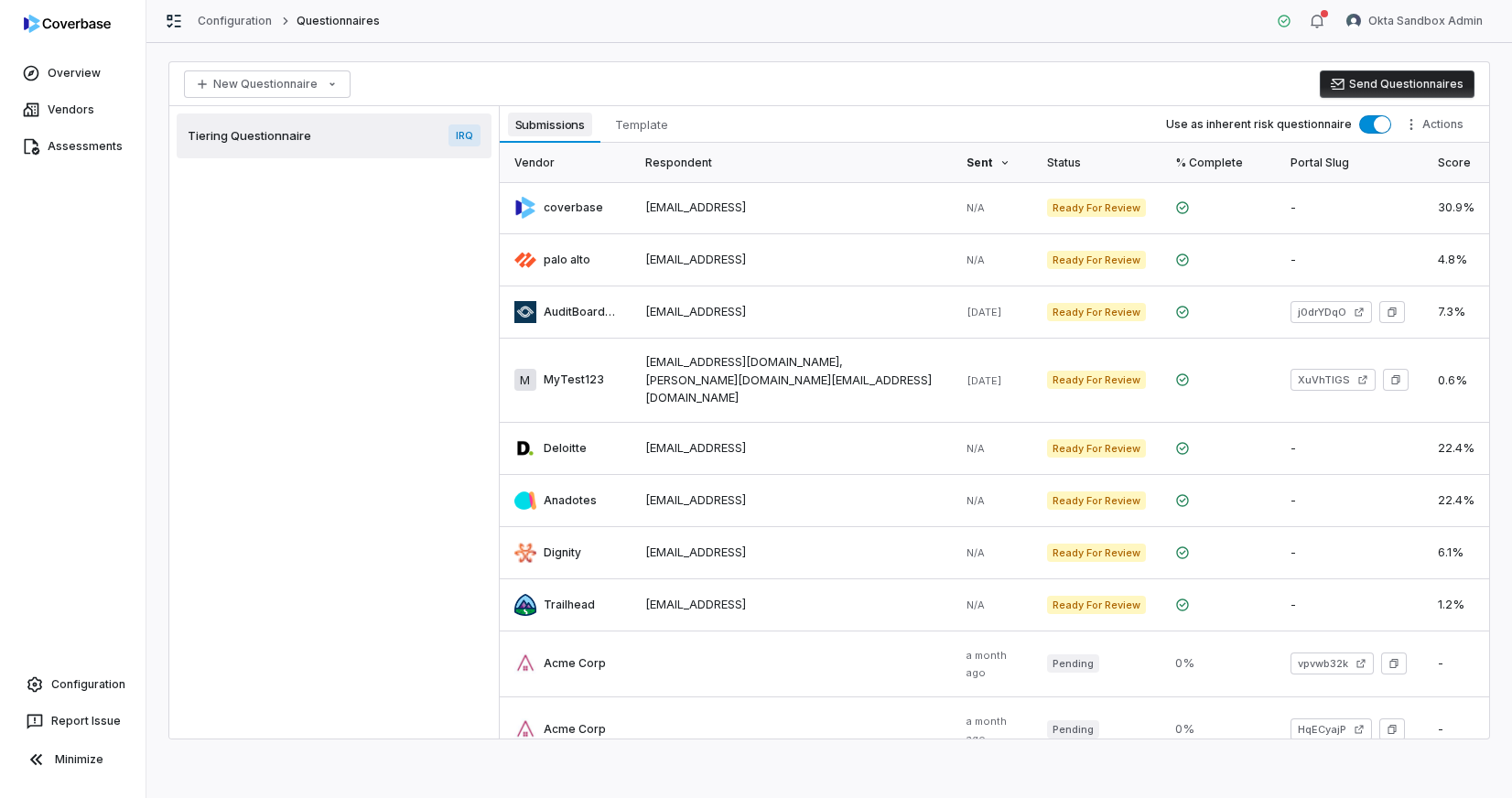
click at [573, 129] on span "Submissions" at bounding box center [551, 124] width 86 height 24
click at [716, 213] on link at bounding box center [790, 208] width 320 height 51
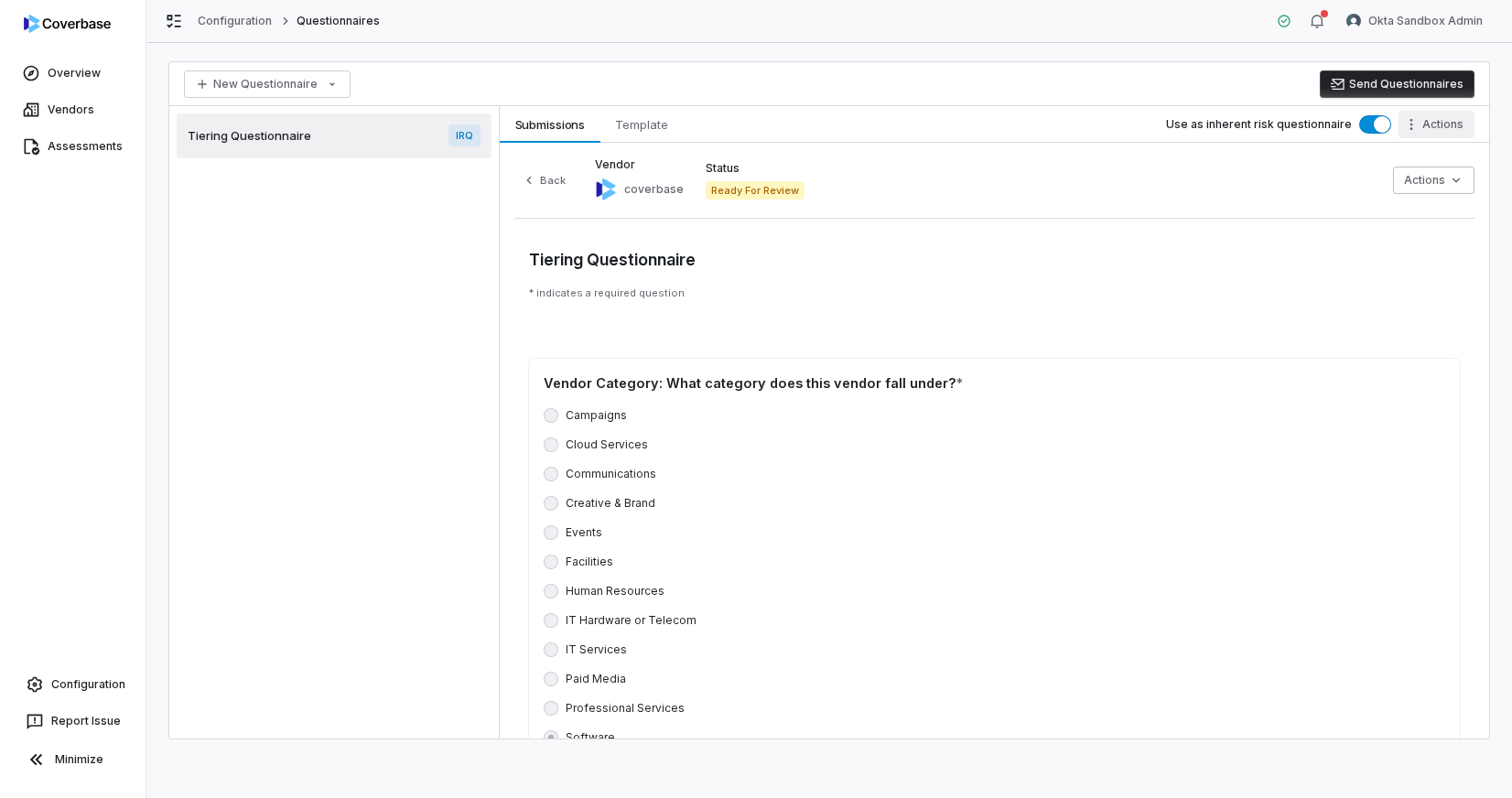
click at [1440, 120] on html "Overview Vendors Assessments Configuration Report Issue Minimize Configuration …" at bounding box center [756, 399] width 1512 height 798
click at [1202, 185] on html "Overview Vendors Assessments Configuration Report Issue Minimize Configuration …" at bounding box center [756, 399] width 1512 height 798
click at [1412, 186] on html "Overview Vendors Assessments Configuration Report Issue Minimize Configuration …" at bounding box center [756, 399] width 1512 height 798
click at [1394, 221] on div "Finalize Questionnaire Review" at bounding box center [1351, 220] width 215 height 29
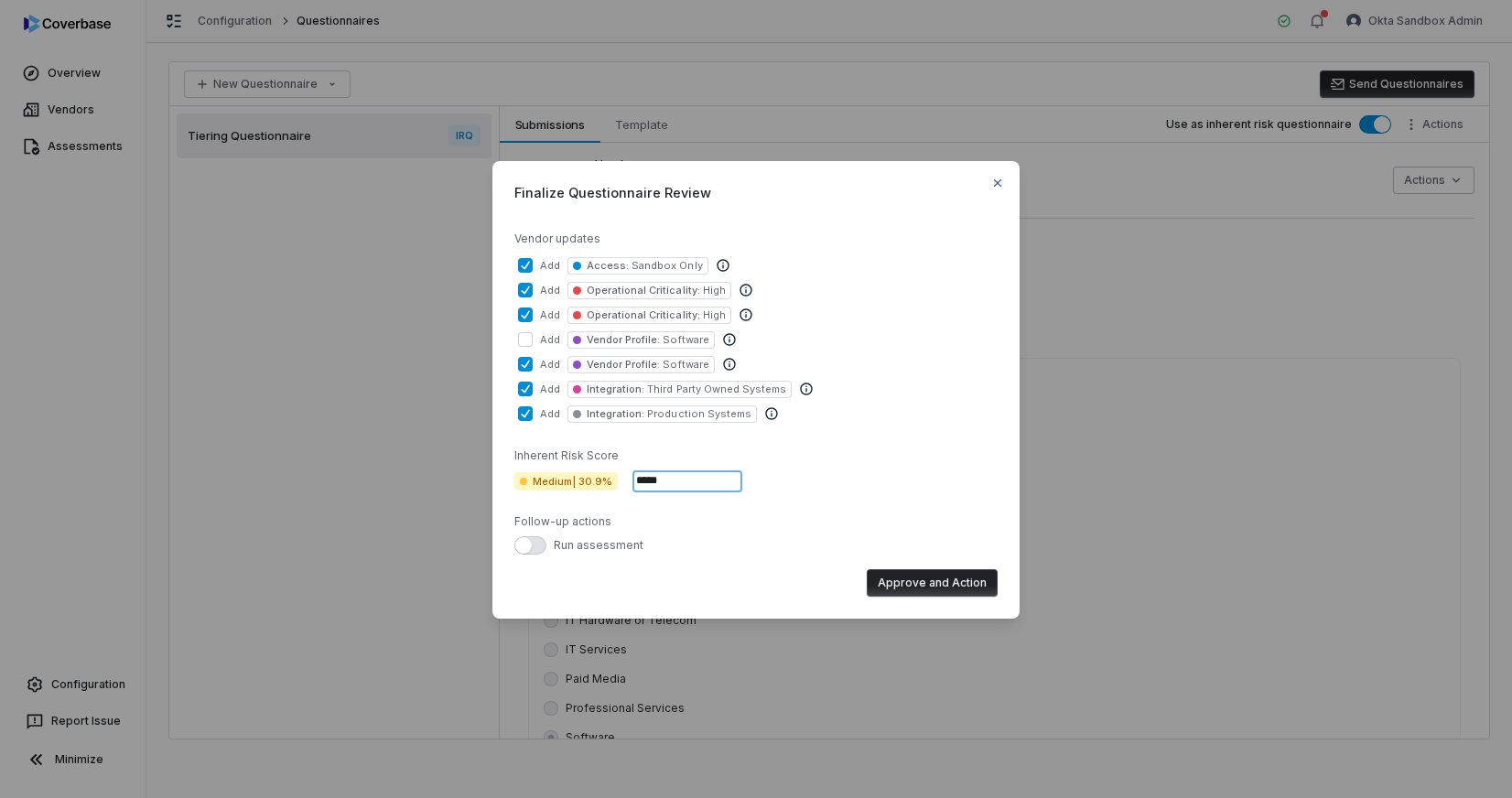
click at [654, 481] on input "*****" at bounding box center [687, 481] width 109 height 22
click at [686, 478] on input "*****" at bounding box center [687, 481] width 109 height 22
drag, startPoint x: 686, startPoint y: 478, endPoint x: 614, endPoint y: 484, distance: 72.2
click at [622, 484] on div "Medium | 30.9% *****" at bounding box center [629, 481] width 228 height 22
click at [858, 463] on div "Inherent Risk Score Medium | 30.9% *****" at bounding box center [756, 463] width 483 height 59
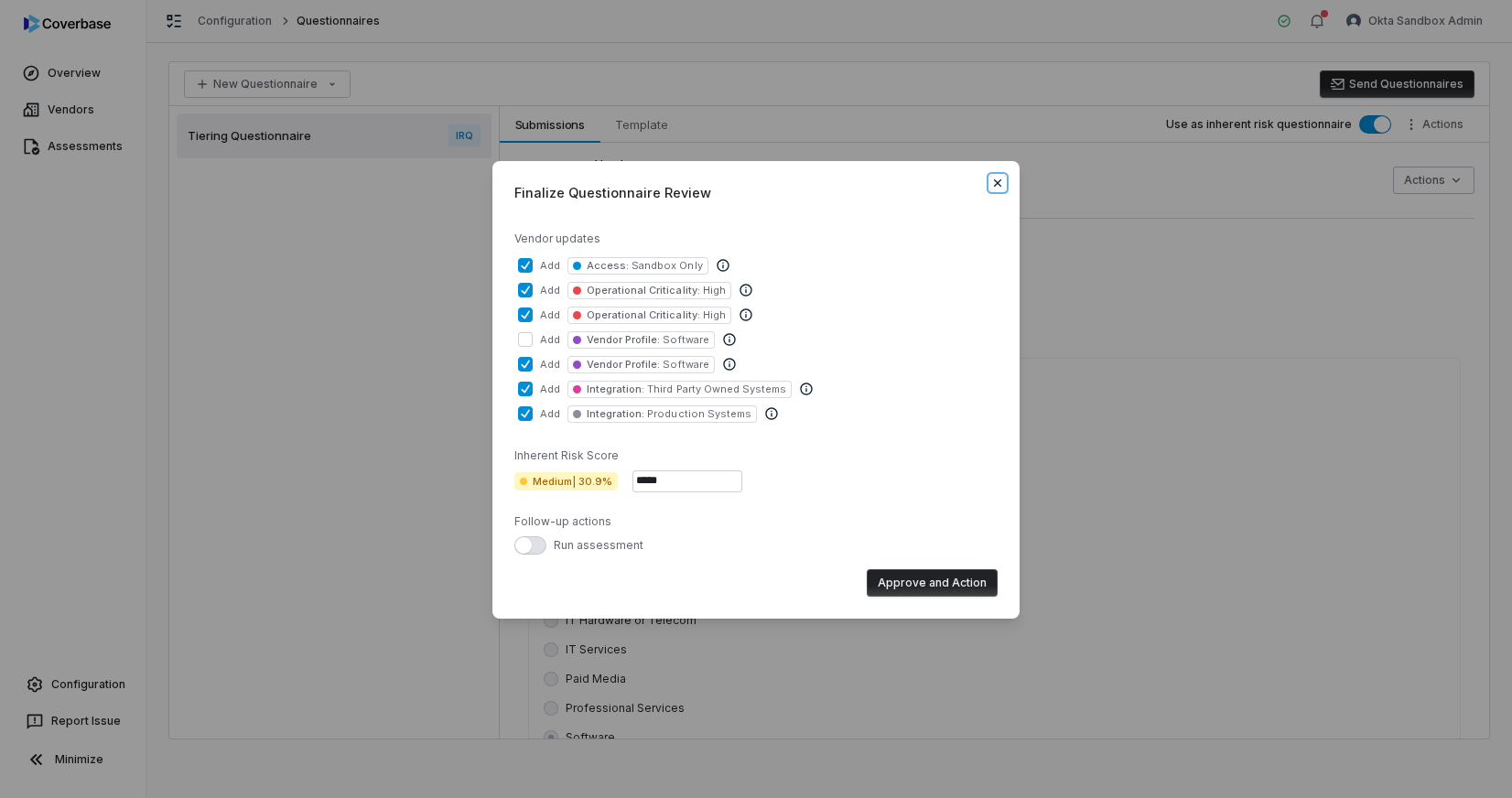
click at [998, 183] on icon "button" at bounding box center [998, 184] width 8 height 8
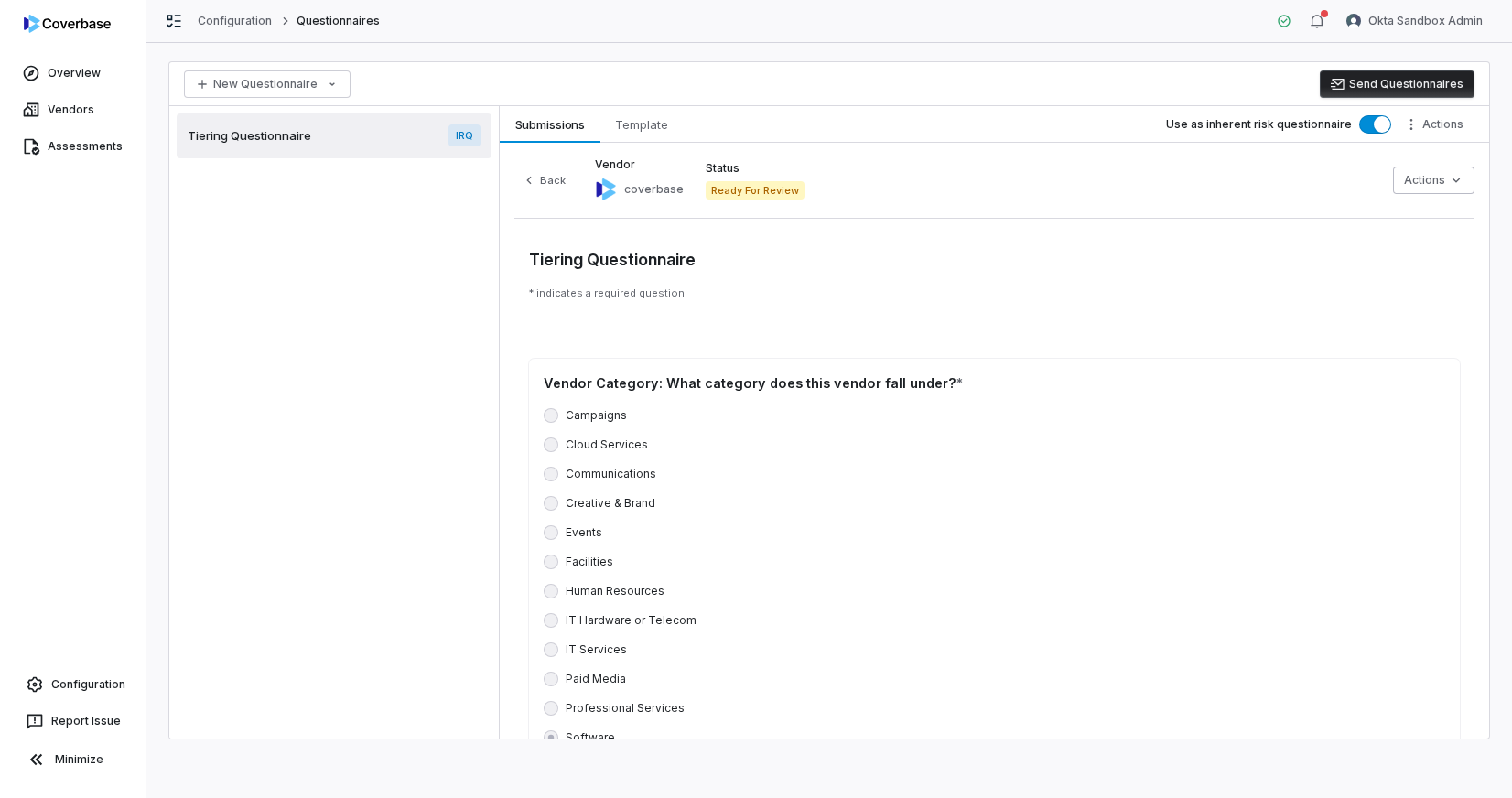
scroll to position [754, 0]
